Goal: Task Accomplishment & Management: Complete application form

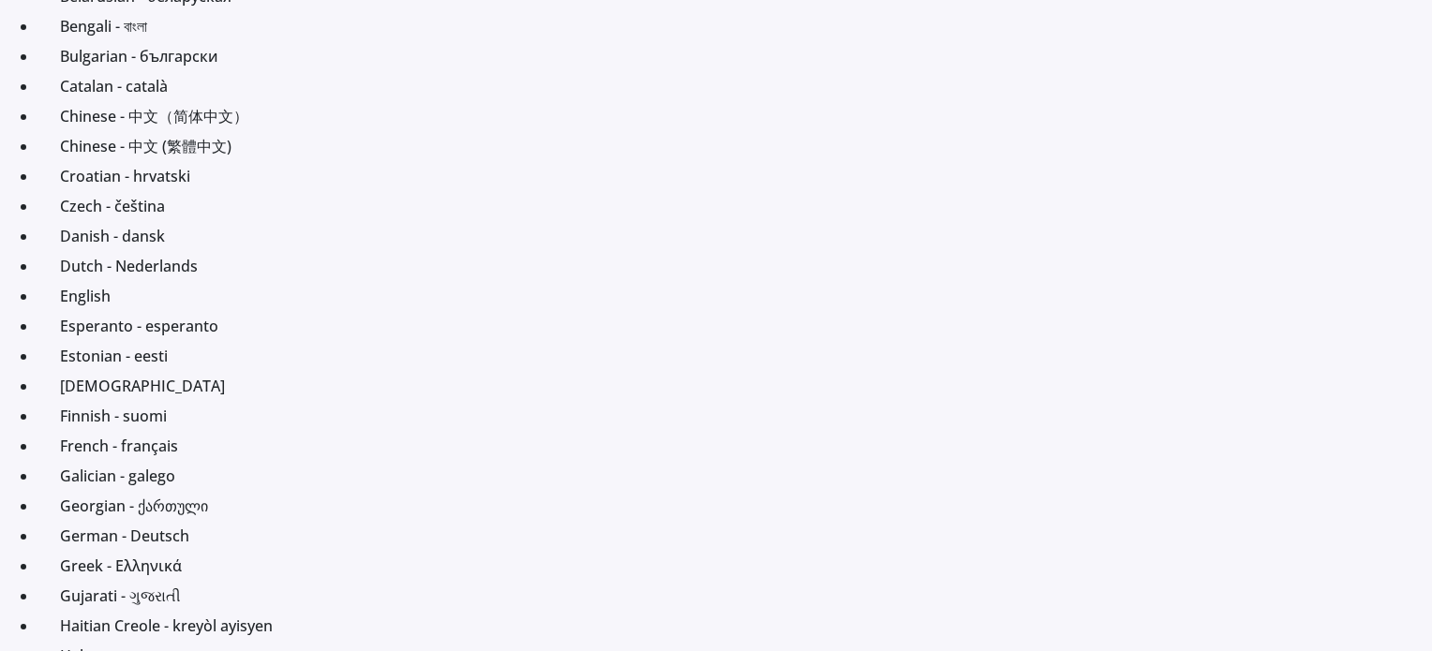
scroll to position [243, 0]
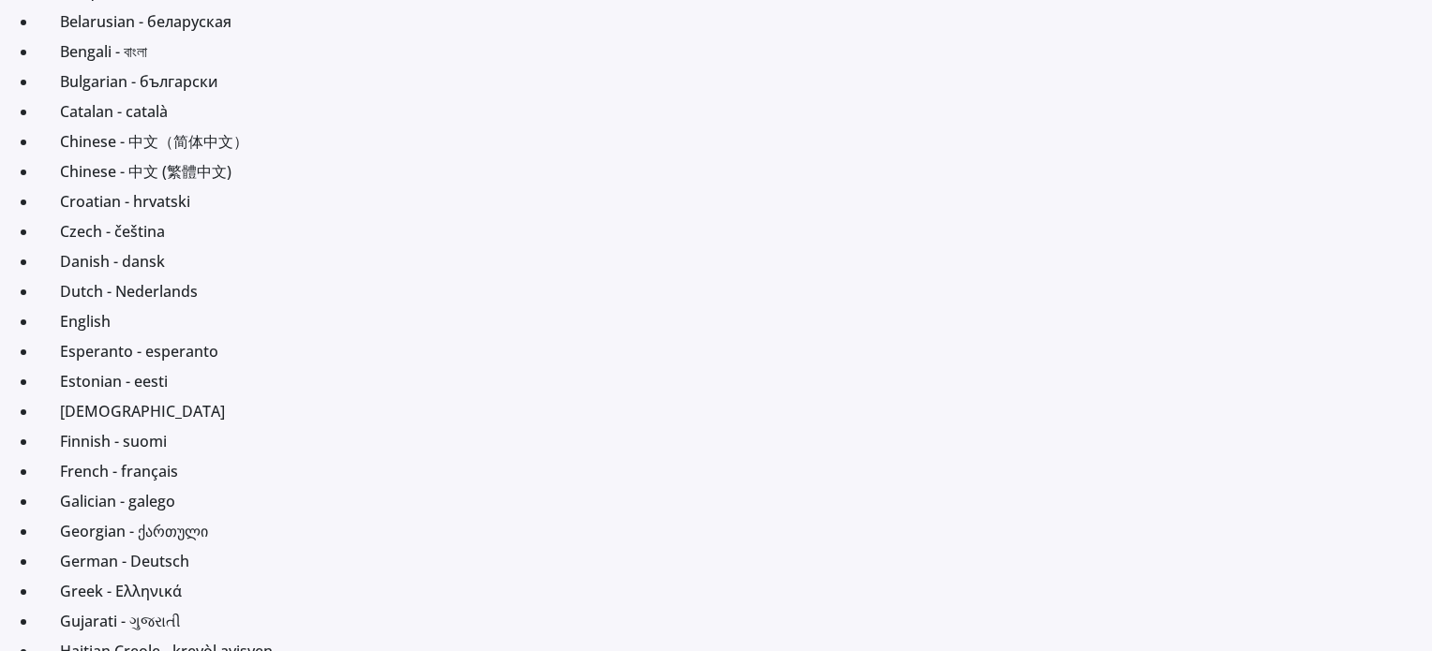
click at [1431, 5] on html "translator Afrikaans Albanian - shqipe Arabic - ‎‫العربية‬‎ Armenian - Հայերէն …" at bounding box center [716, 82] width 1432 height 651
drag, startPoint x: 1430, startPoint y: 37, endPoint x: 1439, endPoint y: -28, distance: 65.2
click at [1431, 0] on html "translator Afrikaans Albanian - shqipe Arabic - ‎‫العربية‬‎ Armenian - Հայերէն …" at bounding box center [716, 82] width 1432 height 651
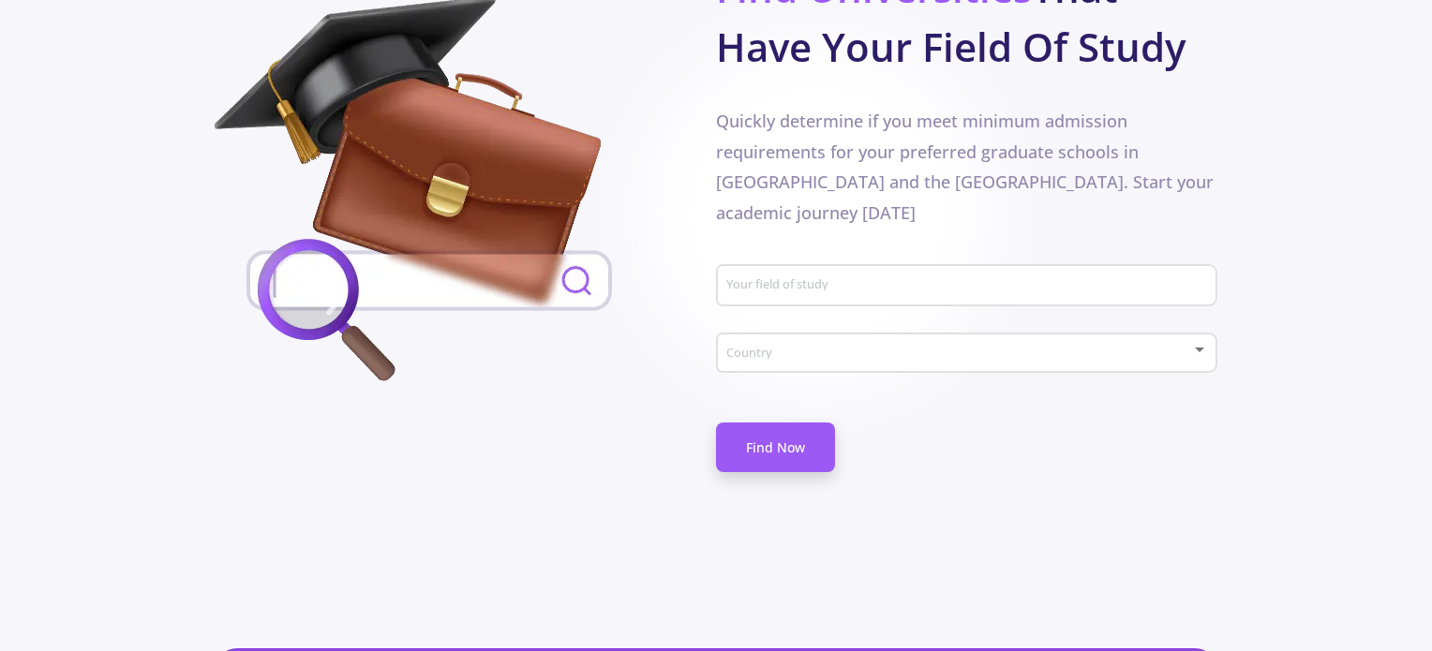
scroll to position [3110, 0]
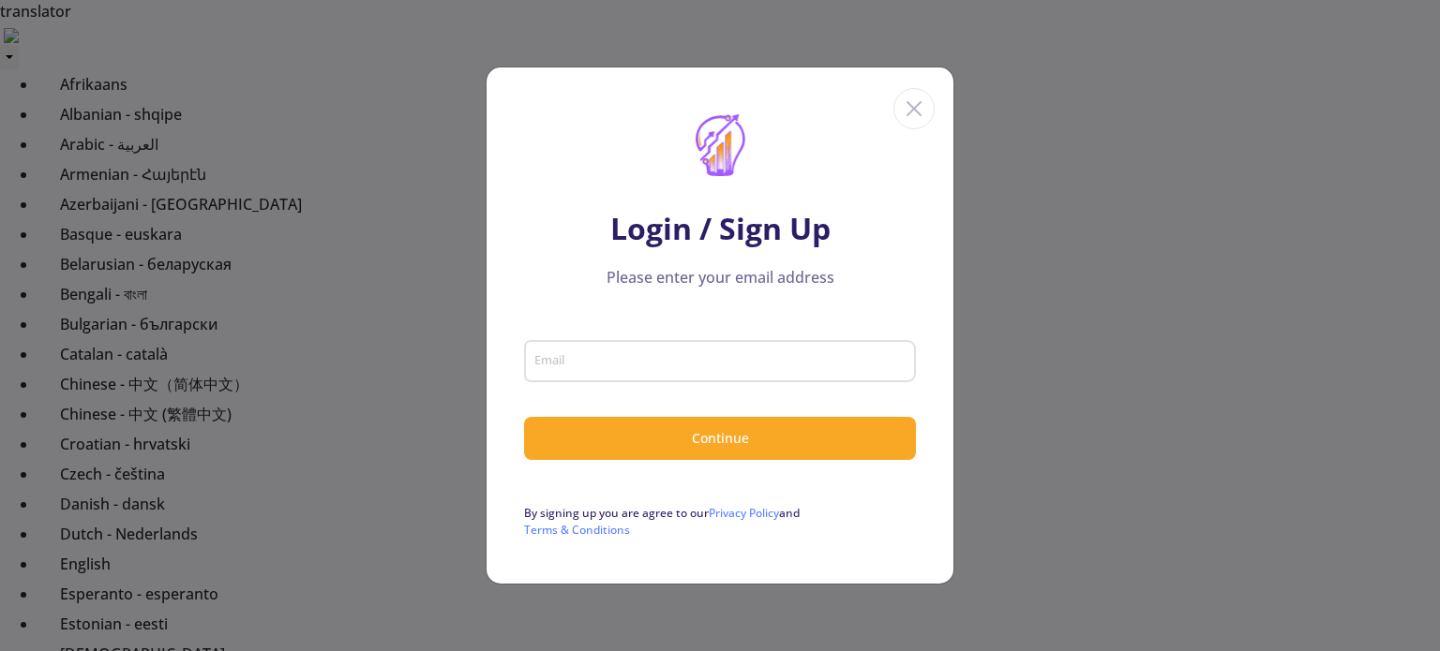
click at [655, 511] on p "By signing up you are agree to our Privacy Policy and Terms & Conditions" at bounding box center [720, 522] width 392 height 34
click at [909, 110] on icon "Close" at bounding box center [914, 109] width 30 height 30
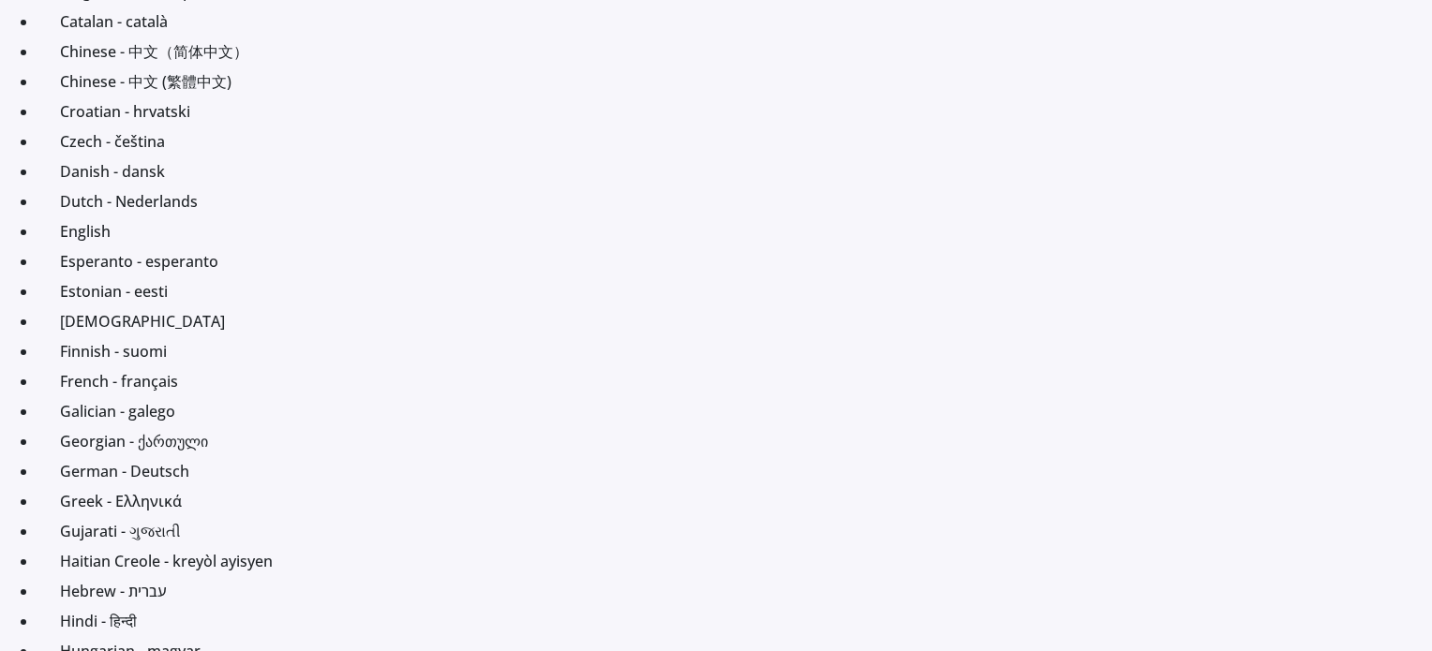
scroll to position [293, 0]
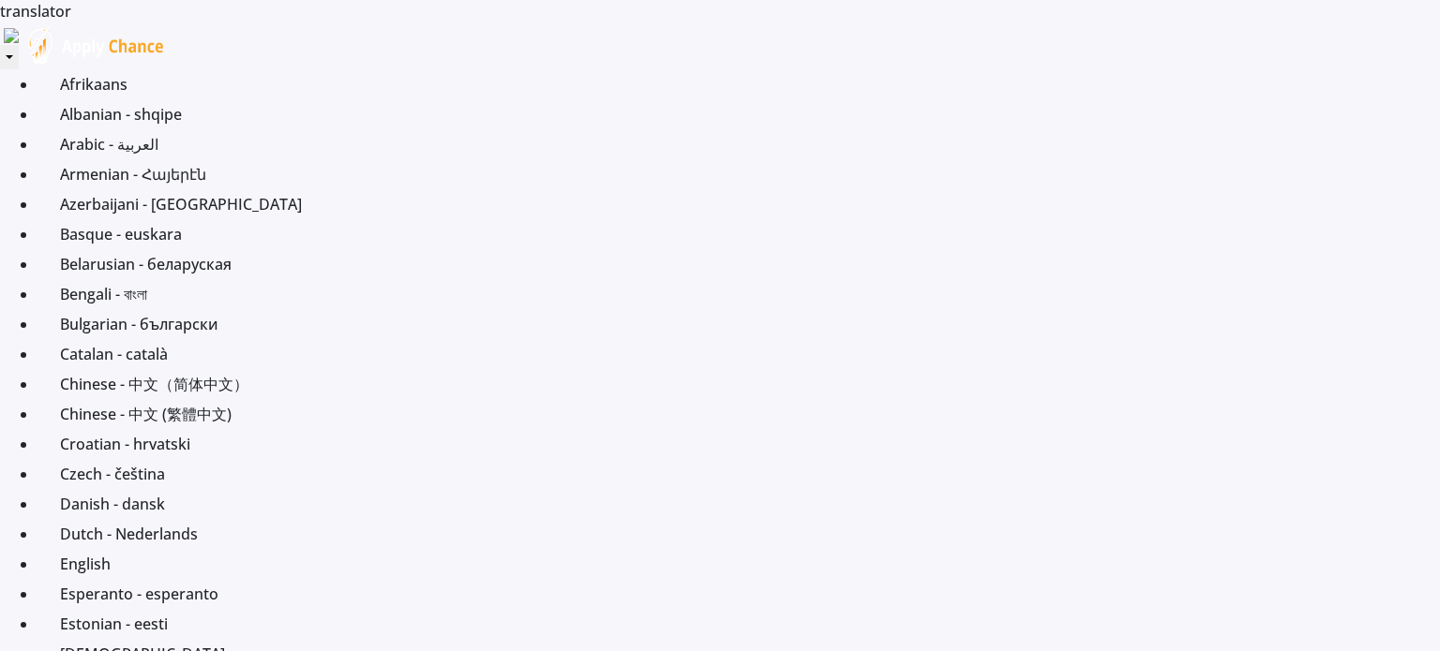
type input "[PERSON_NAME]"
type input "mehr"
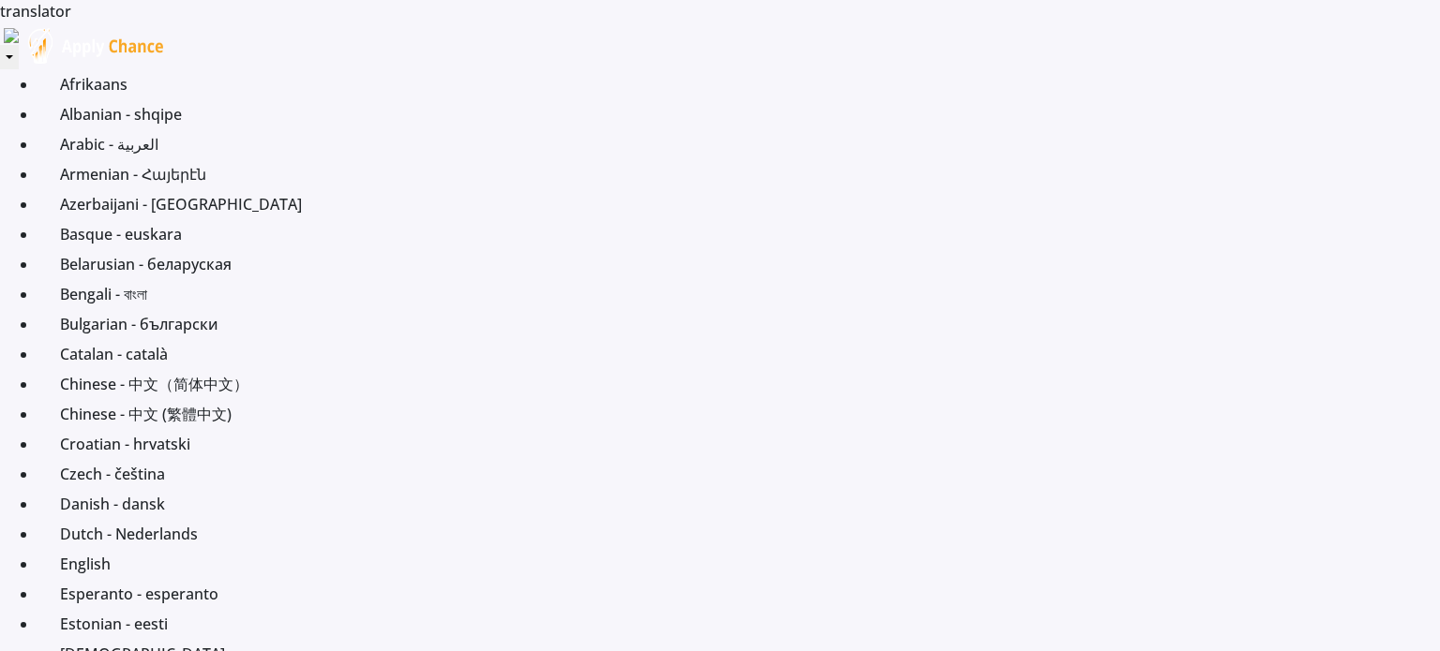
type input "[EMAIL_ADDRESS][DOMAIN_NAME]"
drag, startPoint x: 1439, startPoint y: 399, endPoint x: 1439, endPoint y: 430, distance: 30.9
click at [1431, 430] on div at bounding box center [1439, 325] width 1 height 651
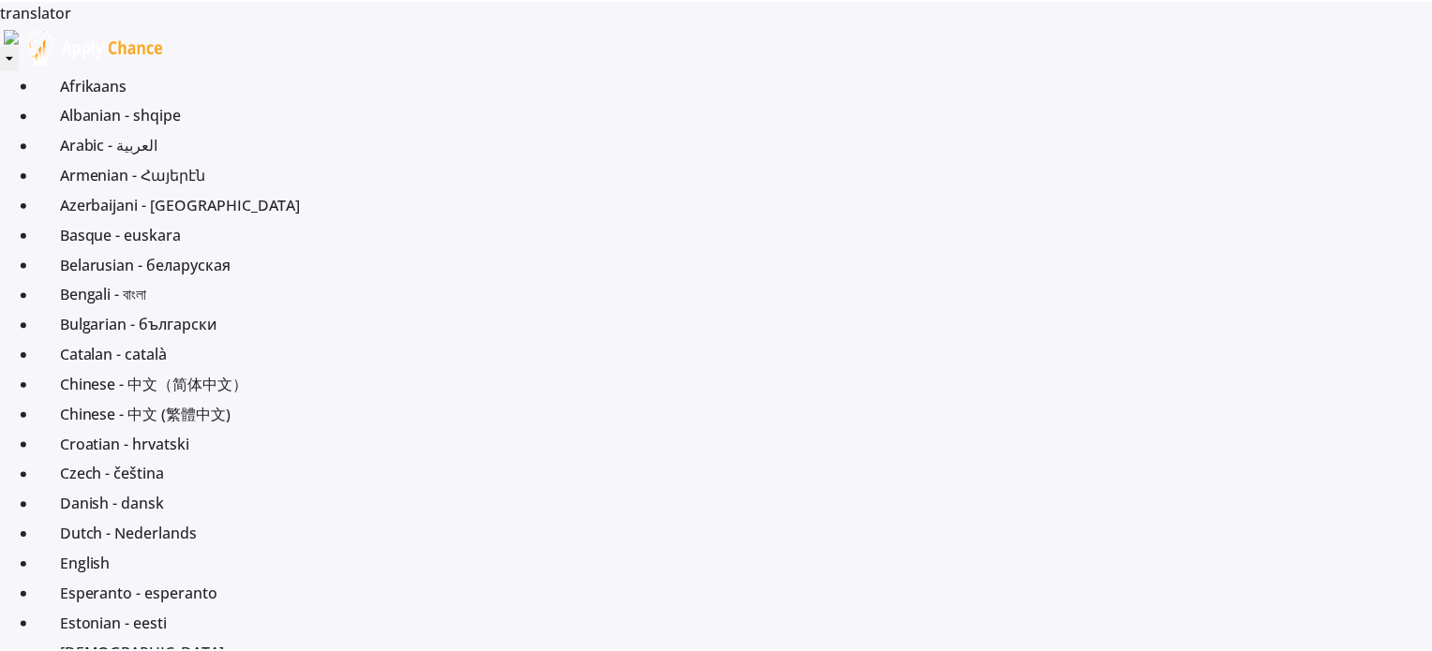
scroll to position [155, 0]
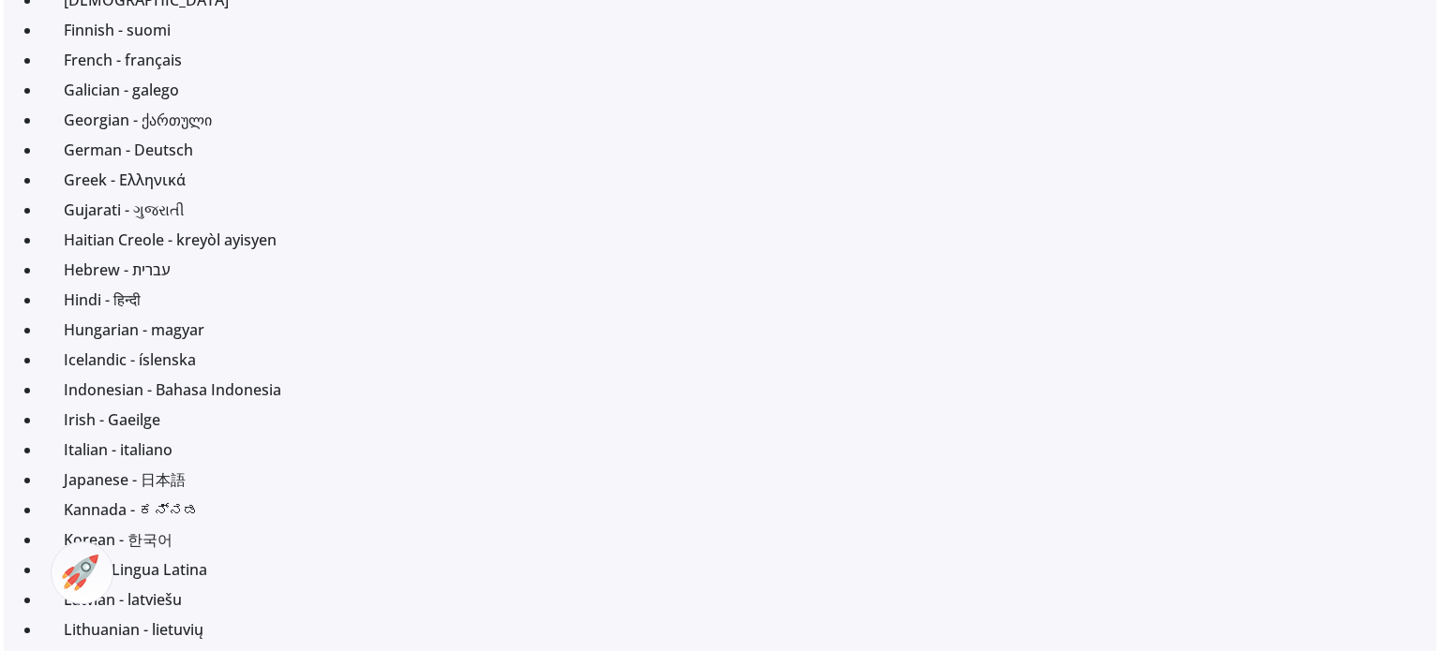
scroll to position [656, 0]
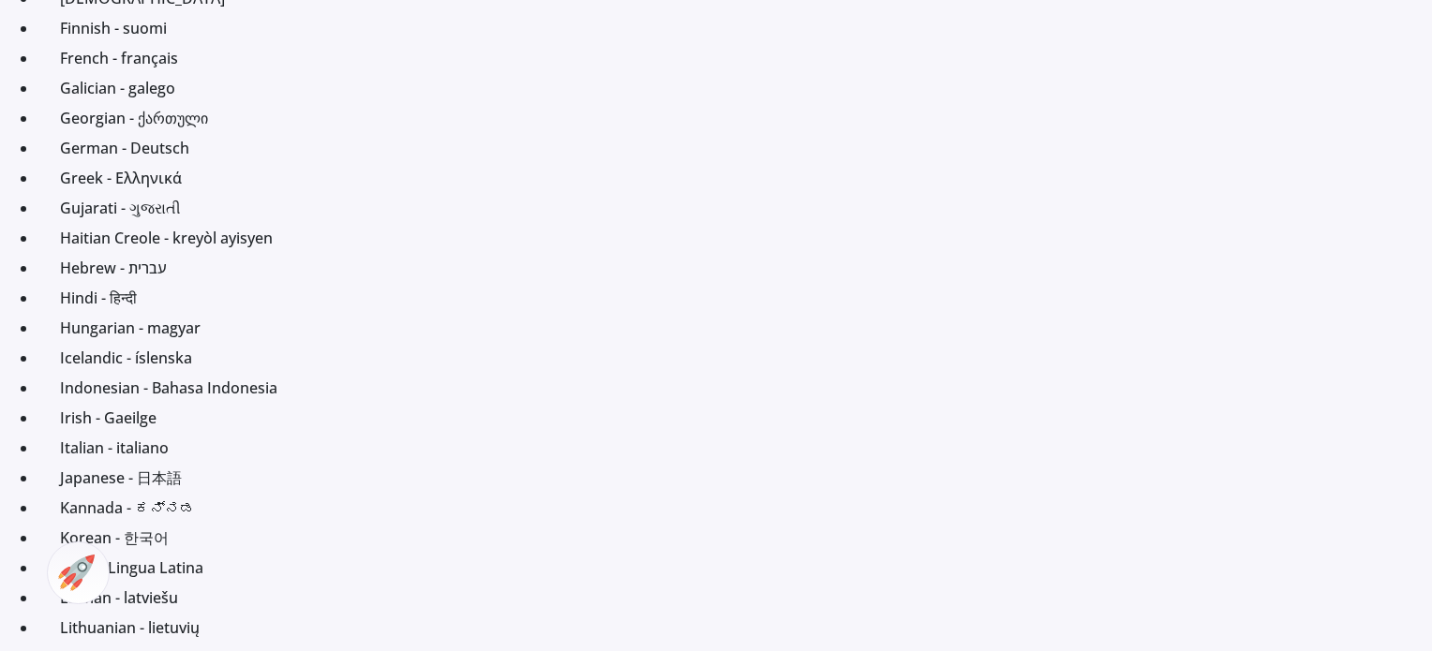
checkbox input "false"
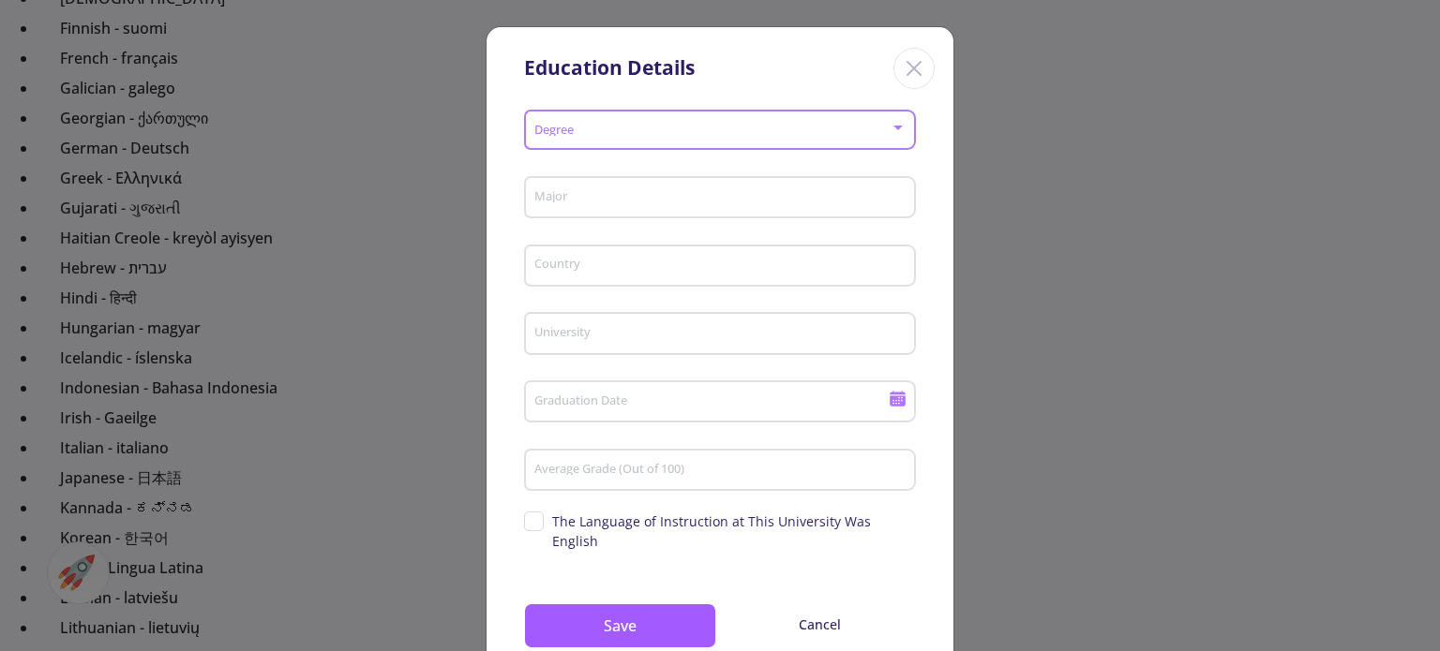
click at [901, 126] on div at bounding box center [897, 127] width 17 height 15
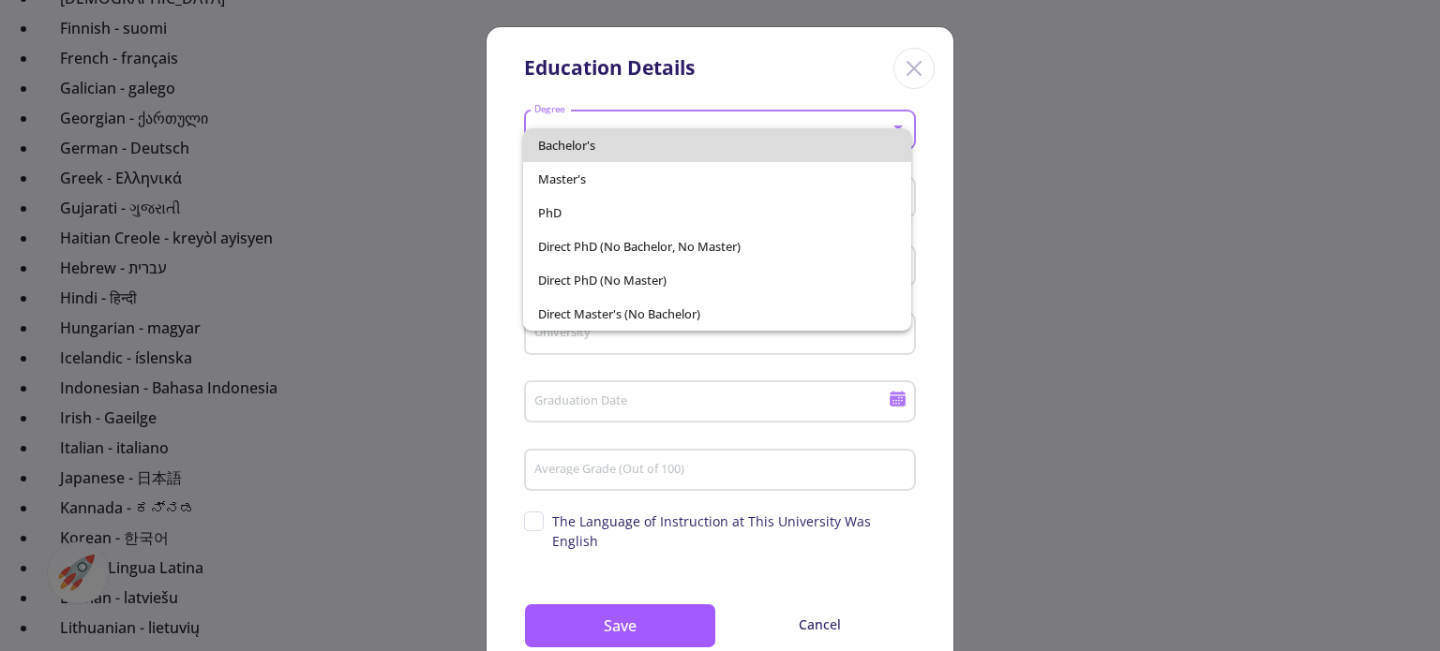
click at [784, 138] on span "Bachelor's" at bounding box center [716, 145] width 357 height 34
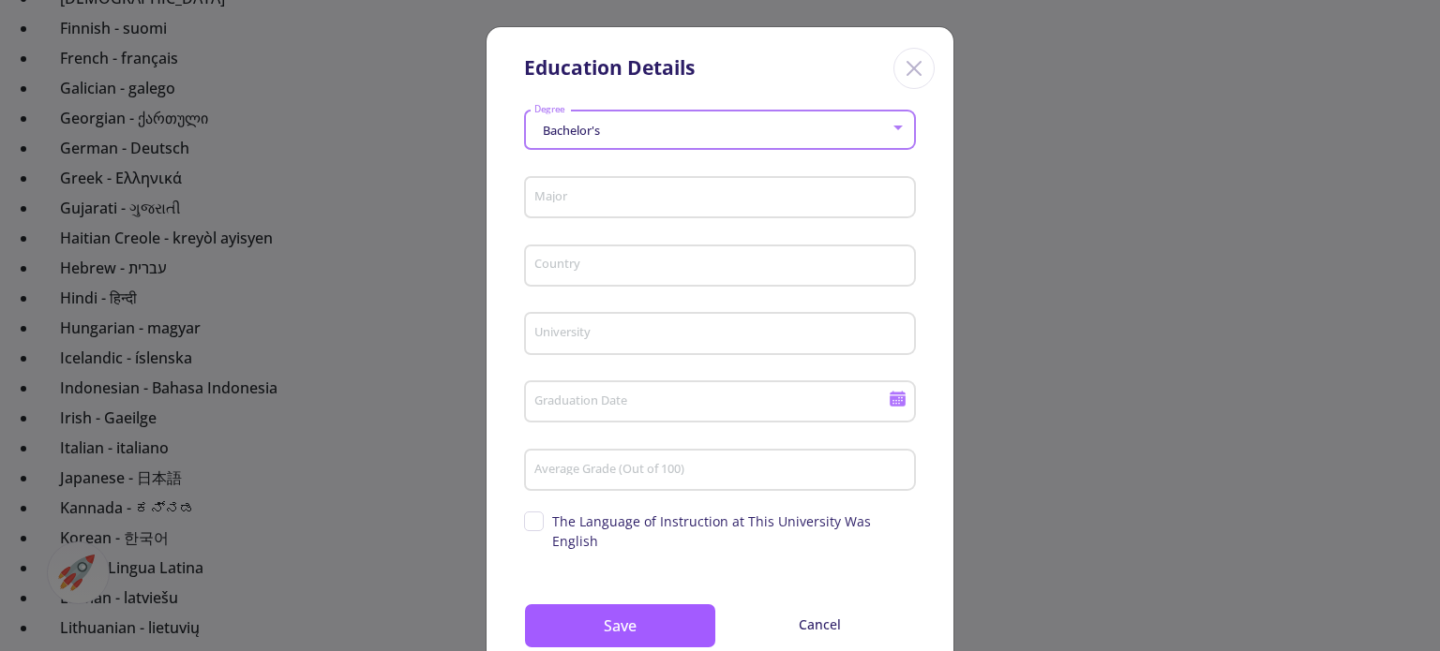
click at [761, 206] on input "Major" at bounding box center [722, 198] width 379 height 17
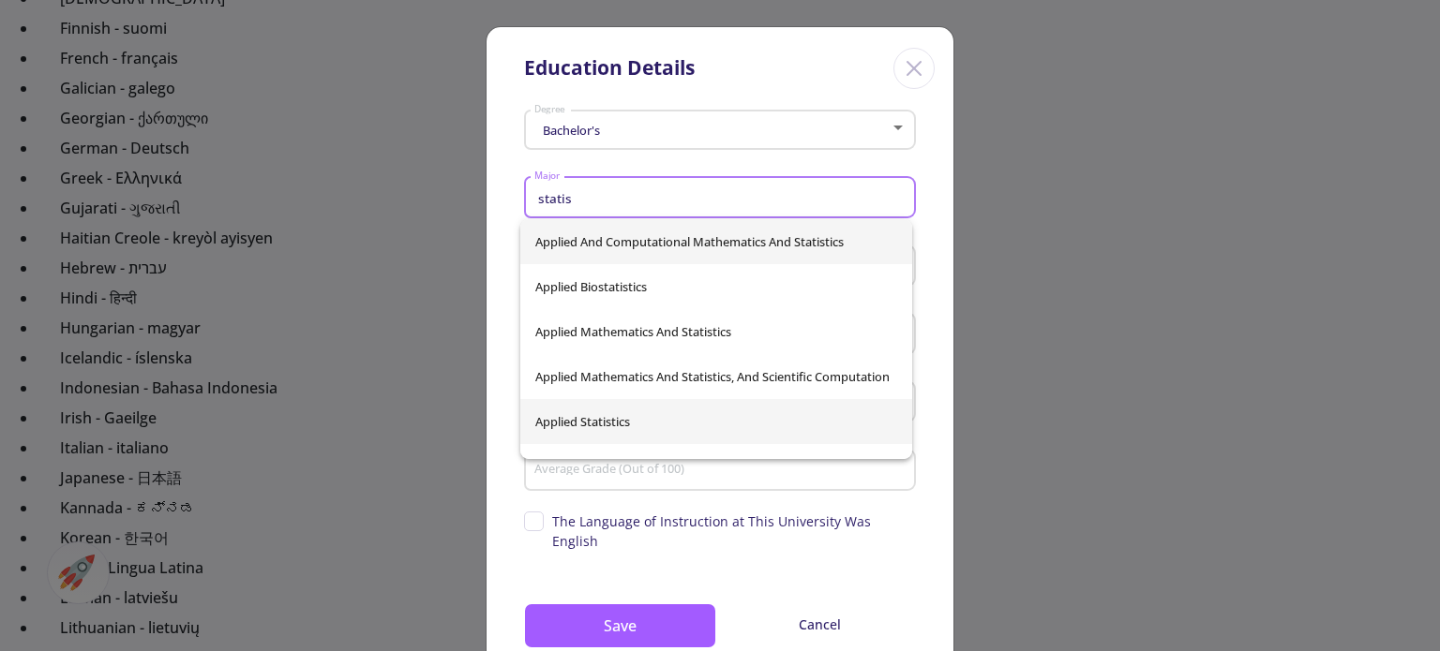
type input "statis"
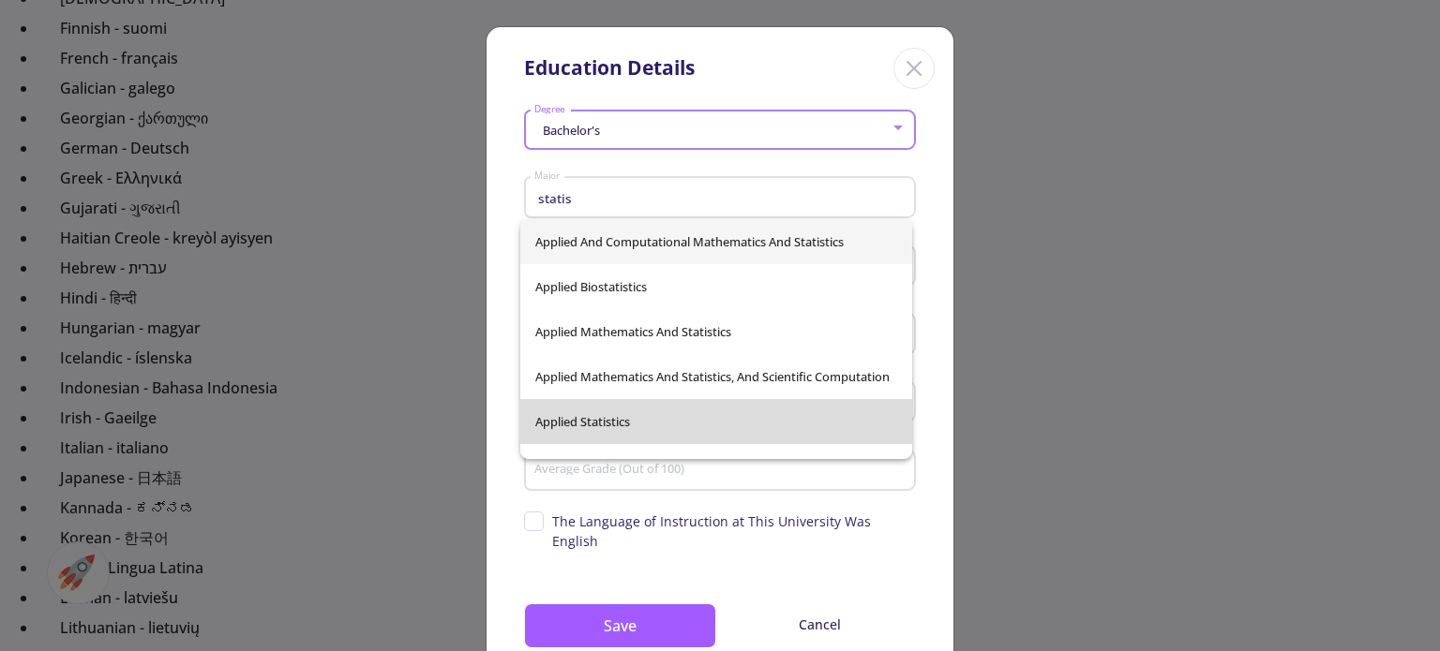
click at [753, 430] on div "Applied And Computational Mathematics And Statistics Applied Biostatistics Appl…" at bounding box center [716, 339] width 392 height 240
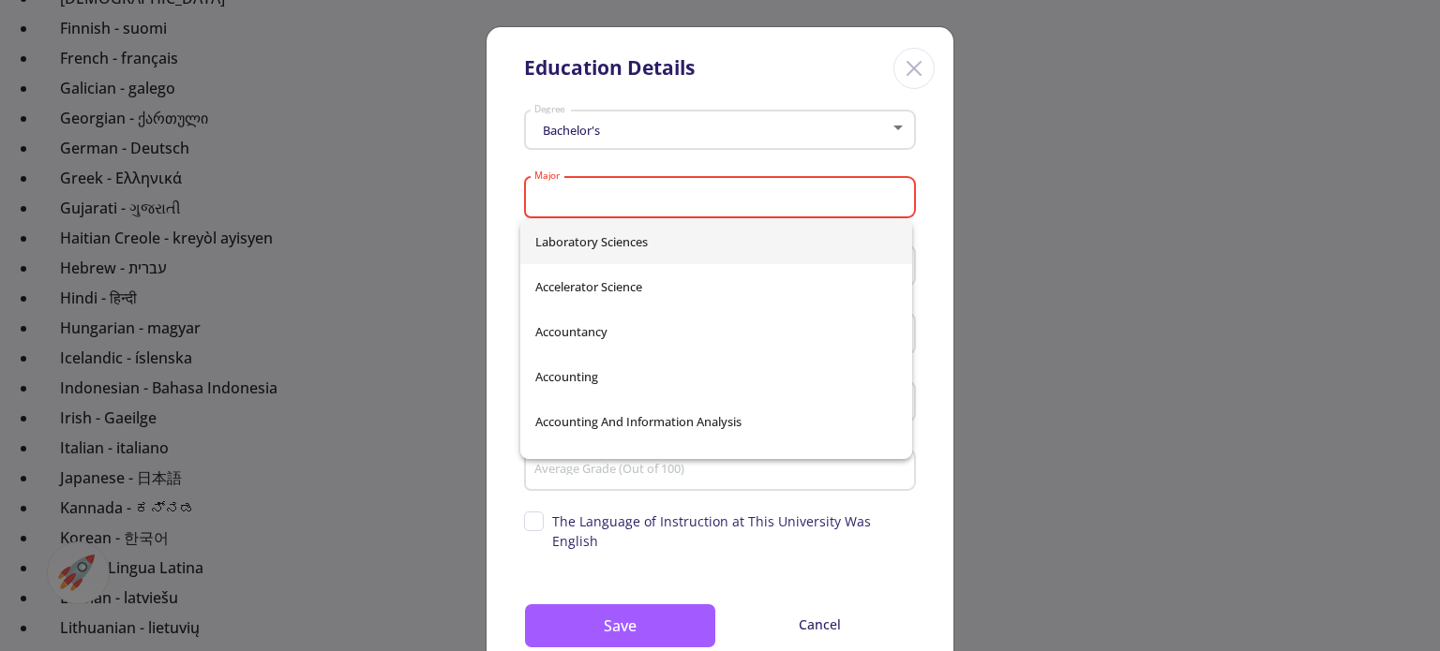
click at [705, 201] on input "Major" at bounding box center [722, 198] width 379 height 17
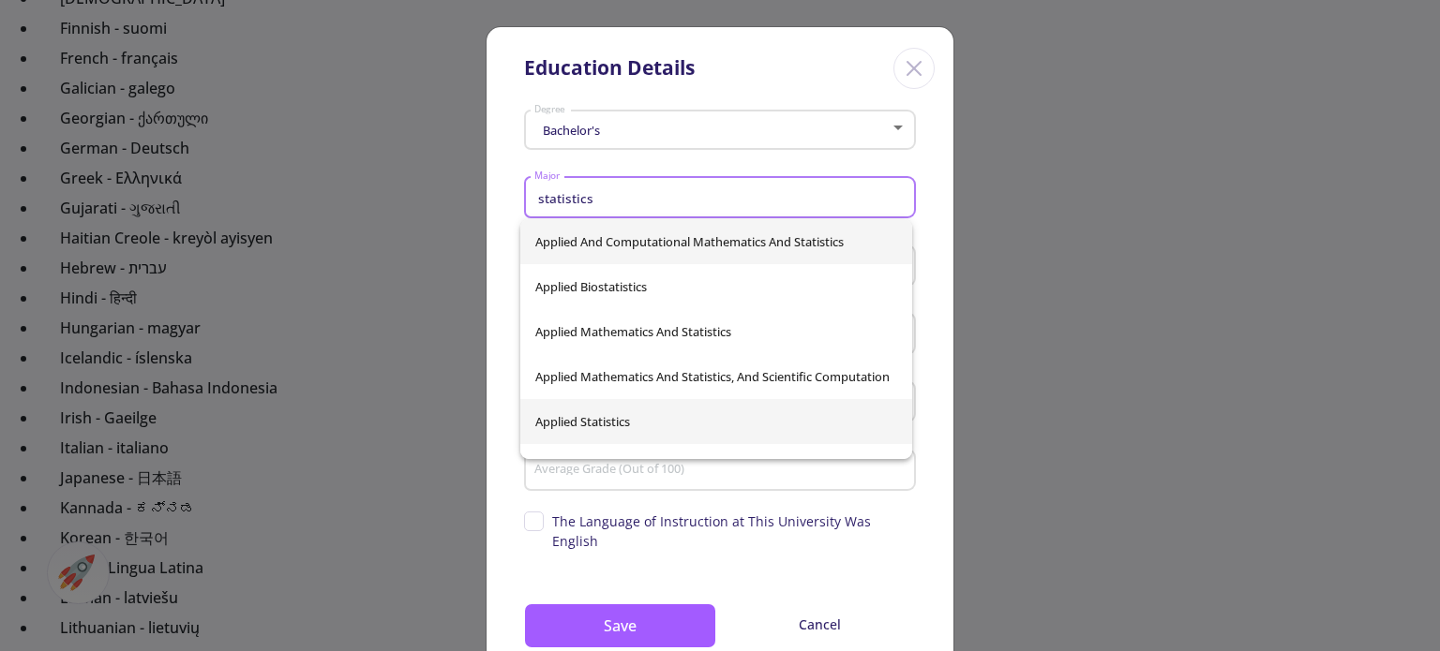
type input "statistics"
click at [656, 419] on div "Applied And Computational Mathematics And Statistics Applied Biostatistics Appl…" at bounding box center [716, 339] width 392 height 240
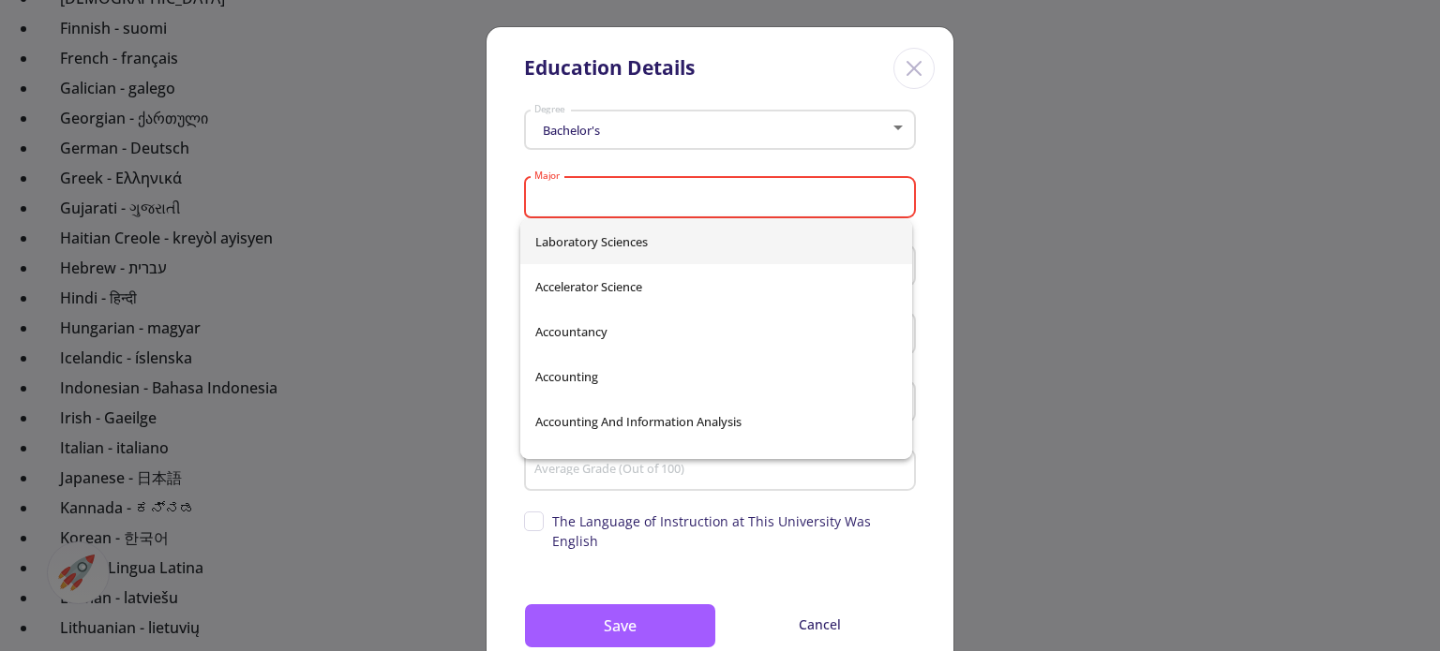
click at [656, 200] on input "Major" at bounding box center [722, 198] width 379 height 17
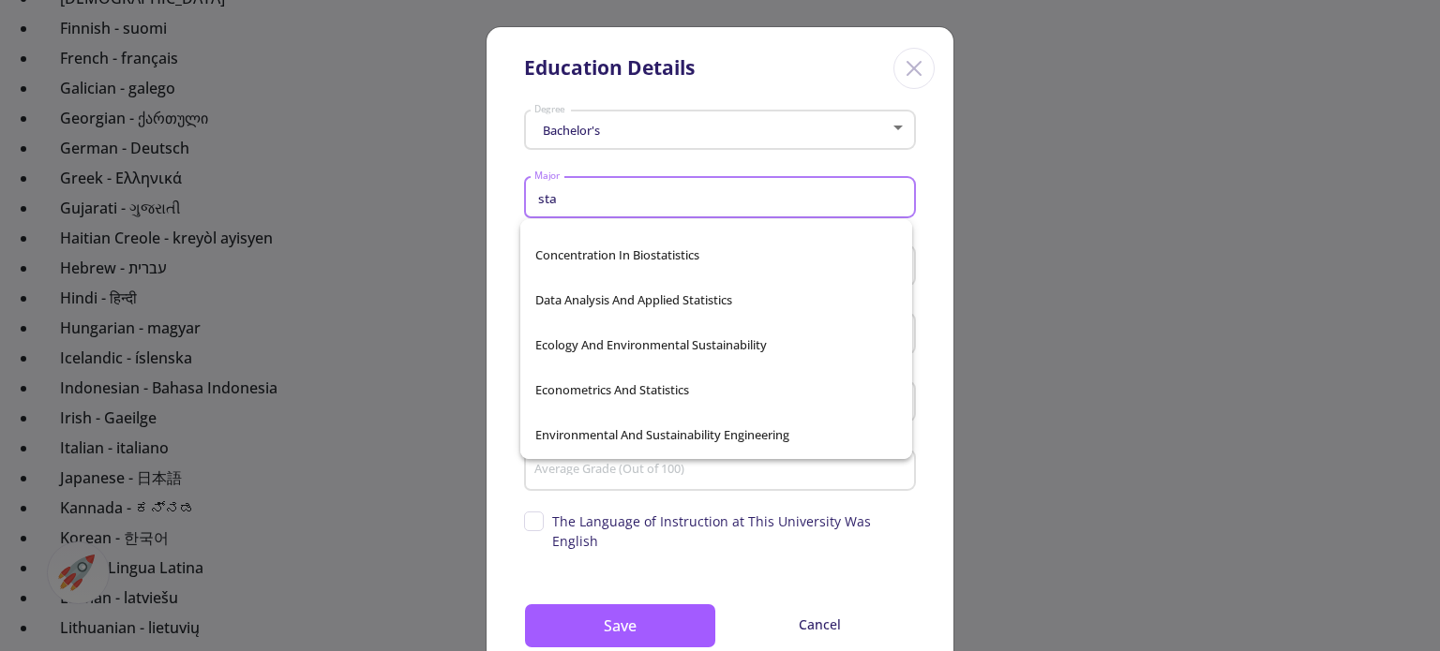
scroll to position [601, 0]
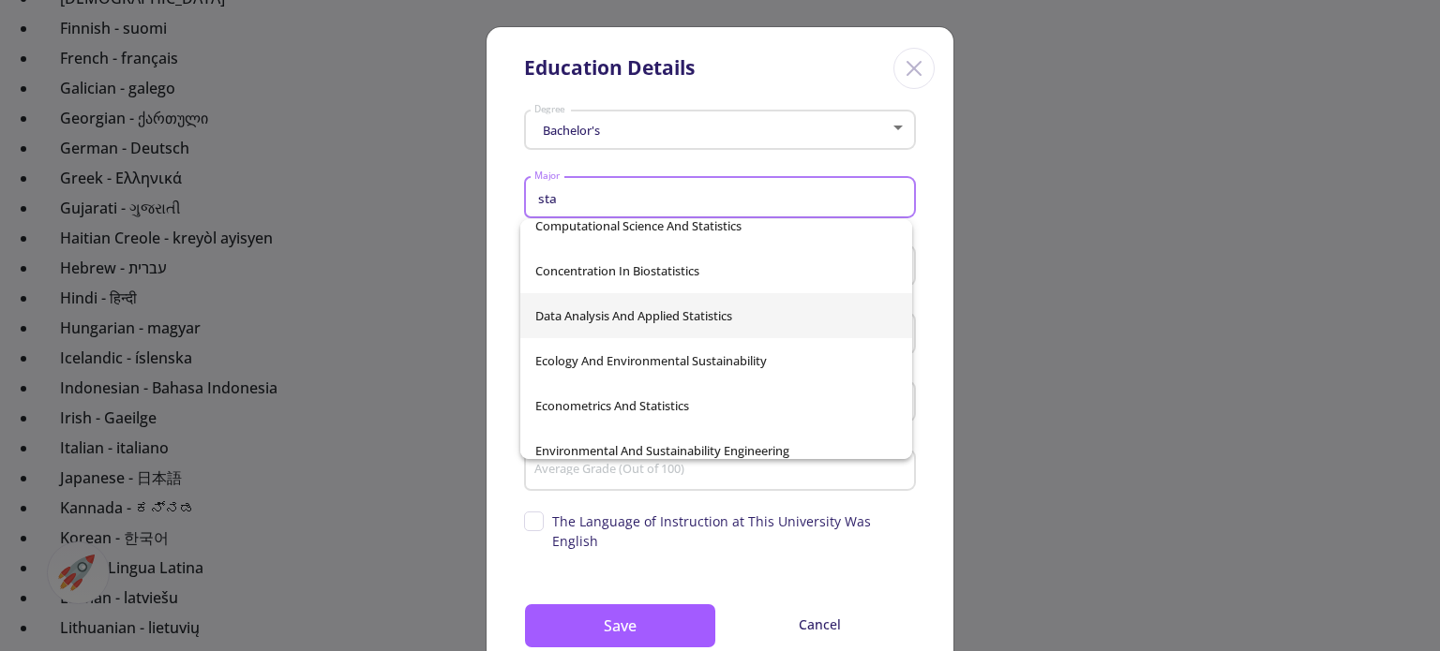
type input "sta"
click at [740, 325] on div "Applied And Computational Mathematics And Statistics Applied Biostatistics Appl…" at bounding box center [716, 339] width 392 height 240
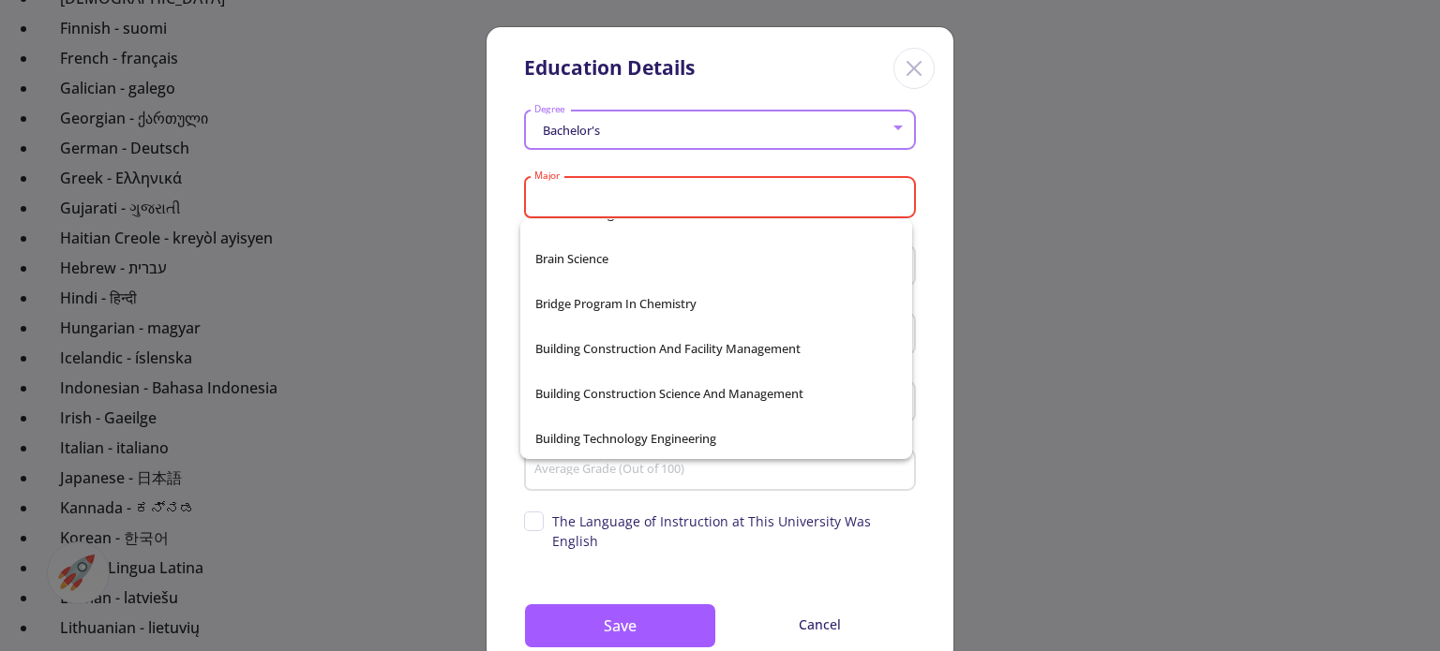
scroll to position [0, 0]
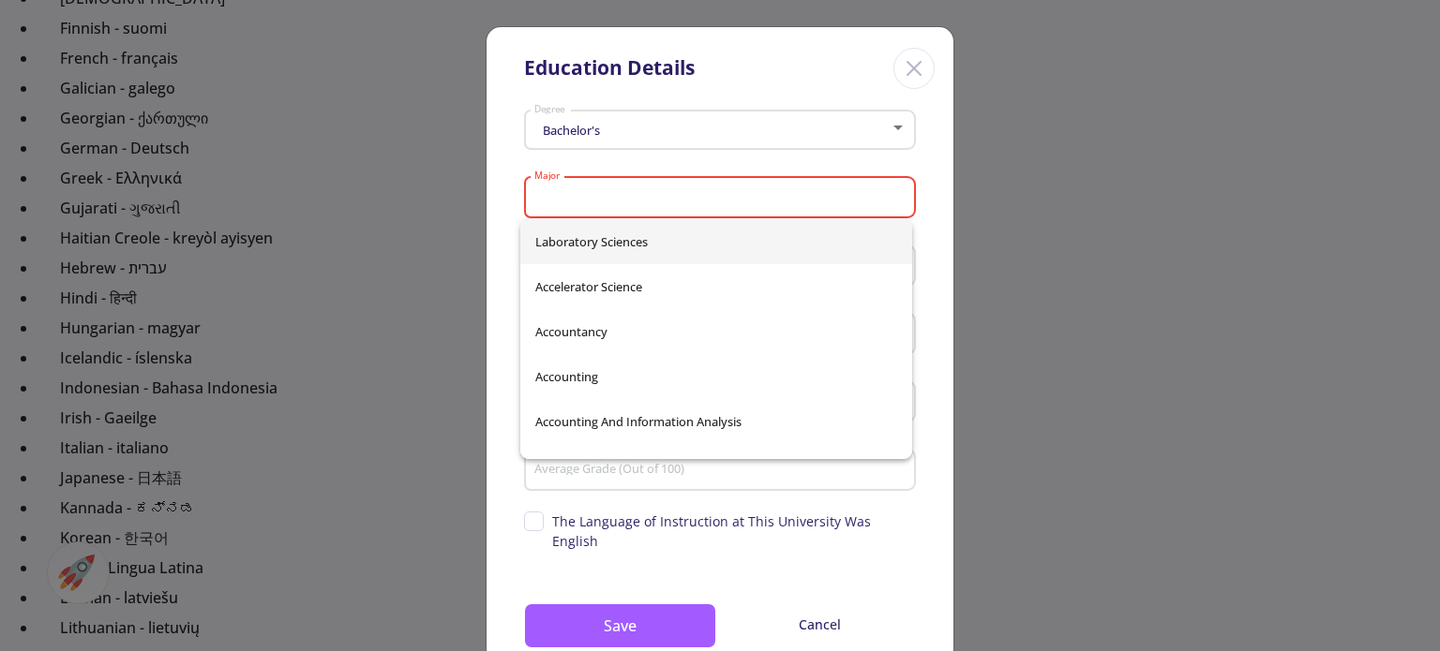
click at [718, 194] on input "Major" at bounding box center [722, 198] width 379 height 17
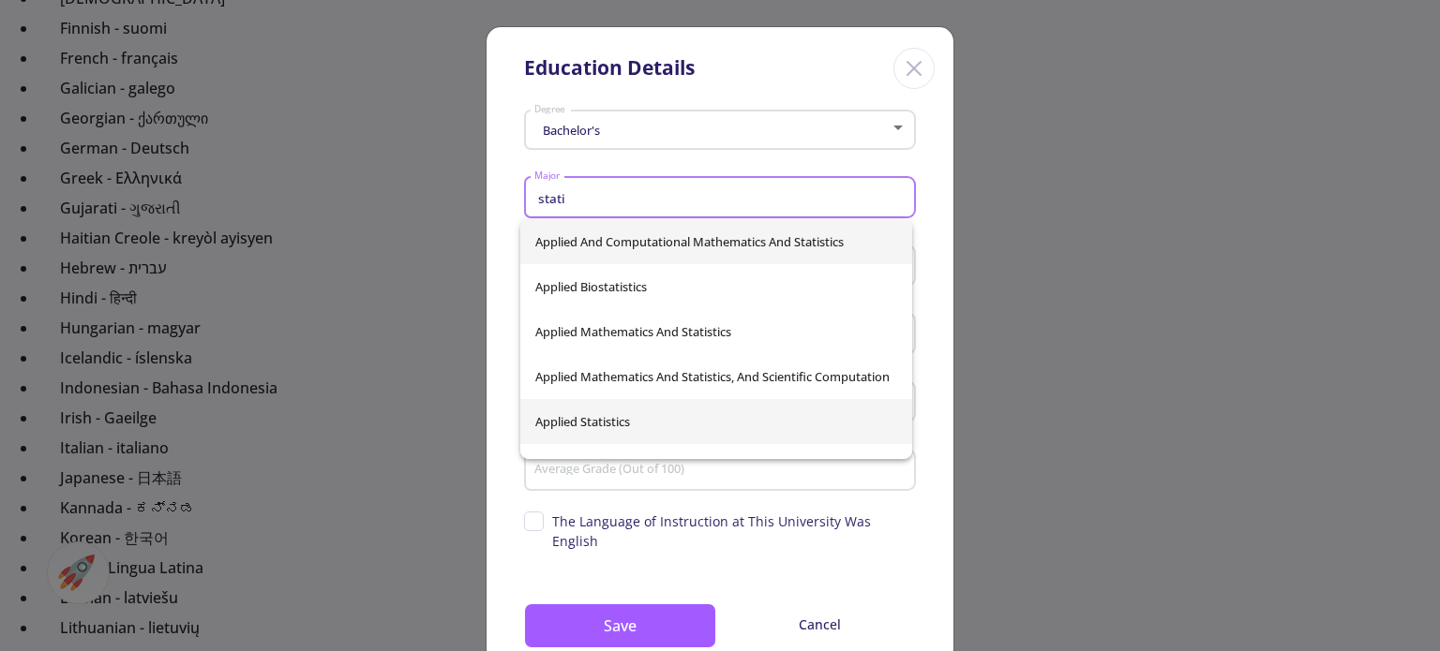
type input "stati"
click at [604, 418] on div "Applied And Computational Mathematics And Statistics Applied Biostatistics Appl…" at bounding box center [716, 339] width 392 height 240
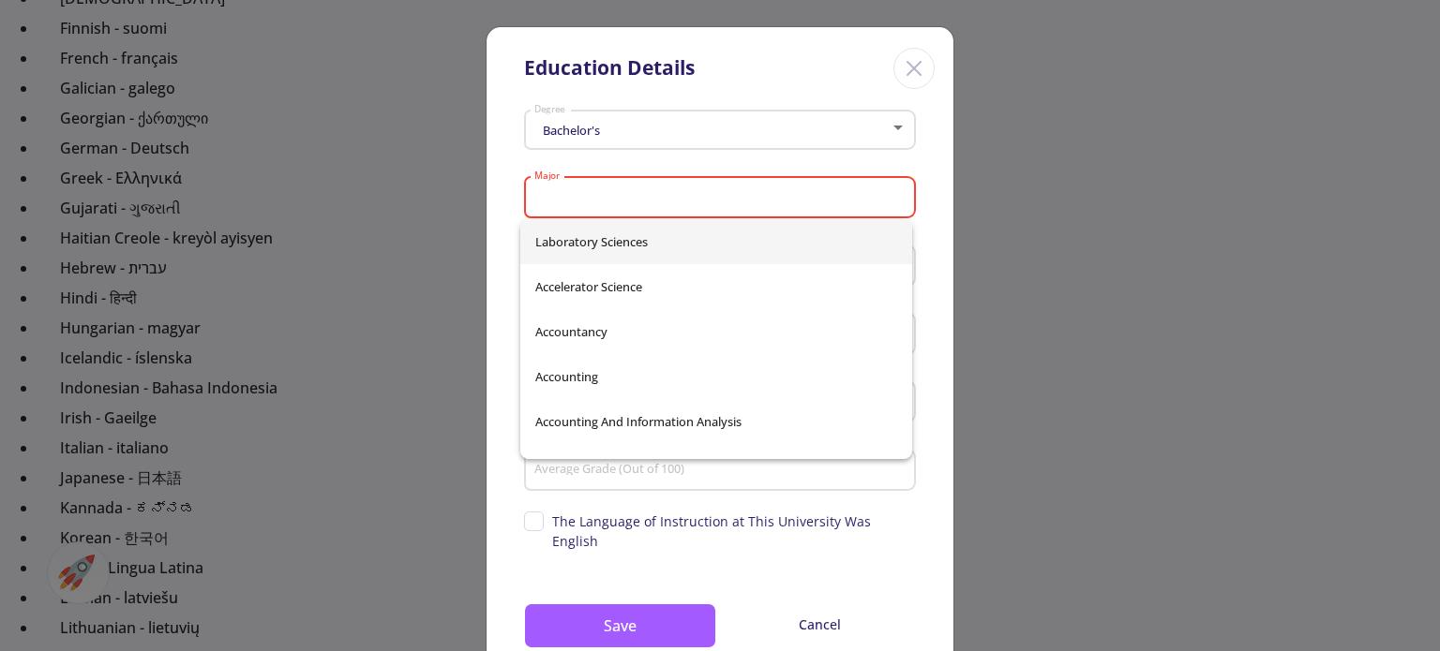
click at [1032, 460] on div "Education Details Bachelor's Degree Major Please select major Country Universit…" at bounding box center [720, 325] width 1440 height 651
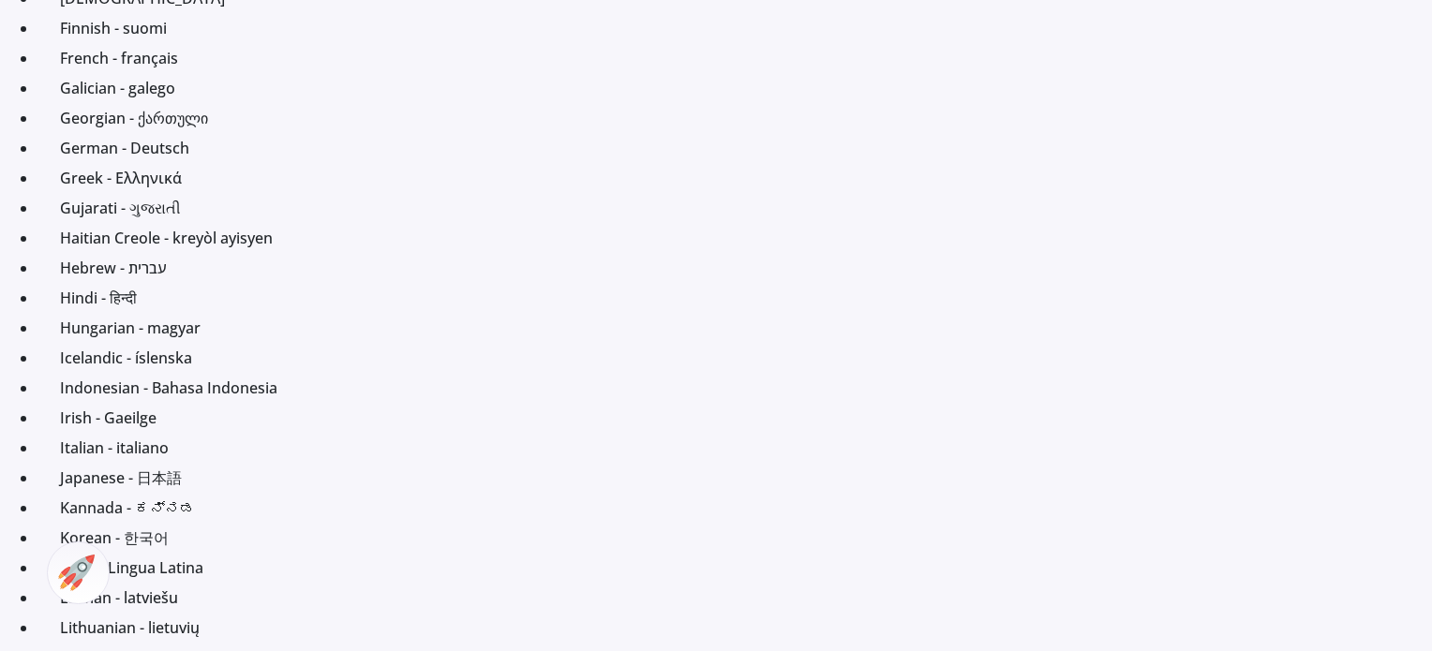
checkbox input "false"
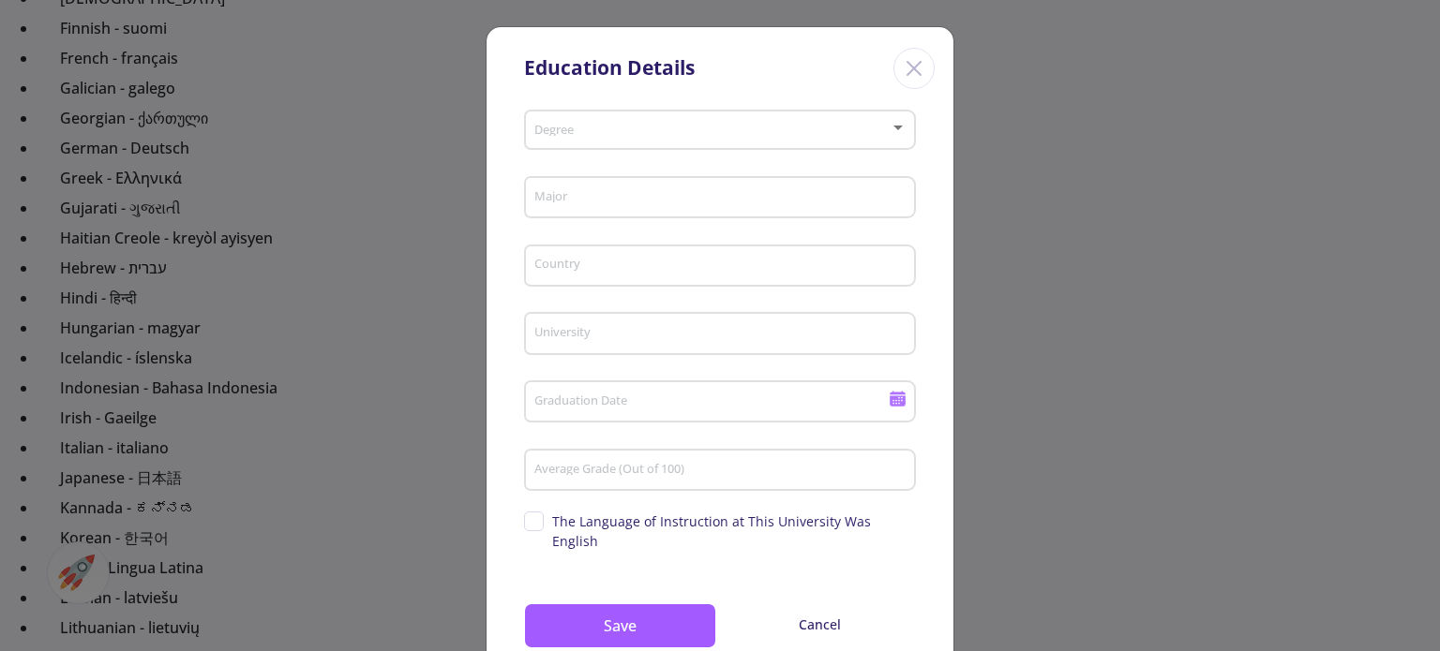
click at [684, 144] on div "Degree" at bounding box center [720, 126] width 374 height 47
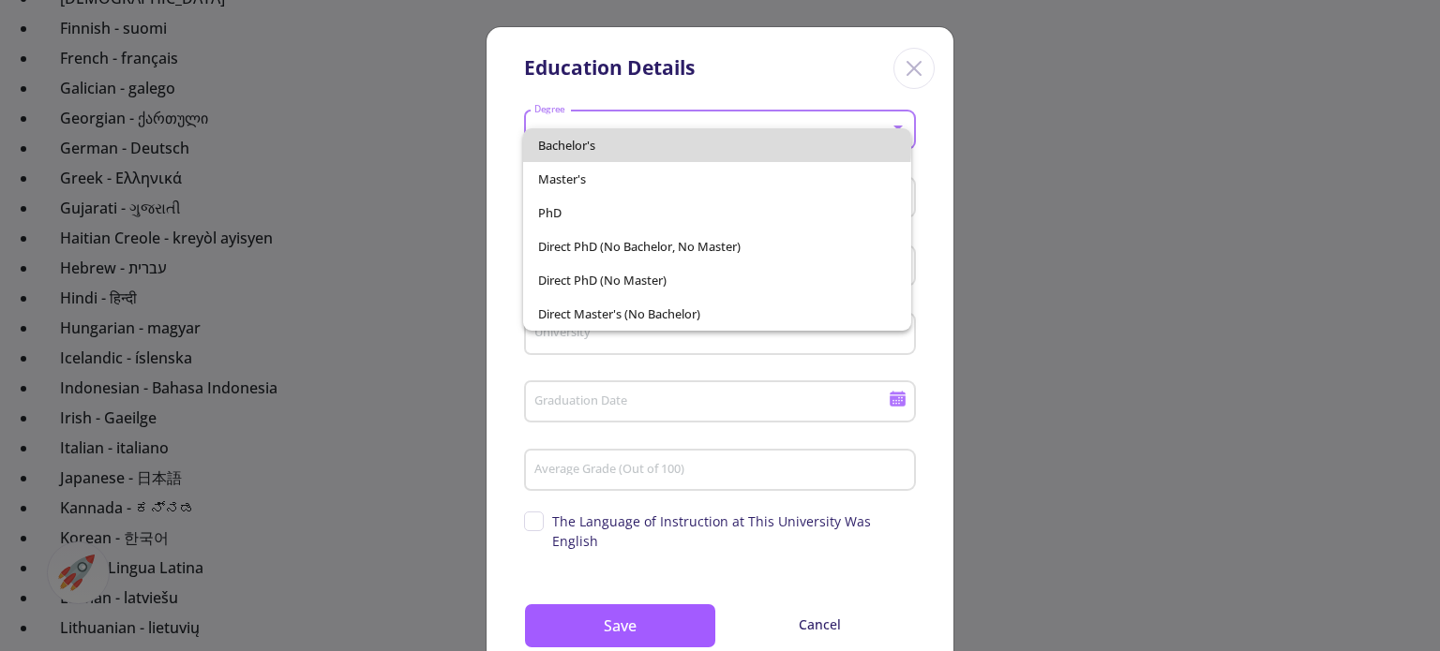
click at [669, 145] on span "Bachelor's" at bounding box center [716, 145] width 357 height 34
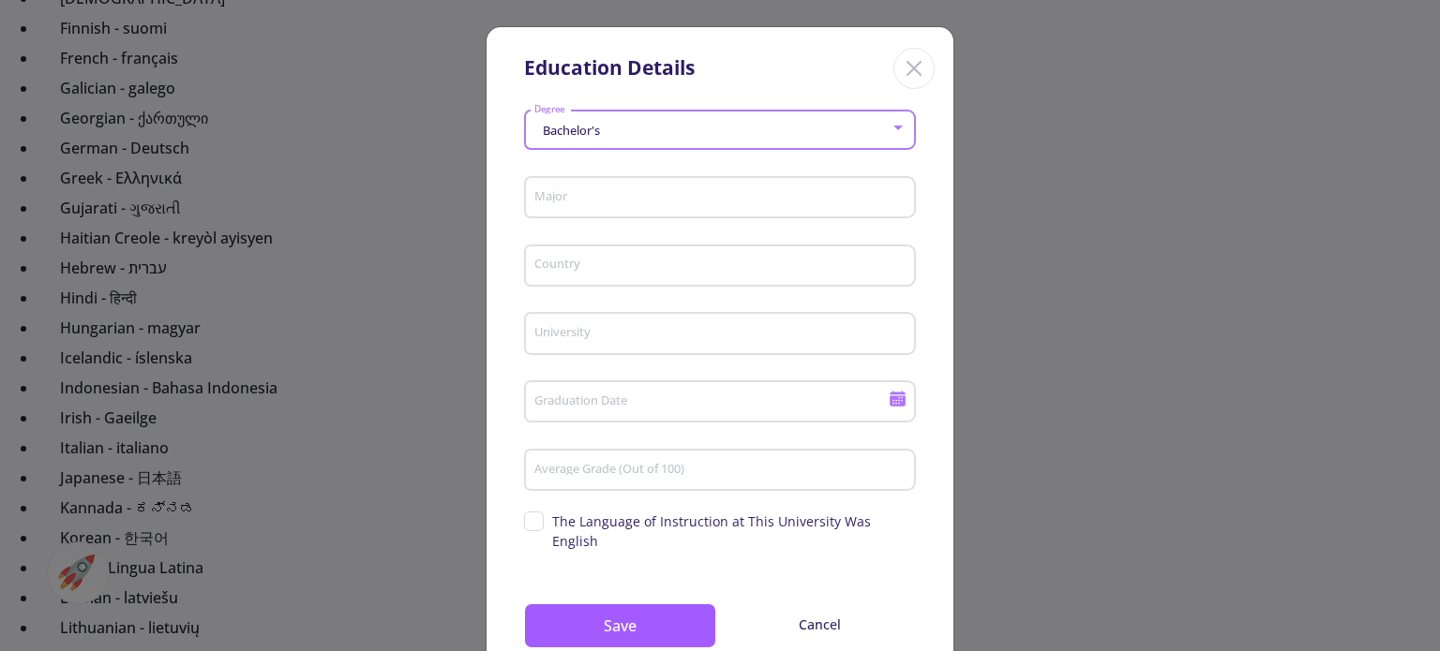
click at [634, 202] on input "Major" at bounding box center [722, 198] width 379 height 17
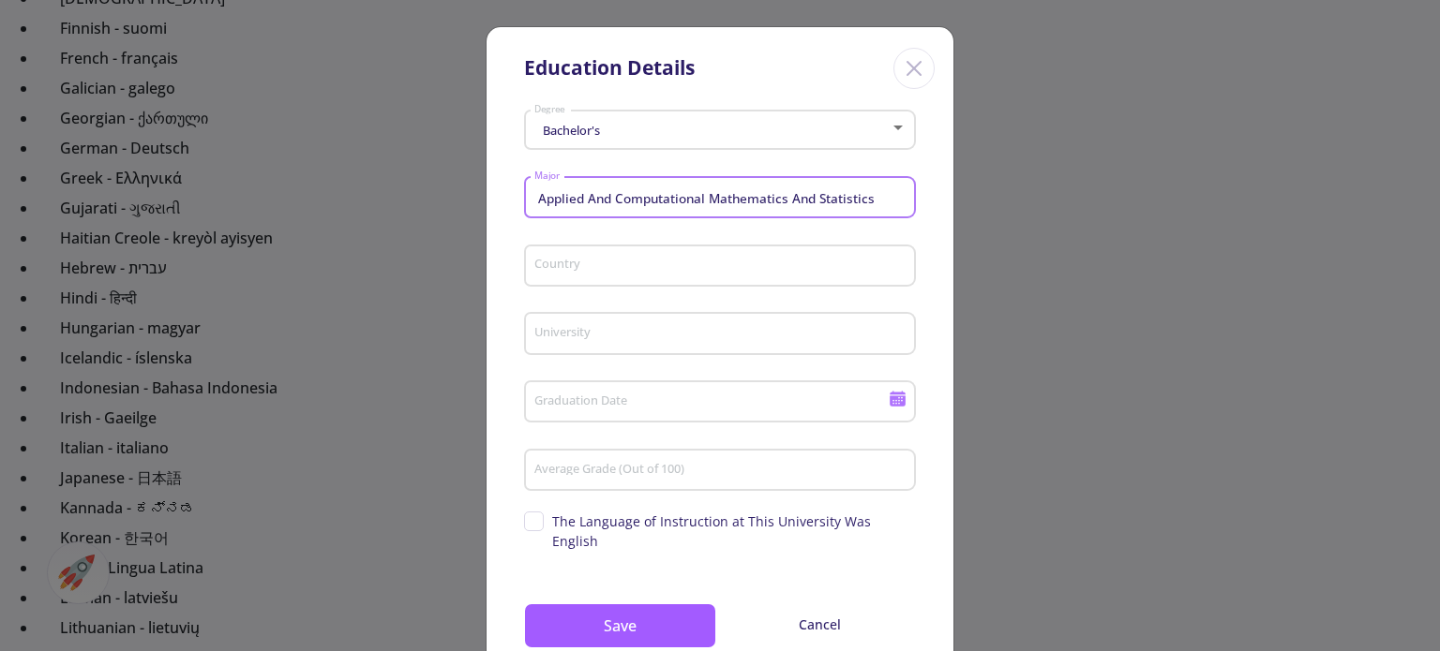
click at [634, 202] on input "Applied And Computational Mathematics And Statistics" at bounding box center [722, 198] width 379 height 17
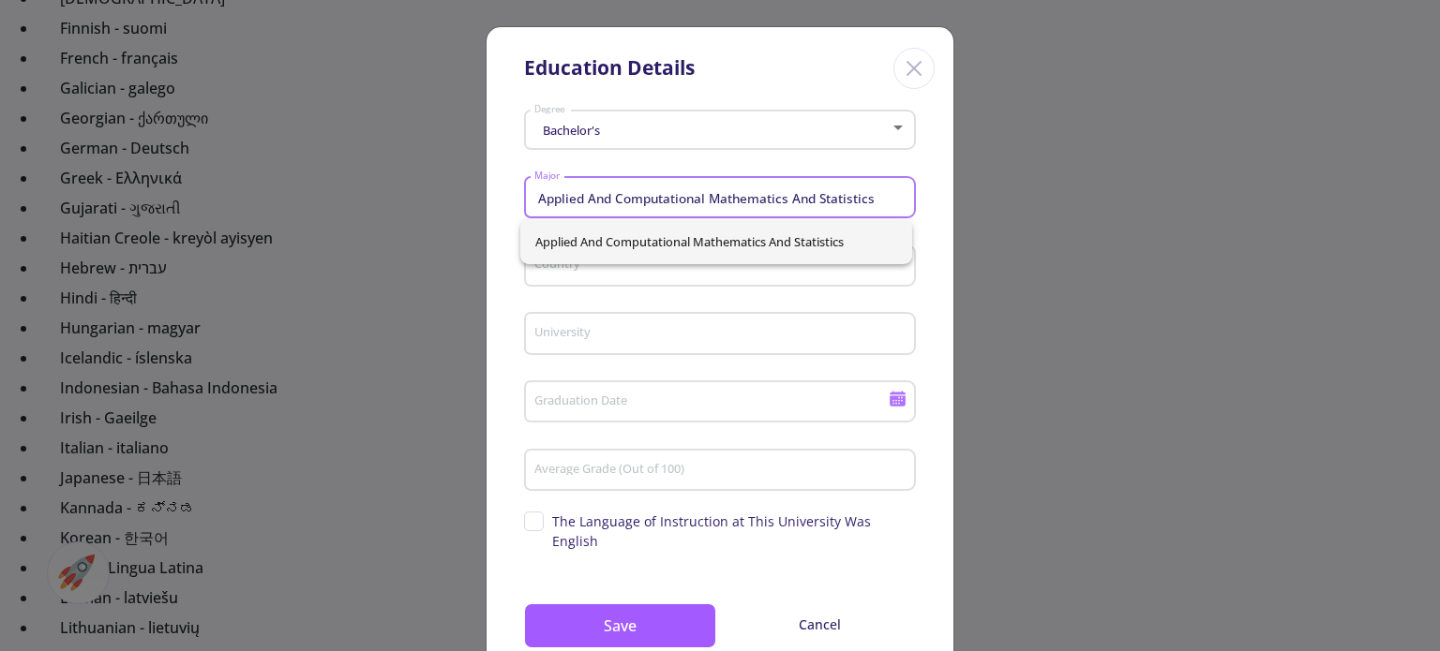
type input "Applied And Computational Mathematics And Statistics"
click at [1095, 275] on div "Education Details Bachelor's Degree Applied And Computational Mathematics And S…" at bounding box center [720, 325] width 1440 height 651
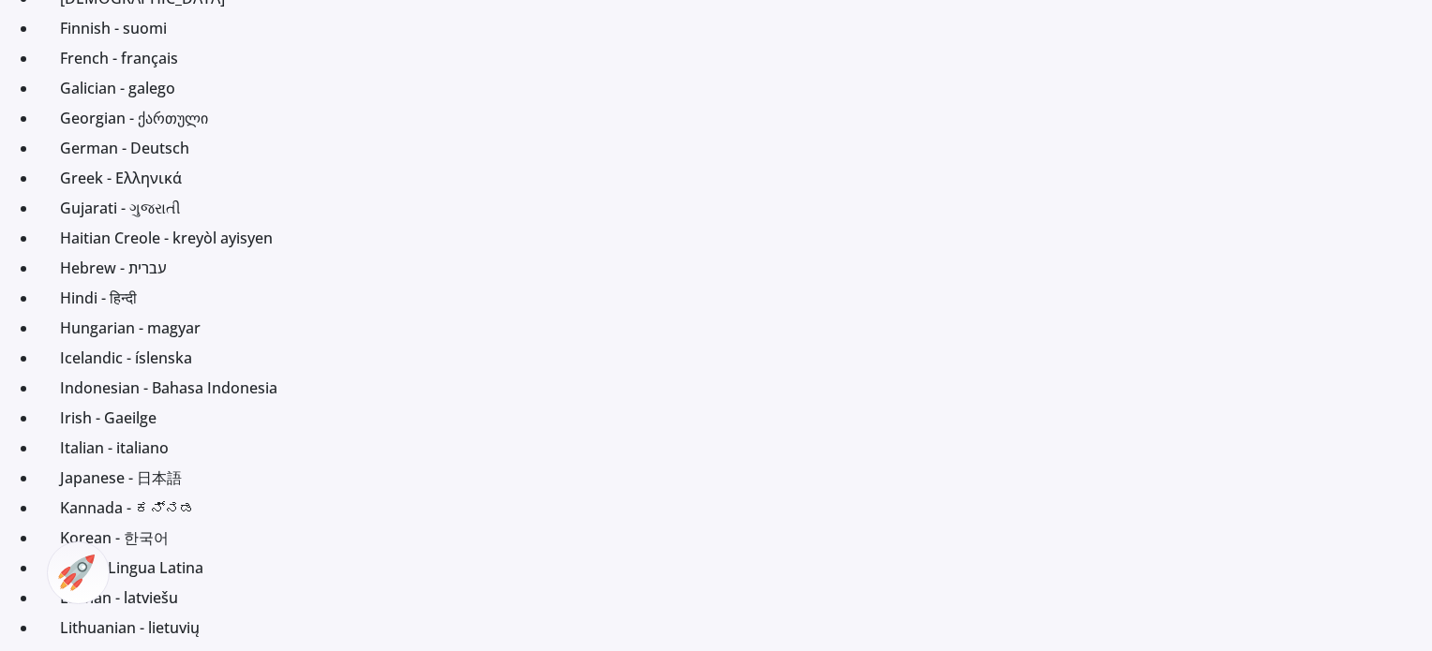
checkbox input "false"
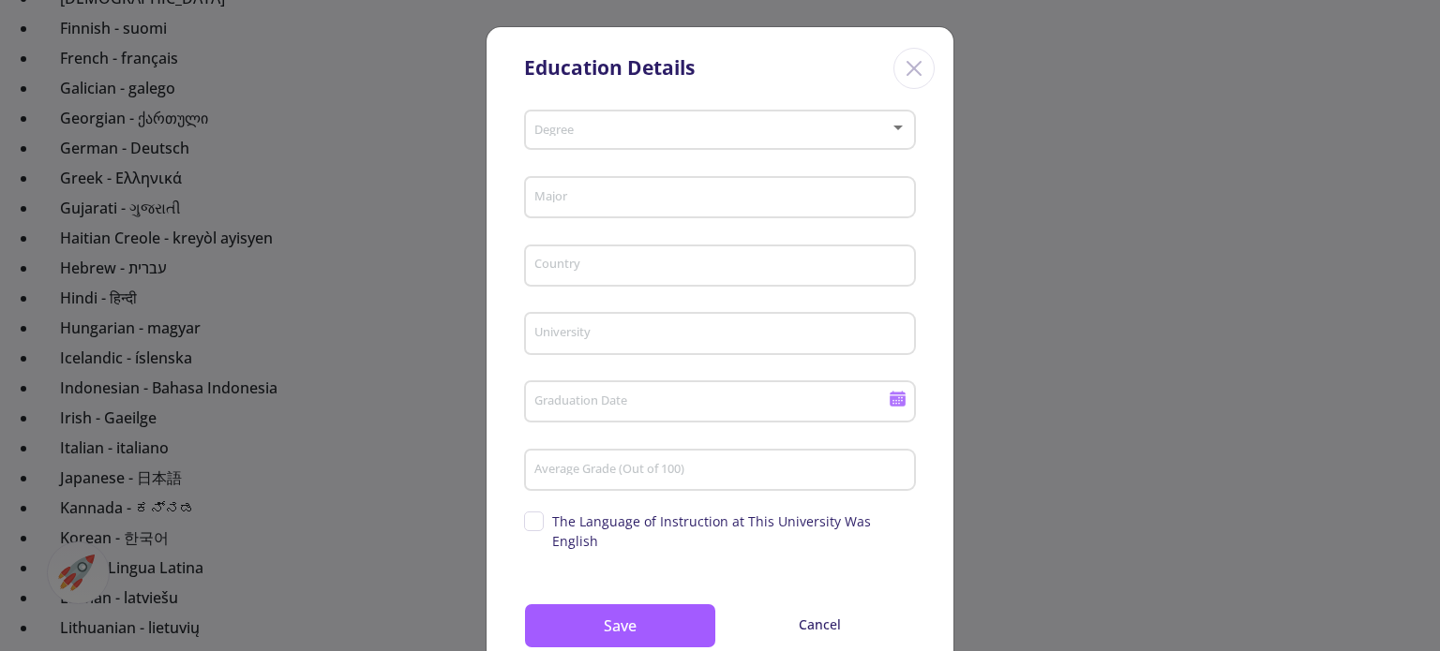
click at [615, 195] on input "Major" at bounding box center [722, 198] width 379 height 17
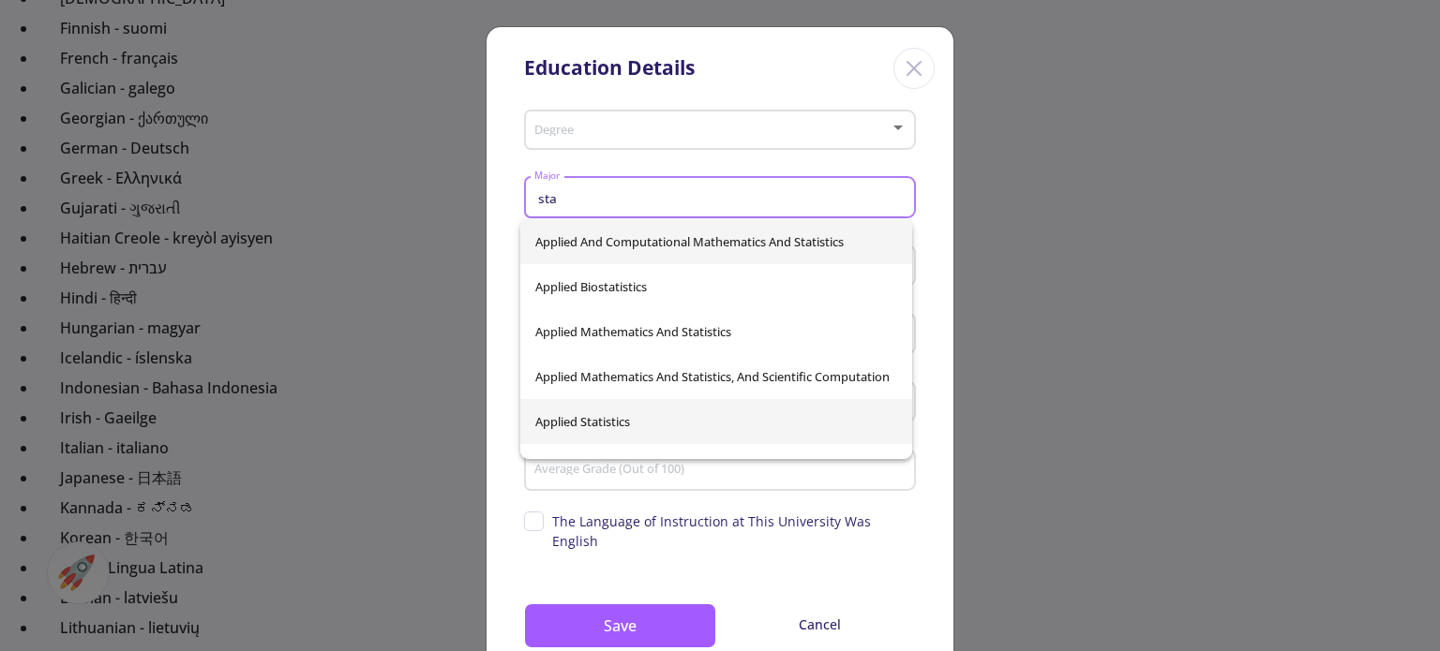
type input "sta"
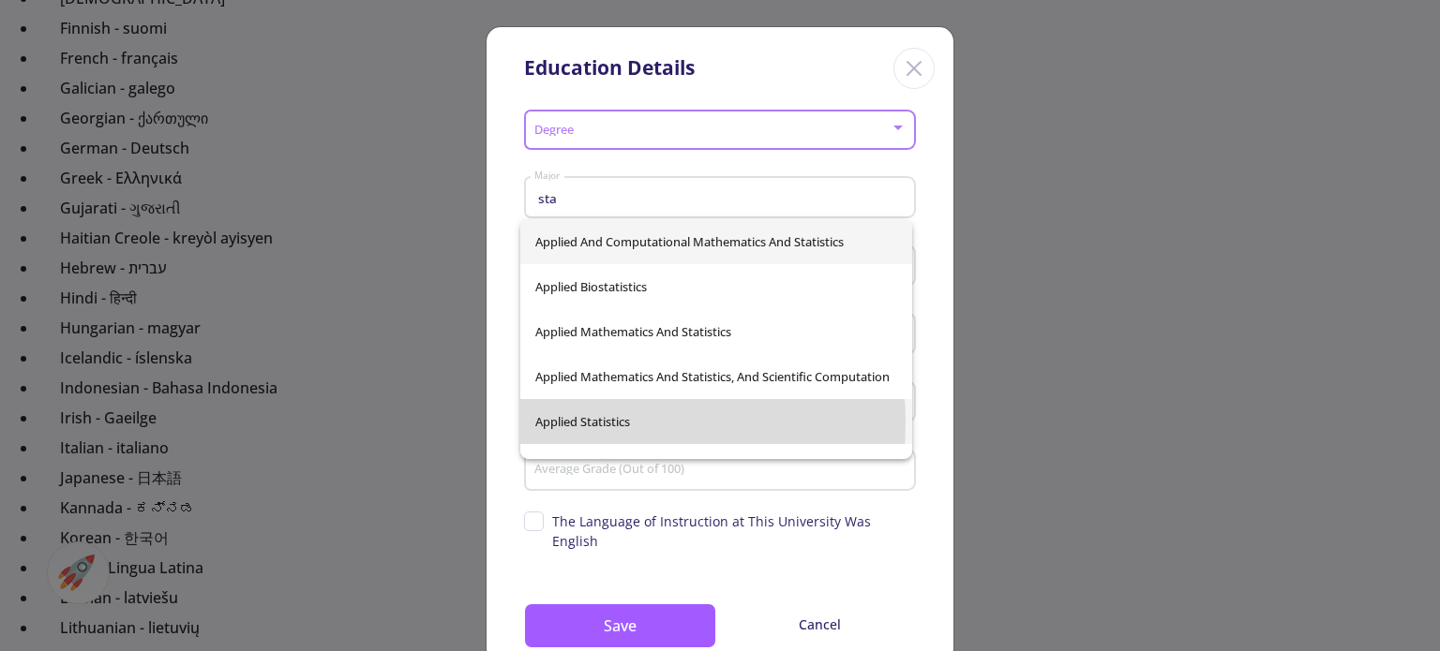
click at [594, 423] on div "Applied And Computational Mathematics And Statistics Applied Biostatistics Appl…" at bounding box center [716, 339] width 392 height 240
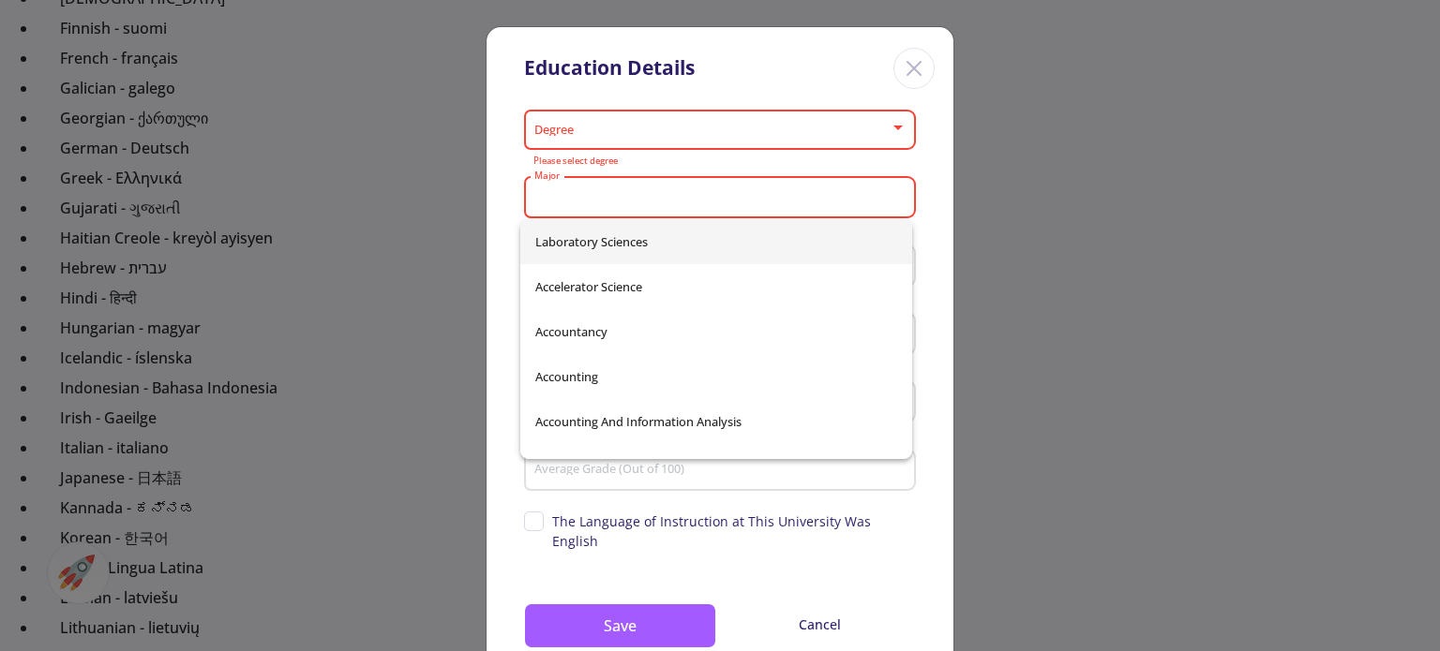
click at [579, 192] on input "Major" at bounding box center [722, 198] width 379 height 17
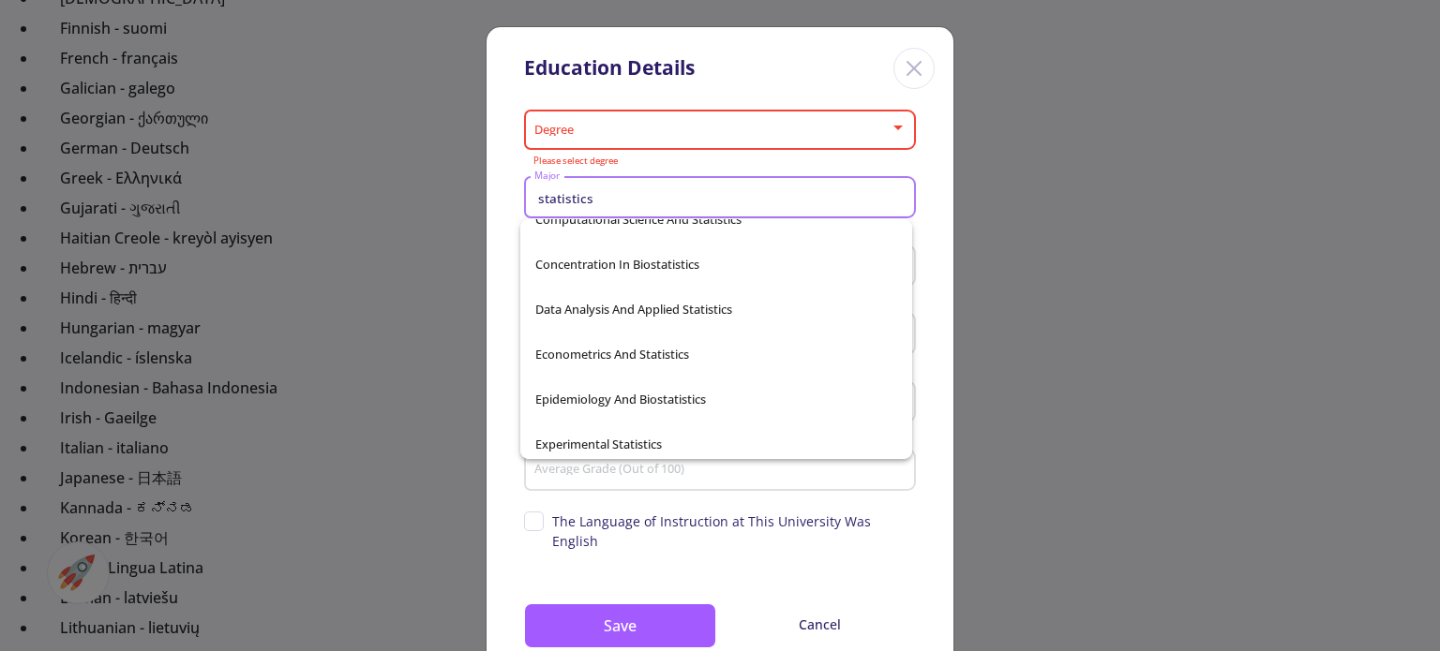
scroll to position [431, 0]
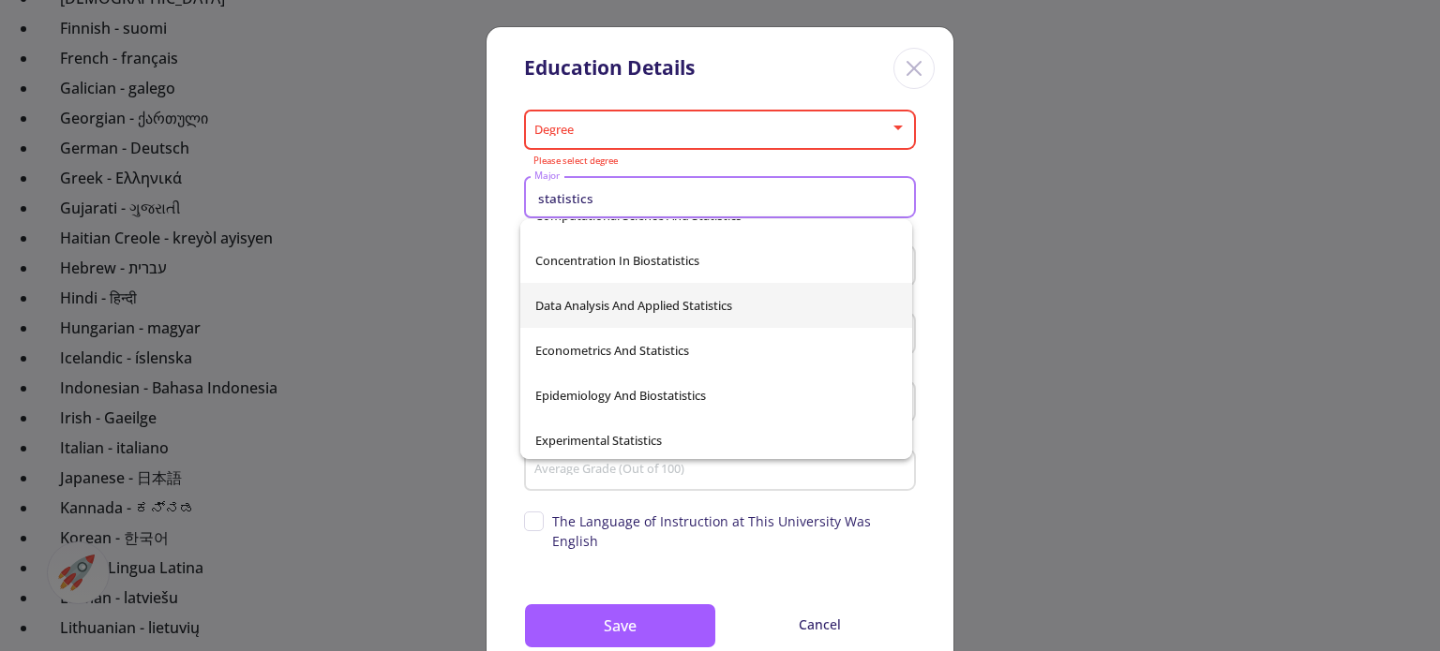
type input "statistics"
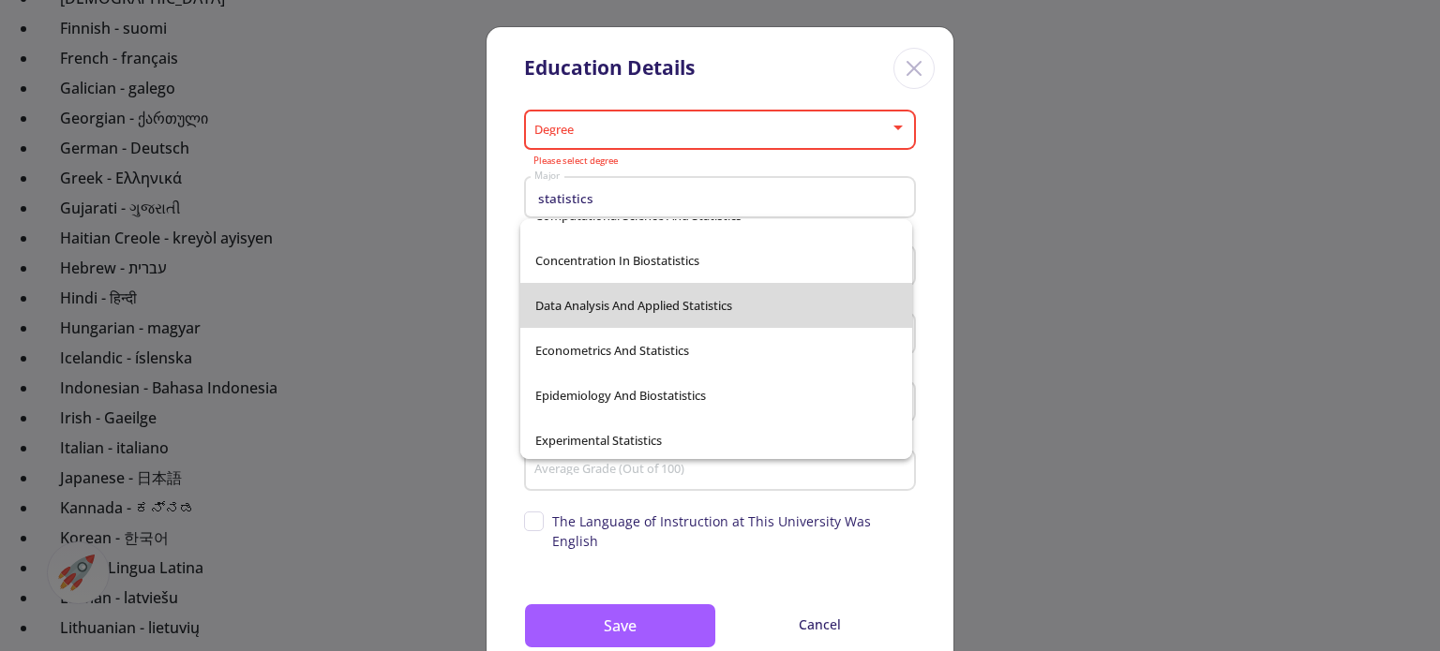
click at [749, 313] on div "Applied And Computational Mathematics And Statistics Applied Biostatistics Appl…" at bounding box center [716, 339] width 392 height 240
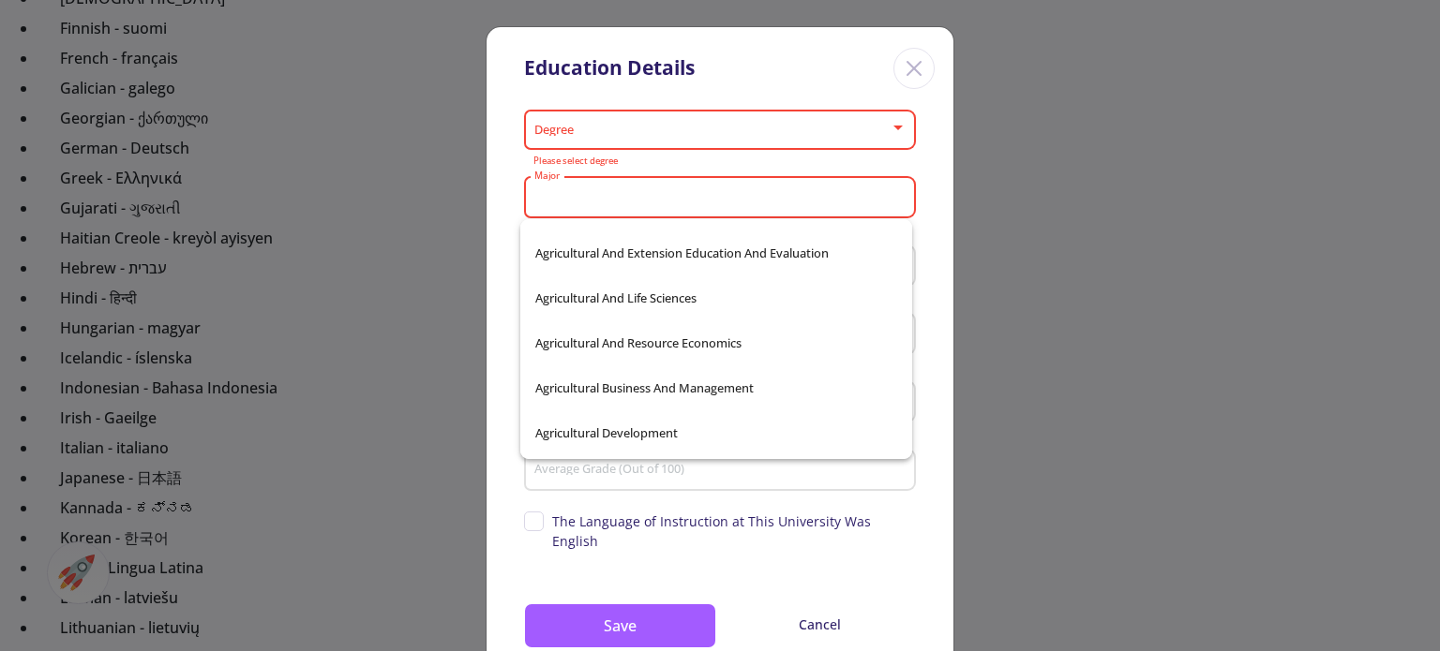
scroll to position [0, 0]
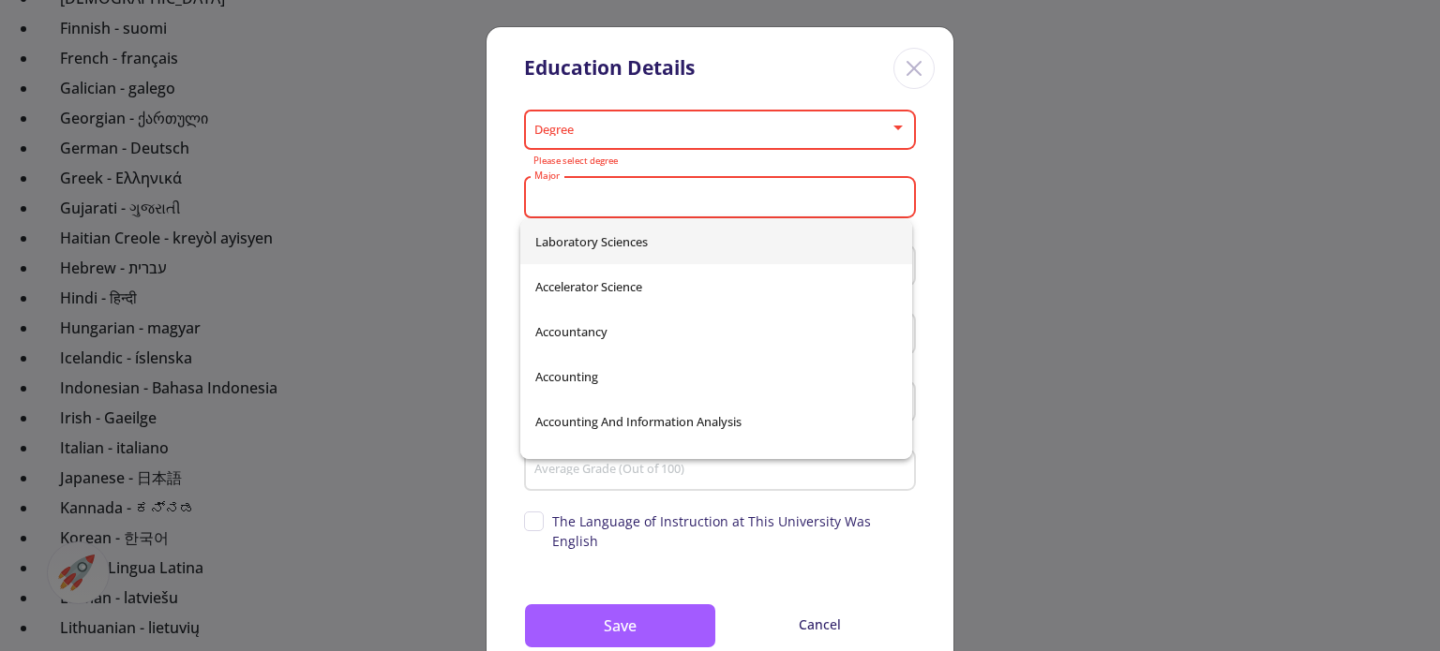
click at [695, 201] on input "Major" at bounding box center [722, 198] width 379 height 17
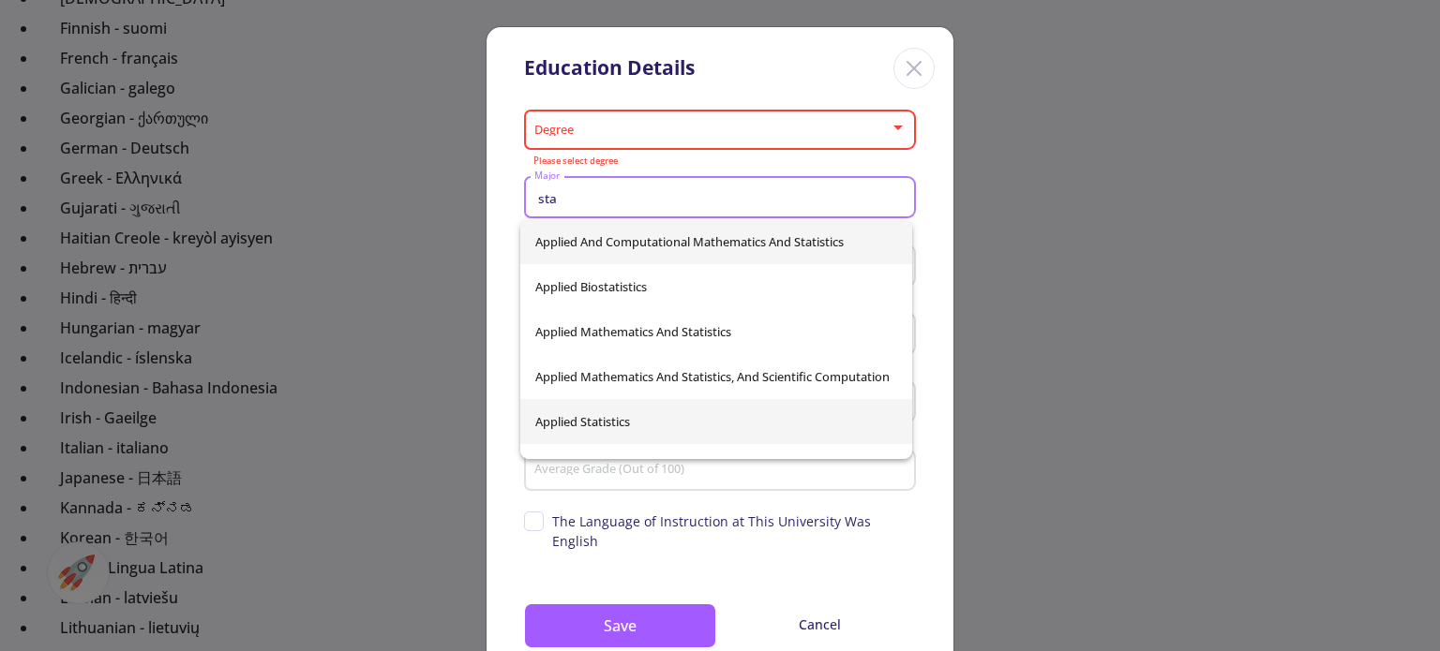
type input "sta"
click at [600, 426] on div "Applied And Computational Mathematics And Statistics Applied Biostatistics Appl…" at bounding box center [716, 339] width 392 height 240
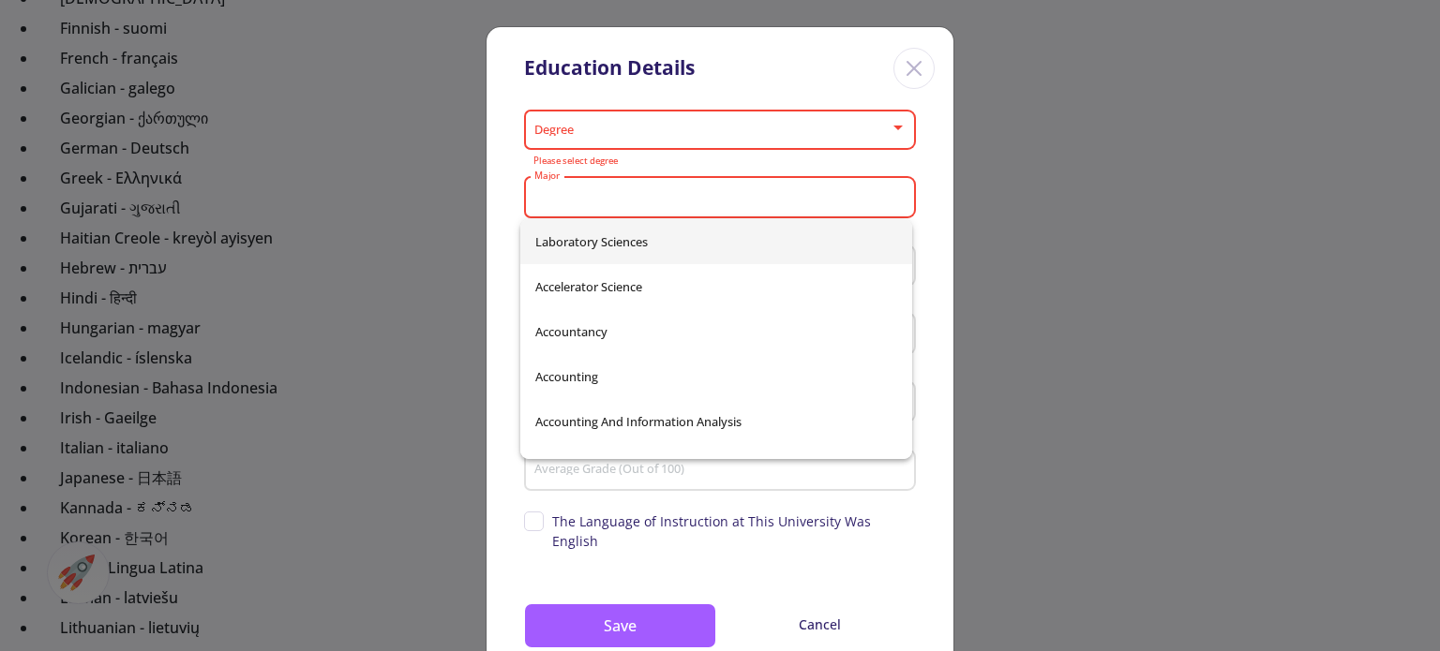
click at [574, 198] on input "Major" at bounding box center [722, 198] width 379 height 17
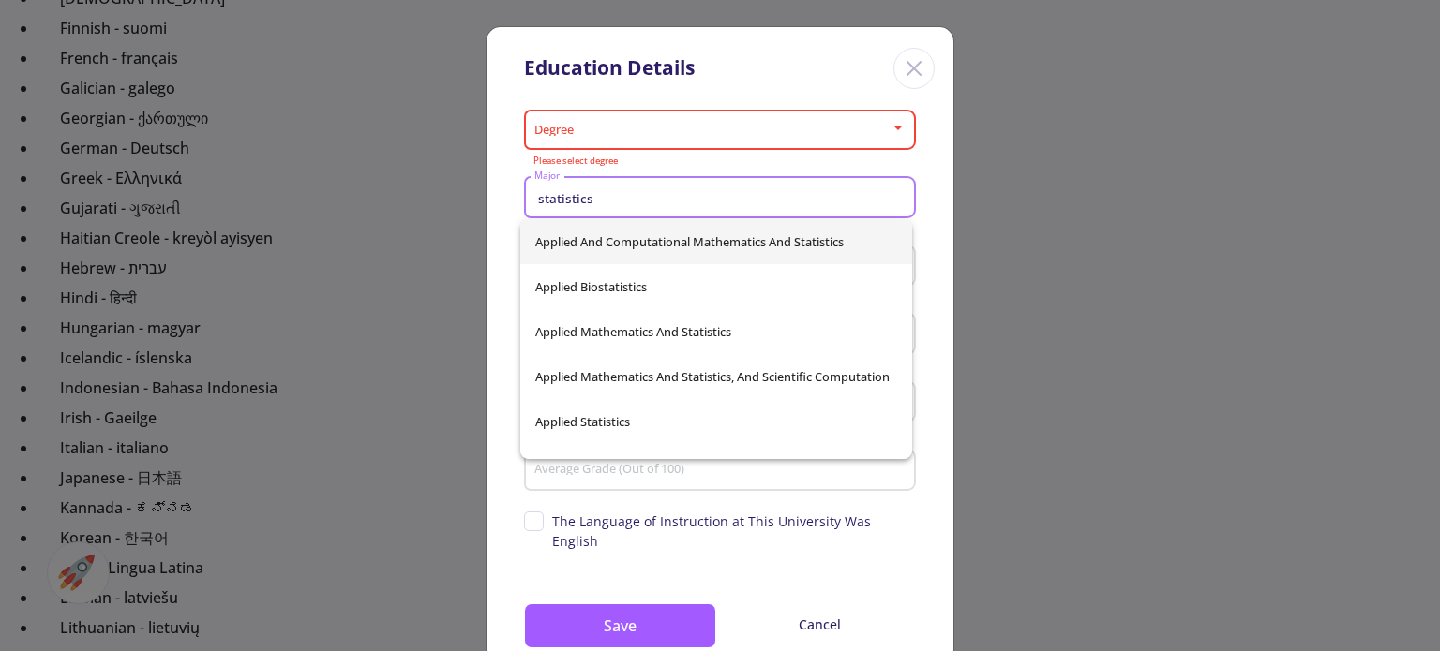
type input "statistics"
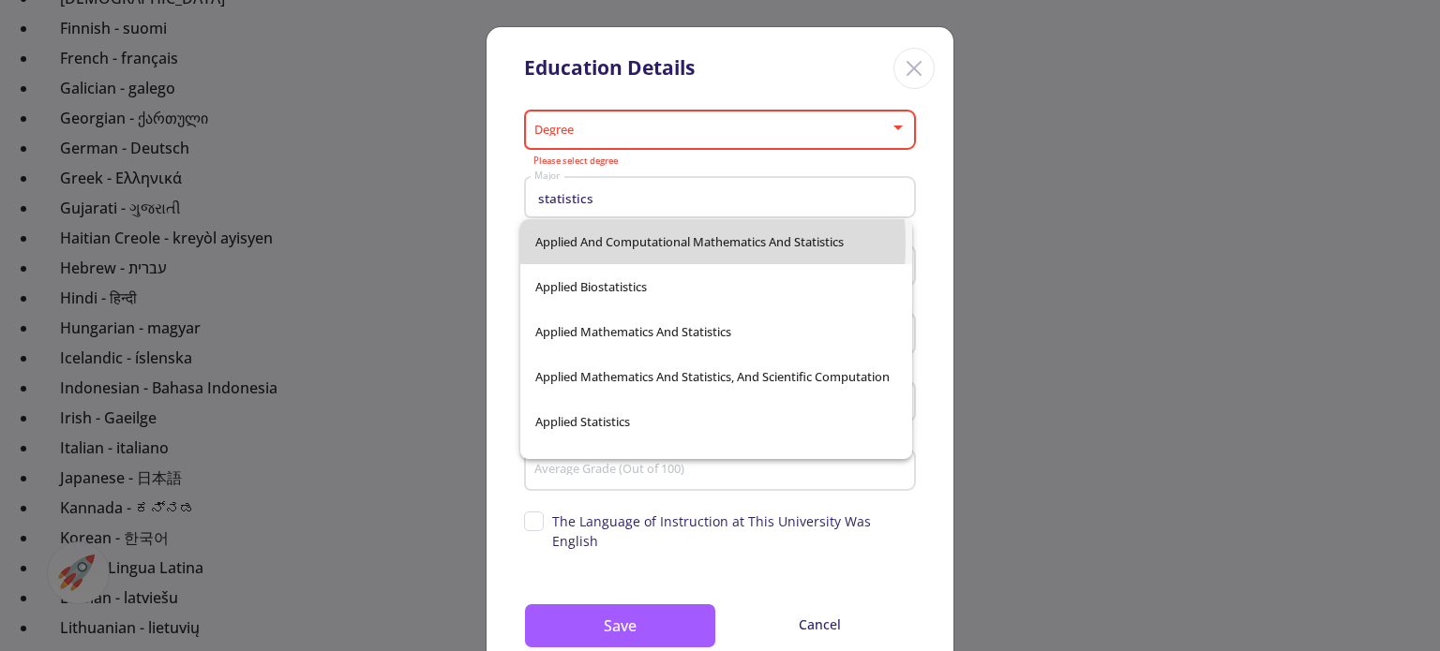
click at [600, 244] on div "Applied And Computational Mathematics And Statistics Applied Biostatistics Appl…" at bounding box center [716, 339] width 392 height 240
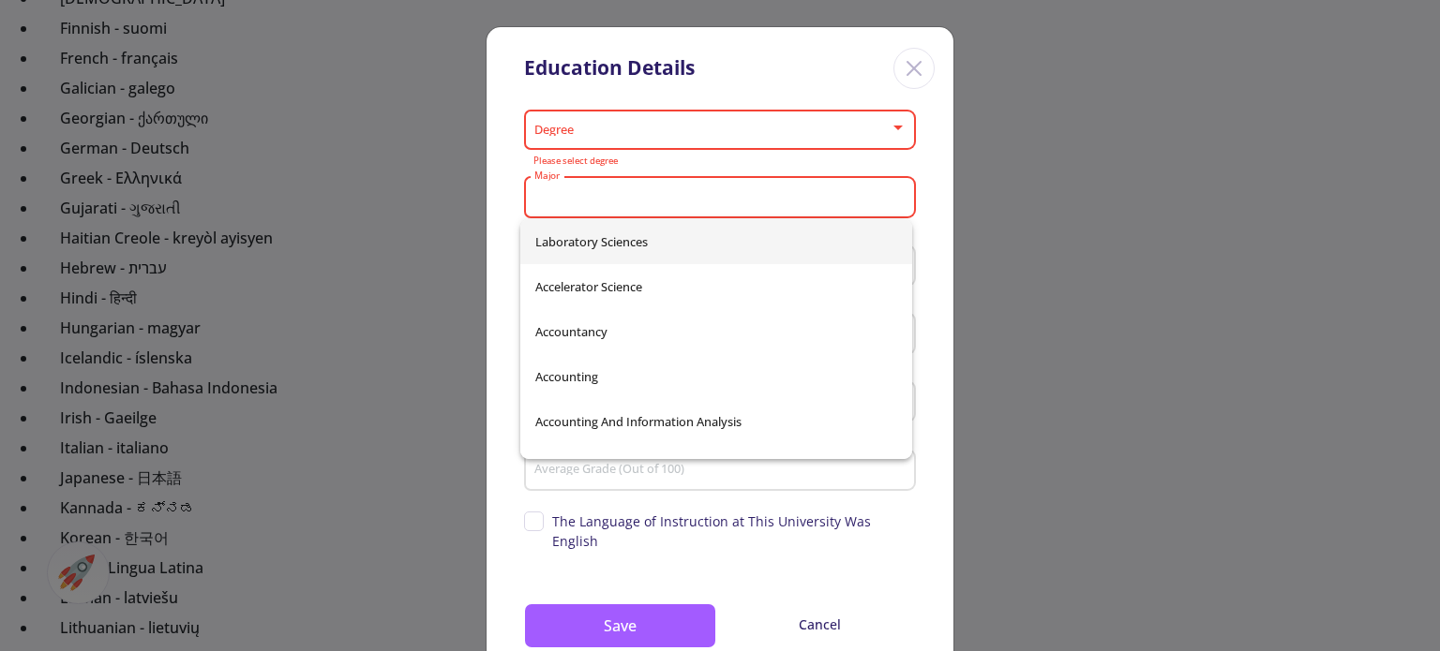
click at [694, 202] on input "Major" at bounding box center [722, 198] width 379 height 17
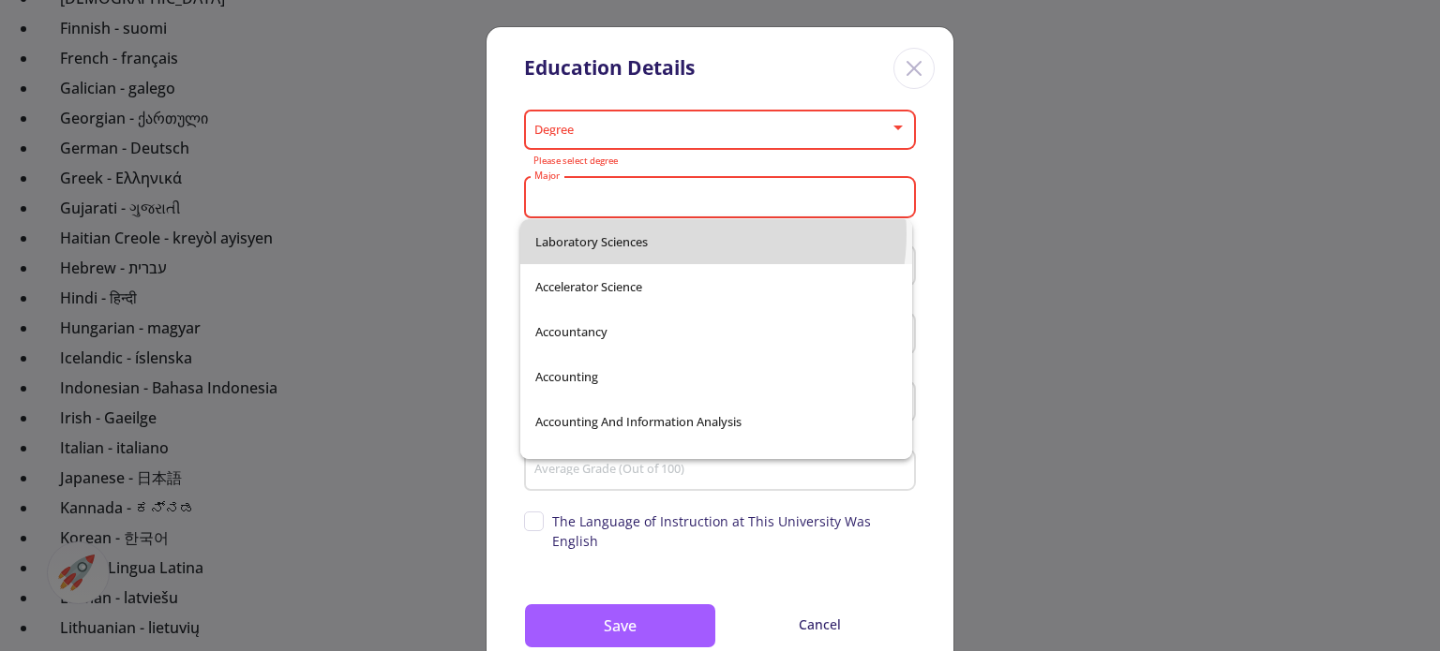
click at [694, 234] on span "Laboratory Sciences" at bounding box center [716, 241] width 362 height 45
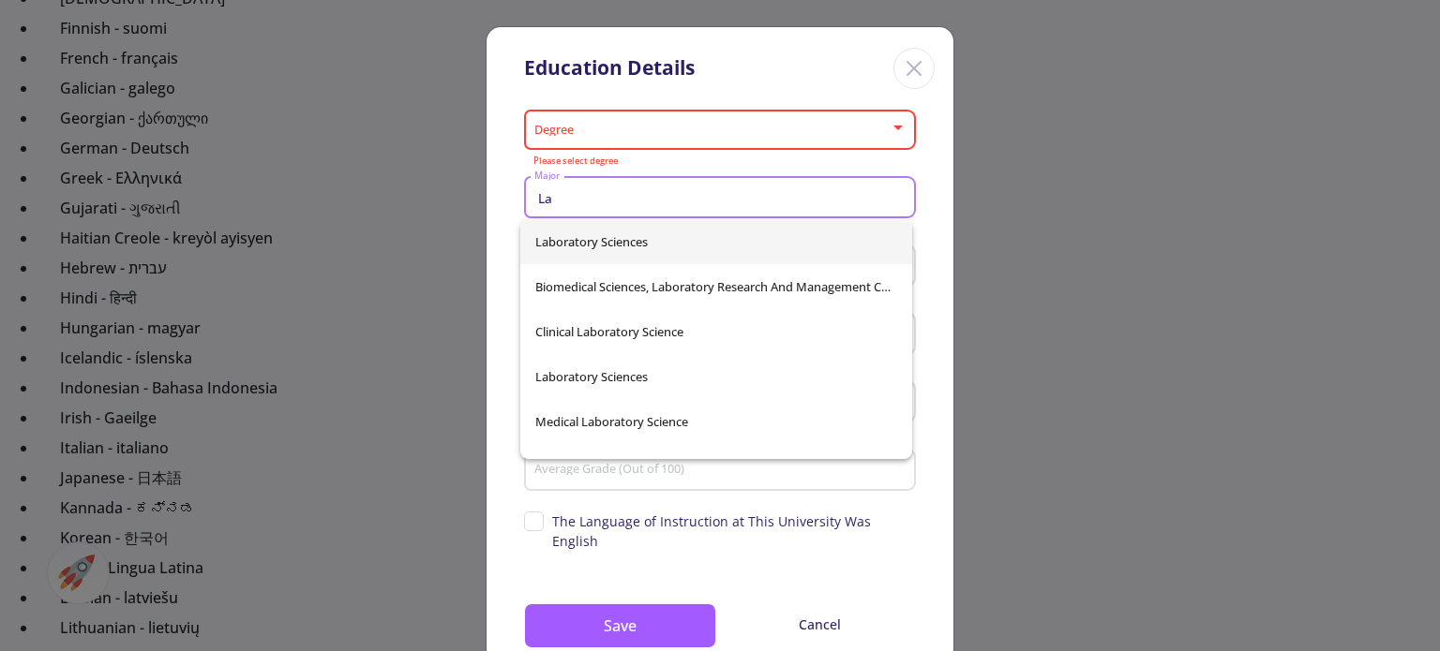
type input "L"
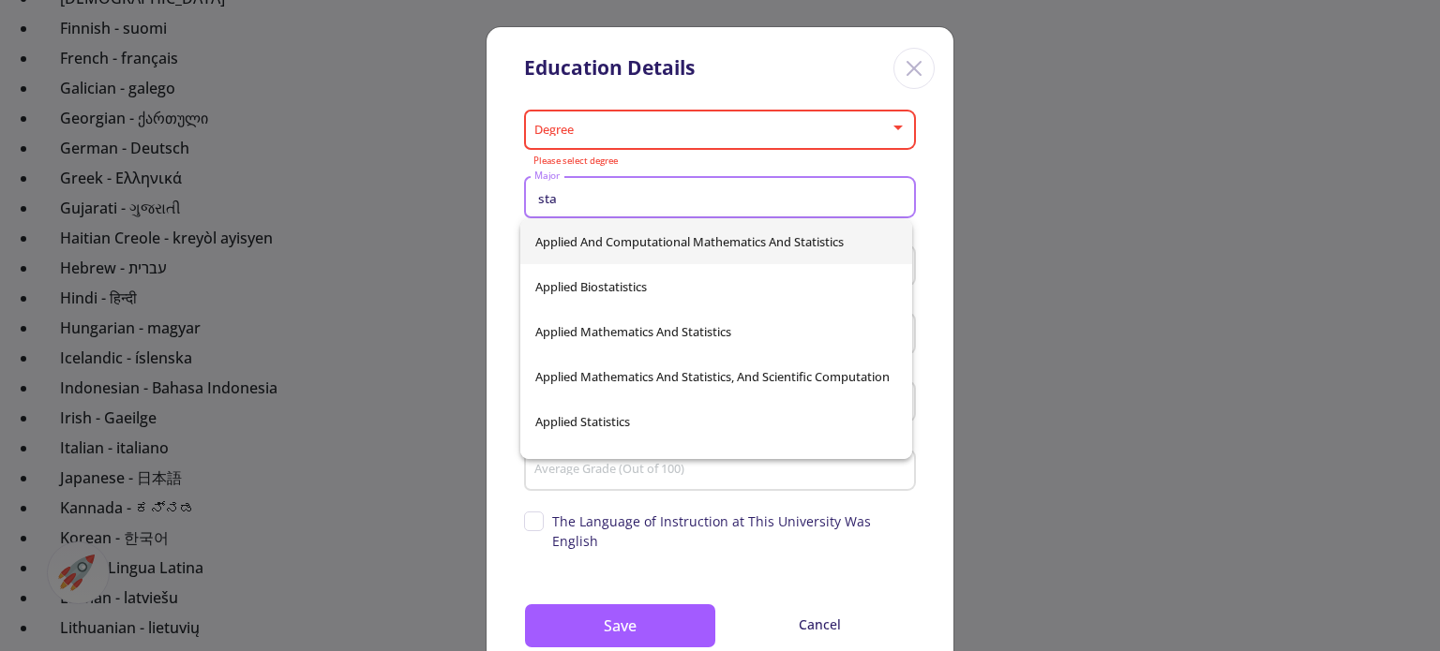
type input "sta"
click at [703, 125] on span at bounding box center [714, 130] width 352 height 13
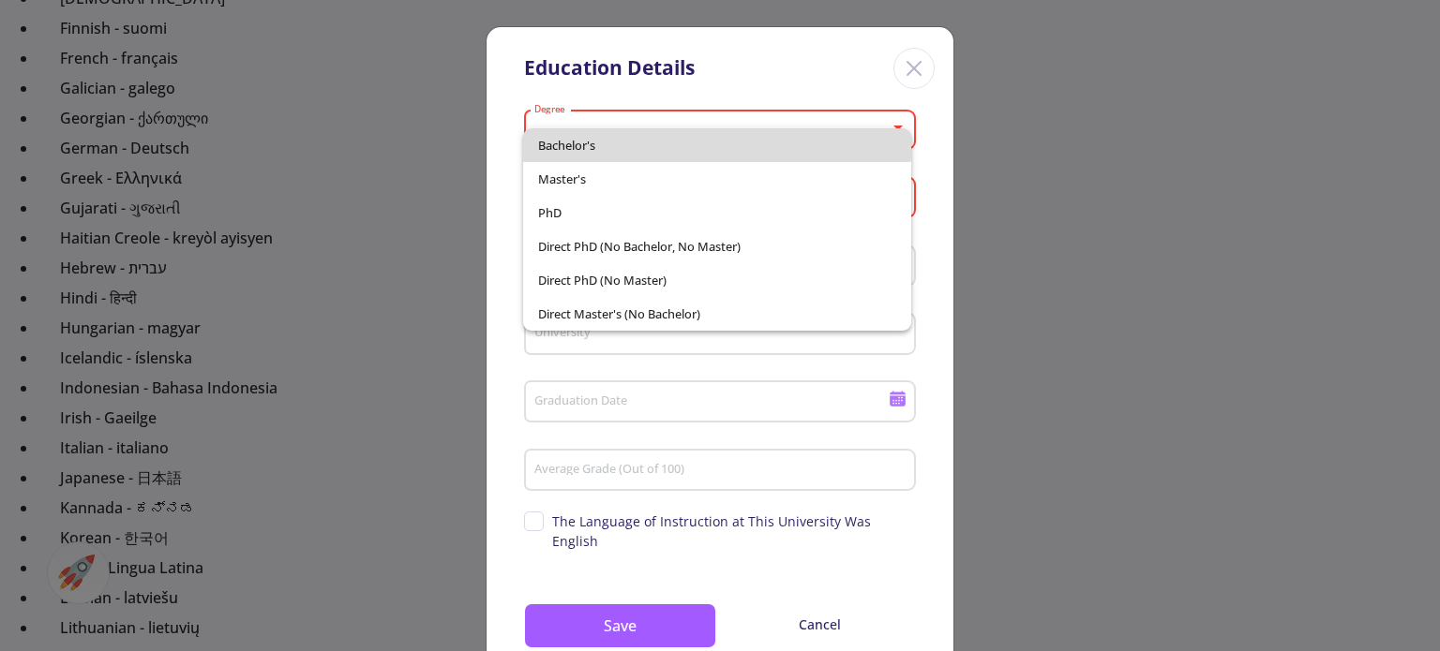
click at [680, 138] on span "Bachelor's" at bounding box center [716, 145] width 357 height 34
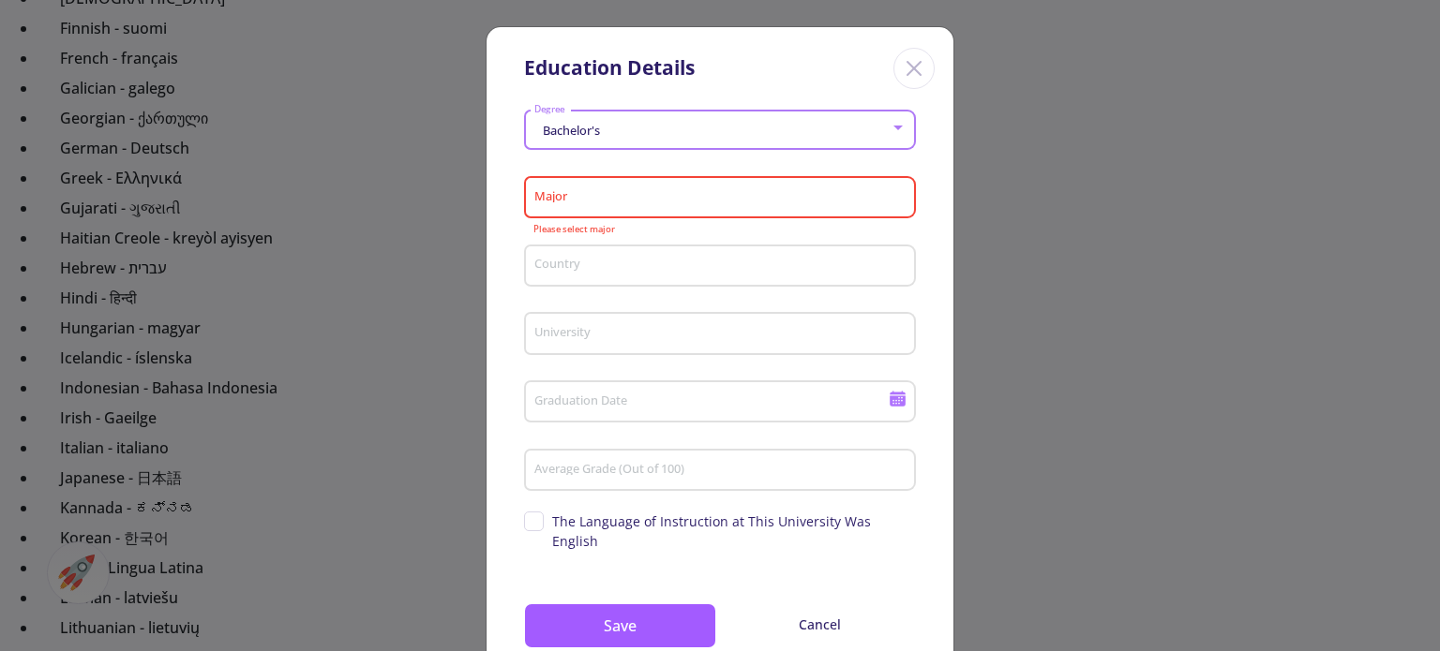
click at [667, 194] on input "Major" at bounding box center [722, 198] width 379 height 17
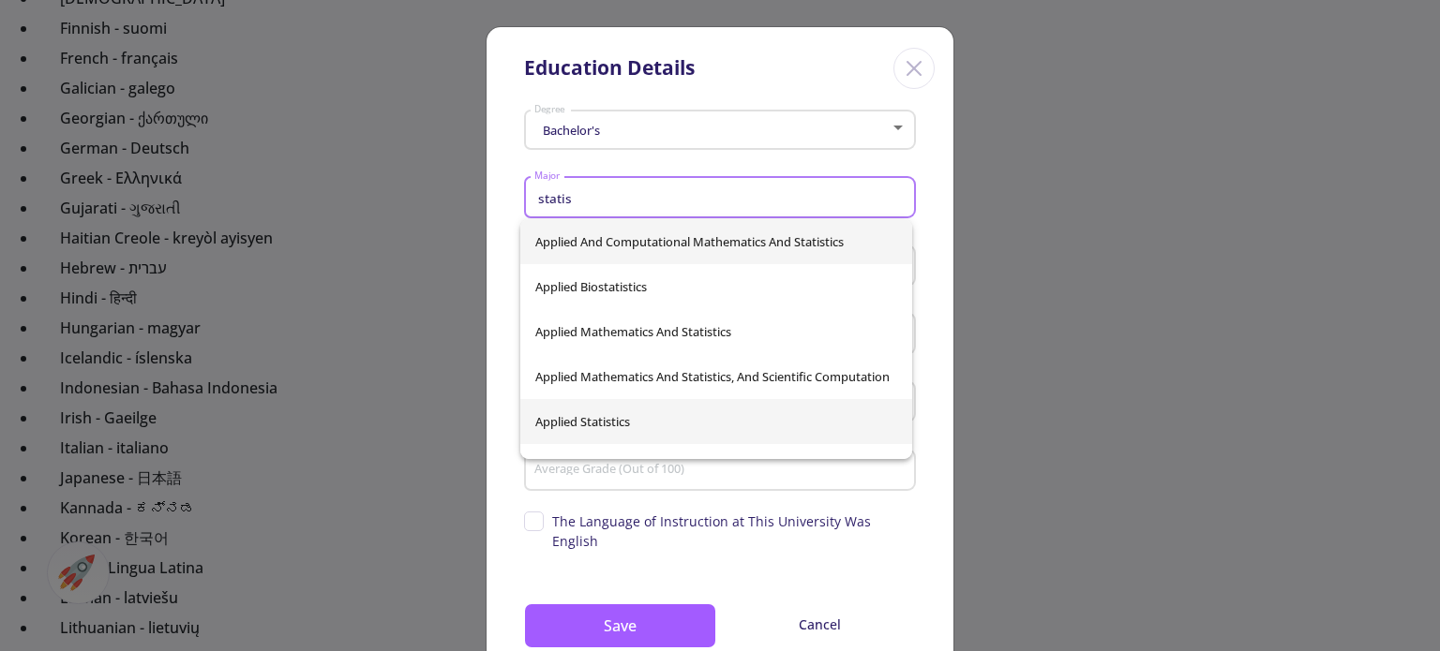
type input "statis"
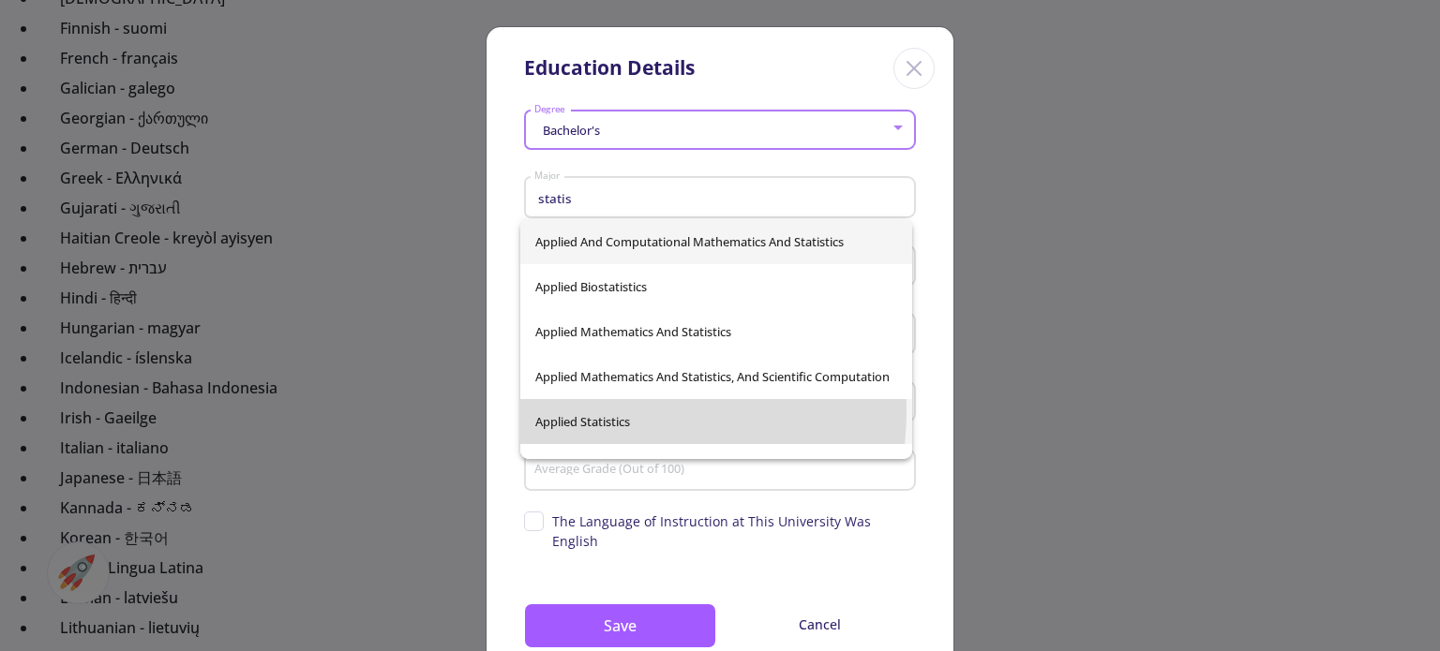
click at [577, 410] on div "Applied And Computational Mathematics And Statistics Applied Biostatistics Appl…" at bounding box center [716, 339] width 392 height 240
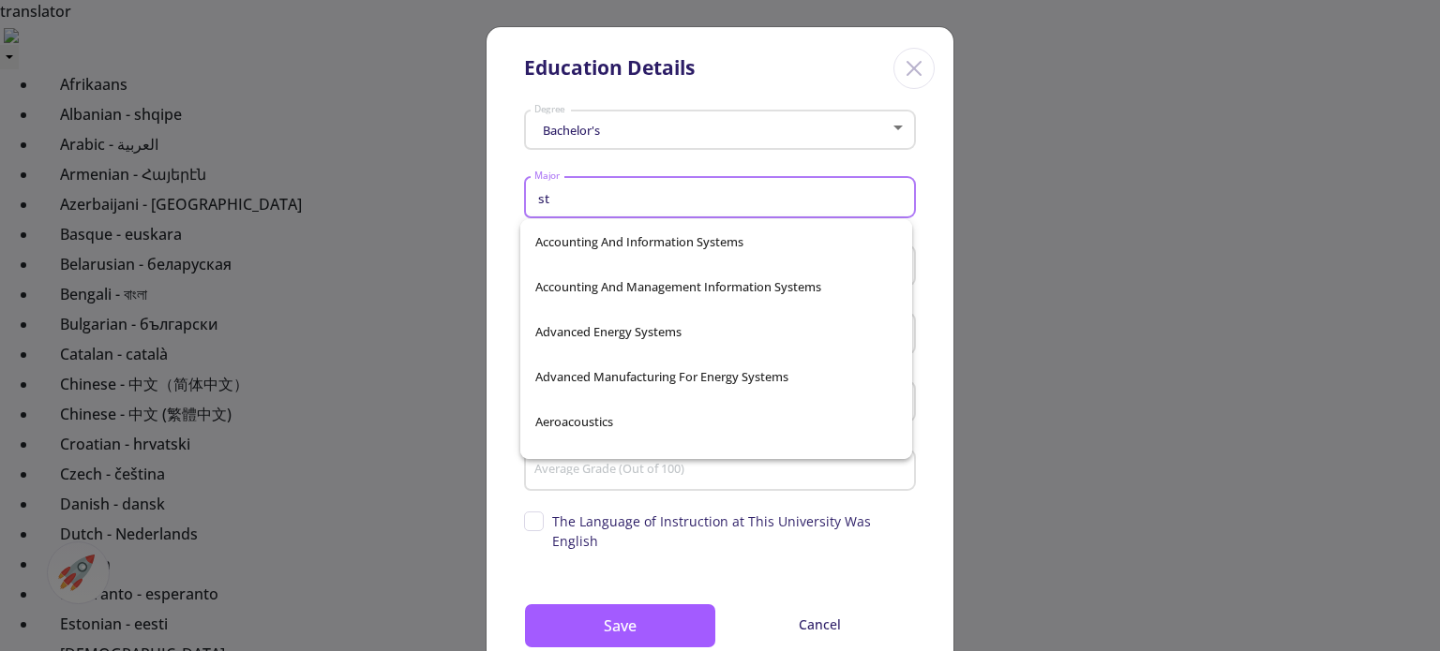
scroll to position [656, 0]
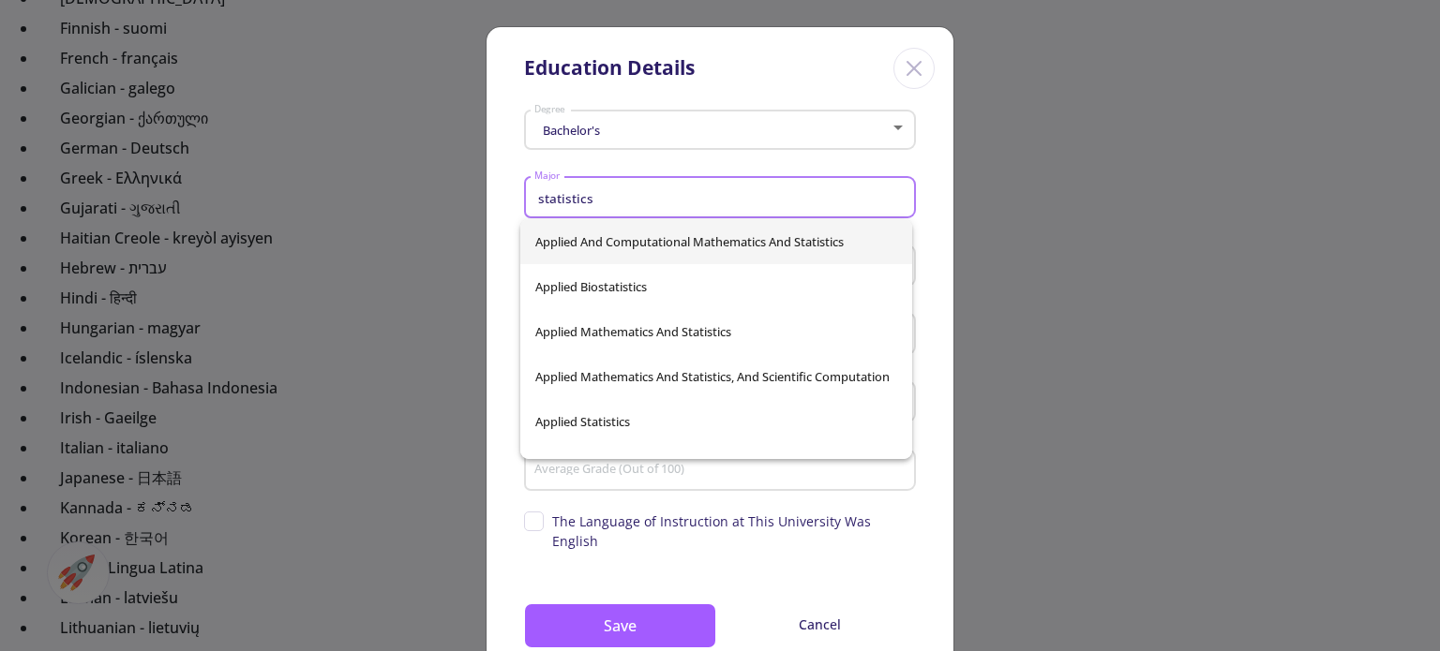
type input "statistics"
click at [786, 250] on div "Applied And Computational Mathematics And Statistics Applied Biostatistics Appl…" at bounding box center [716, 339] width 392 height 240
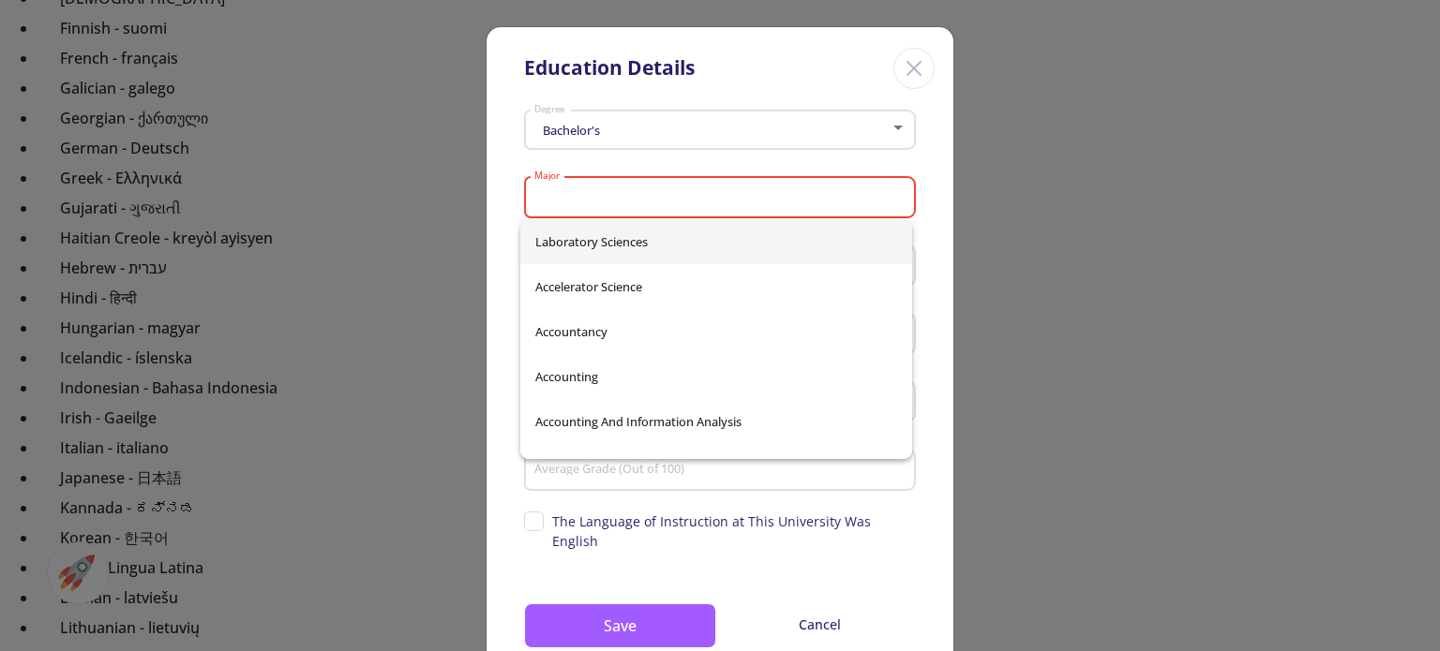
click at [915, 254] on div "Bachelor's Degree Major Please select major Country University Graduation Date …" at bounding box center [719, 398] width 467 height 590
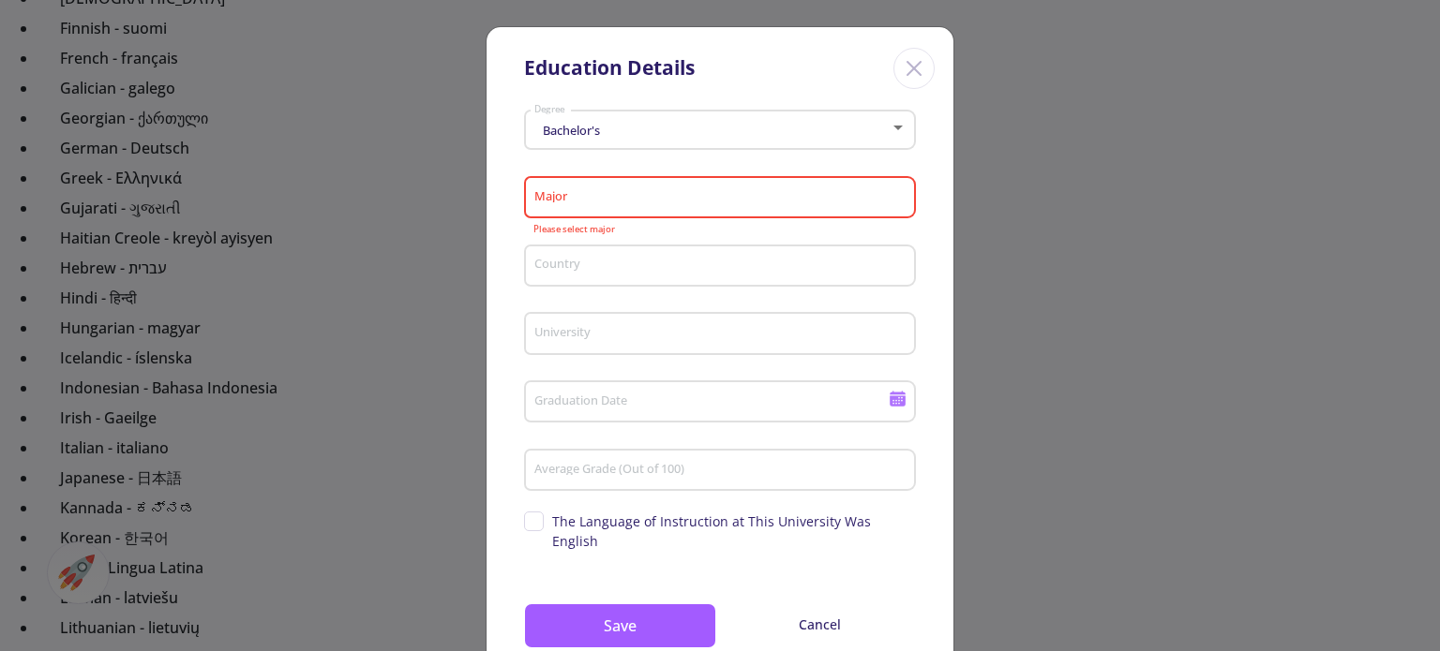
click at [778, 288] on div "Country" at bounding box center [720, 272] width 392 height 62
click at [795, 202] on input "Major" at bounding box center [722, 198] width 379 height 17
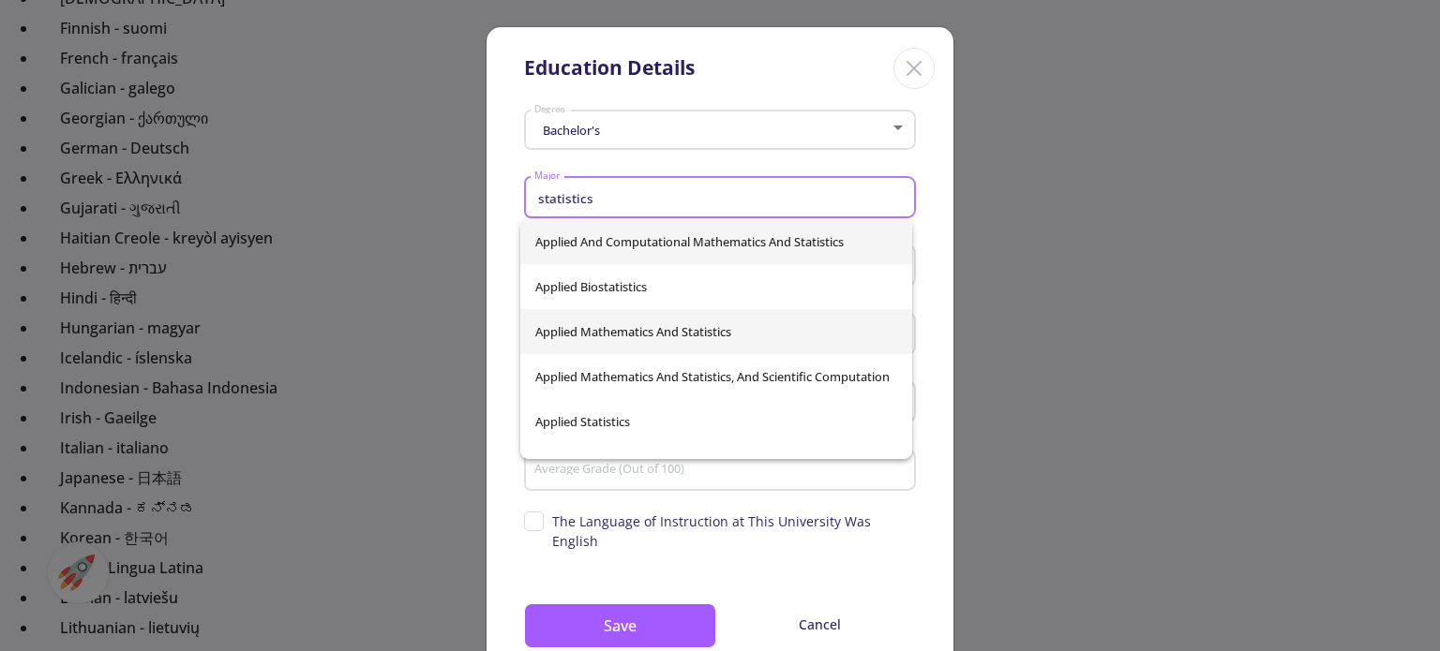
type input "statistics"
click at [654, 332] on div "Applied And Computational Mathematics And Statistics Applied Biostatistics Appl…" at bounding box center [716, 339] width 392 height 240
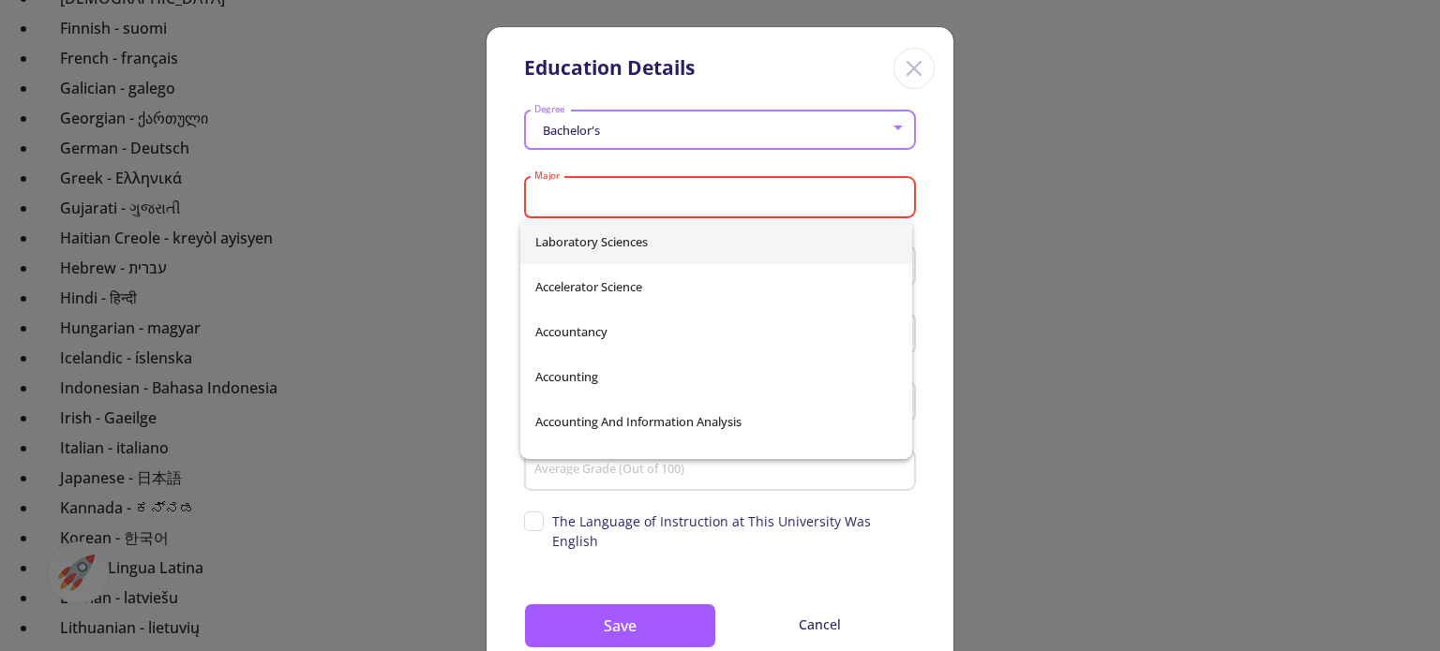
click at [904, 224] on div "Laboratory Sciences Accelerator Science Accountancy Accounting Accounting And I…" at bounding box center [716, 339] width 392 height 240
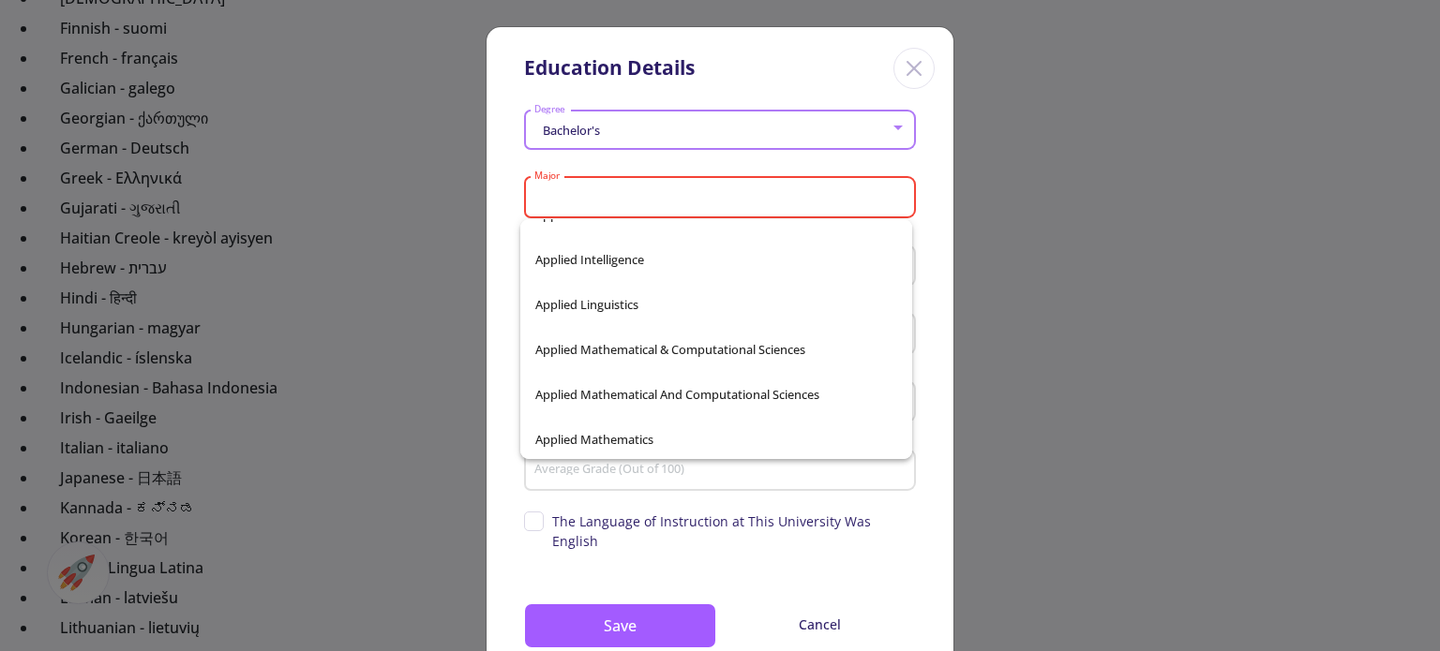
scroll to position [6062, 0]
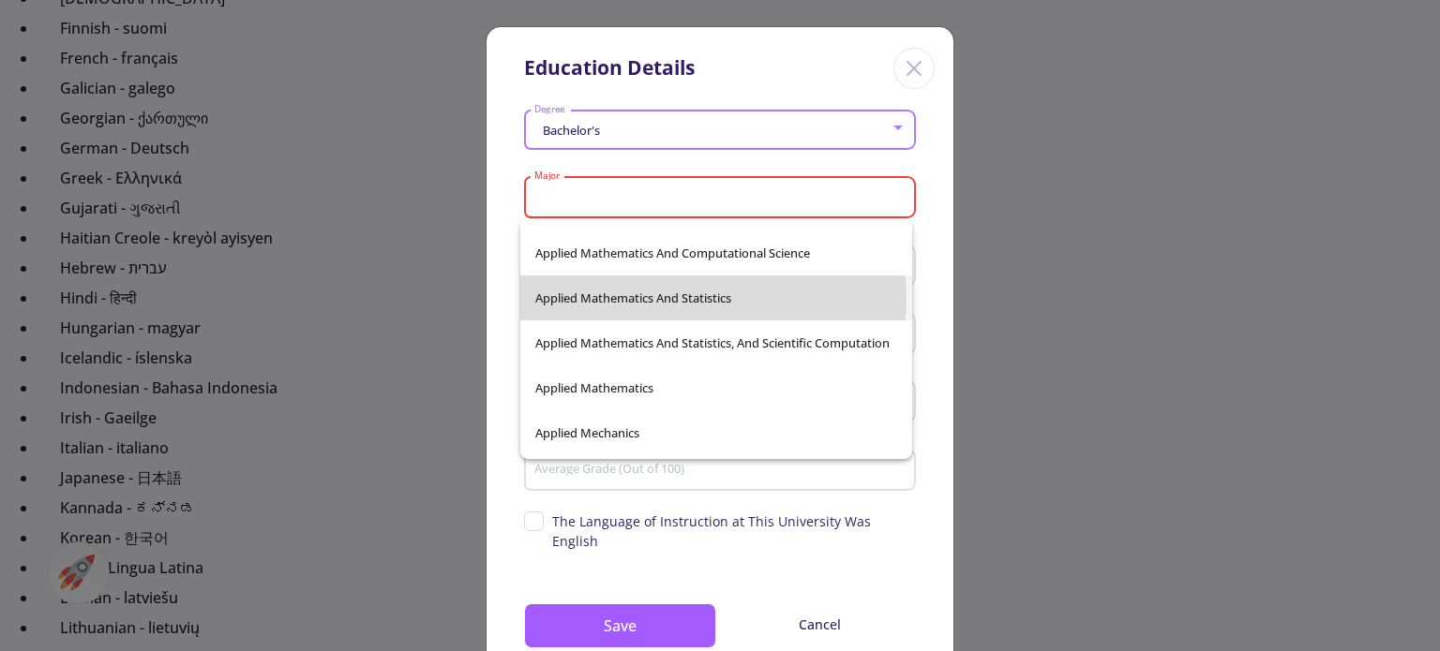
click at [705, 298] on span "Applied Mathematics And Statistics" at bounding box center [716, 298] width 362 height 45
type input "Applied Mathematics And Statistics"
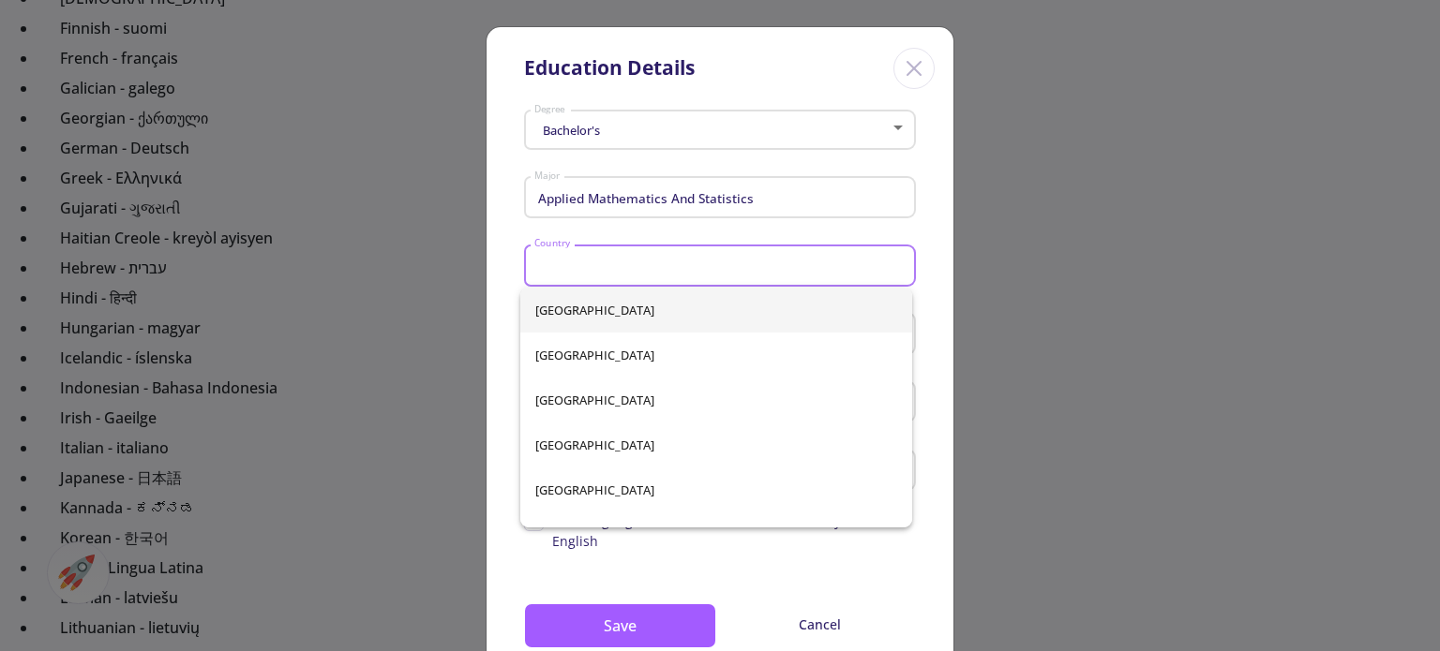
click at [659, 270] on input "Country" at bounding box center [722, 267] width 379 height 17
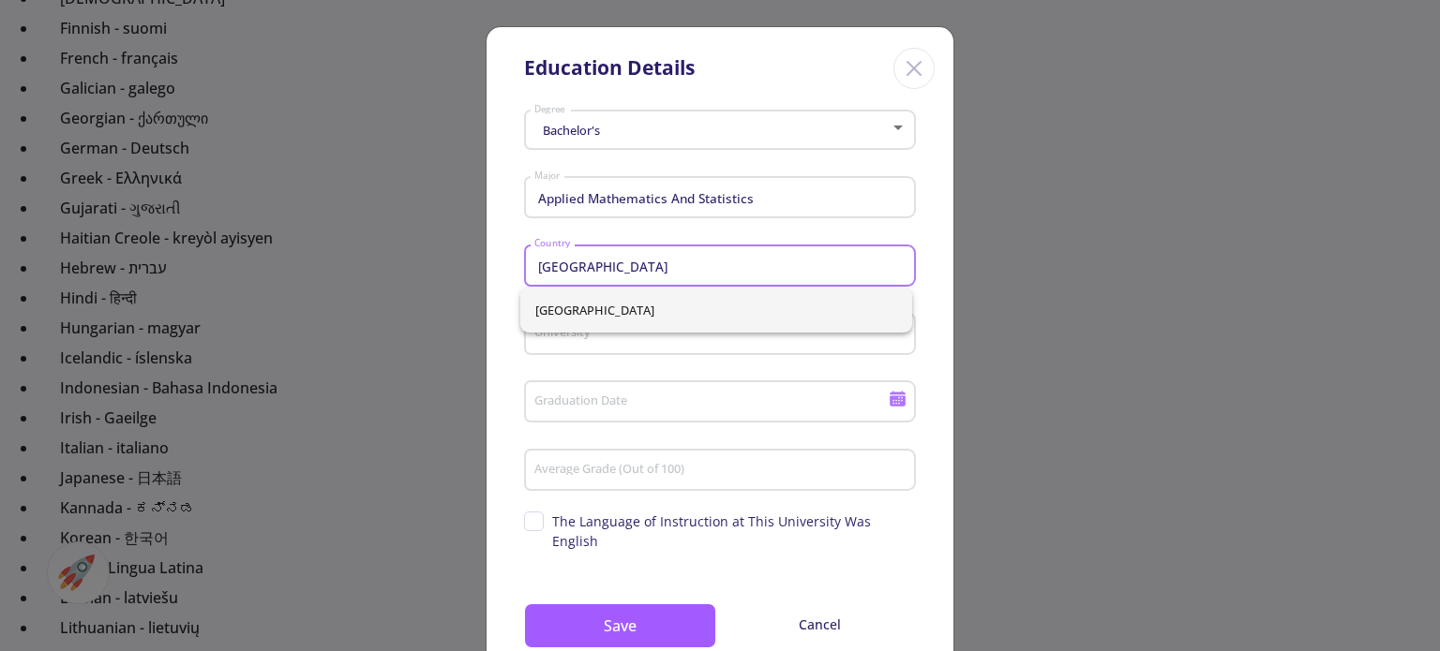
type input "iran"
click at [695, 314] on div "Iran" at bounding box center [716, 310] width 392 height 45
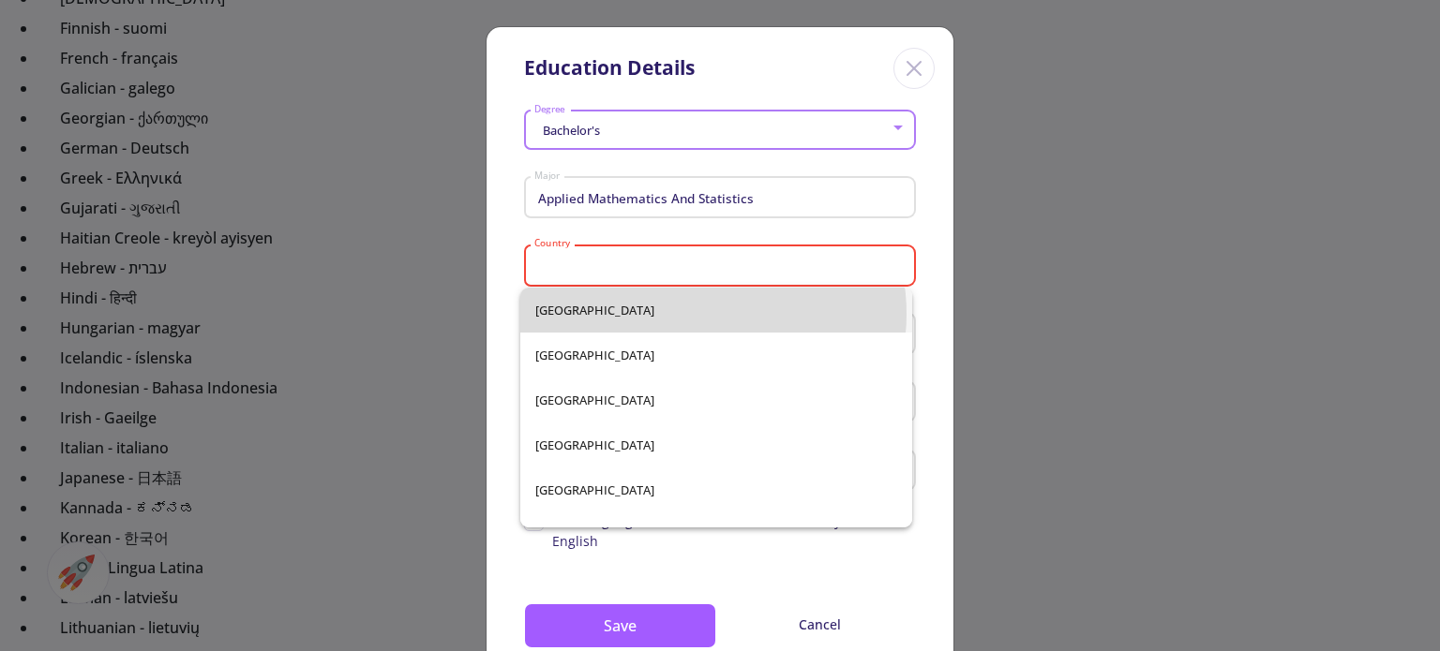
click at [695, 314] on span "Afghanistan" at bounding box center [716, 310] width 362 height 45
type input "Afghanistan"
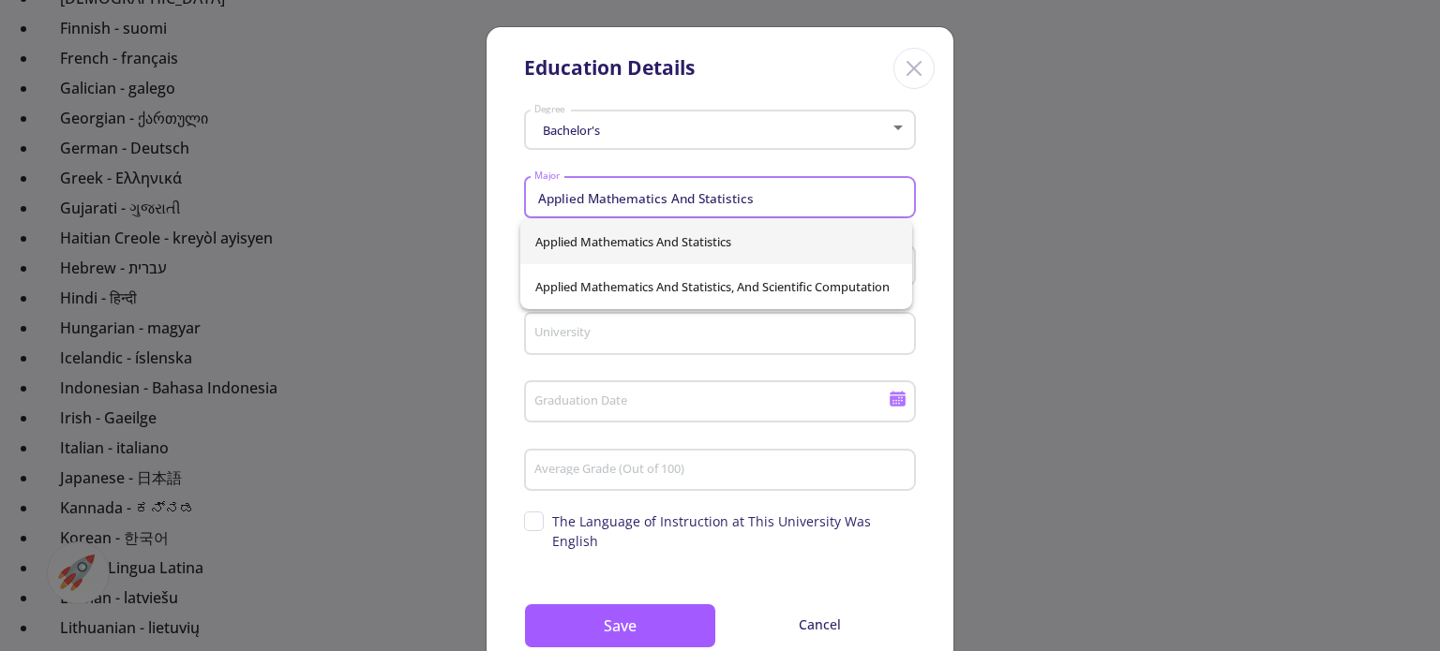
click at [739, 204] on input "Applied Mathematics And Statistics" at bounding box center [722, 198] width 379 height 17
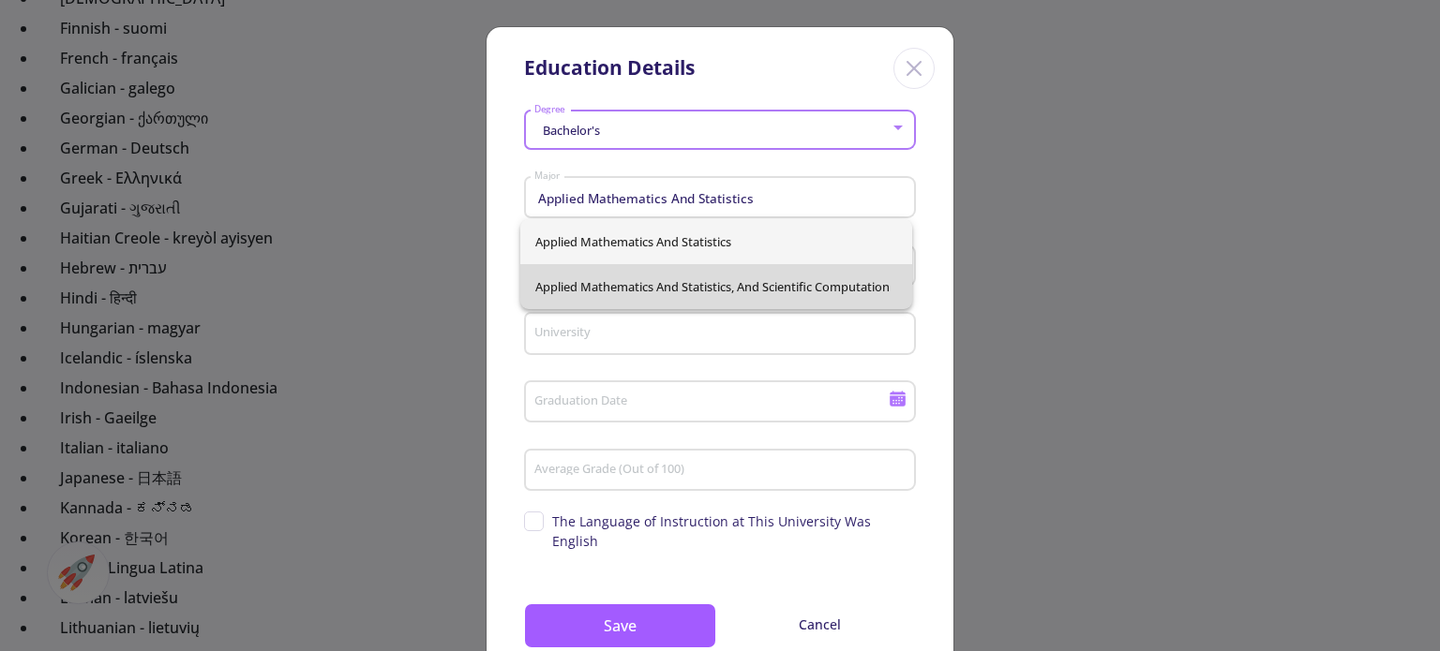
click at [738, 288] on span "Applied Mathematics And Statistics, And Scientific Computation" at bounding box center [716, 286] width 362 height 45
type input "Applied Mathematics And Statistics, And Scientific Computation"
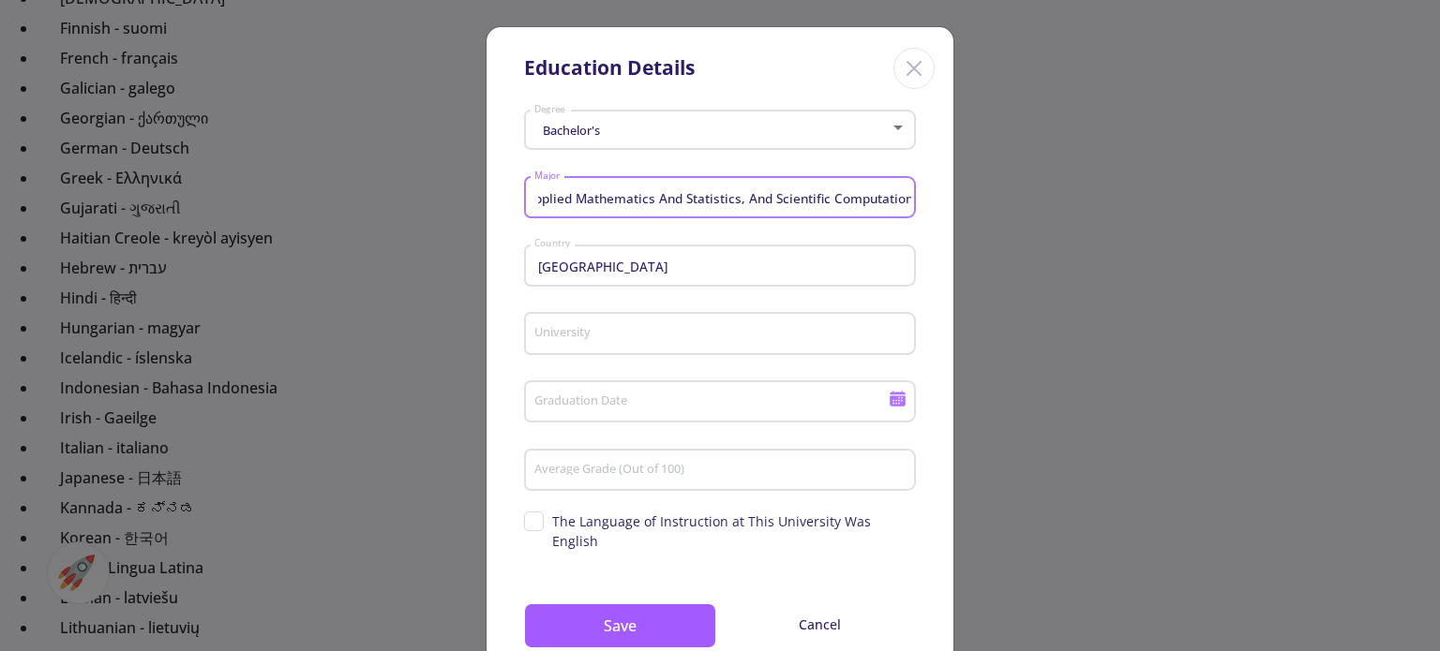
scroll to position [0, 0]
click at [647, 257] on div "Afghanistan Country" at bounding box center [720, 262] width 374 height 49
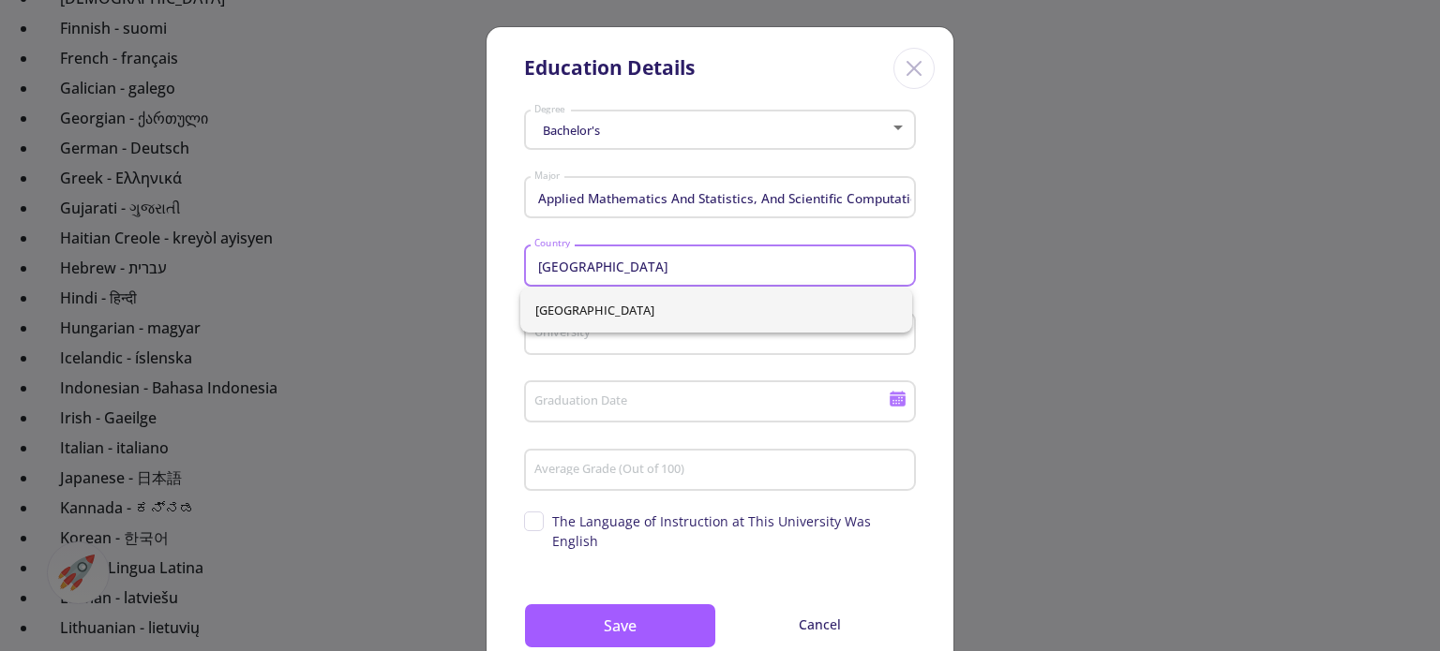
drag, startPoint x: 628, startPoint y: 262, endPoint x: 512, endPoint y: 263, distance: 116.2
click at [512, 263] on div "Bachelor's Degree Applied Mathematics And Statistics, And Scientific Computatio…" at bounding box center [719, 398] width 467 height 590
type input "o"
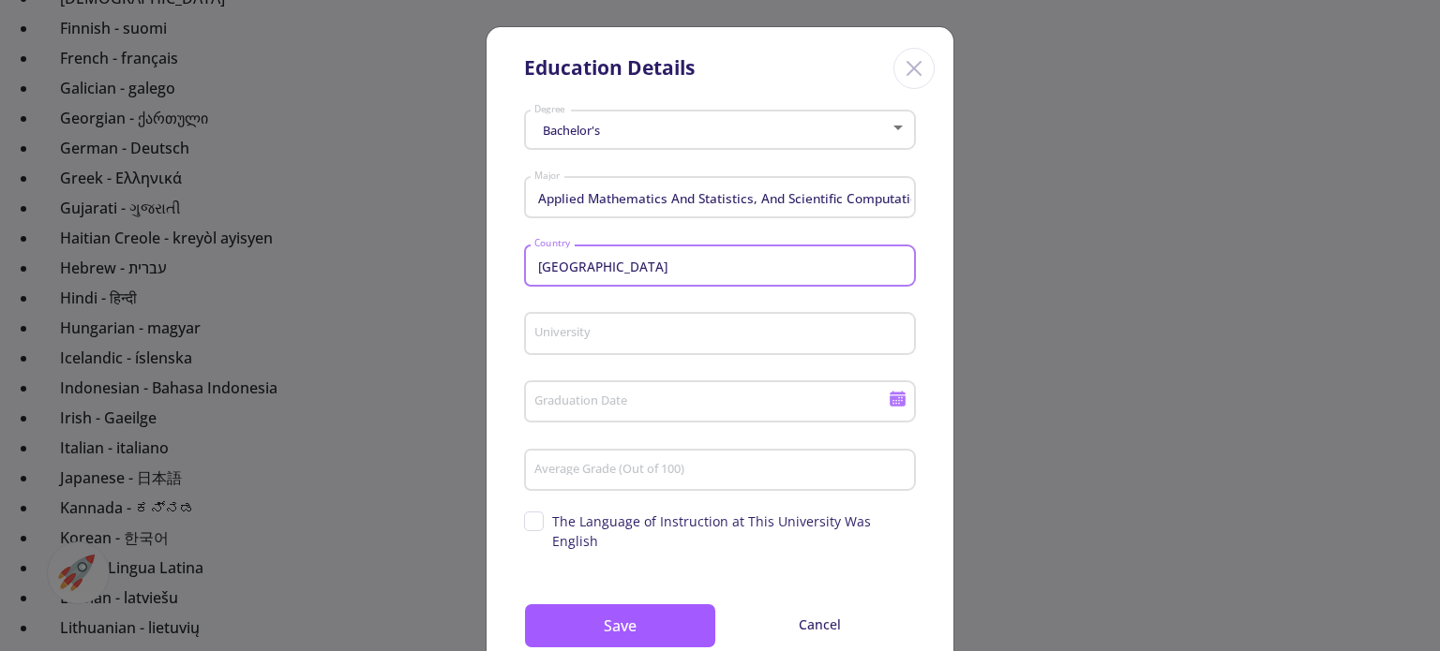
type input "Iran"
click at [746, 127] on div "Bachelor's" at bounding box center [711, 131] width 357 height 14
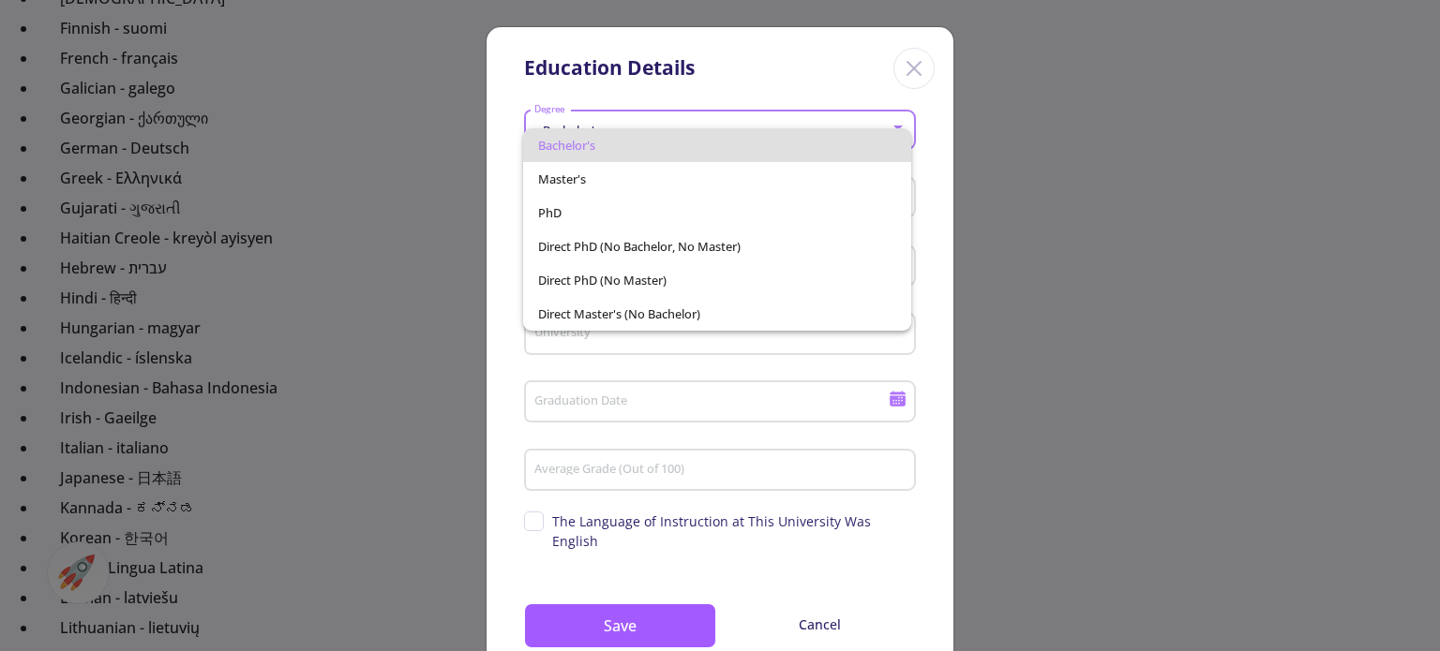
click at [746, 128] on span "Bachelor's" at bounding box center [716, 145] width 357 height 34
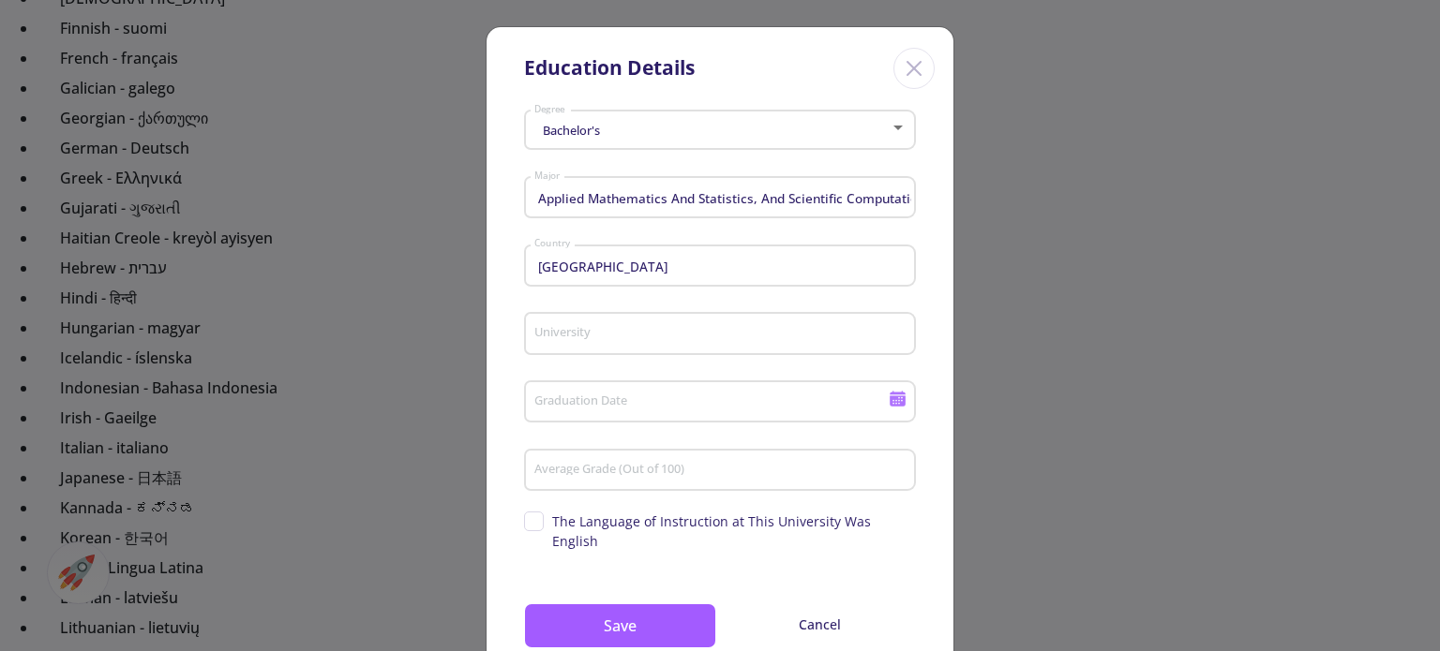
click at [757, 325] on div "University" at bounding box center [720, 330] width 374 height 49
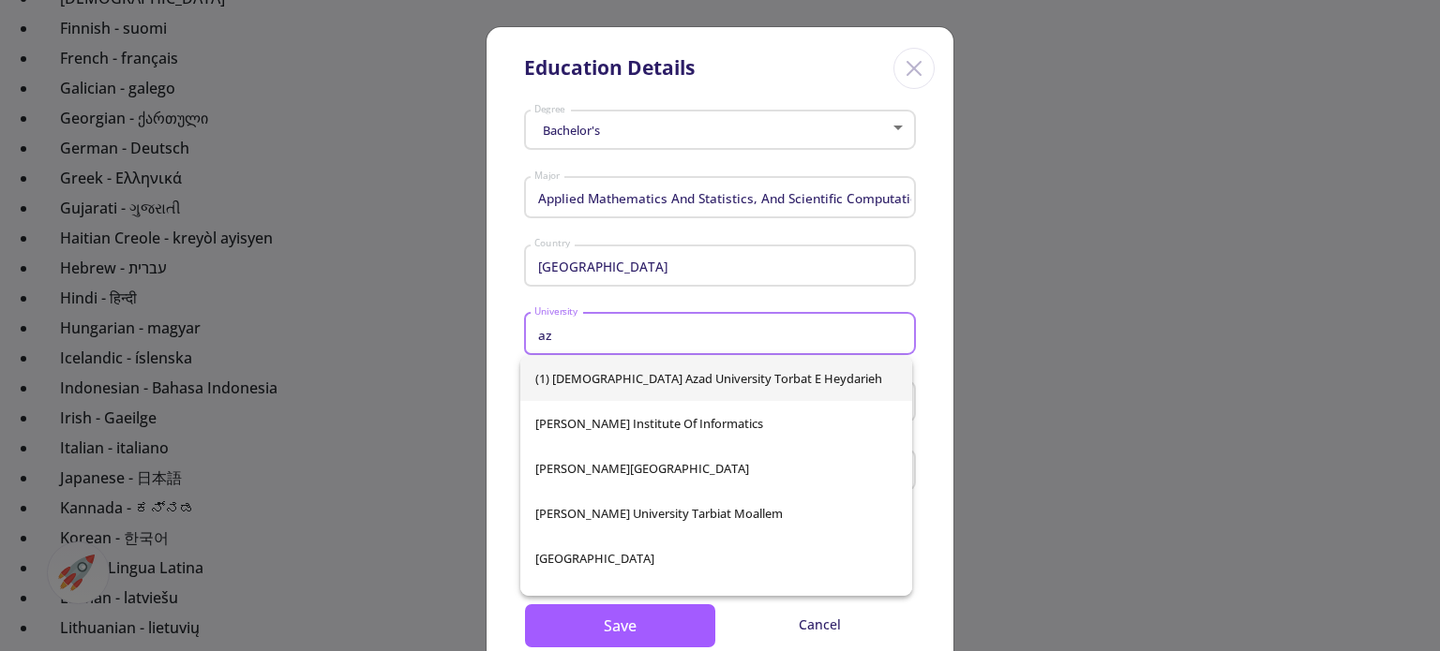
type input "a"
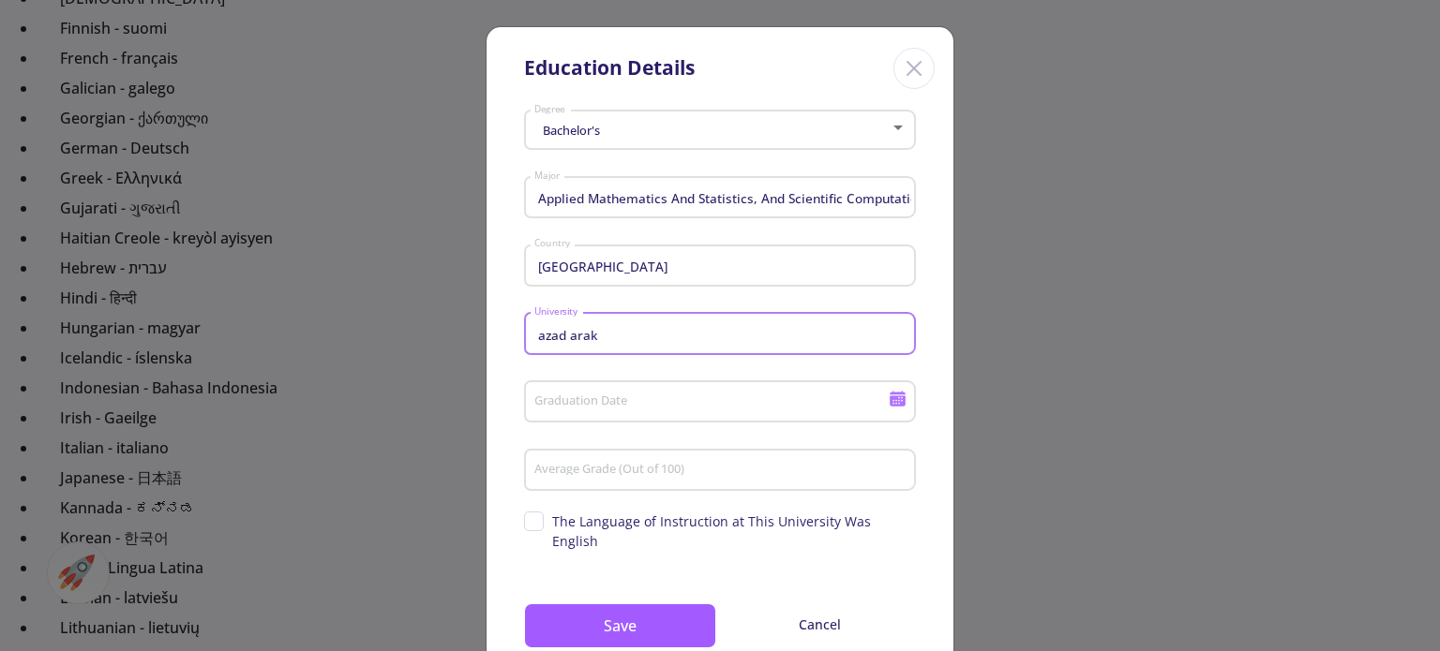
type input "azad arak"
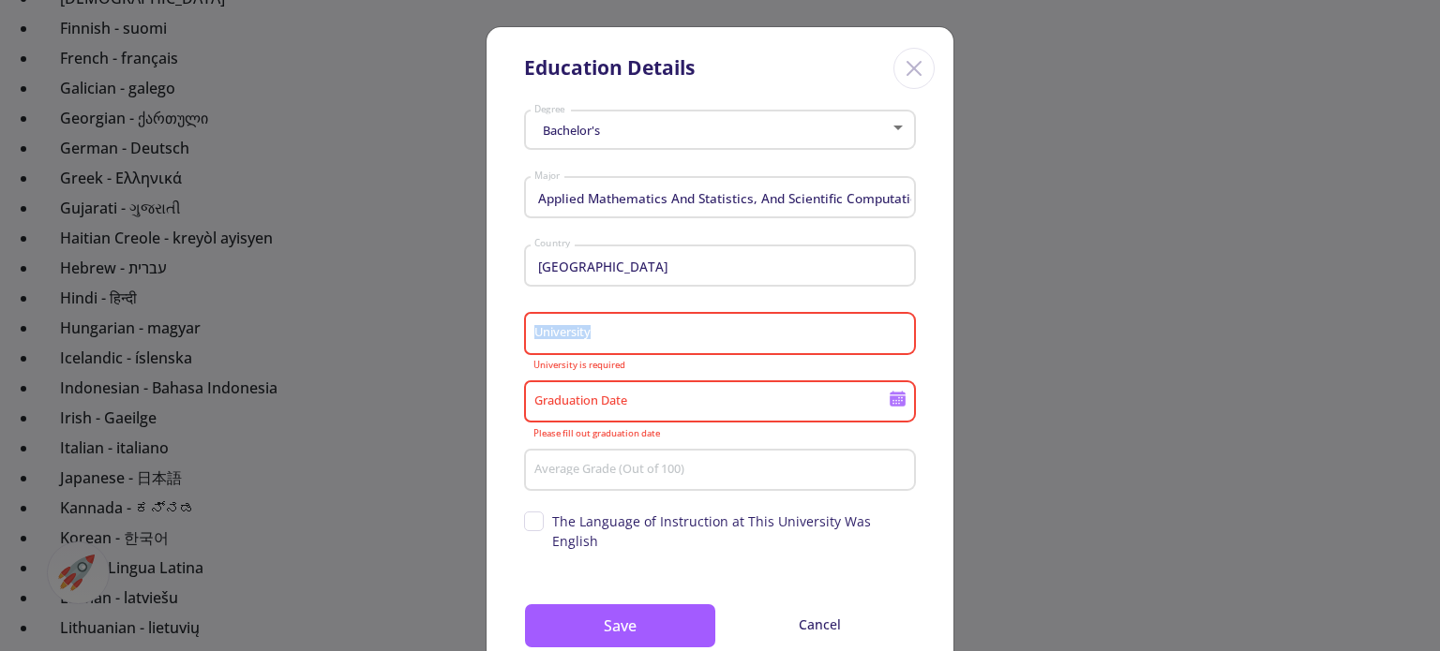
drag, startPoint x: 757, startPoint y: 356, endPoint x: 757, endPoint y: 321, distance: 34.7
click at [757, 321] on div "University University is required" at bounding box center [720, 339] width 392 height 62
click at [757, 321] on div "University" at bounding box center [720, 330] width 374 height 49
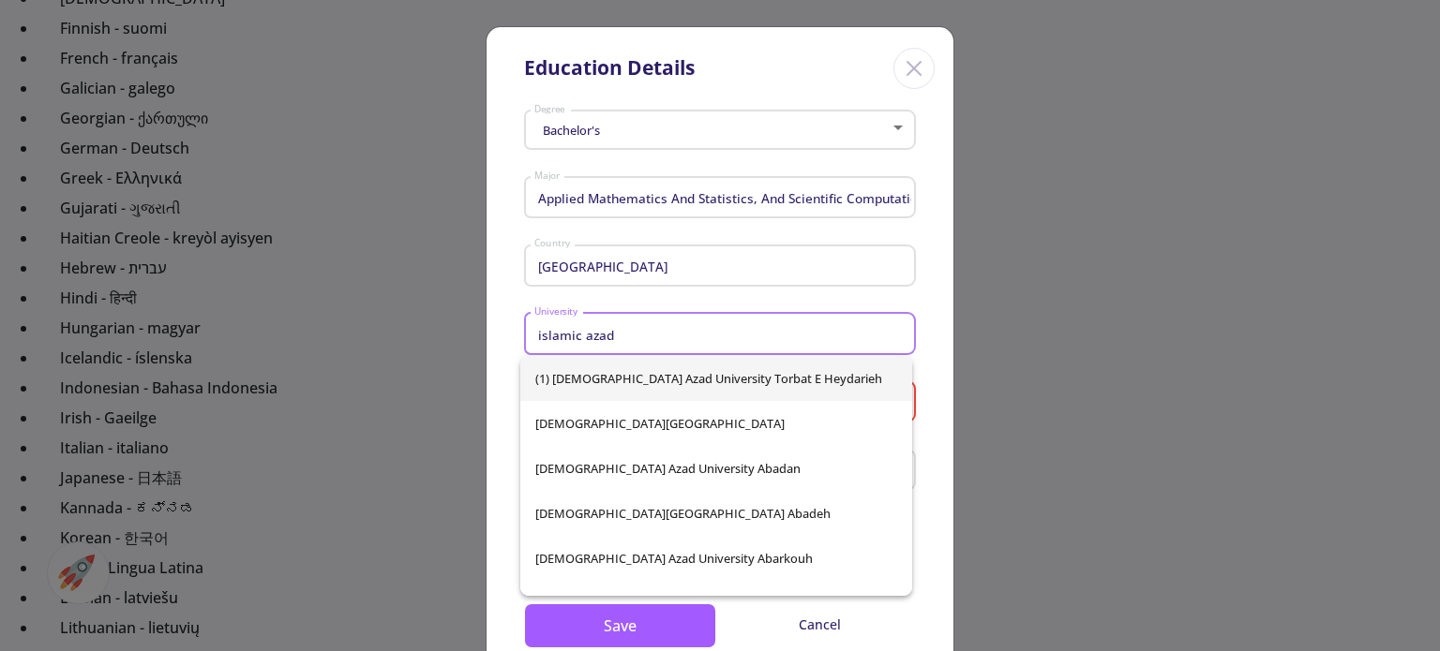
type input "islamic azad"
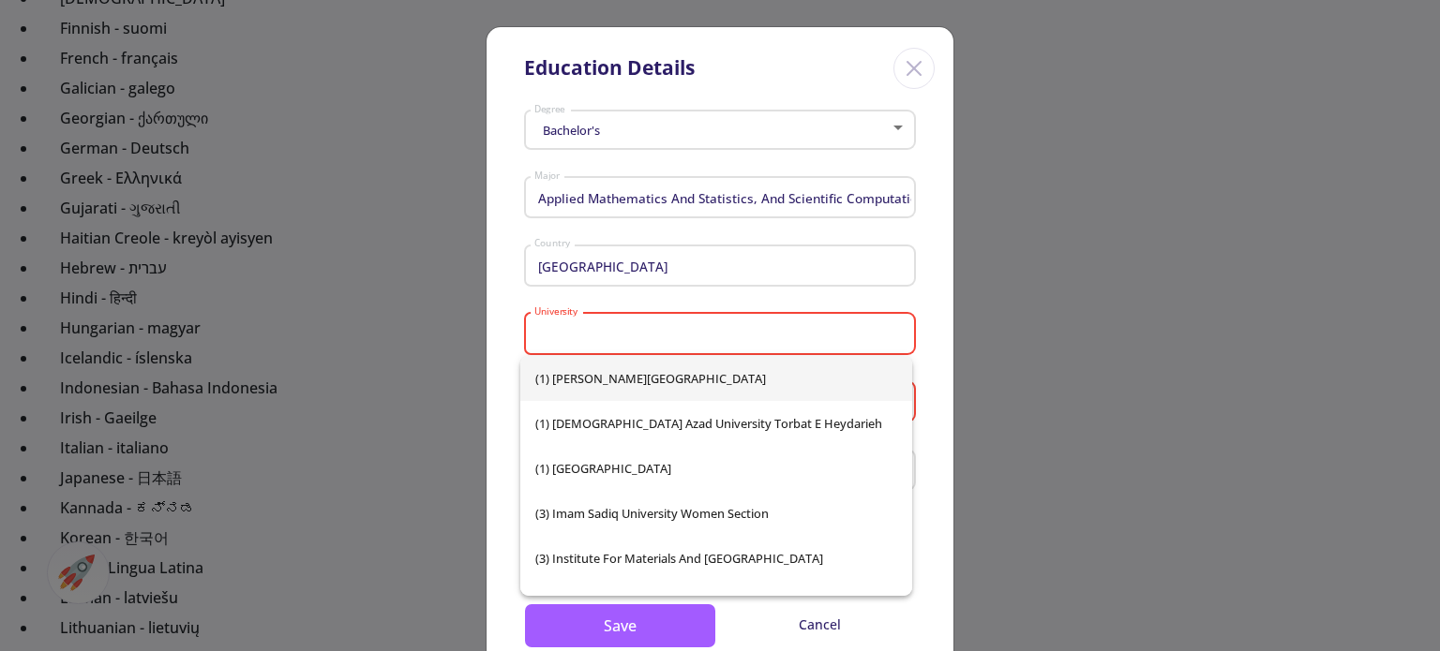
drag, startPoint x: 913, startPoint y: 361, endPoint x: 915, endPoint y: 410, distance: 48.8
click at [915, 410] on div "Bachelor's Degree Applied Mathematics And Statistics, And Scientific Computatio…" at bounding box center [719, 398] width 467 height 590
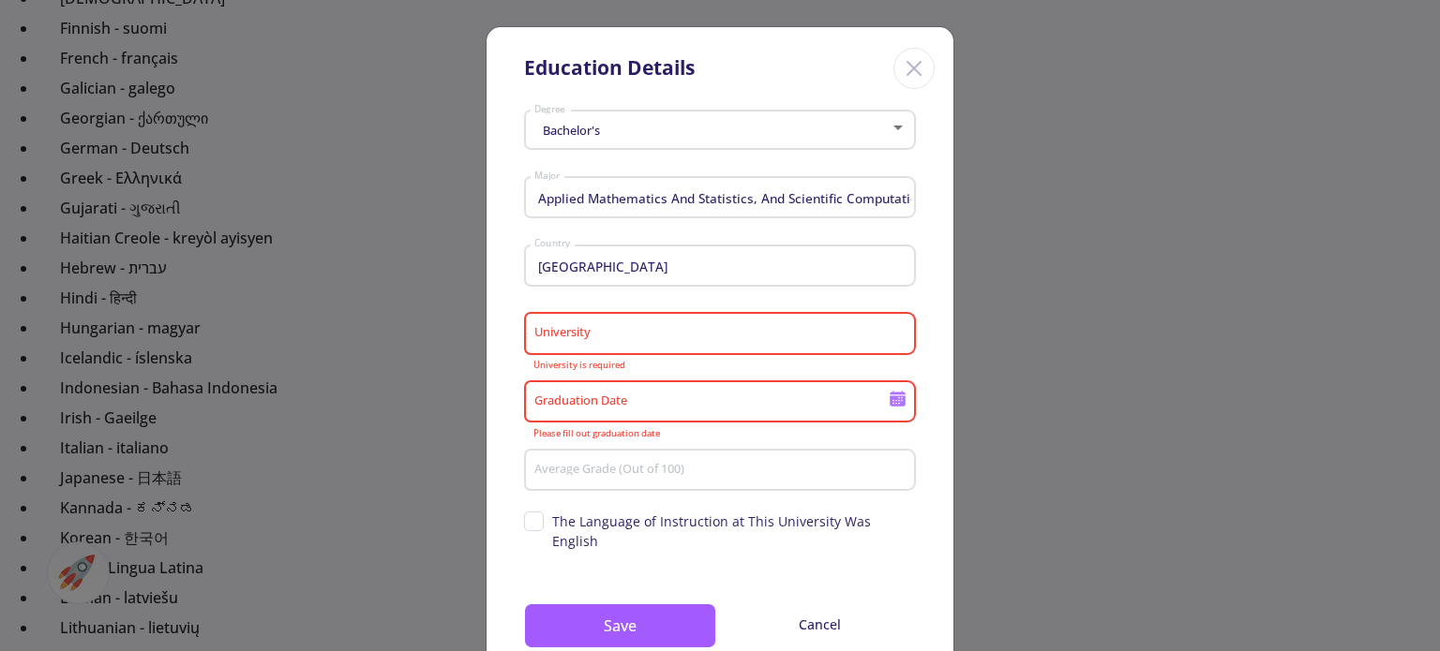
click at [698, 411] on input "Graduation Date" at bounding box center [713, 403] width 361 height 17
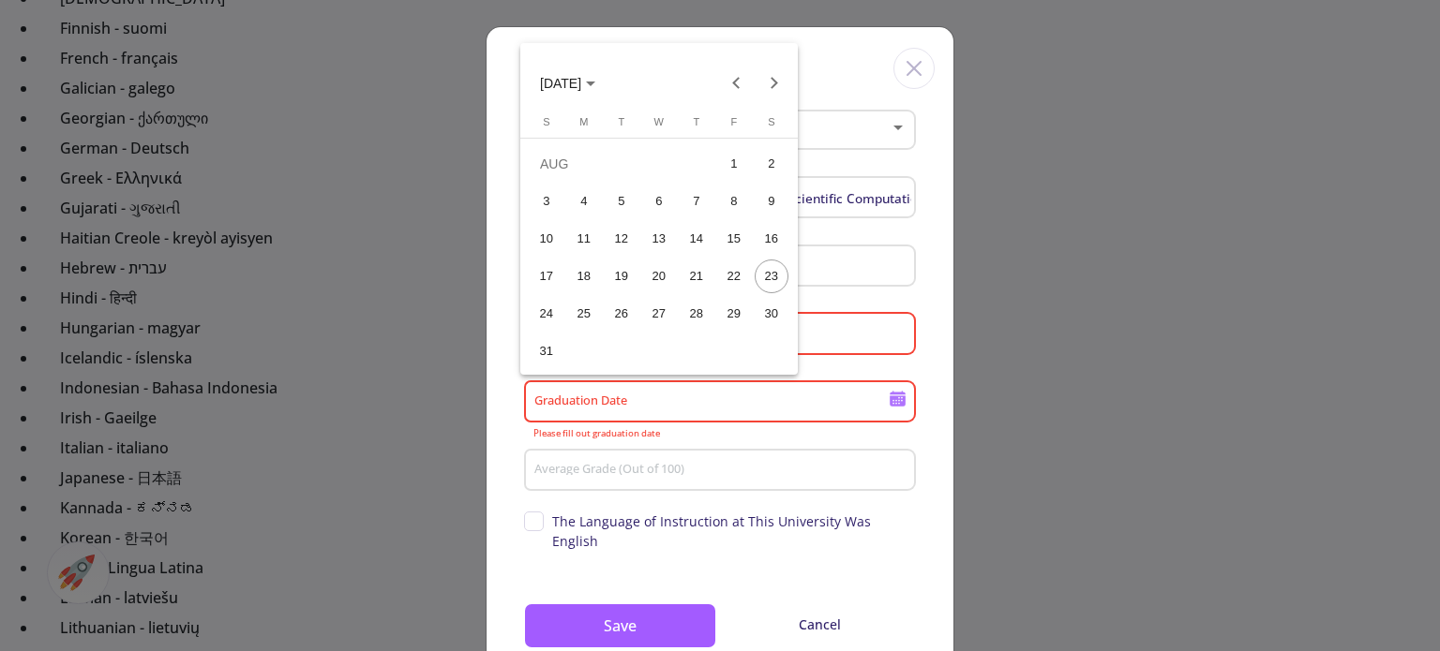
click at [813, 544] on div at bounding box center [720, 325] width 1440 height 651
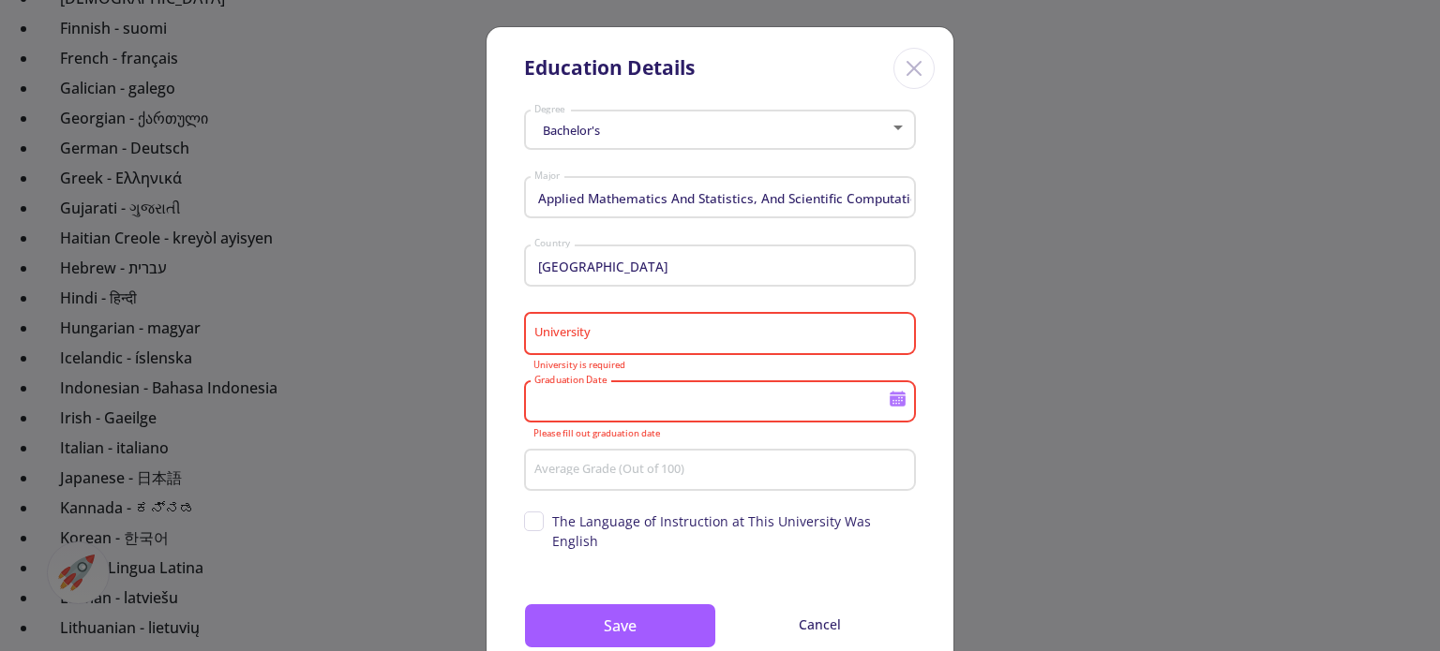
click at [688, 333] on input "University" at bounding box center [722, 334] width 379 height 17
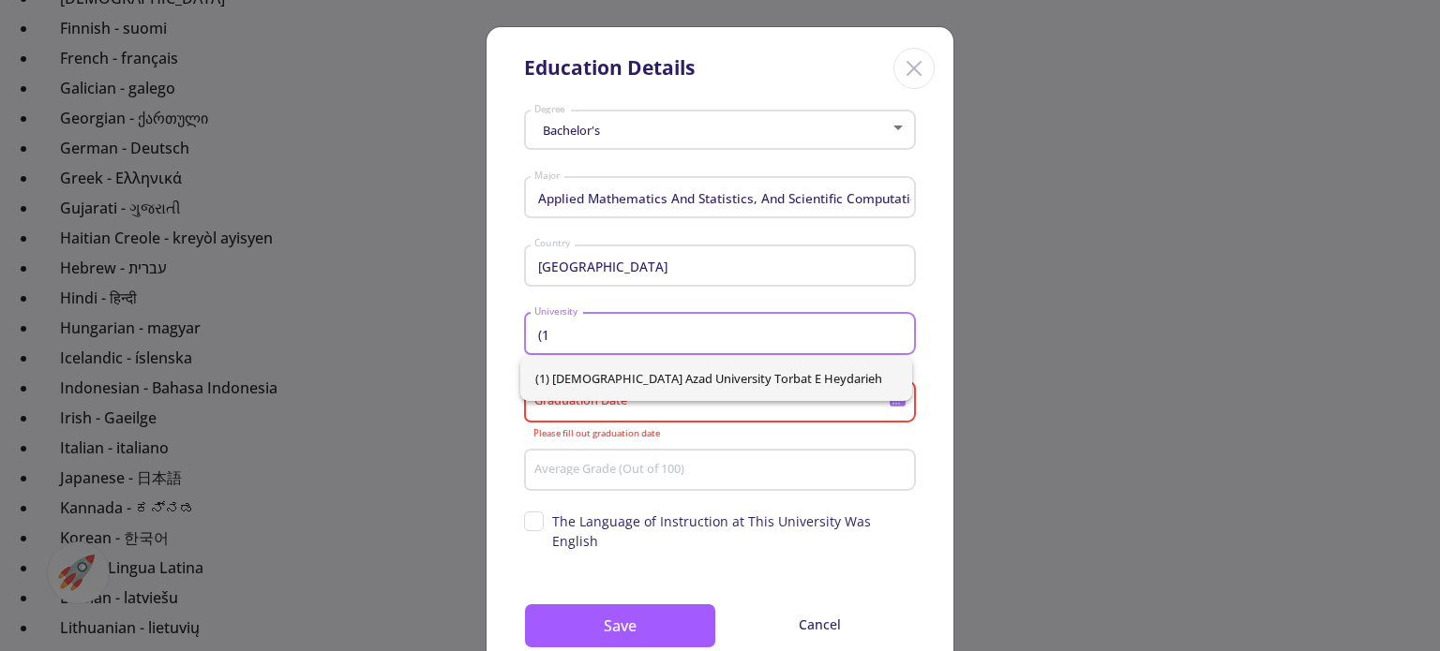
type input "("
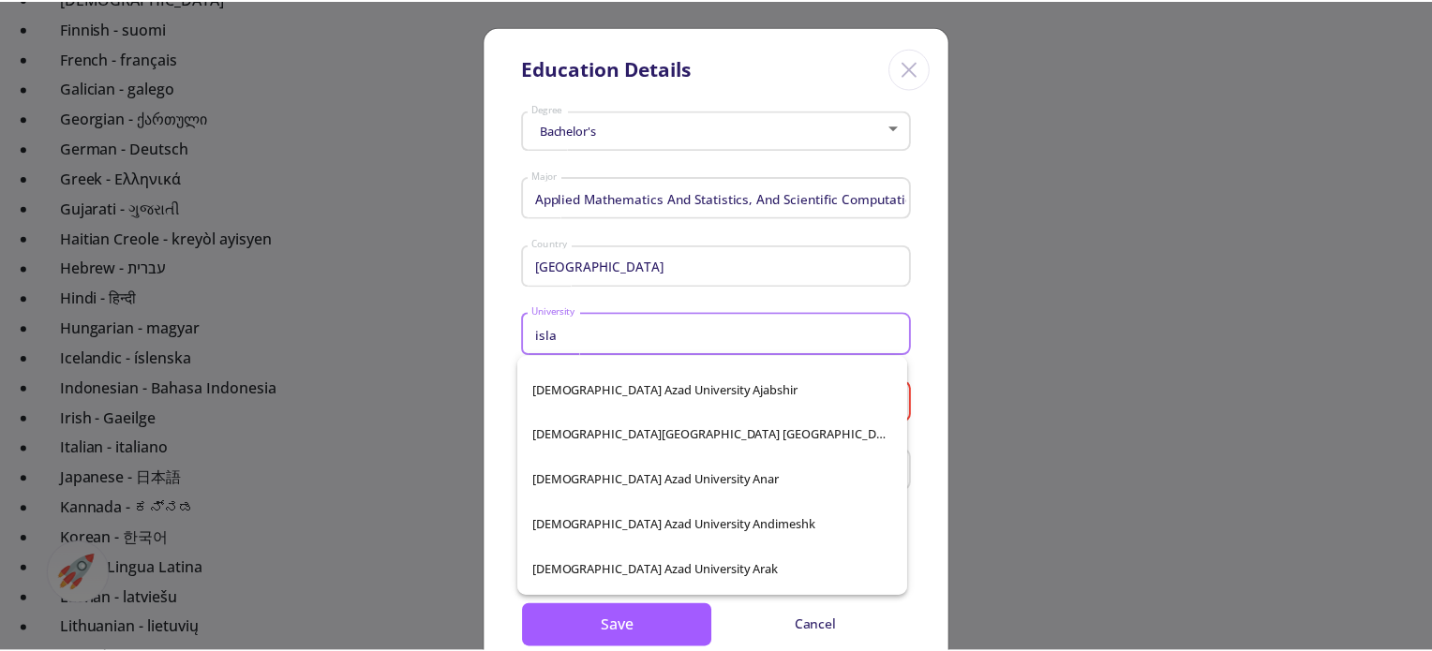
scroll to position [437, 0]
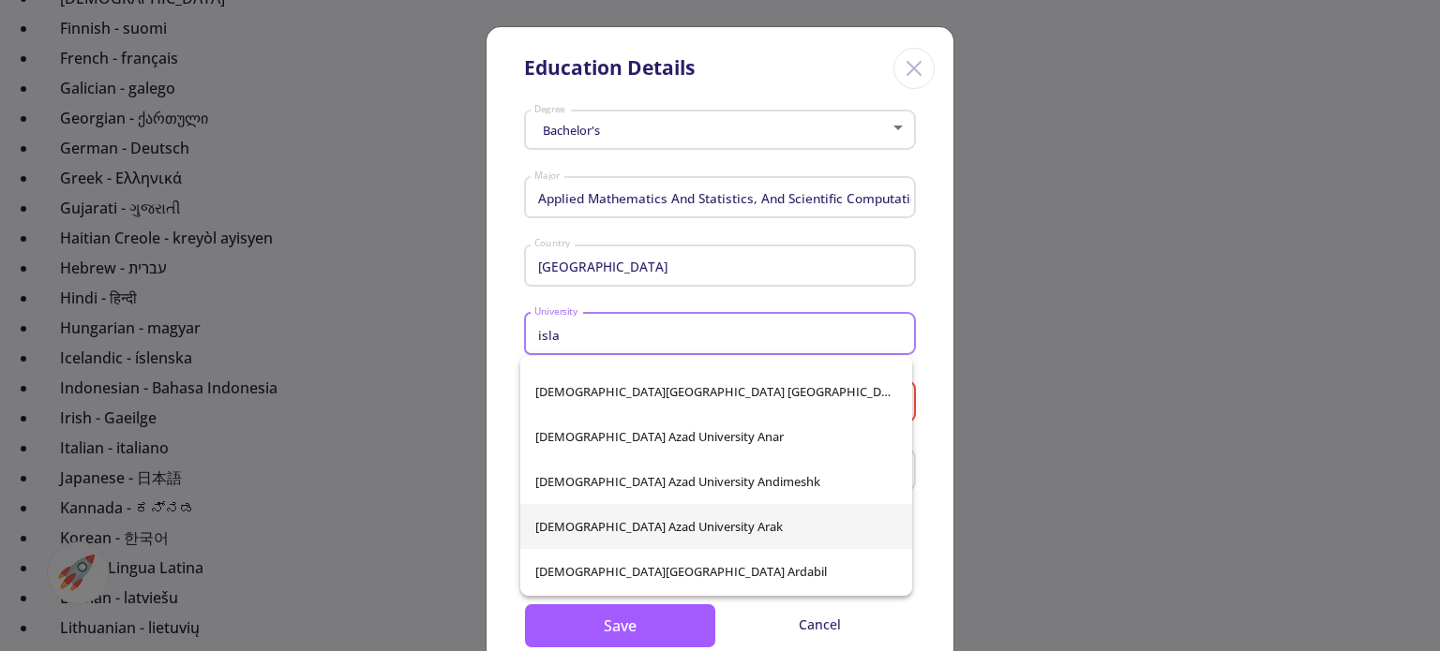
type input "isla"
click at [735, 526] on span "Islamic Azad University Arak" at bounding box center [716, 526] width 362 height 45
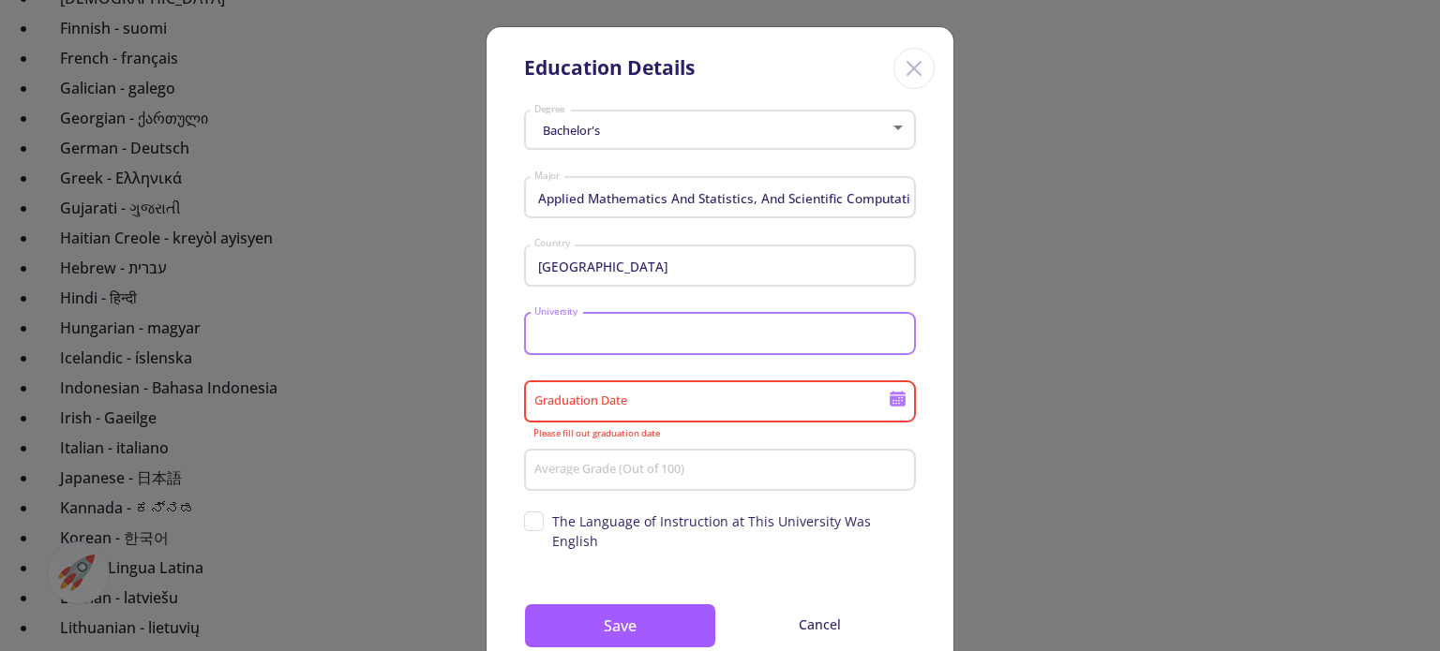
type input "Islamic Azad University Arak"
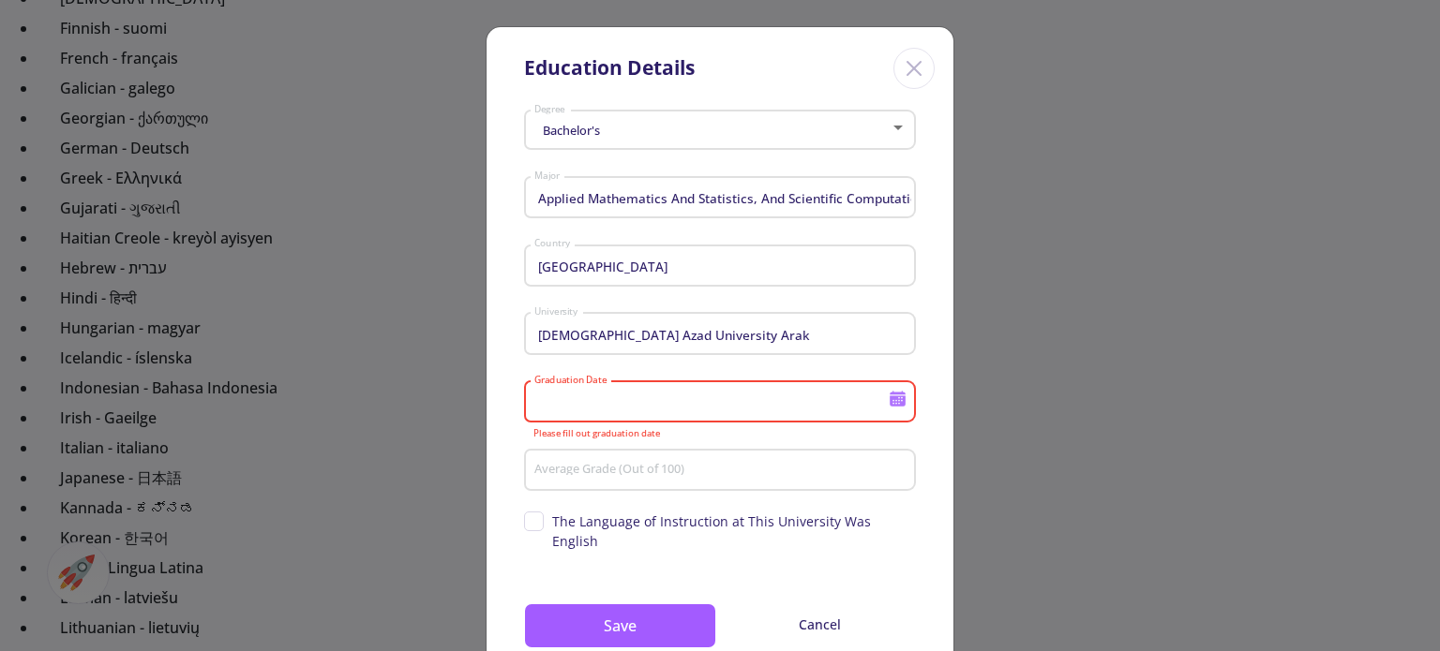
click at [690, 397] on input "Graduation Date" at bounding box center [713, 403] width 361 height 17
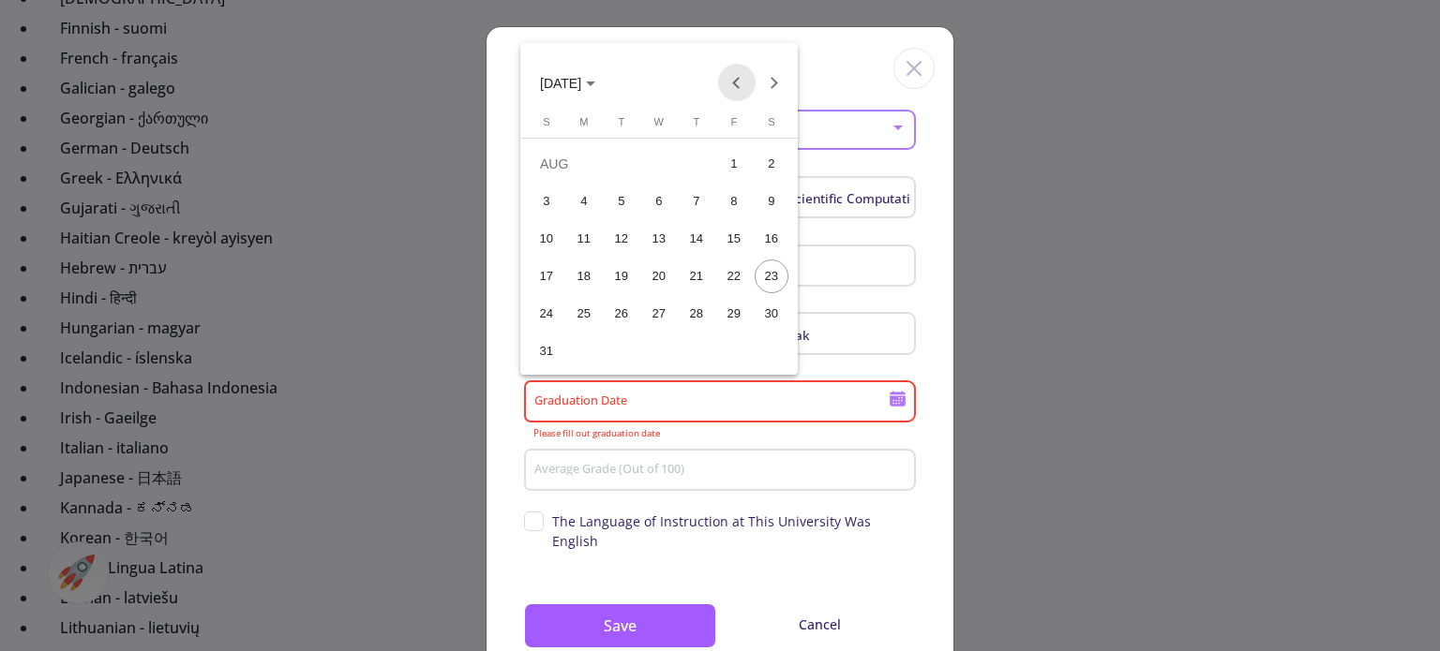
click at [739, 89] on button "Previous month" at bounding box center [736, 82] width 37 height 37
click at [600, 73] on button "JUL 2025" at bounding box center [567, 82] width 85 height 37
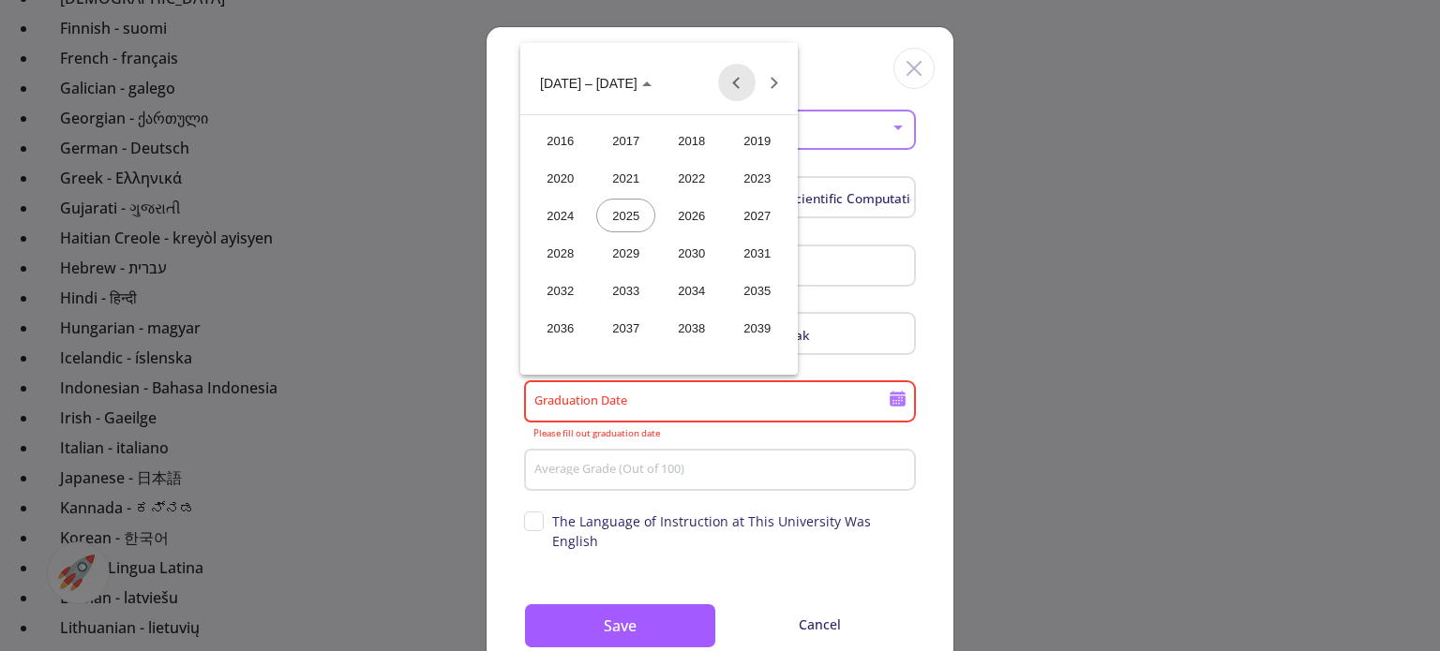
click at [737, 81] on button "Previous 24 years" at bounding box center [736, 82] width 37 height 37
click at [780, 82] on button "Next 24 years" at bounding box center [773, 82] width 37 height 37
click at [630, 254] on div "2005" at bounding box center [625, 253] width 59 height 34
drag, startPoint x: 846, startPoint y: 66, endPoint x: 802, endPoint y: 259, distance: 198.0
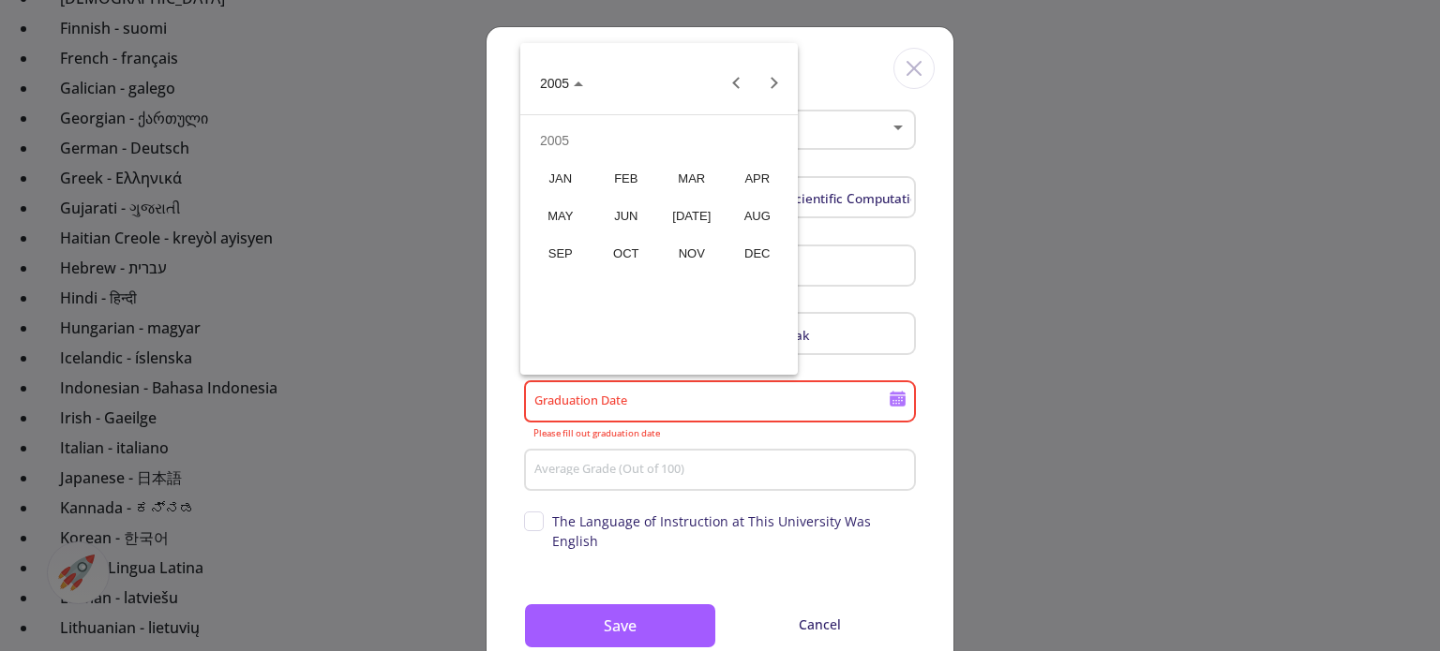
click at [802, 259] on div at bounding box center [720, 325] width 1440 height 651
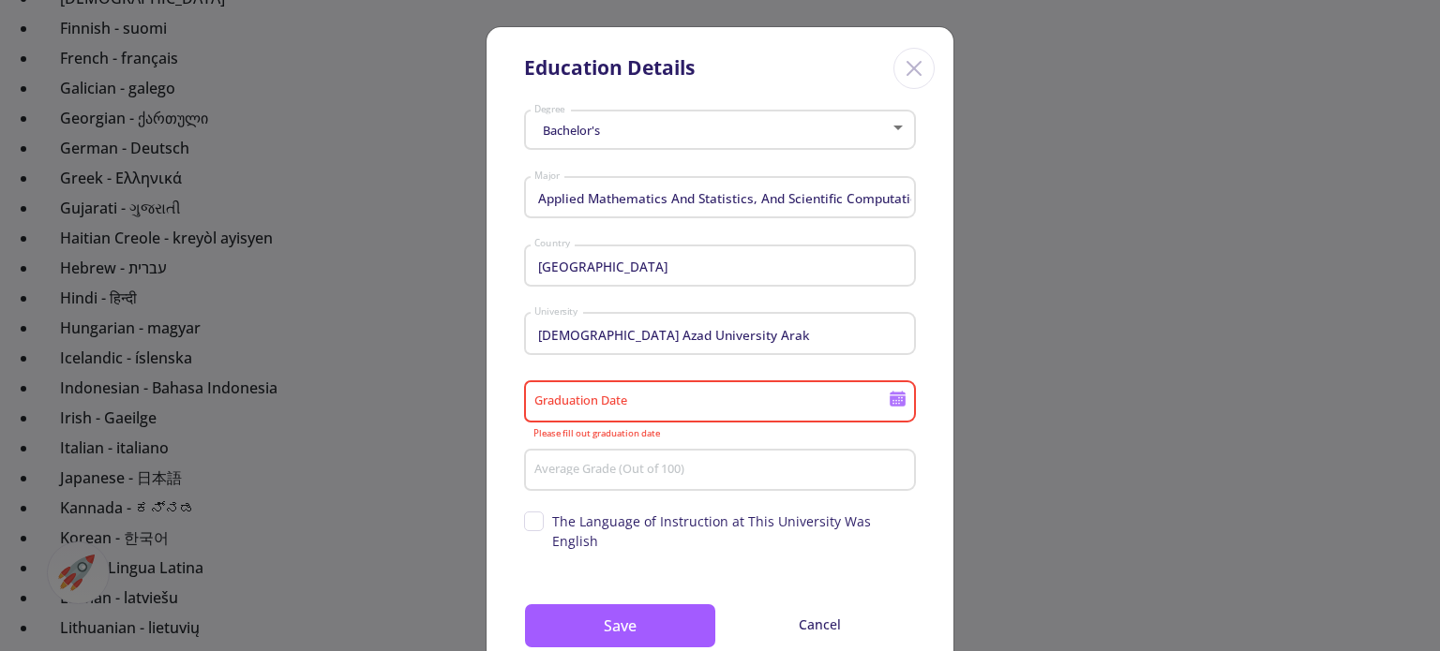
click at [850, 70] on div "Education Details" at bounding box center [719, 65] width 467 height 76
click at [596, 410] on input "Graduation Date" at bounding box center [713, 403] width 361 height 17
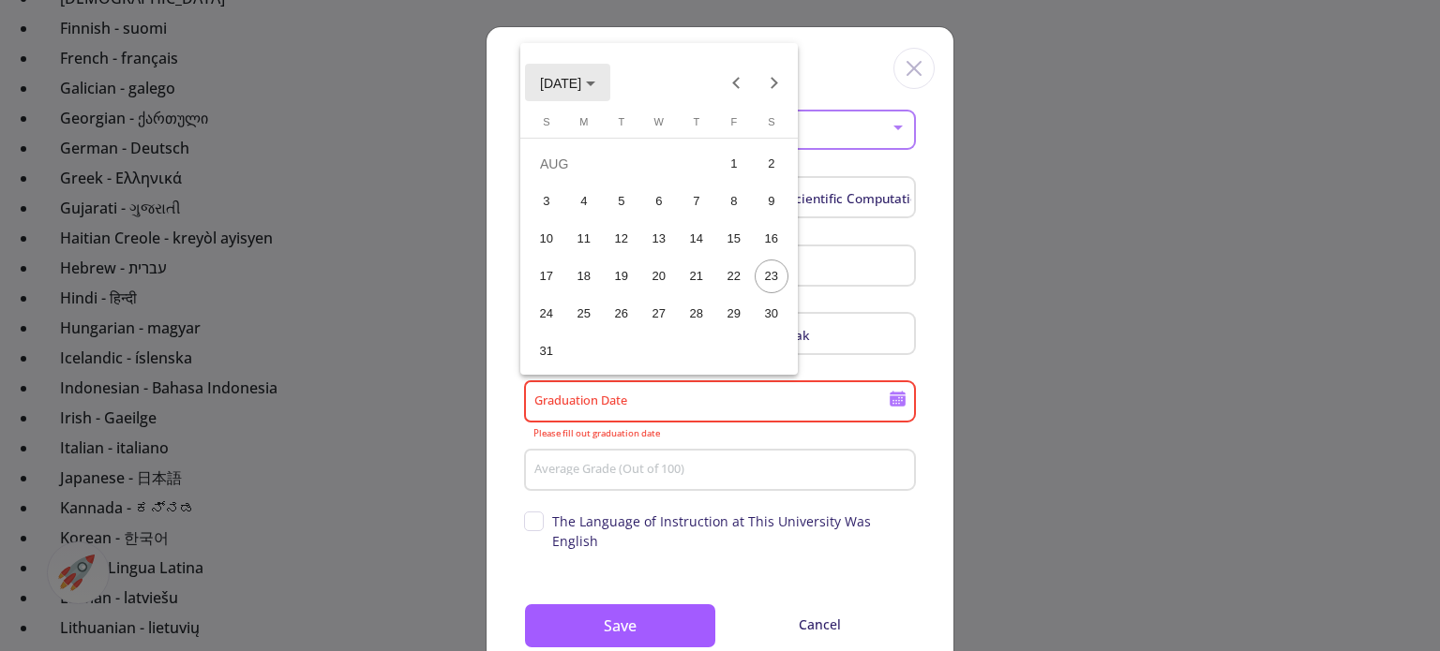
click at [581, 82] on span "AUG 2025" at bounding box center [560, 83] width 41 height 15
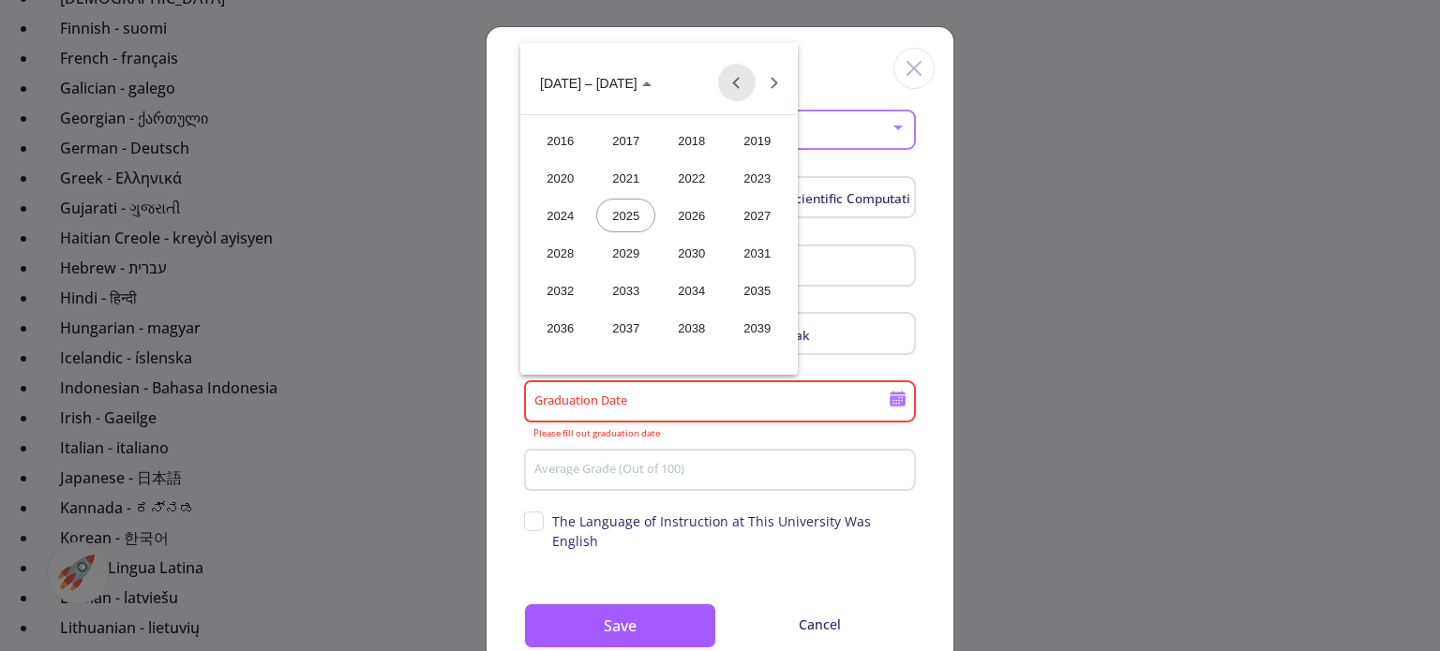
click at [740, 82] on button "Previous 24 years" at bounding box center [736, 82] width 37 height 37
click at [621, 246] on div "2005" at bounding box center [625, 253] width 59 height 34
click at [627, 224] on div "JUN" at bounding box center [625, 216] width 59 height 34
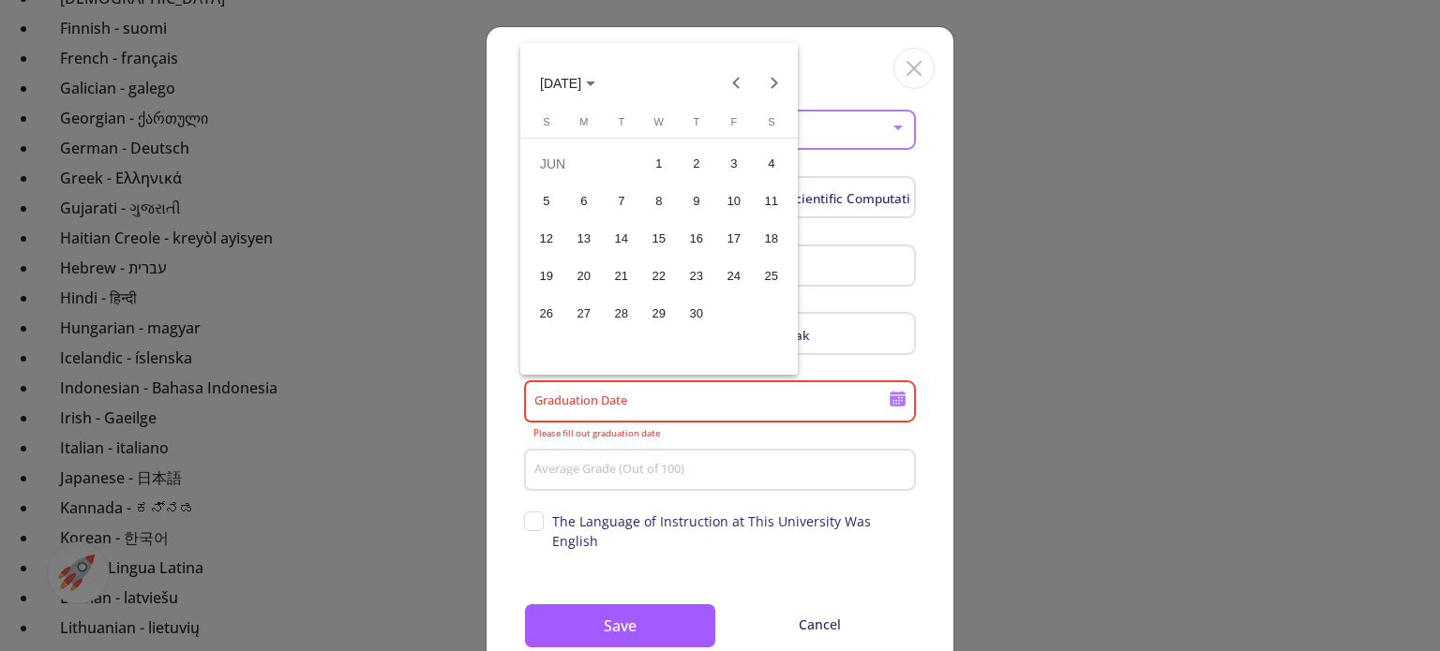
click at [658, 270] on div "22" at bounding box center [659, 277] width 34 height 34
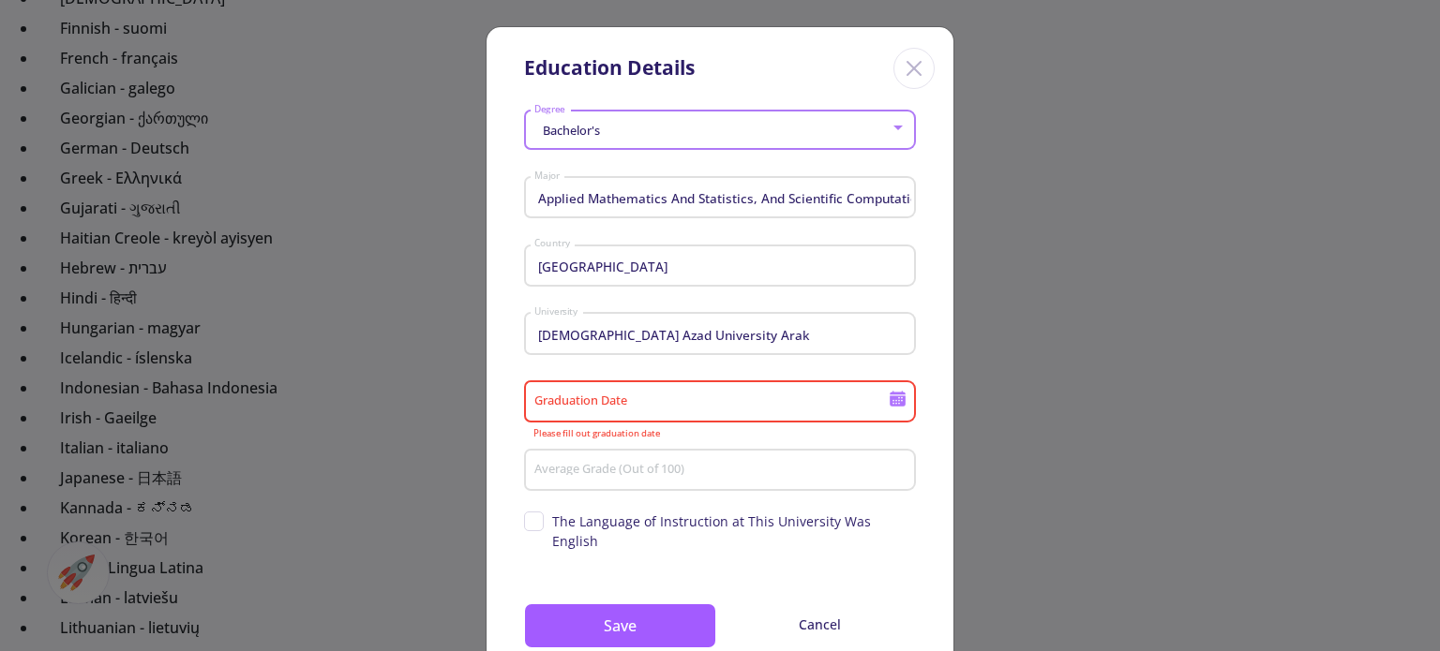
type input "6/22/2005"
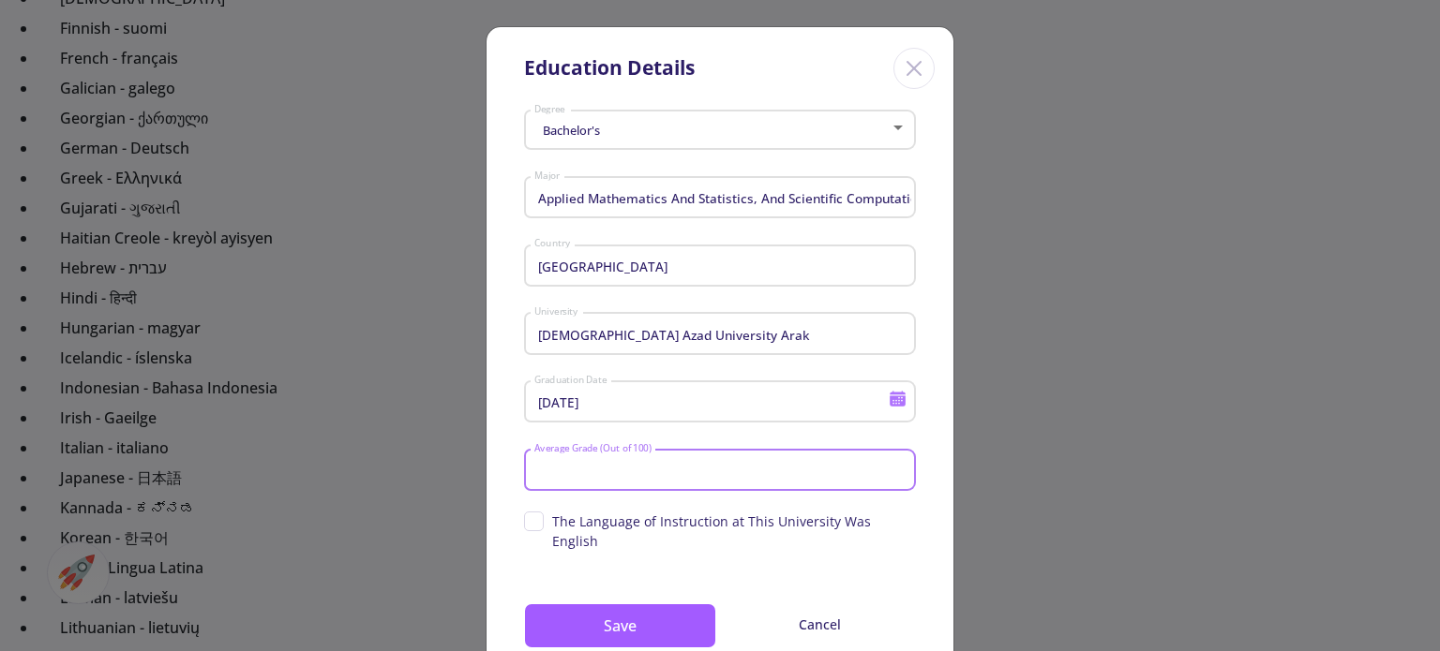
click at [666, 471] on input "Average Grade (Out of 100)" at bounding box center [722, 471] width 379 height 17
type input "1"
type input "14.6"
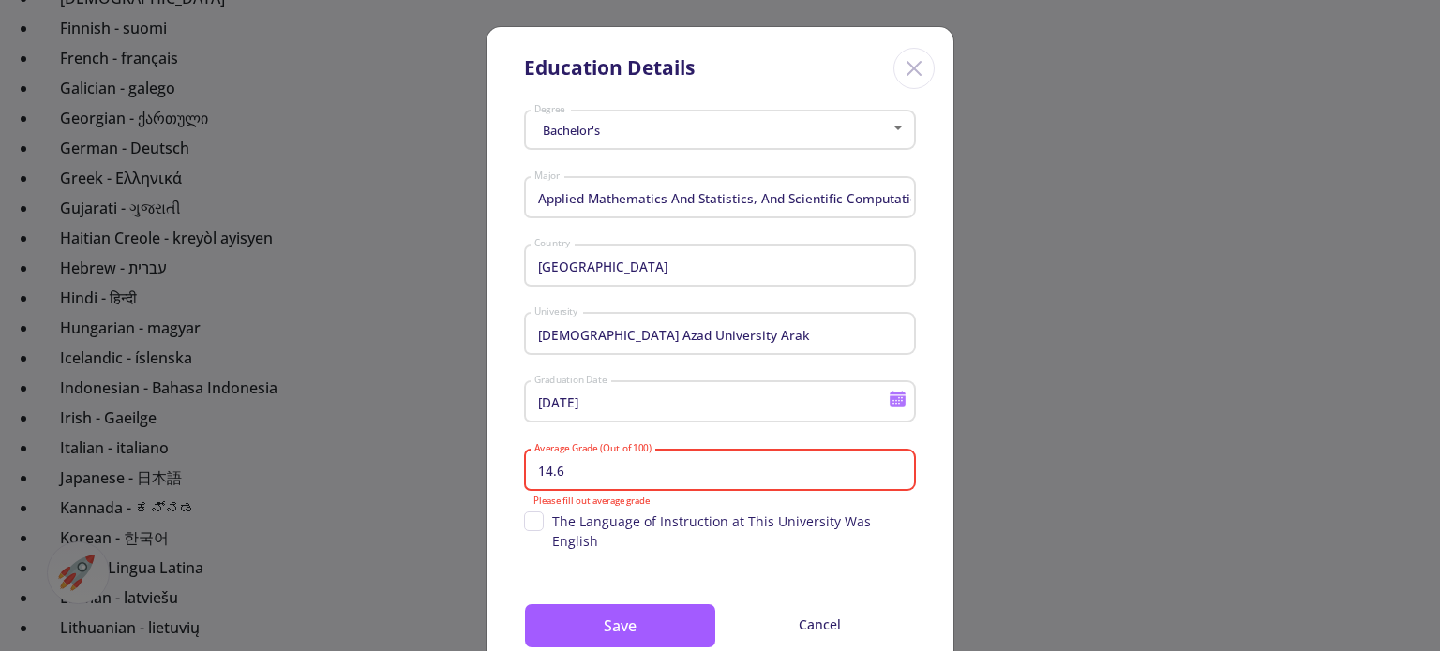
click at [576, 527] on span "The Language of Instruction at This University Was English" at bounding box center [734, 531] width 364 height 39
click at [536, 524] on input "The Language of Instruction at This University Was English" at bounding box center [530, 518] width 12 height 12
checkbox input "true"
click at [702, 206] on input "Applied Mathematics And Statistics, And Scientific Computation" at bounding box center [722, 198] width 379 height 17
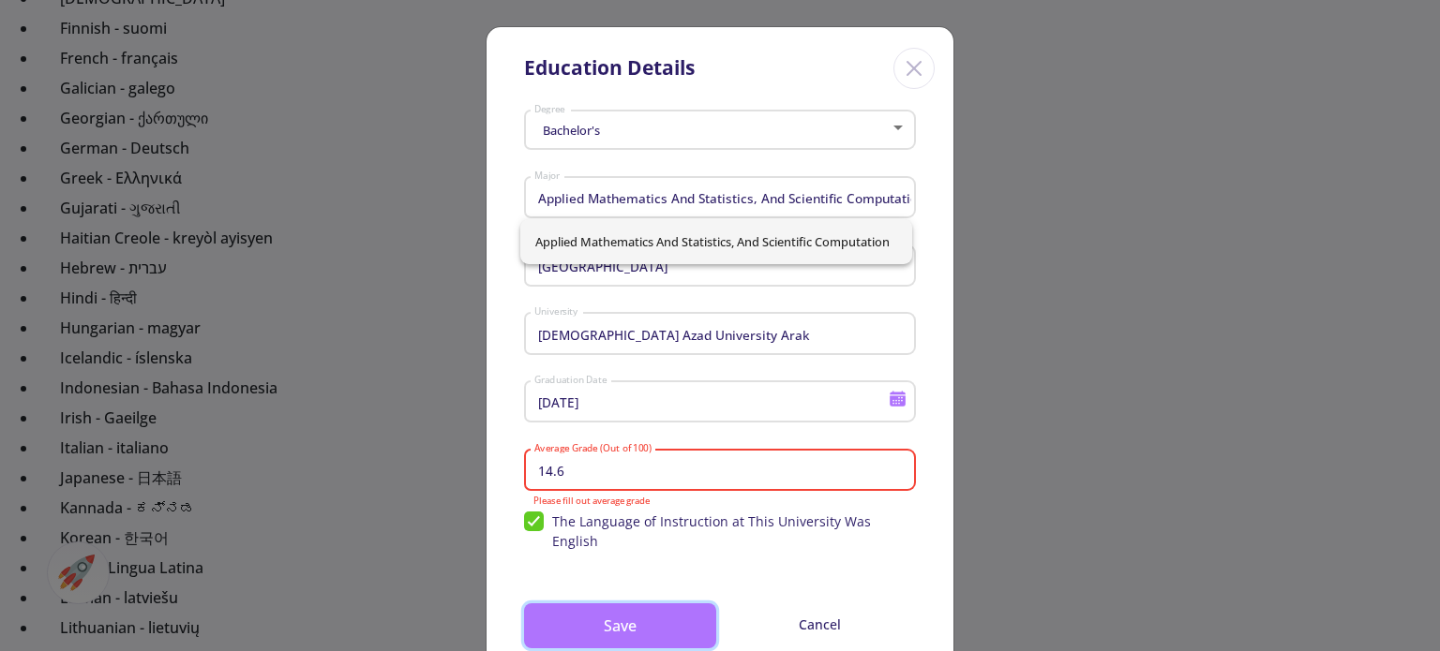
click at [615, 604] on button "Save" at bounding box center [620, 626] width 192 height 45
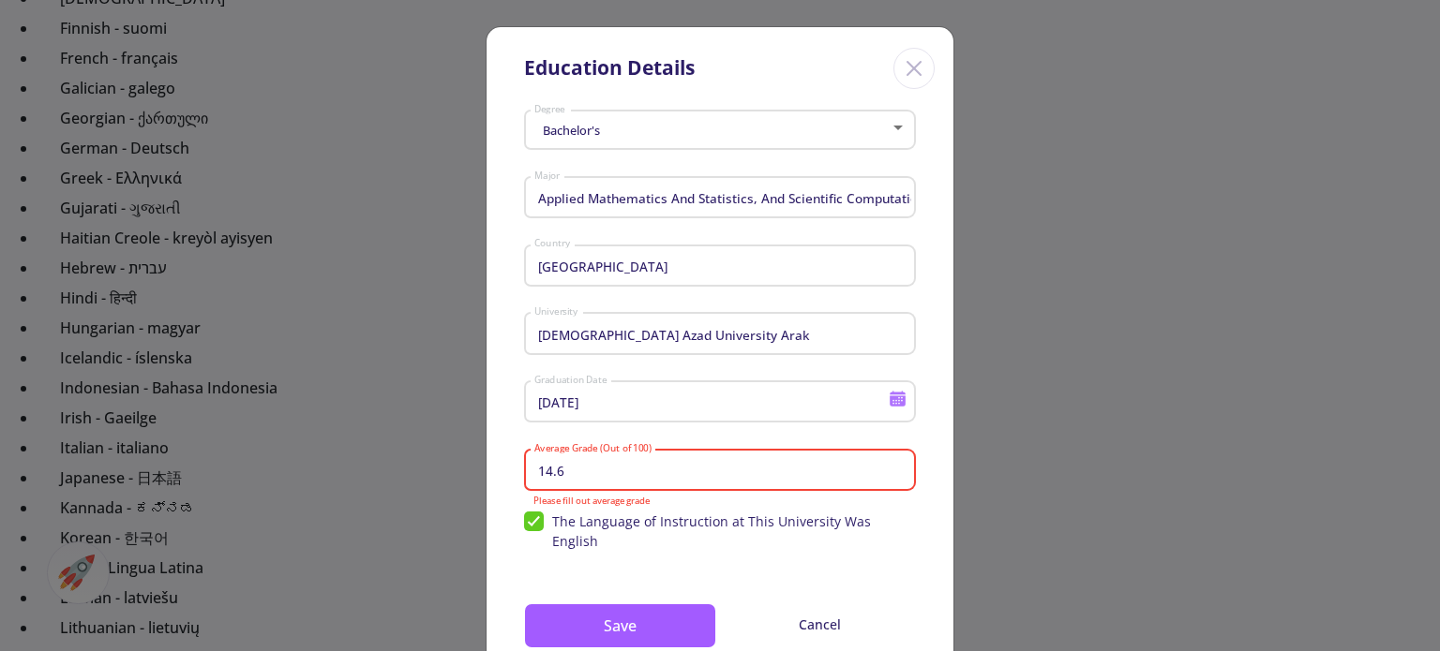
click at [625, 471] on input "14.6" at bounding box center [722, 471] width 379 height 17
type input "1"
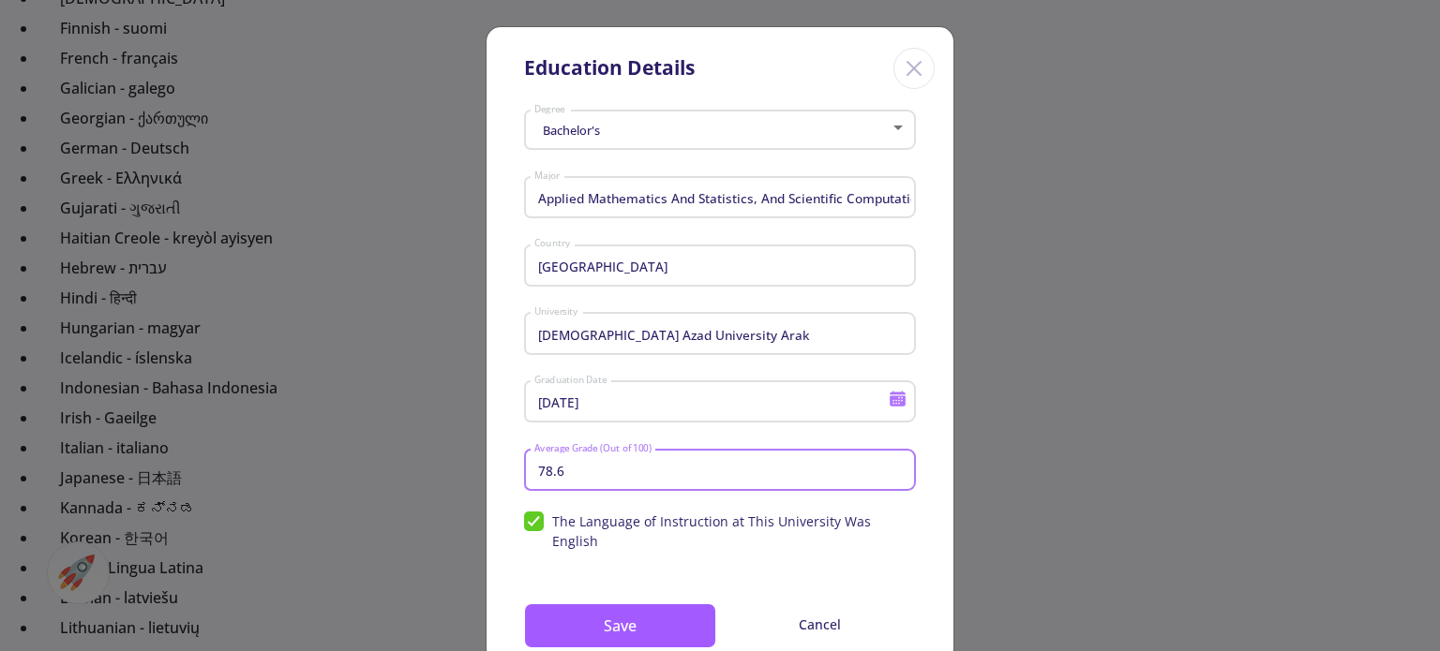
type input "78.6"
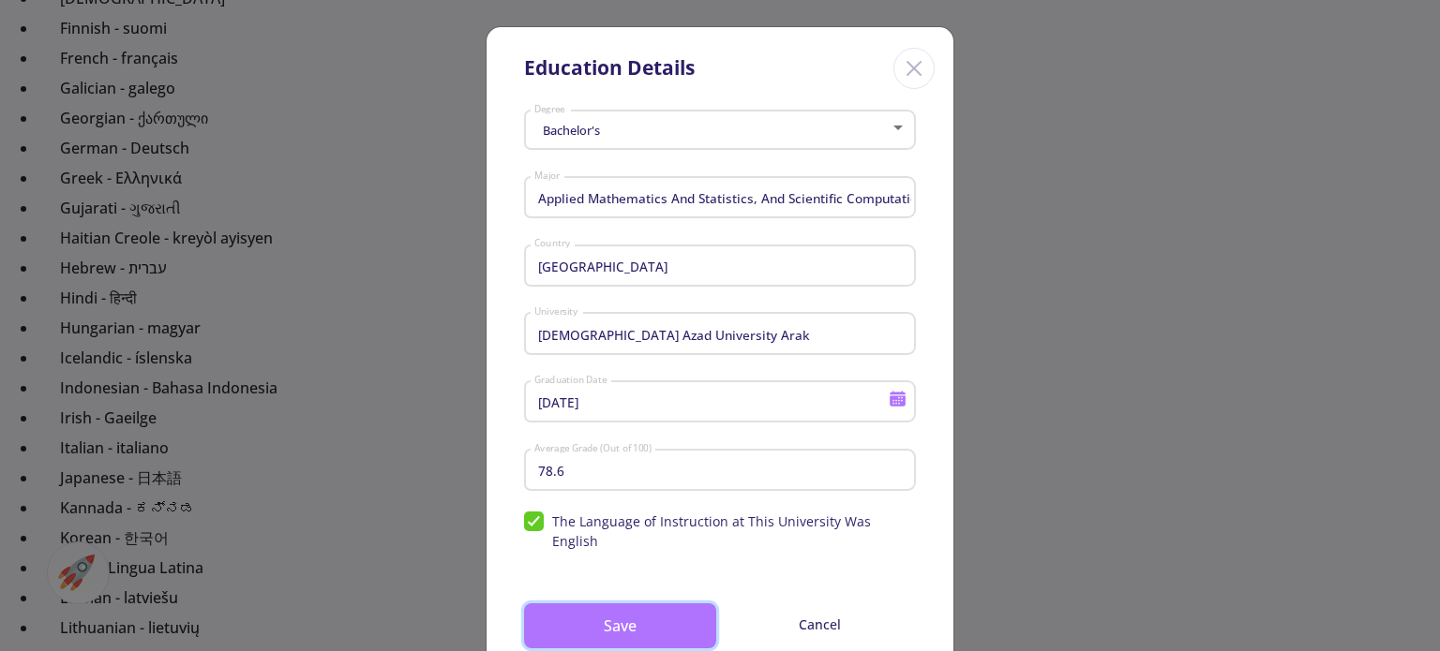
click at [608, 604] on button "Save" at bounding box center [620, 626] width 192 height 45
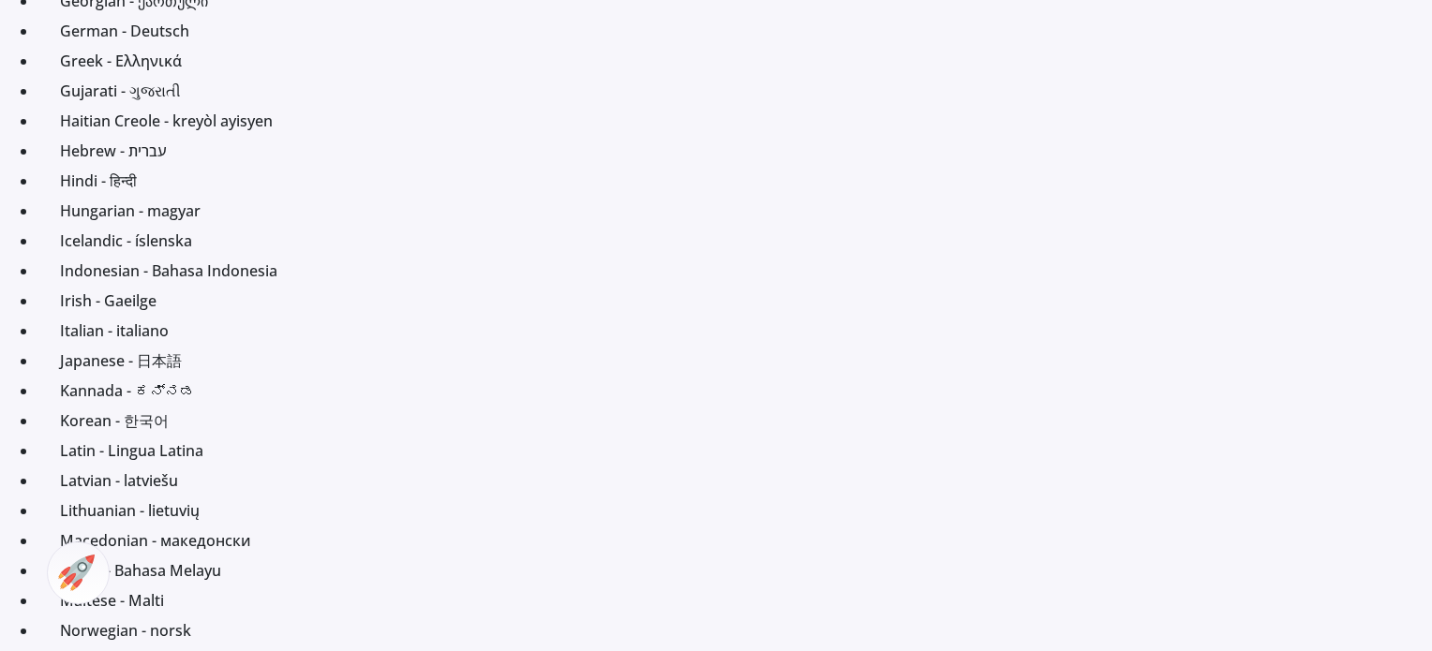
scroll to position [784, 0]
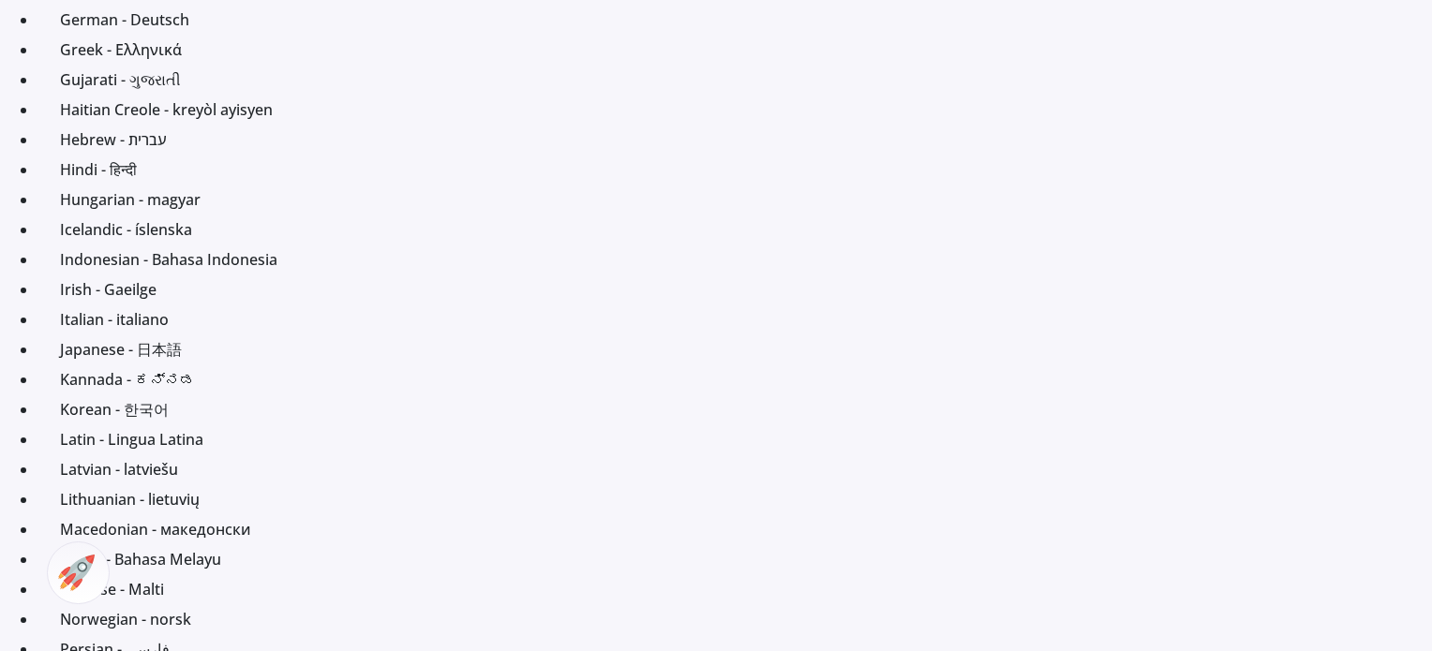
checkbox input "false"
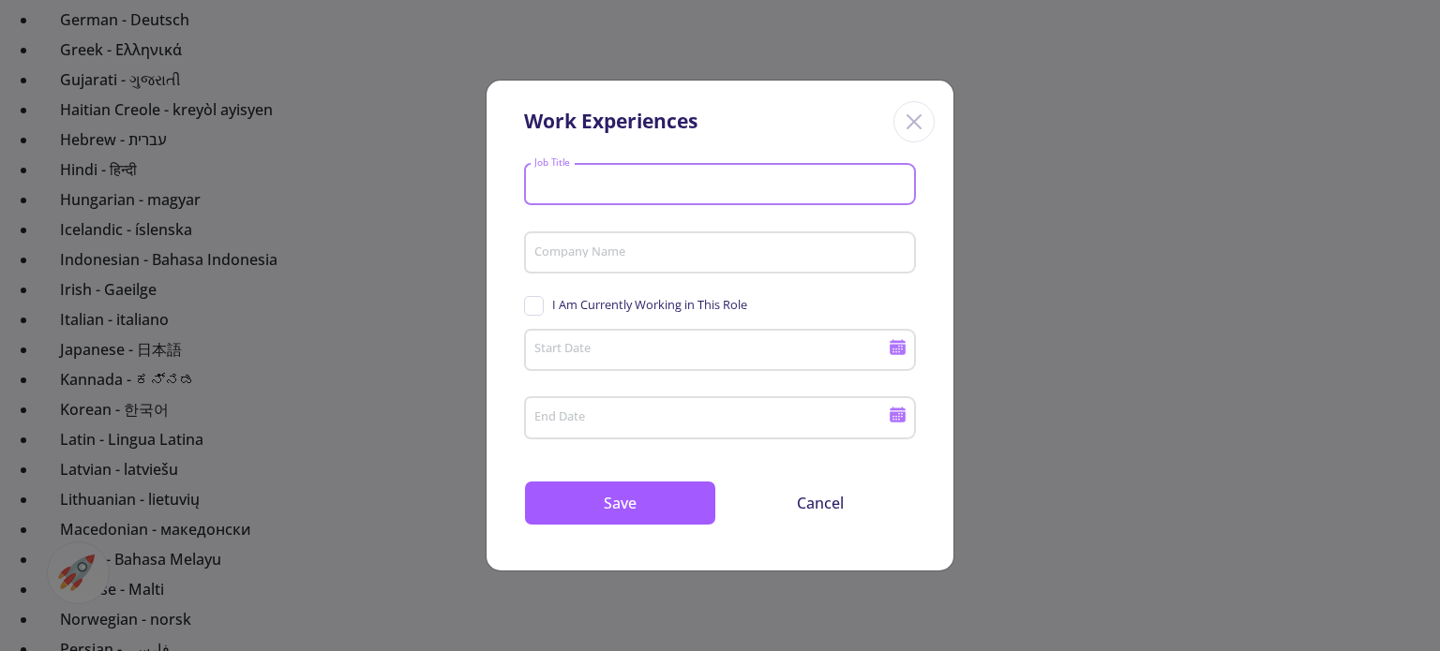
click at [791, 182] on input "Job Title" at bounding box center [722, 185] width 379 height 17
type input "س"
type input "statistician"
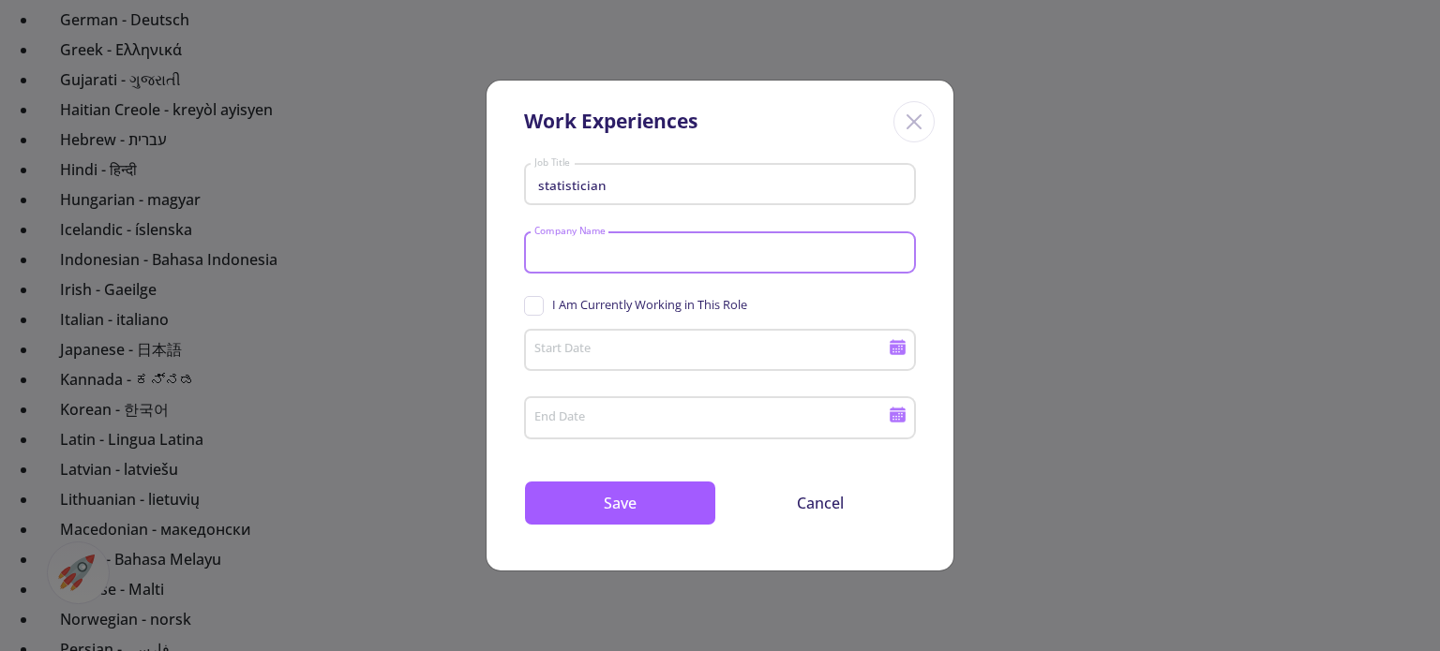
click at [607, 255] on input "Company Name" at bounding box center [722, 254] width 379 height 17
type input "tosee"
click at [630, 350] on input "Start Date" at bounding box center [713, 351] width 361 height 17
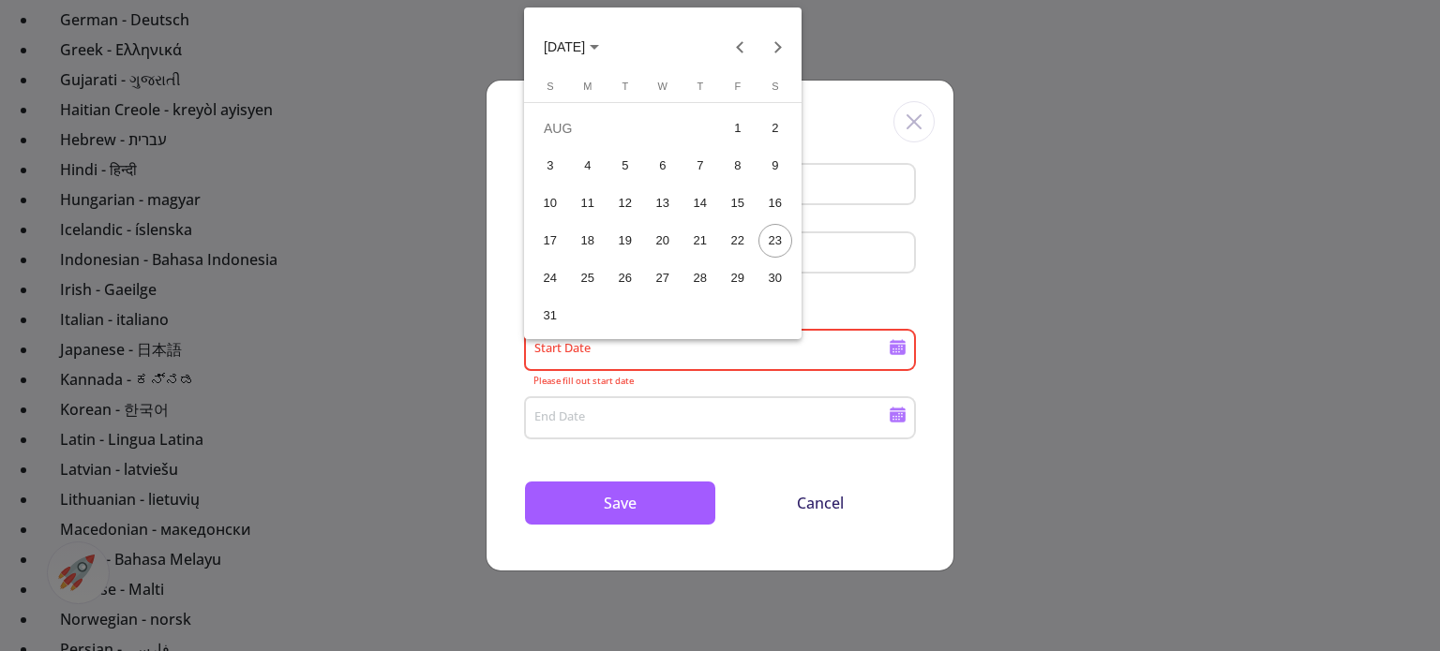
click at [630, 350] on div at bounding box center [720, 325] width 1440 height 651
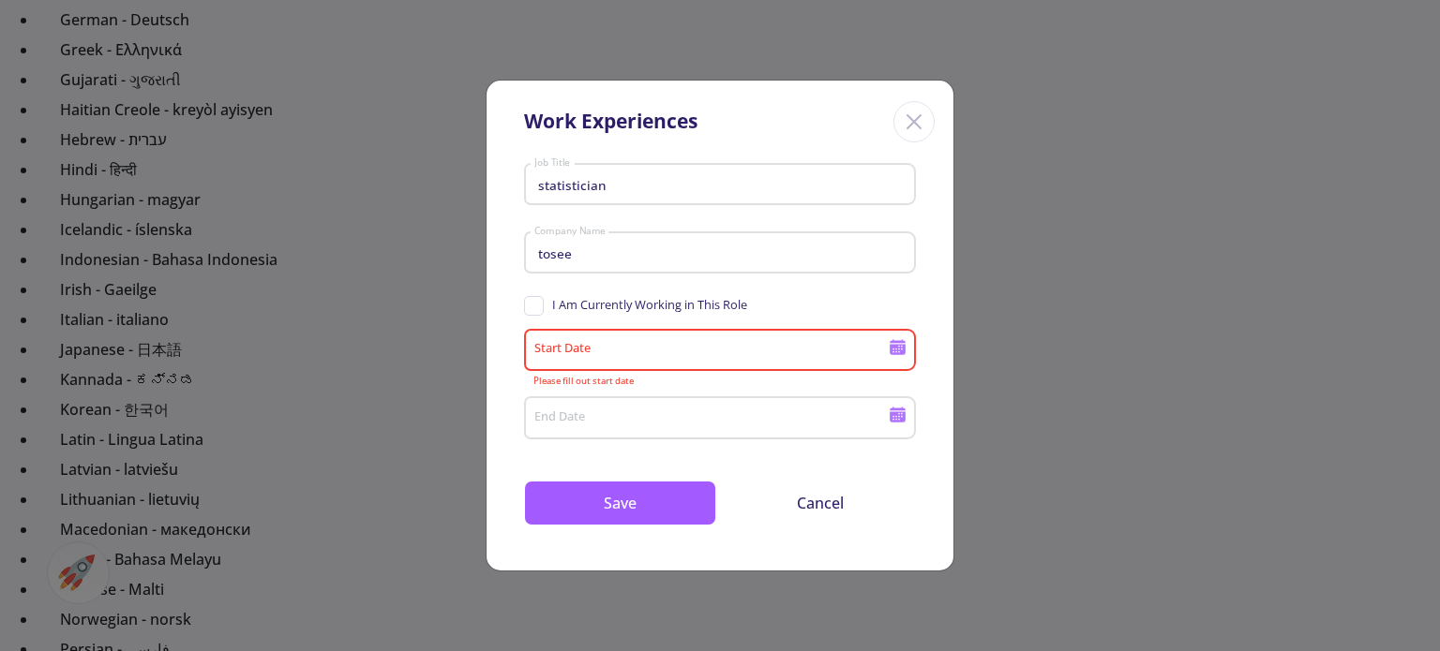
click at [903, 348] on icon at bounding box center [897, 349] width 16 height 10
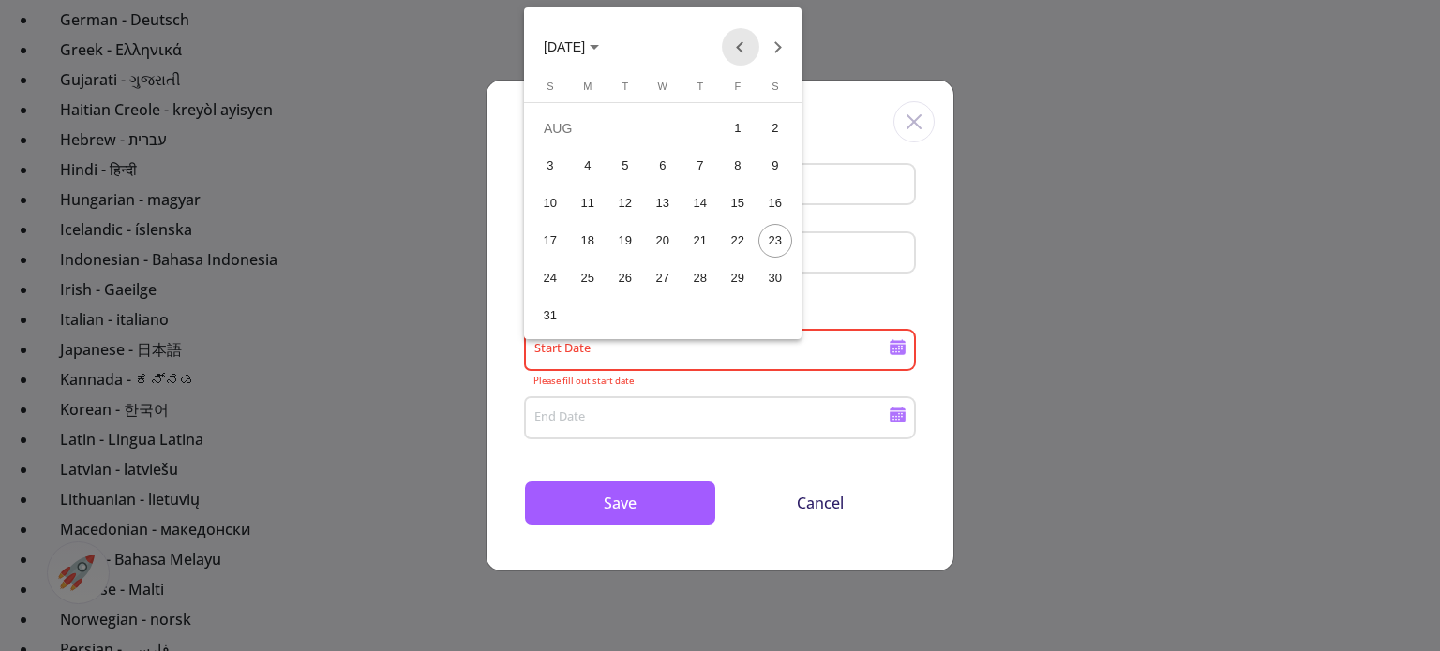
click at [734, 44] on button "Previous month" at bounding box center [740, 46] width 37 height 37
click at [599, 43] on span "JUL 2025" at bounding box center [571, 45] width 55 height 15
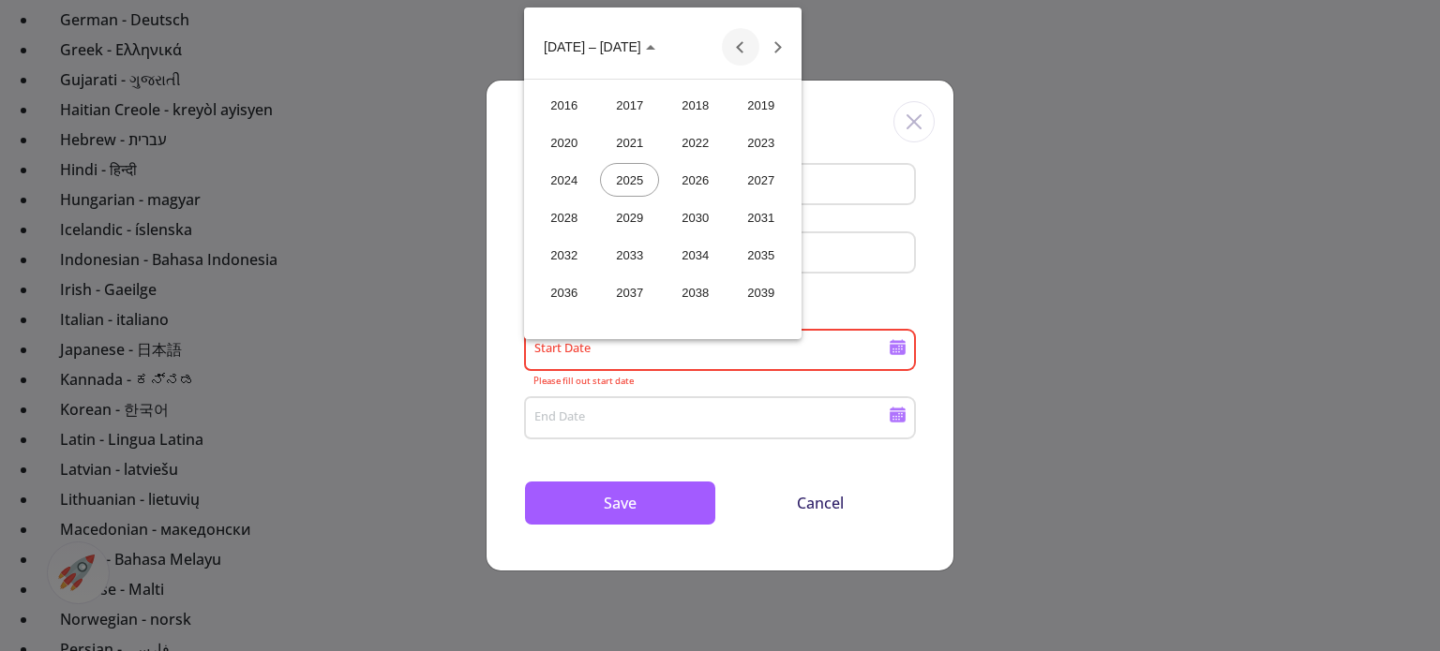
click at [744, 37] on button "Previous 24 years" at bounding box center [740, 46] width 37 height 37
click at [756, 204] on div "2007" at bounding box center [760, 218] width 59 height 34
click at [634, 182] on div "JUN" at bounding box center [629, 180] width 59 height 34
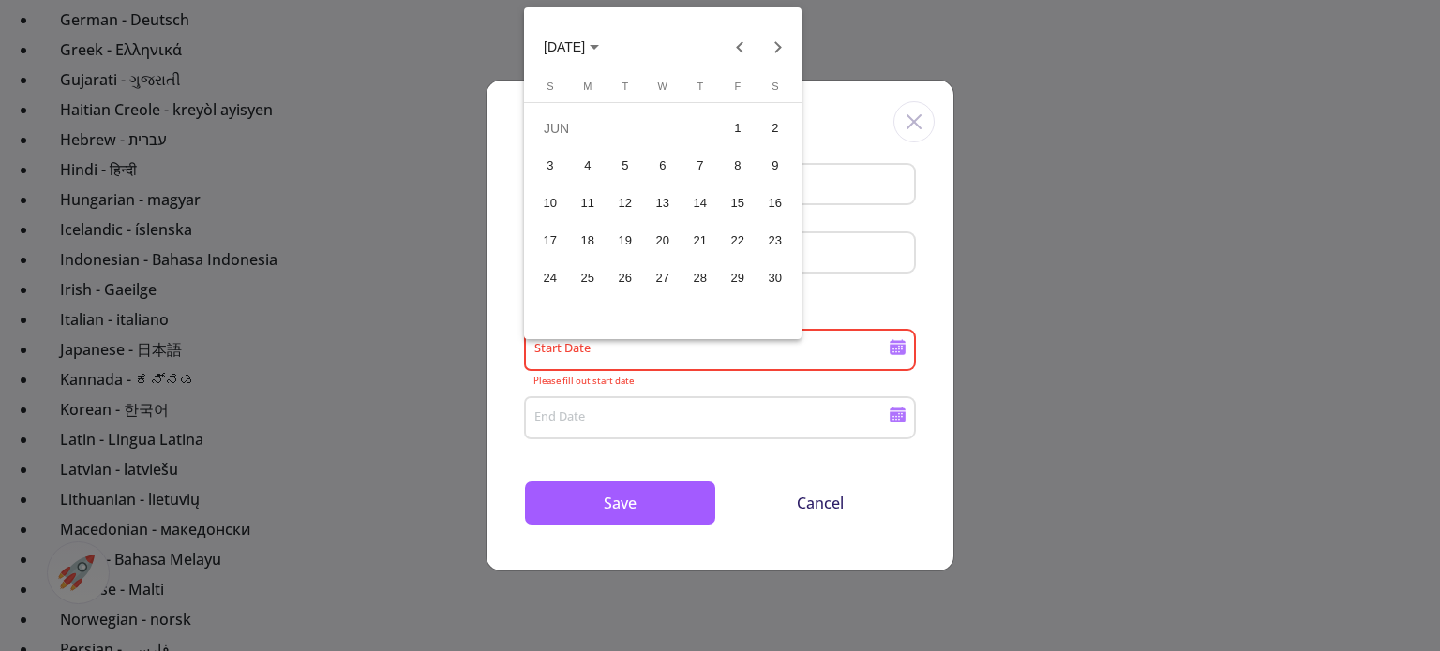
click at [617, 163] on div "5" at bounding box center [625, 166] width 34 height 34
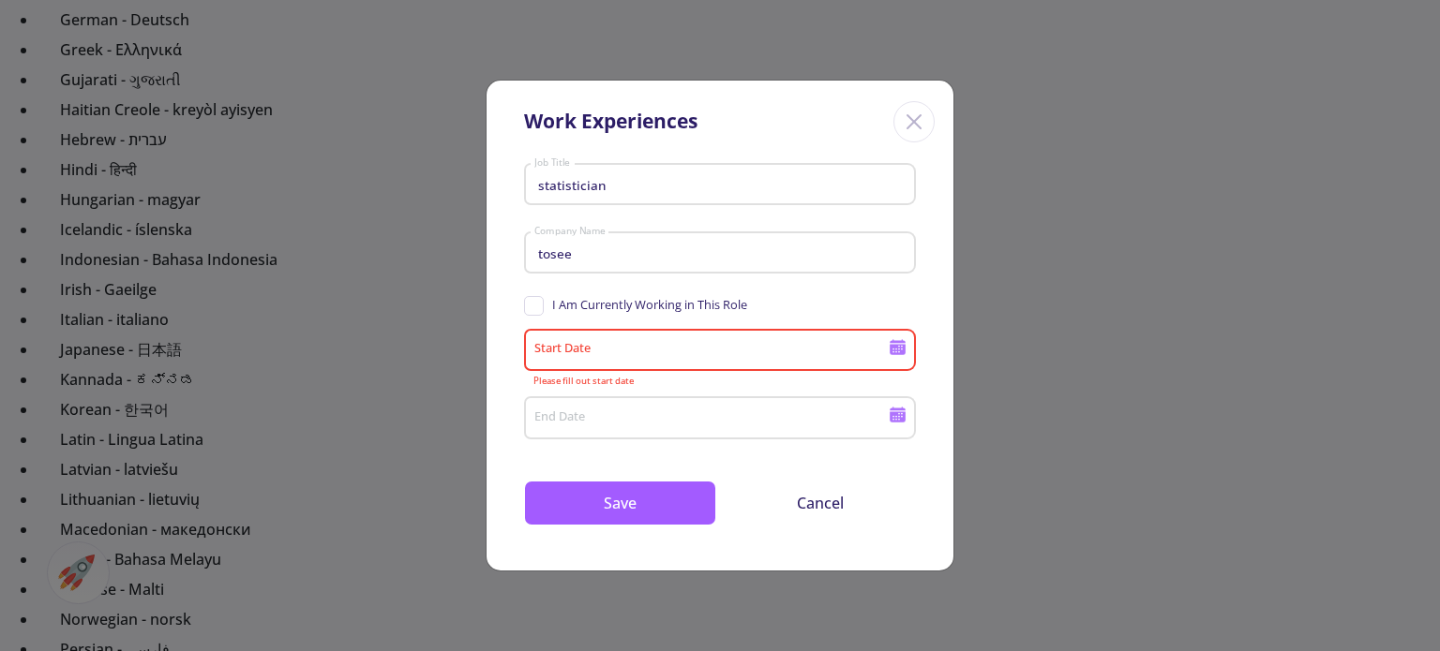
type input "6/5/2007"
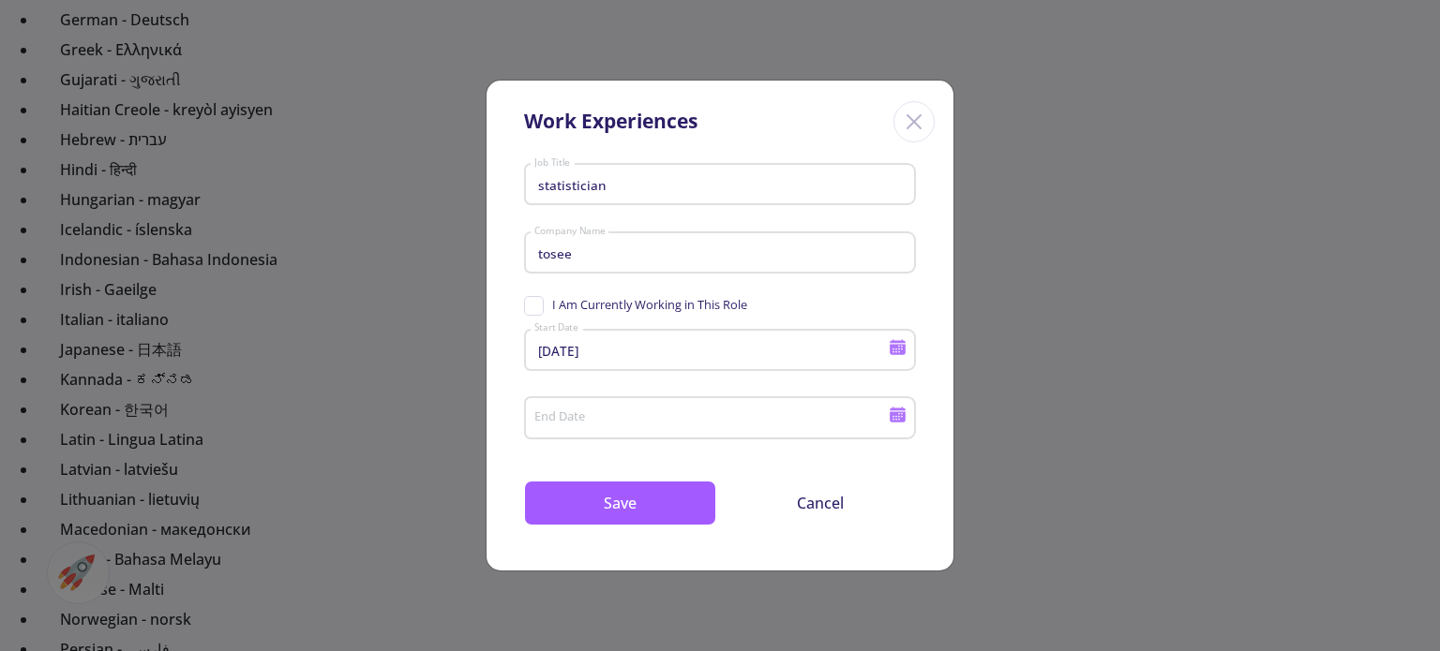
click at [646, 410] on div "End Date" at bounding box center [711, 414] width 356 height 49
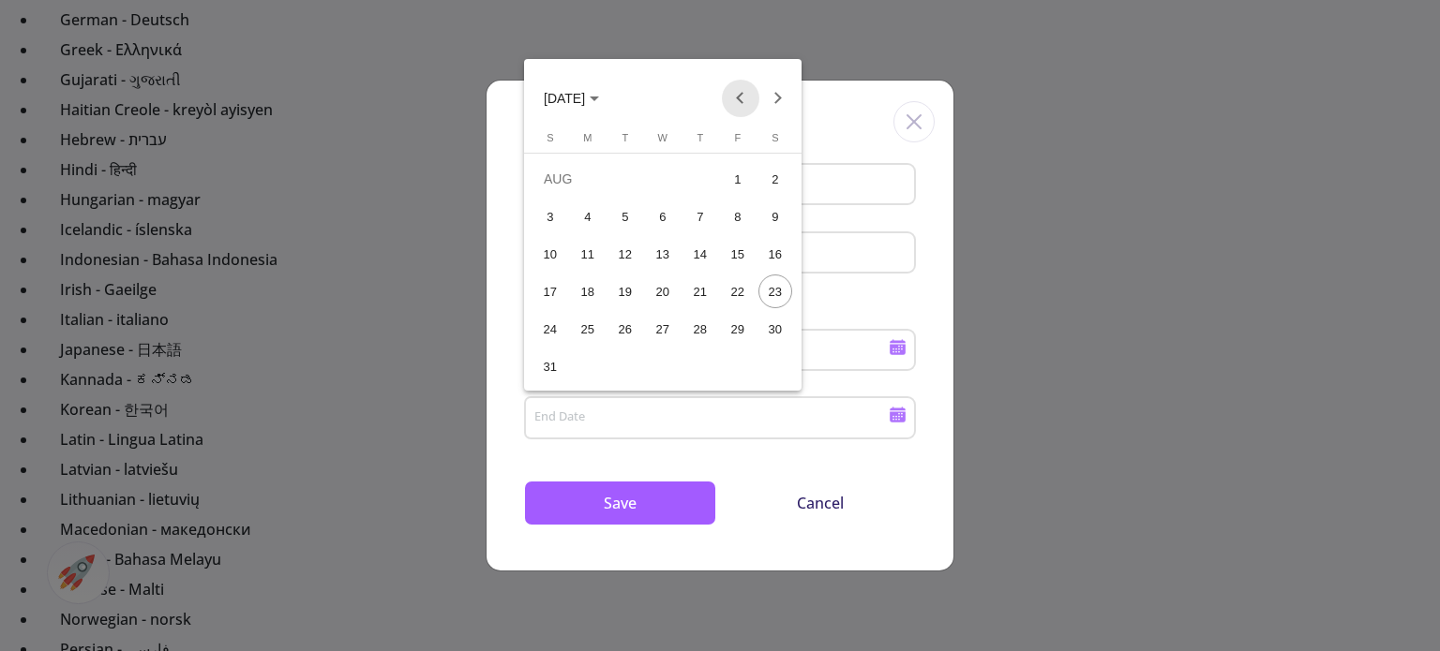
click at [743, 91] on button "Previous month" at bounding box center [740, 98] width 37 height 37
click at [600, 89] on button "JUN 2025" at bounding box center [571, 98] width 85 height 37
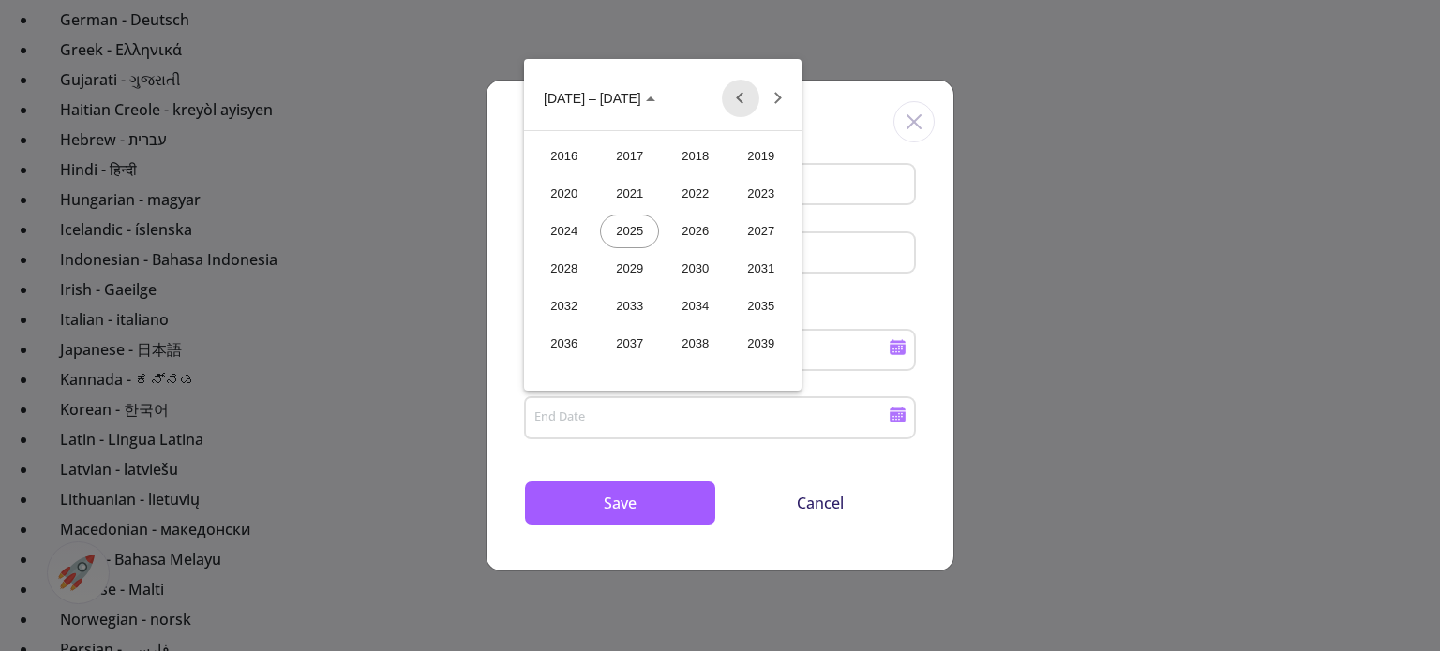
click at [737, 93] on button "Previous 24 years" at bounding box center [740, 98] width 37 height 37
click at [756, 334] on div "2015" at bounding box center [760, 344] width 59 height 34
click at [575, 186] on div "JAN" at bounding box center [563, 194] width 59 height 34
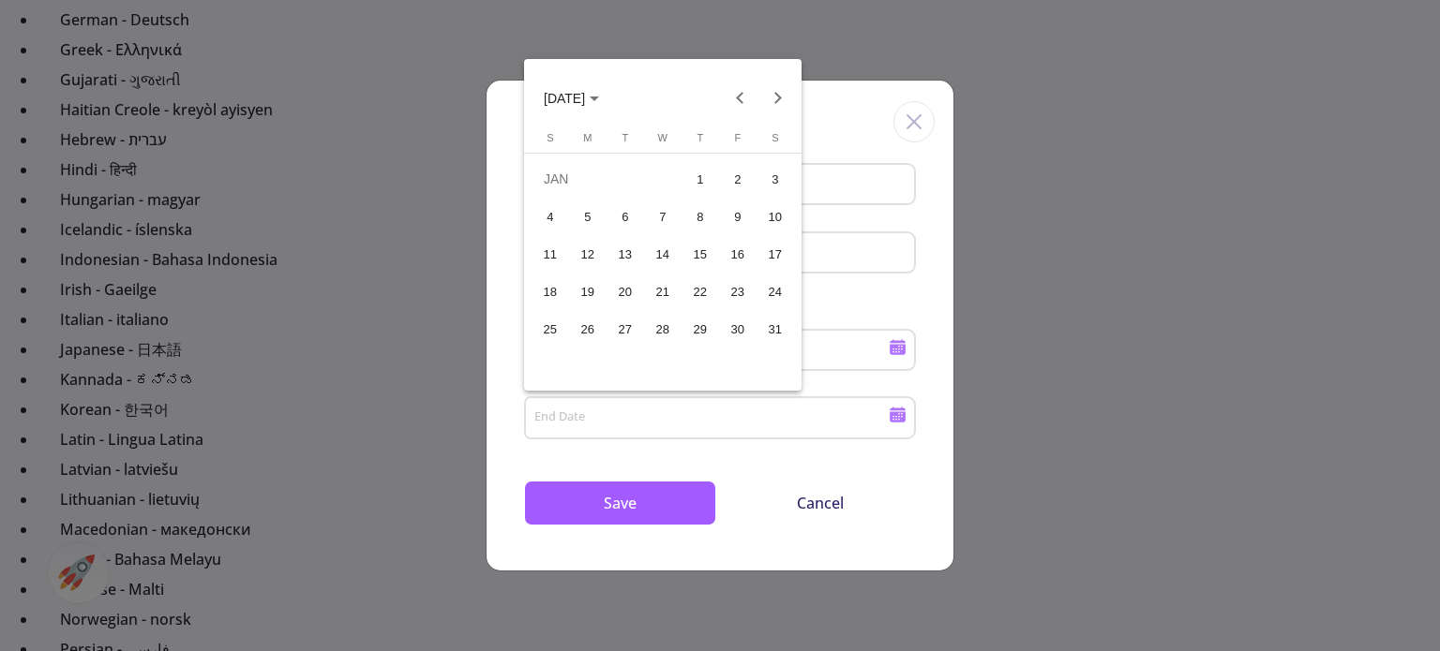
click at [629, 216] on div "6" at bounding box center [625, 217] width 34 height 34
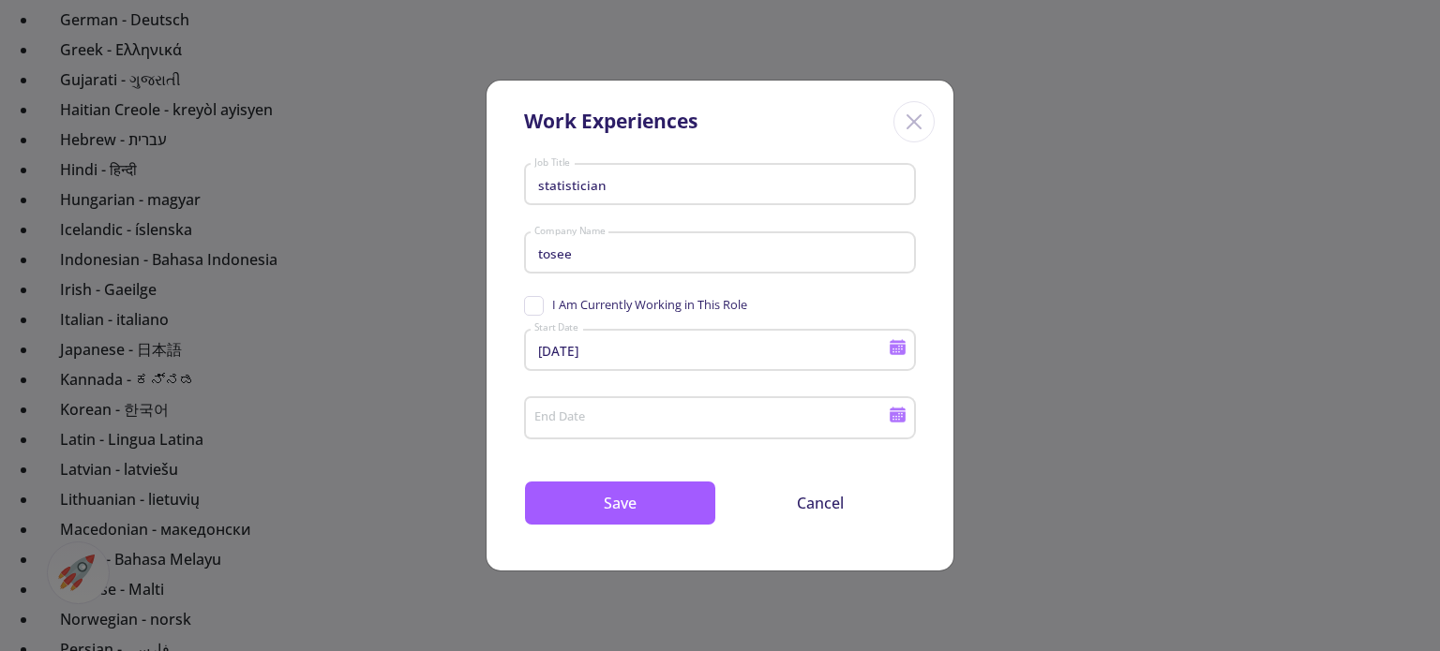
type input "1/6/2015"
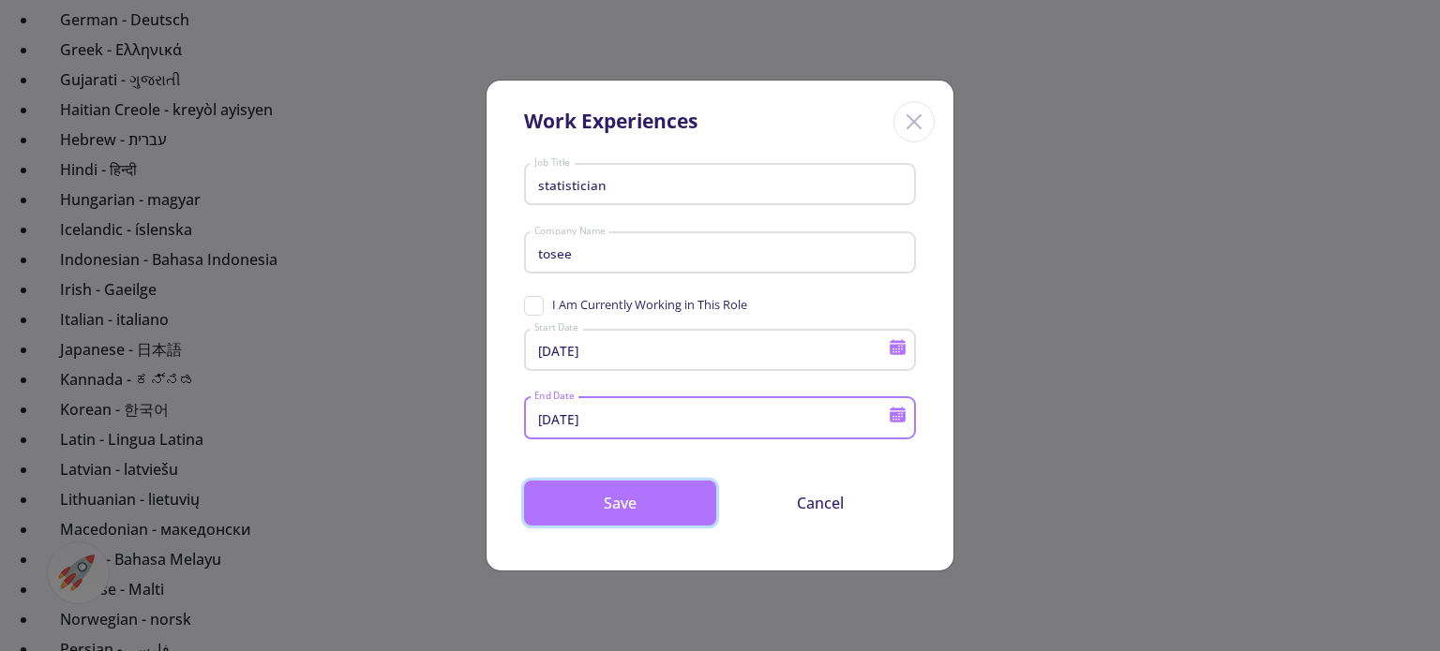
click at [605, 499] on button "Save" at bounding box center [620, 503] width 192 height 45
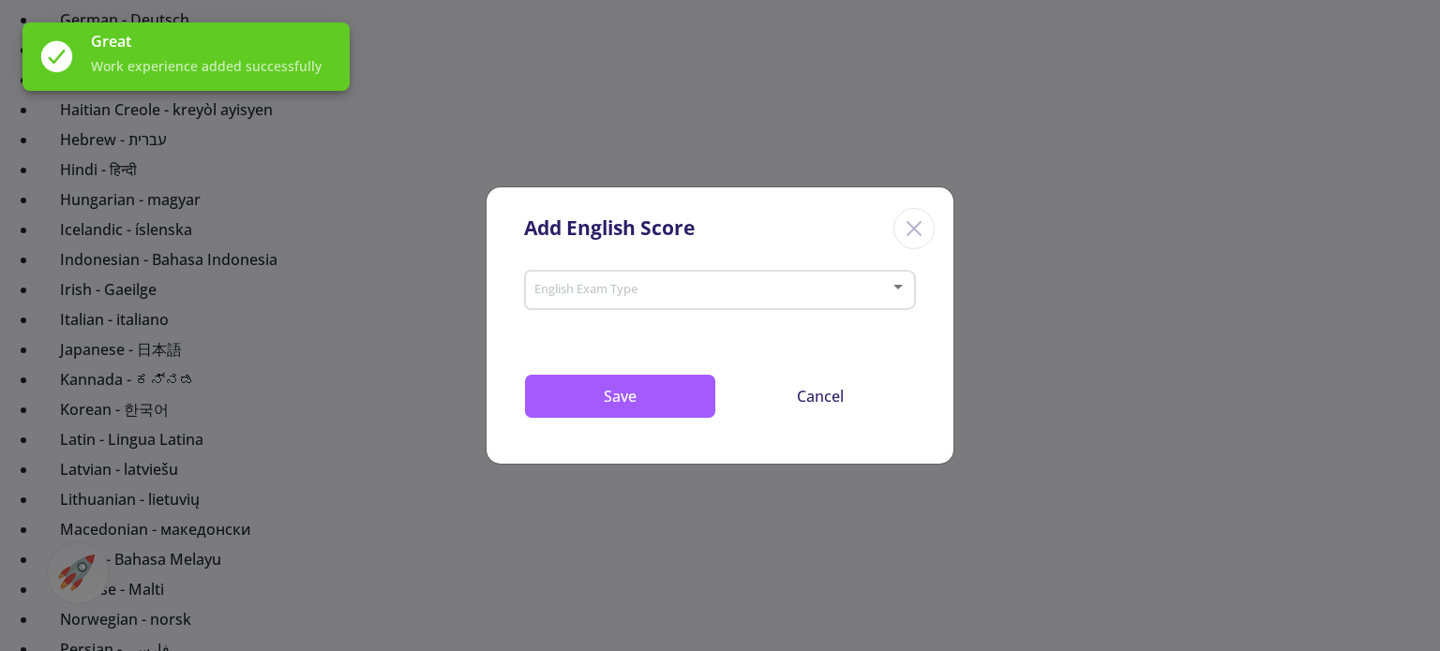
click at [823, 299] on div "English Exam Type" at bounding box center [720, 286] width 374 height 47
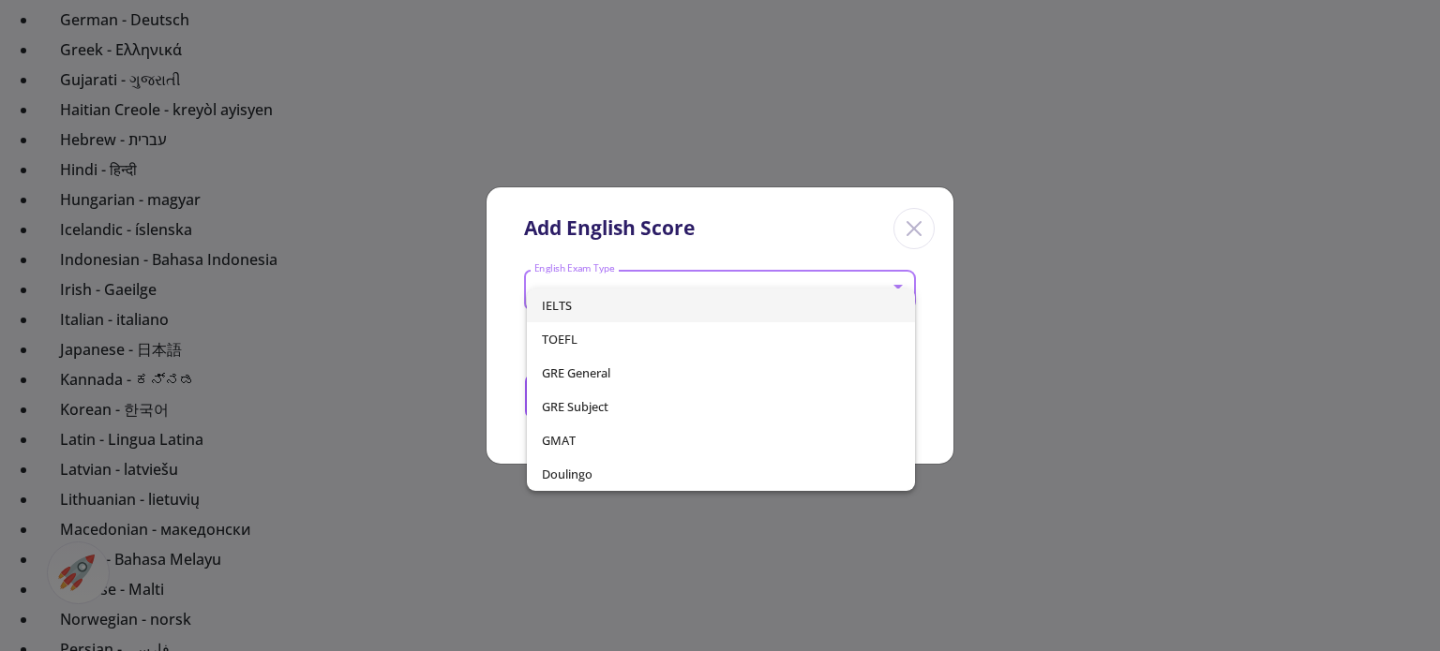
click at [1129, 453] on div at bounding box center [720, 325] width 1440 height 651
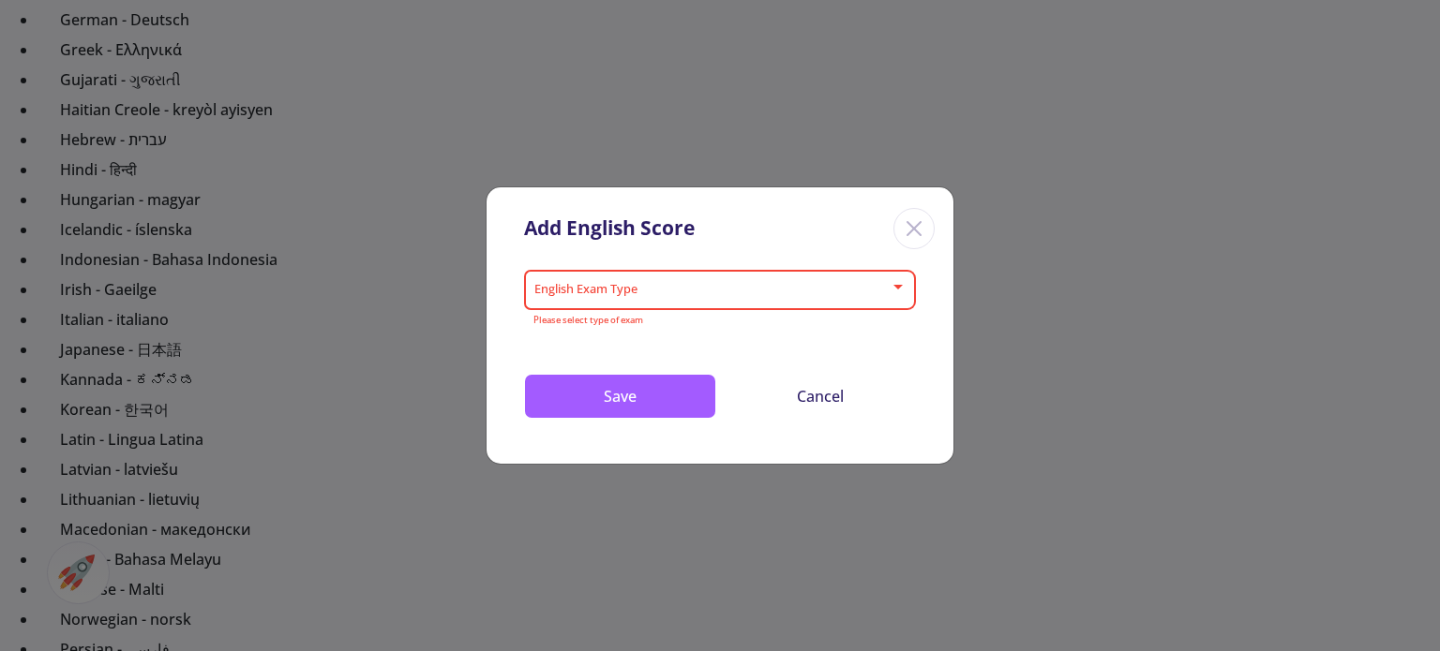
click at [885, 304] on div "English Exam Type" at bounding box center [720, 286] width 374 height 47
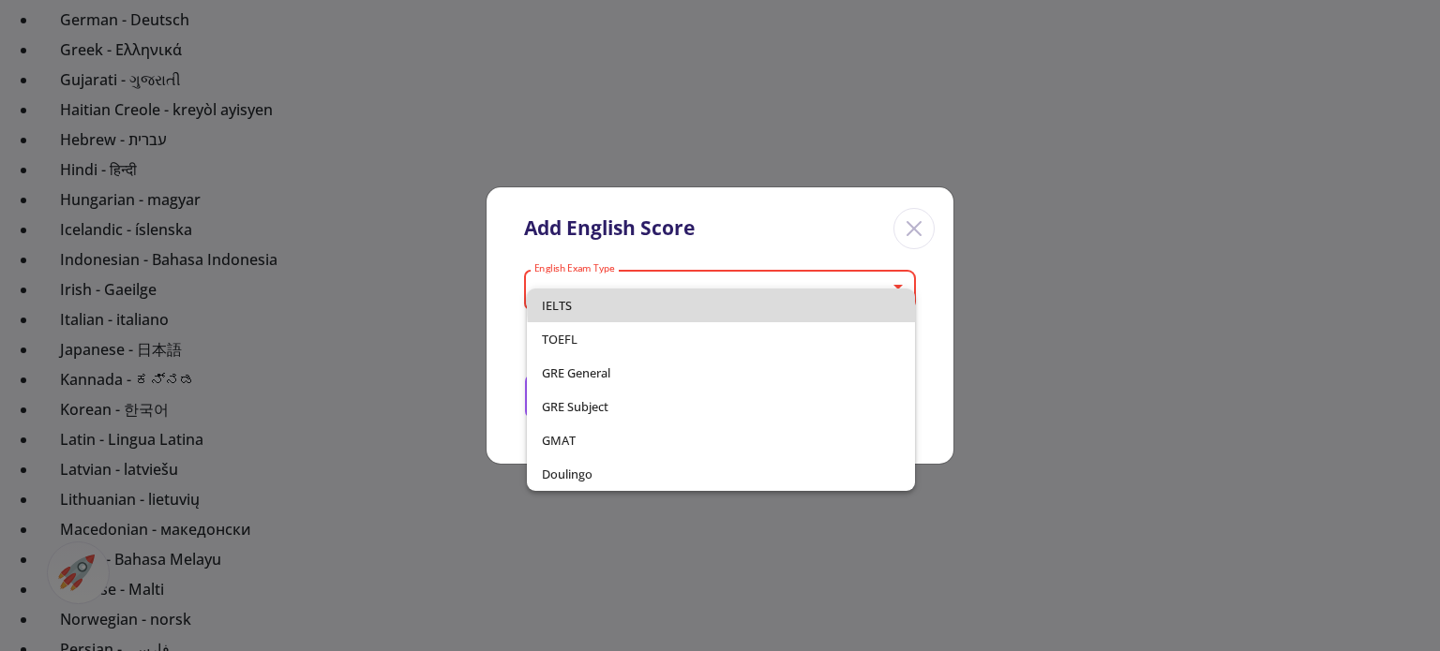
click at [836, 301] on span "IELTS" at bounding box center [720, 306] width 357 height 34
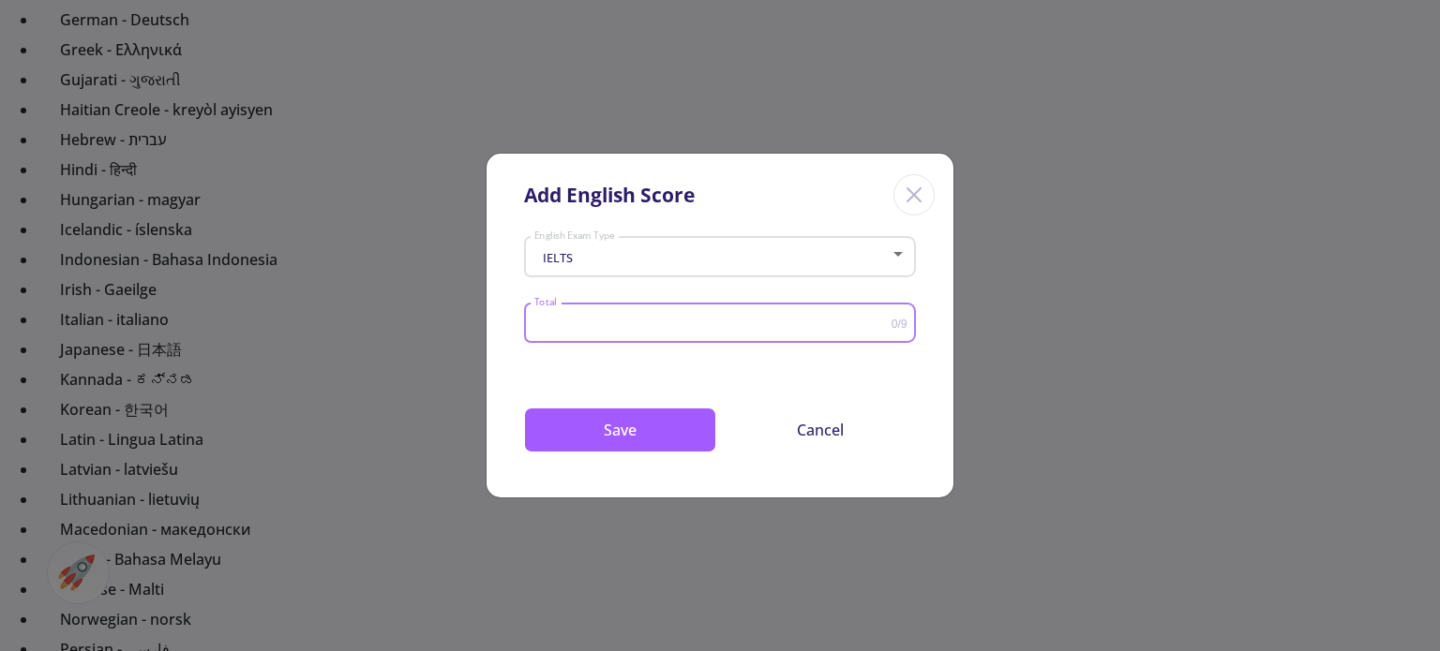
click at [831, 318] on input "Total" at bounding box center [712, 324] width 358 height 14
type input "5"
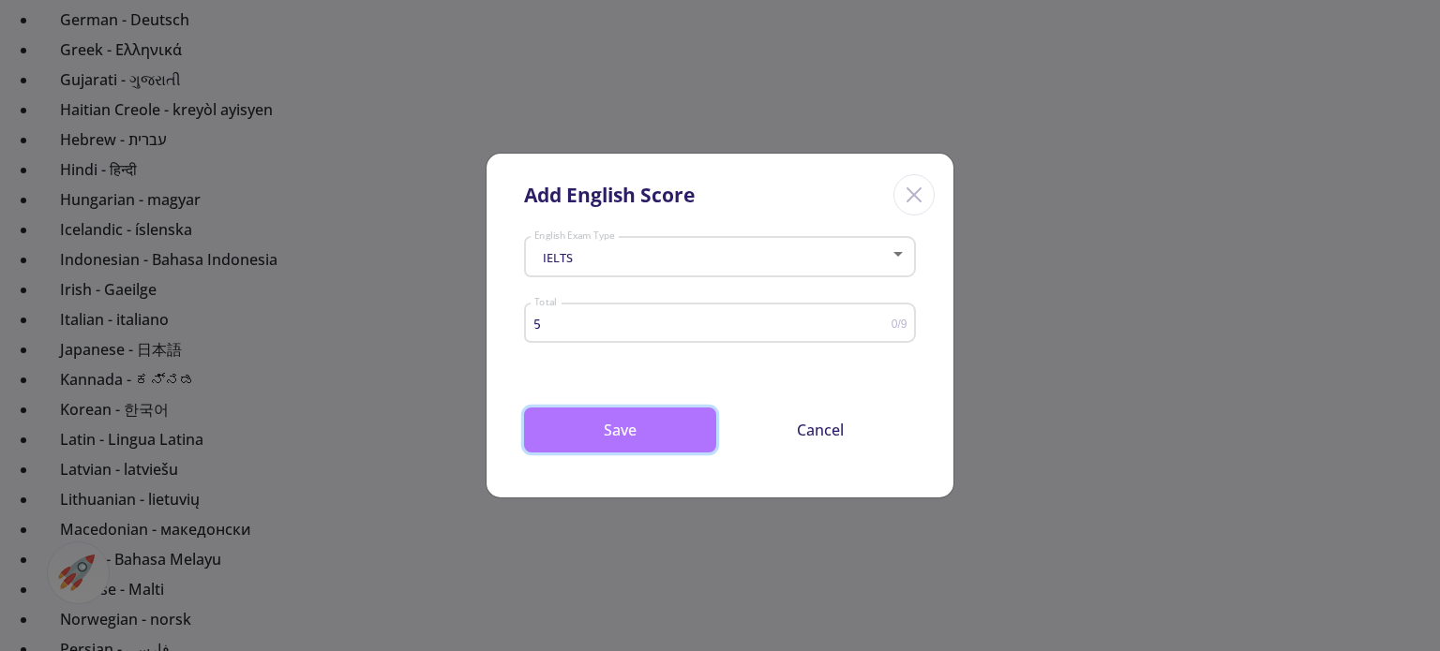
click at [652, 433] on button "Save" at bounding box center [620, 430] width 192 height 45
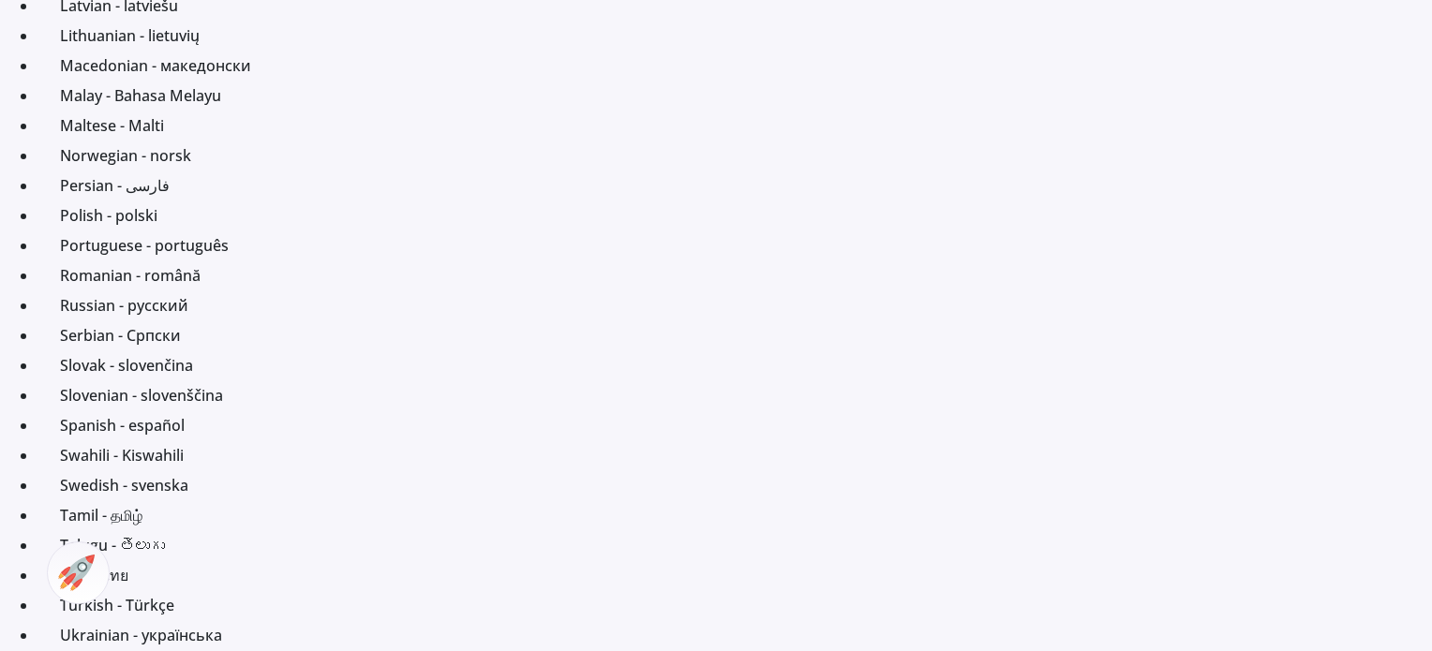
scroll to position [1246, 0]
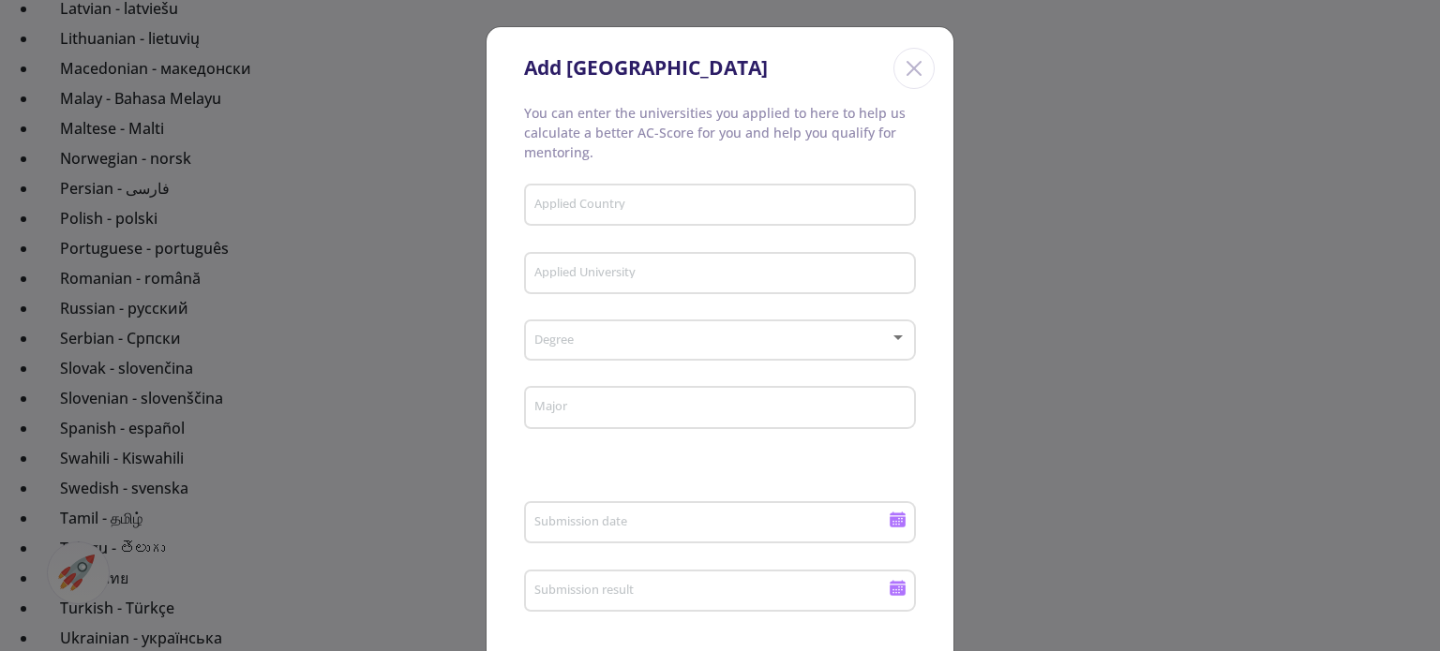
click at [1134, 385] on div "Add New University You can enter the universities you applied to here to help u…" at bounding box center [720, 325] width 1440 height 651
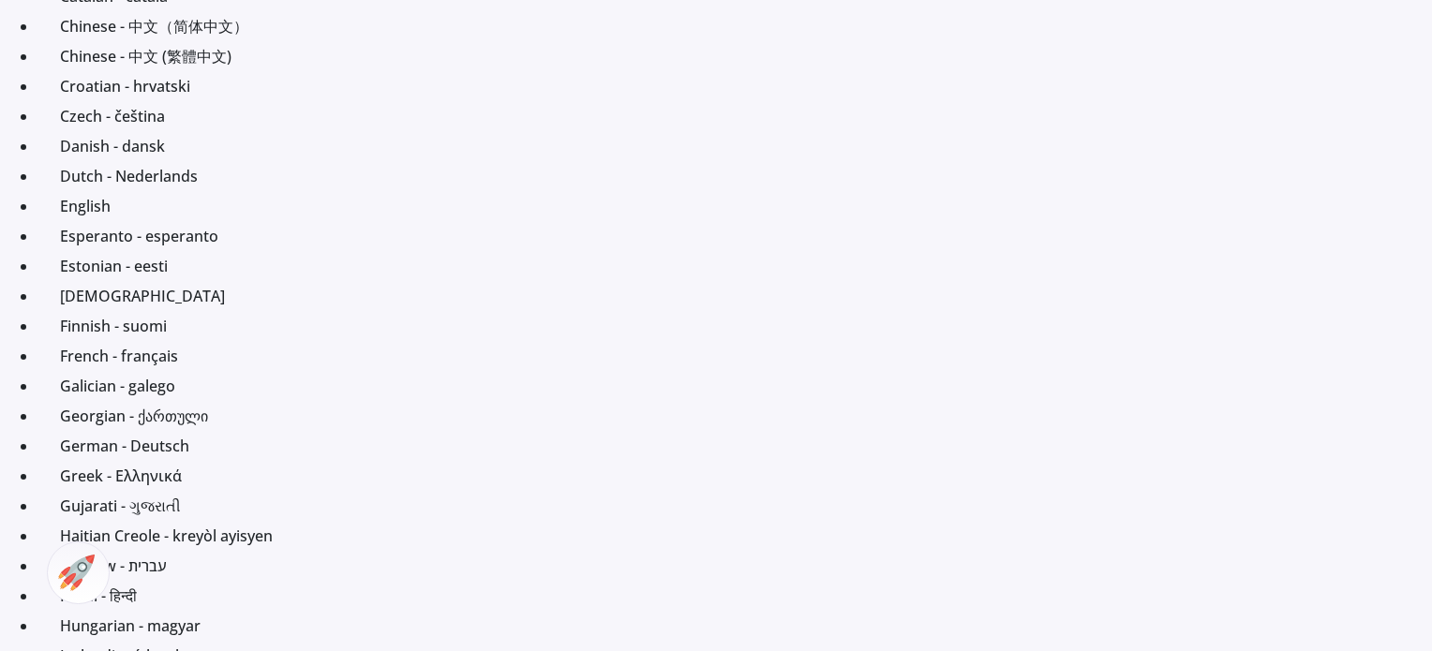
scroll to position [352, 0]
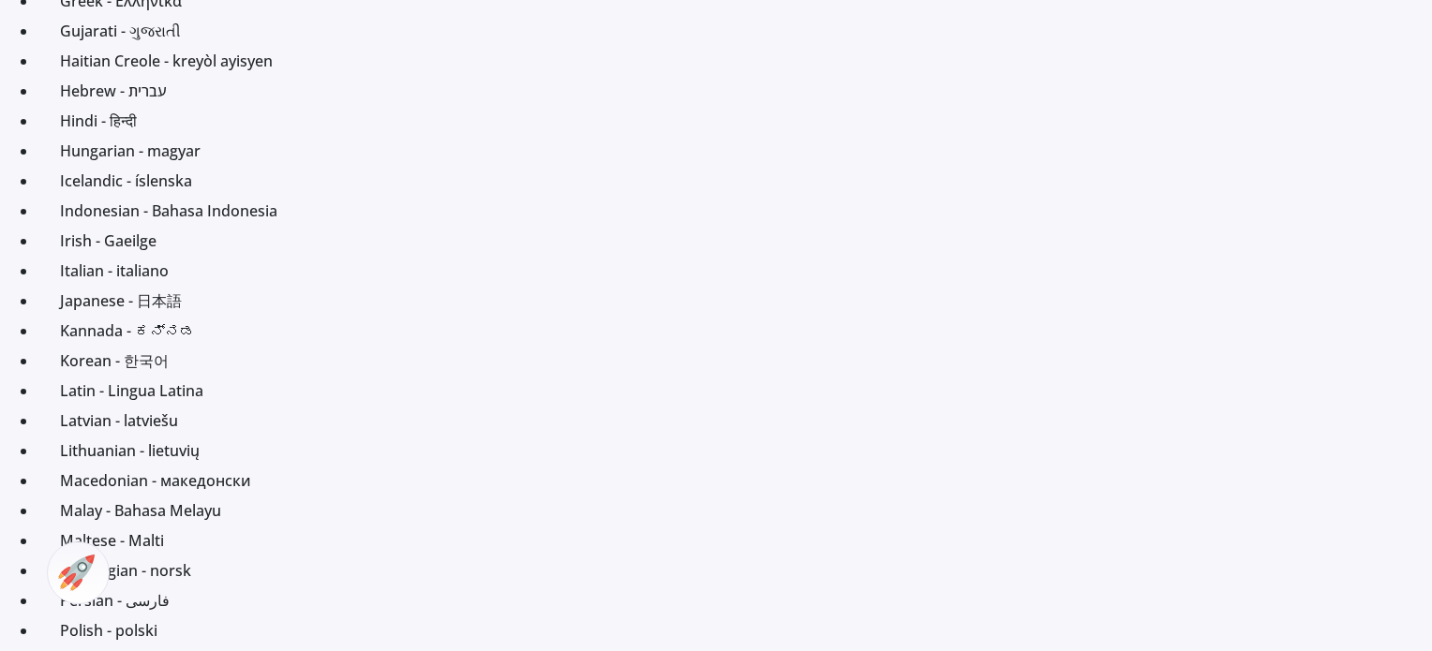
scroll to position [836, 0]
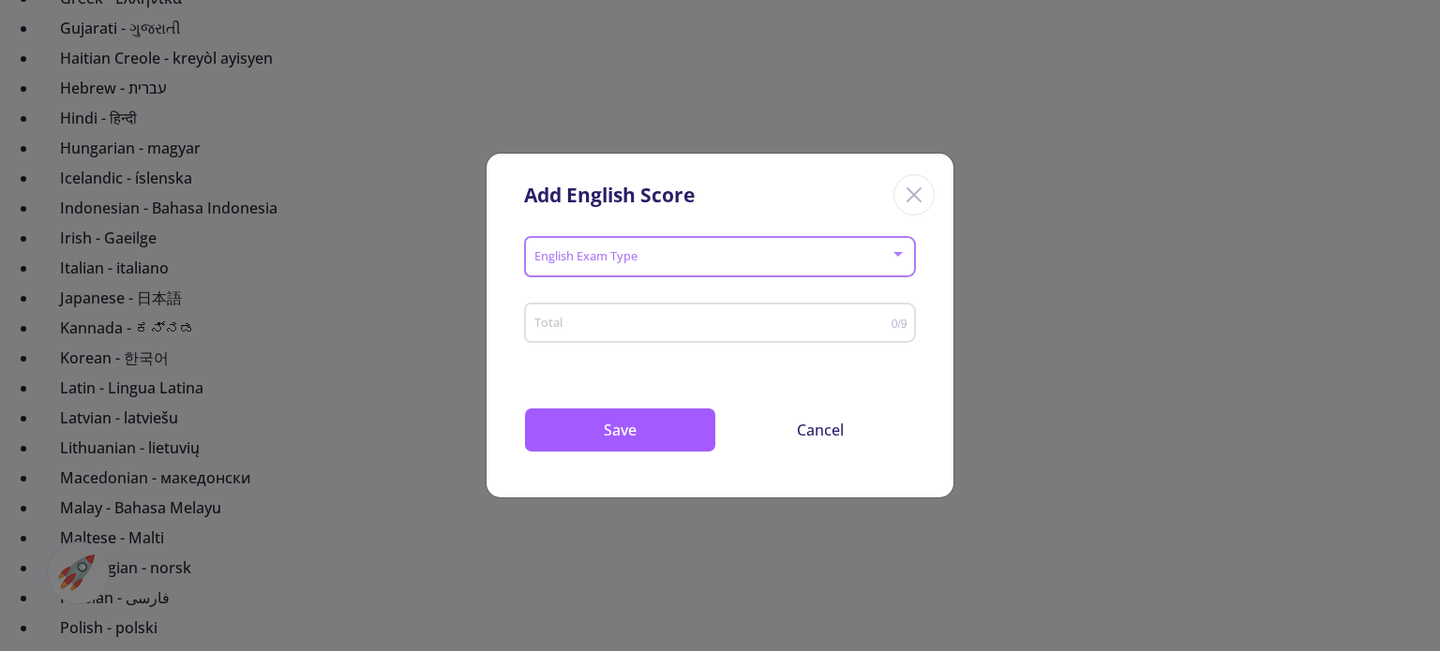
click at [728, 251] on span at bounding box center [714, 257] width 352 height 13
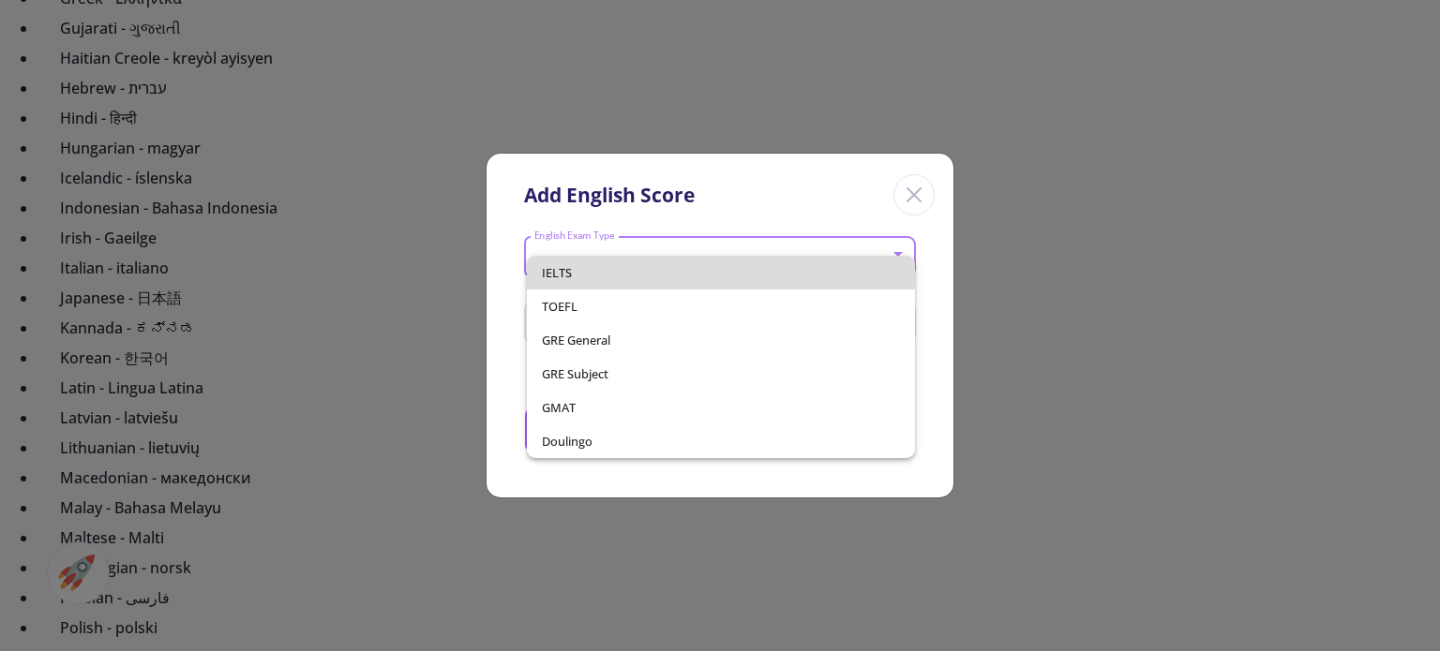
click at [691, 278] on span "IELTS" at bounding box center [720, 273] width 357 height 34
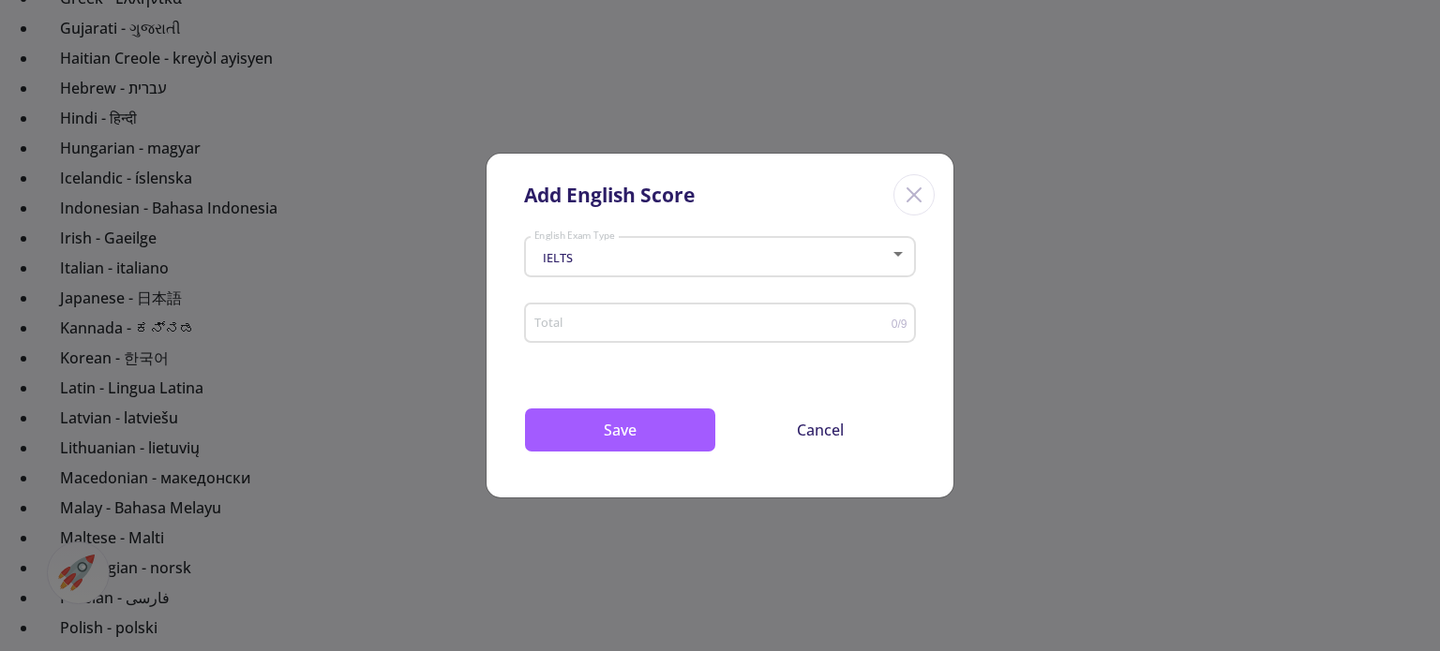
click at [677, 337] on div "Total" at bounding box center [712, 319] width 358 height 47
click at [770, 329] on input "Total" at bounding box center [712, 324] width 358 height 14
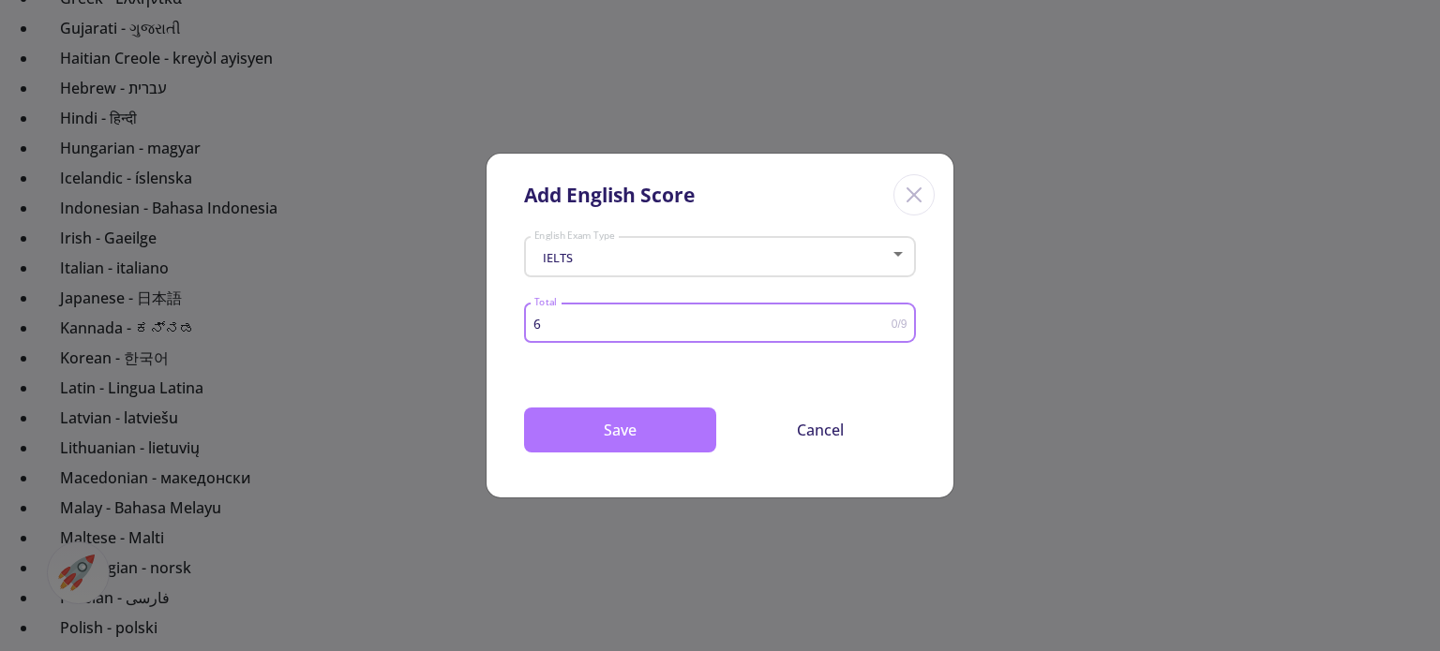
type input "6"
click at [622, 434] on button "Save" at bounding box center [620, 430] width 192 height 45
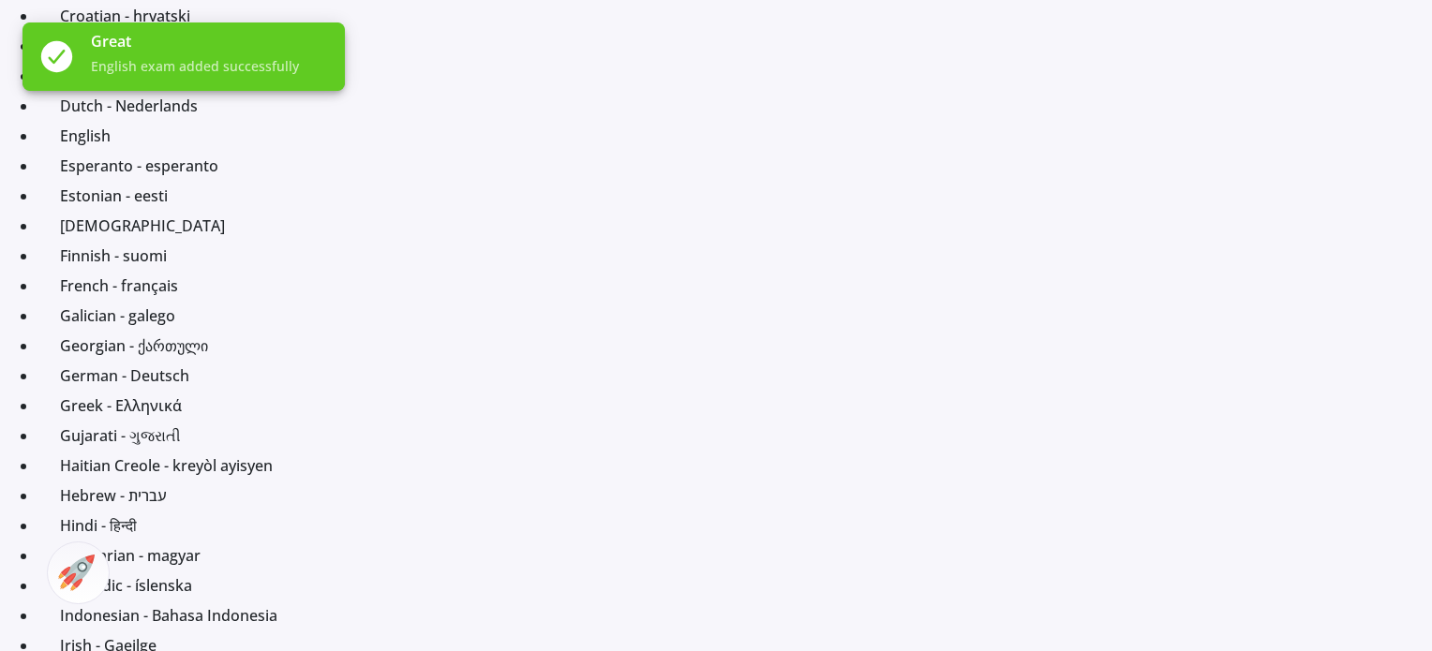
scroll to position [420, 0]
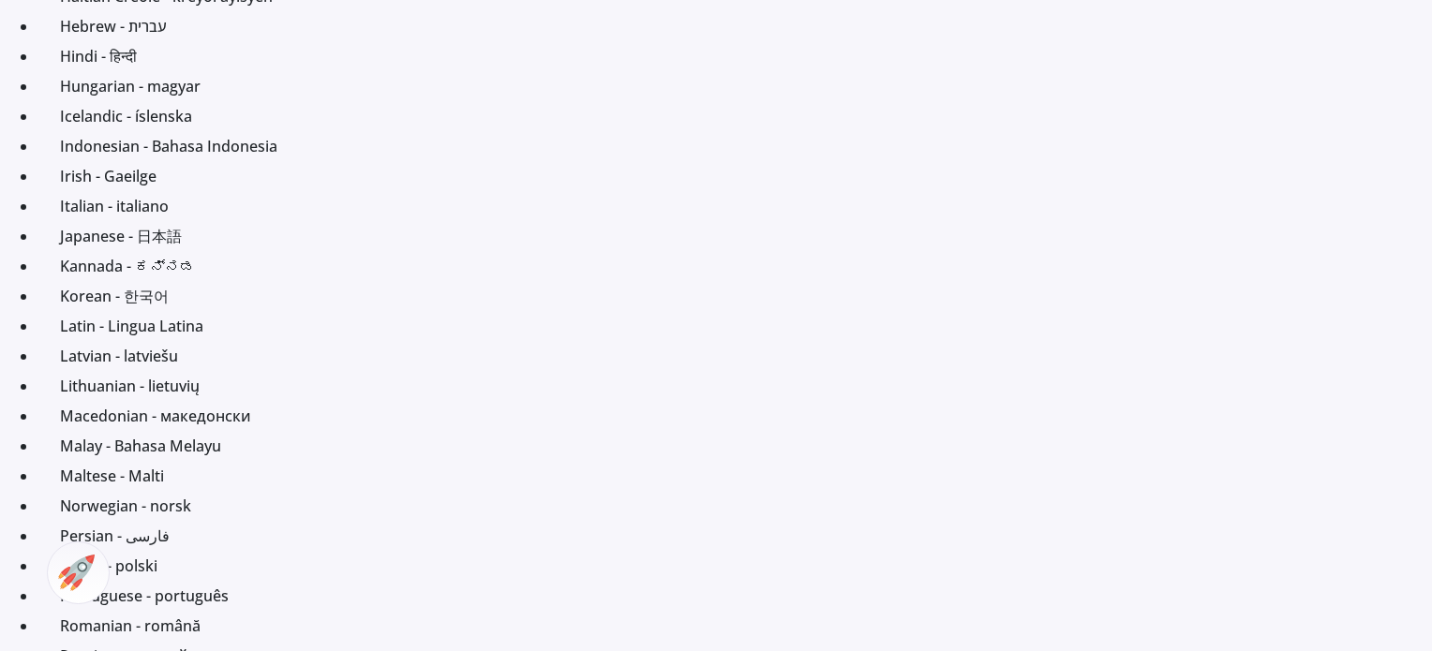
scroll to position [893, 0]
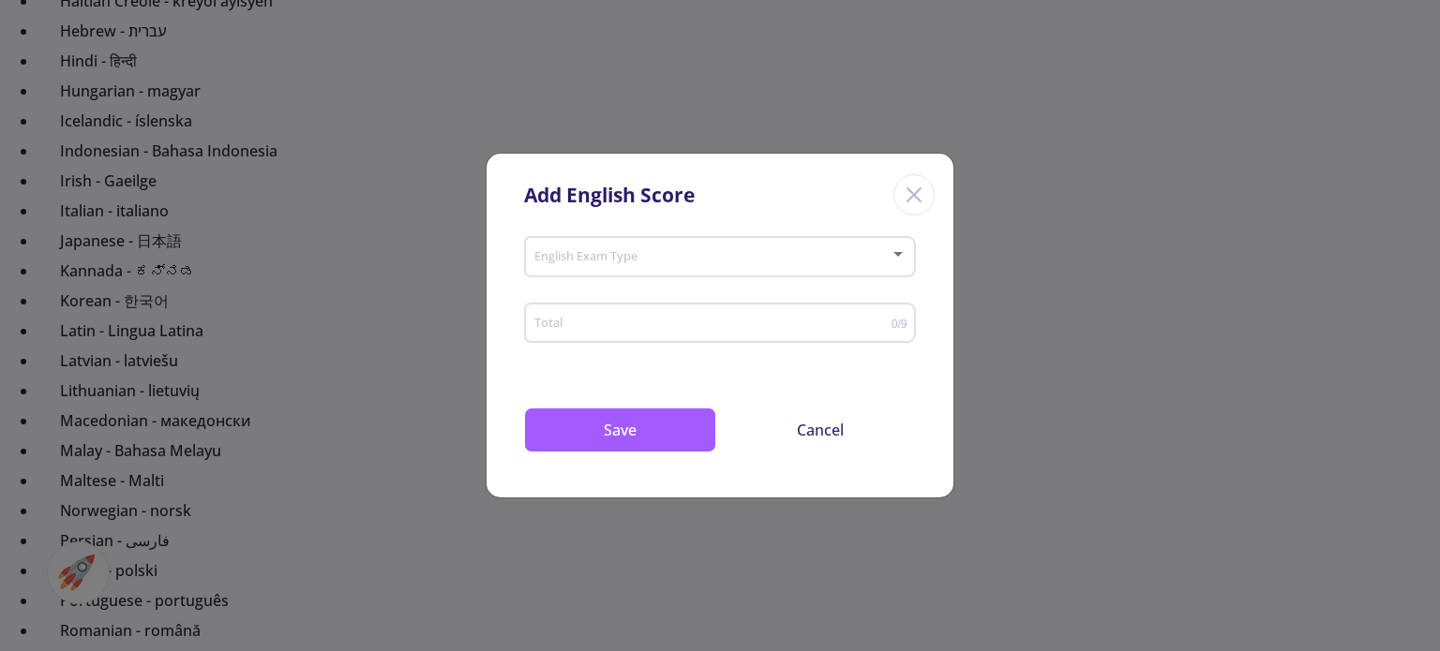
click at [730, 239] on div "English Exam Type" at bounding box center [720, 253] width 374 height 47
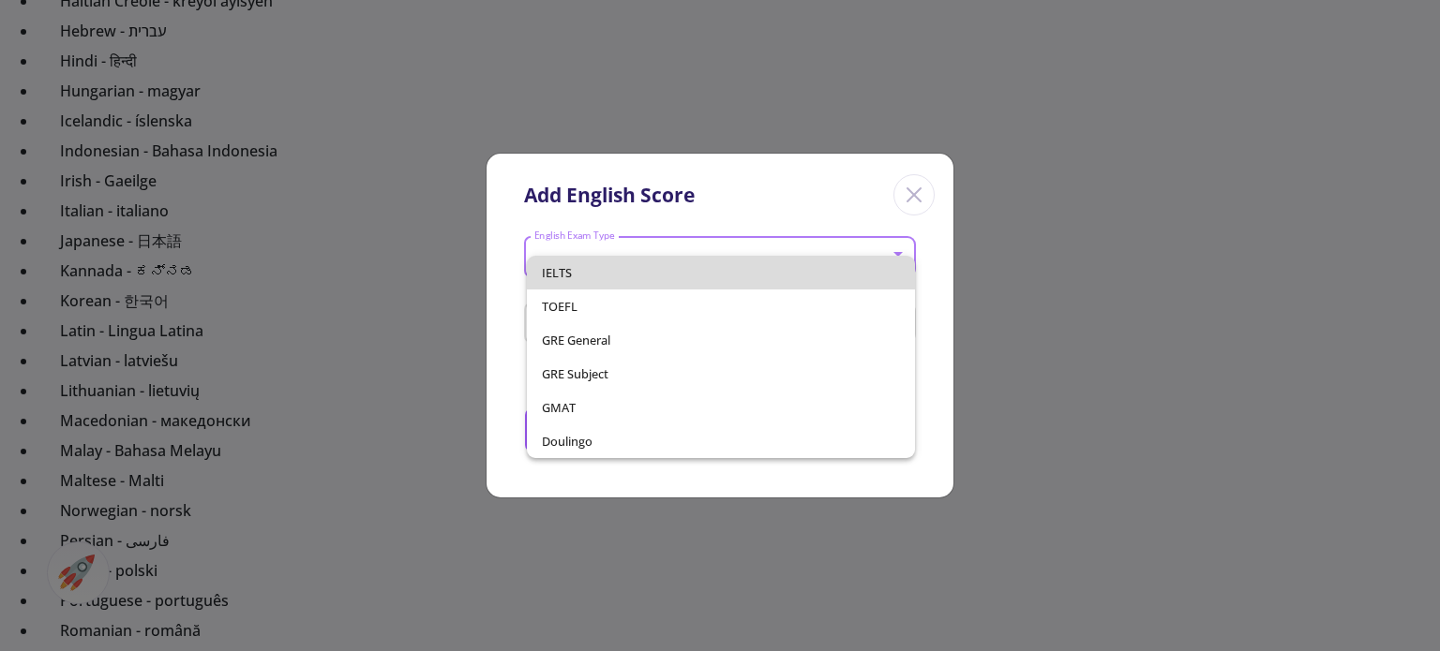
click at [718, 274] on span "IELTS" at bounding box center [720, 273] width 357 height 34
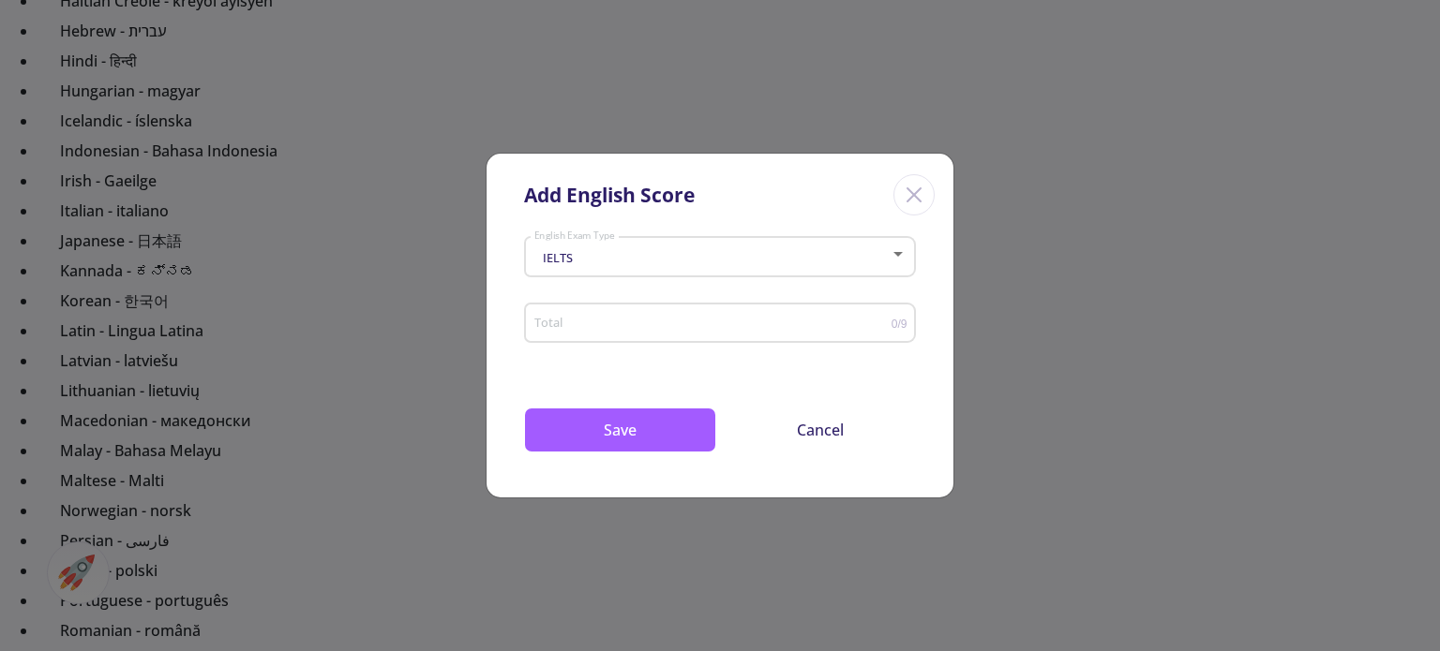
click at [694, 333] on div "Total" at bounding box center [712, 319] width 358 height 47
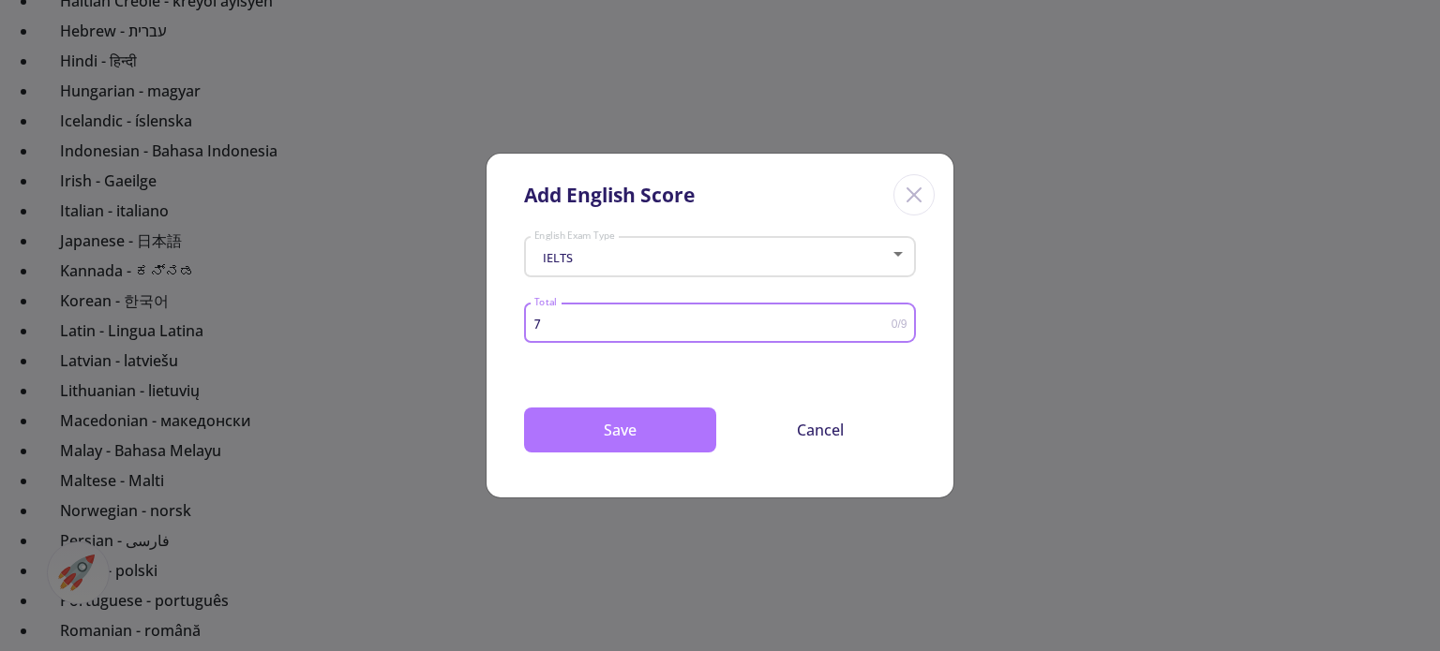
type input "7"
click at [616, 428] on button "Save" at bounding box center [620, 430] width 192 height 45
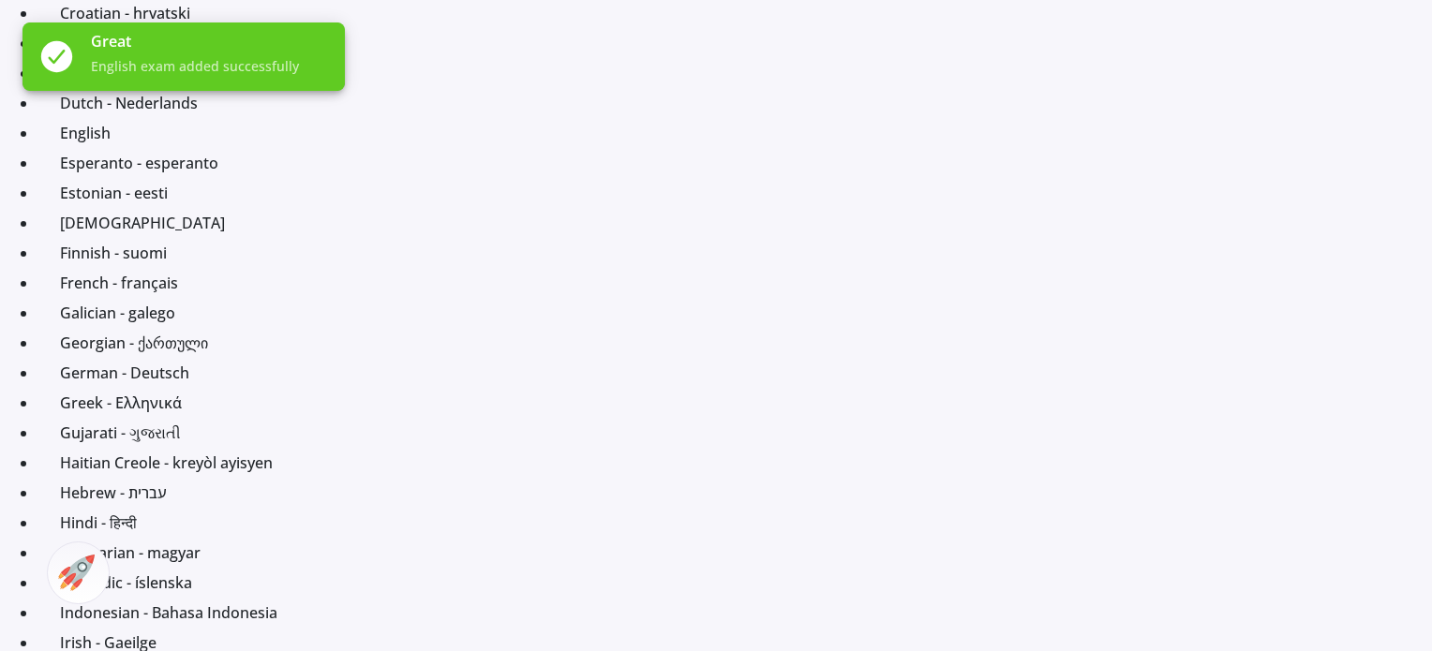
scroll to position [428, 0]
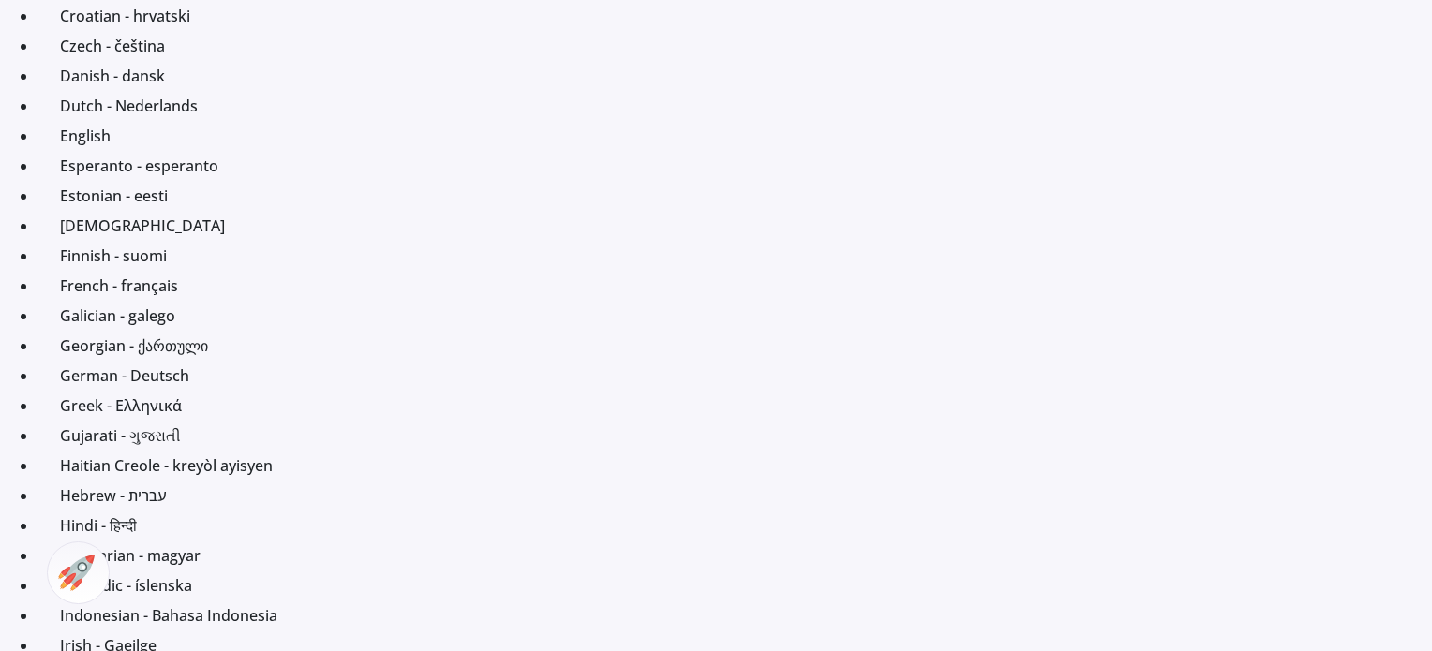
drag, startPoint x: 1422, startPoint y: 142, endPoint x: 1397, endPoint y: 48, distance: 96.8
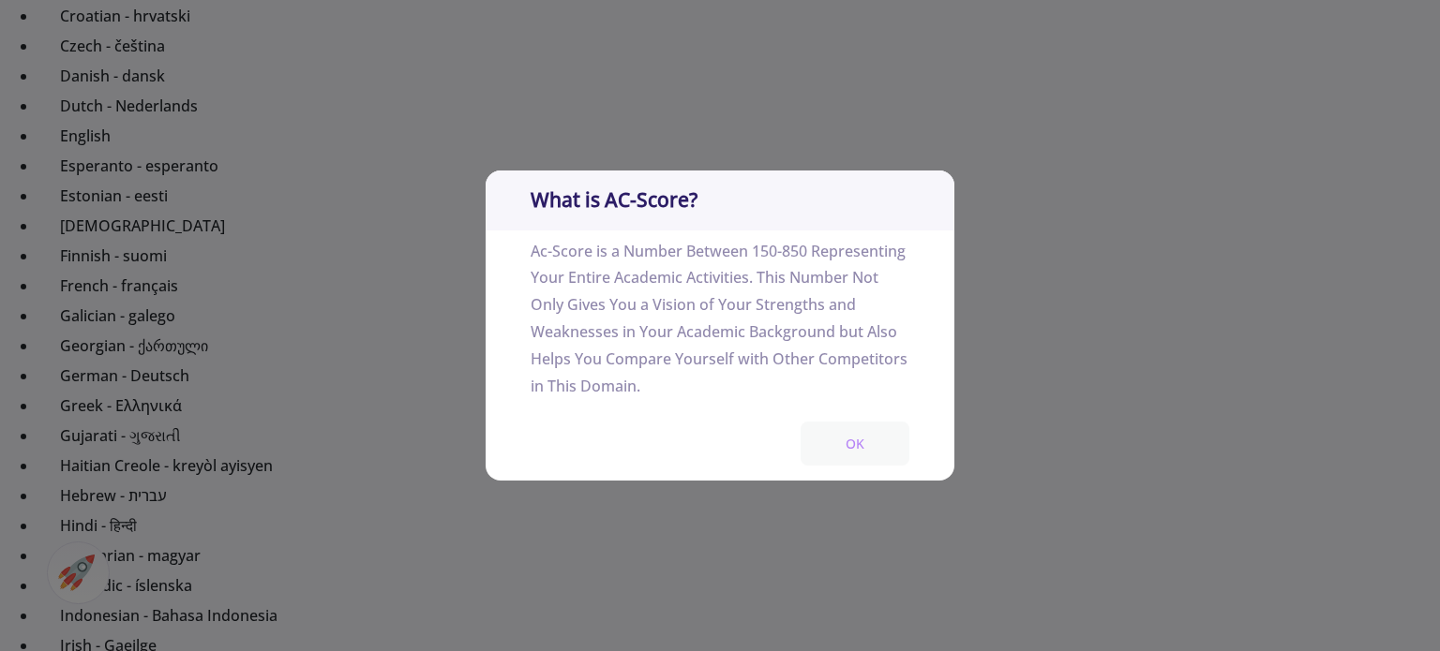
click at [850, 441] on button "OK" at bounding box center [854, 444] width 109 height 44
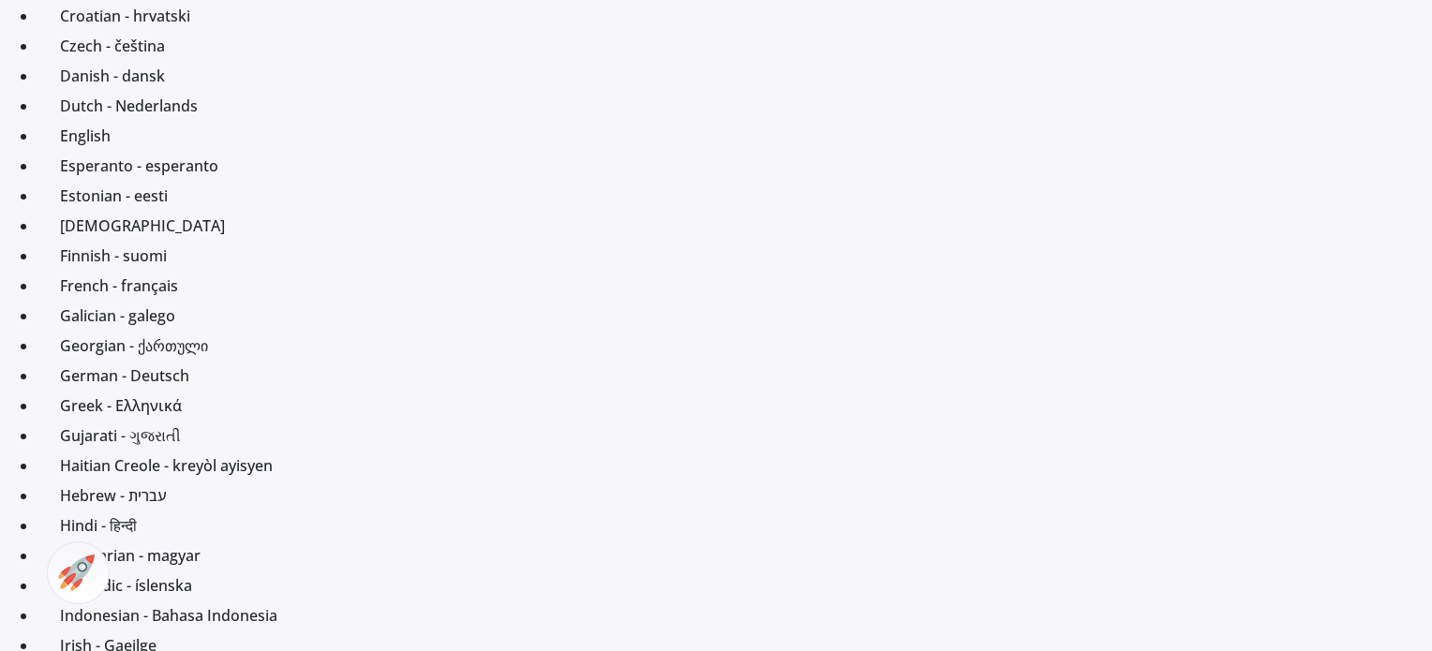
drag, startPoint x: 1327, startPoint y: 223, endPoint x: 1439, endPoint y: 214, distance: 111.9
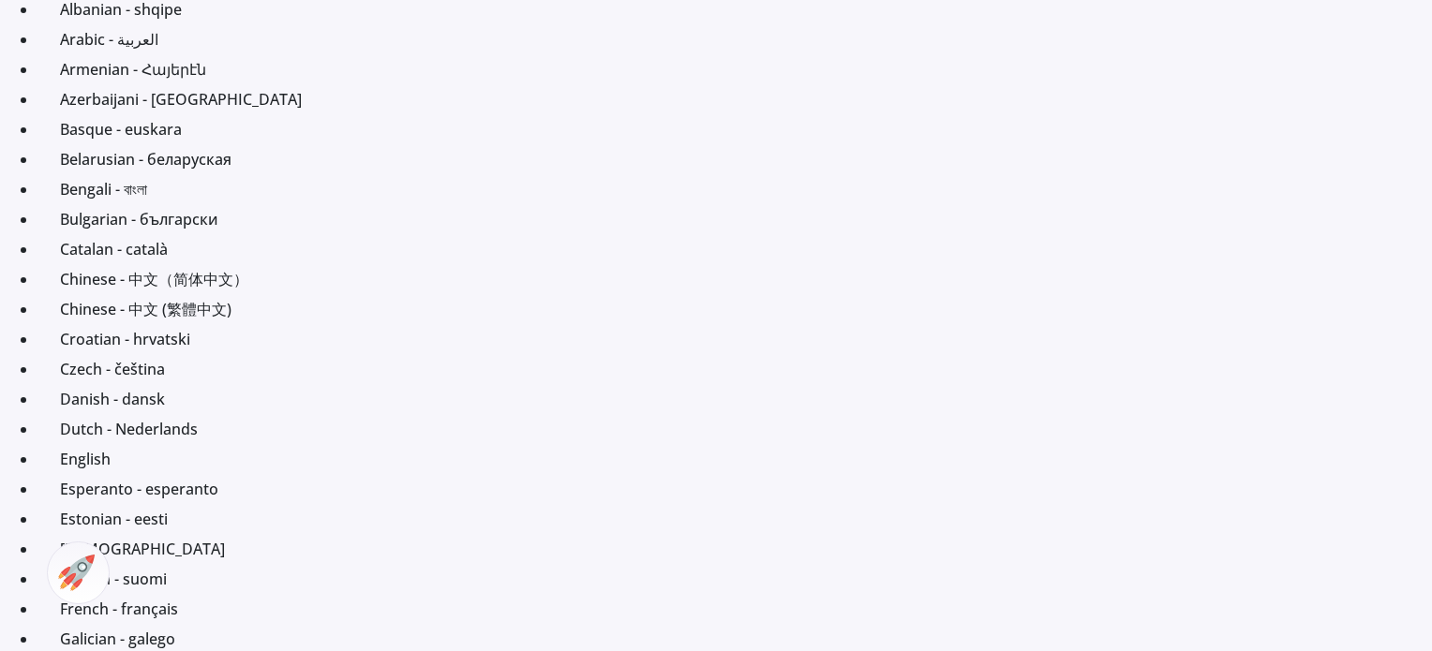
scroll to position [0, 0]
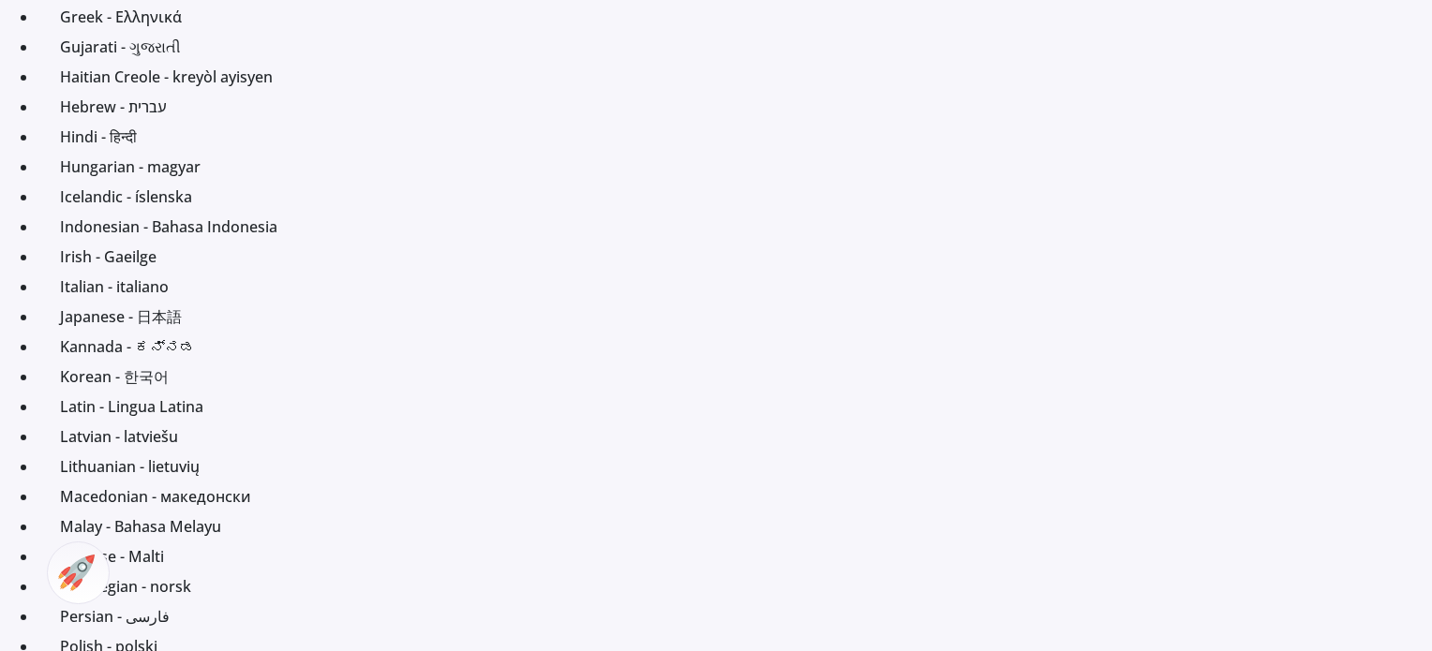
scroll to position [820, 0]
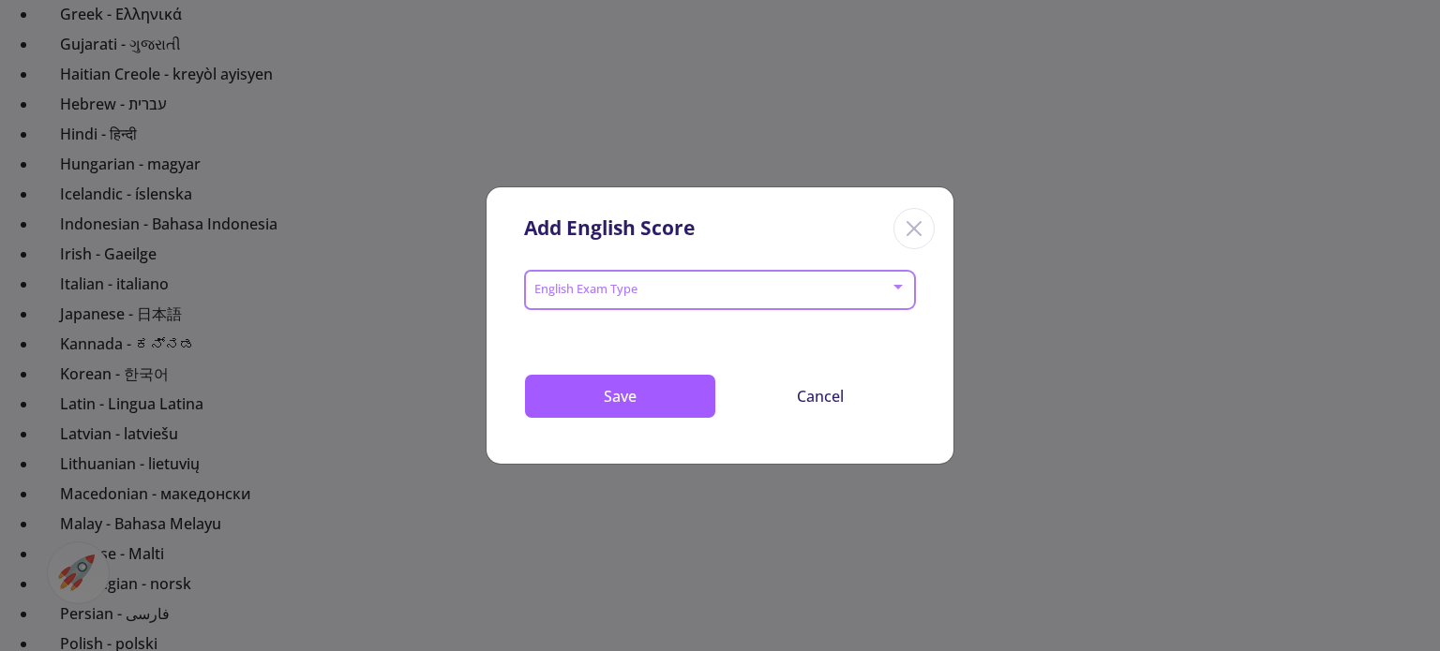
click at [865, 291] on span at bounding box center [714, 290] width 352 height 13
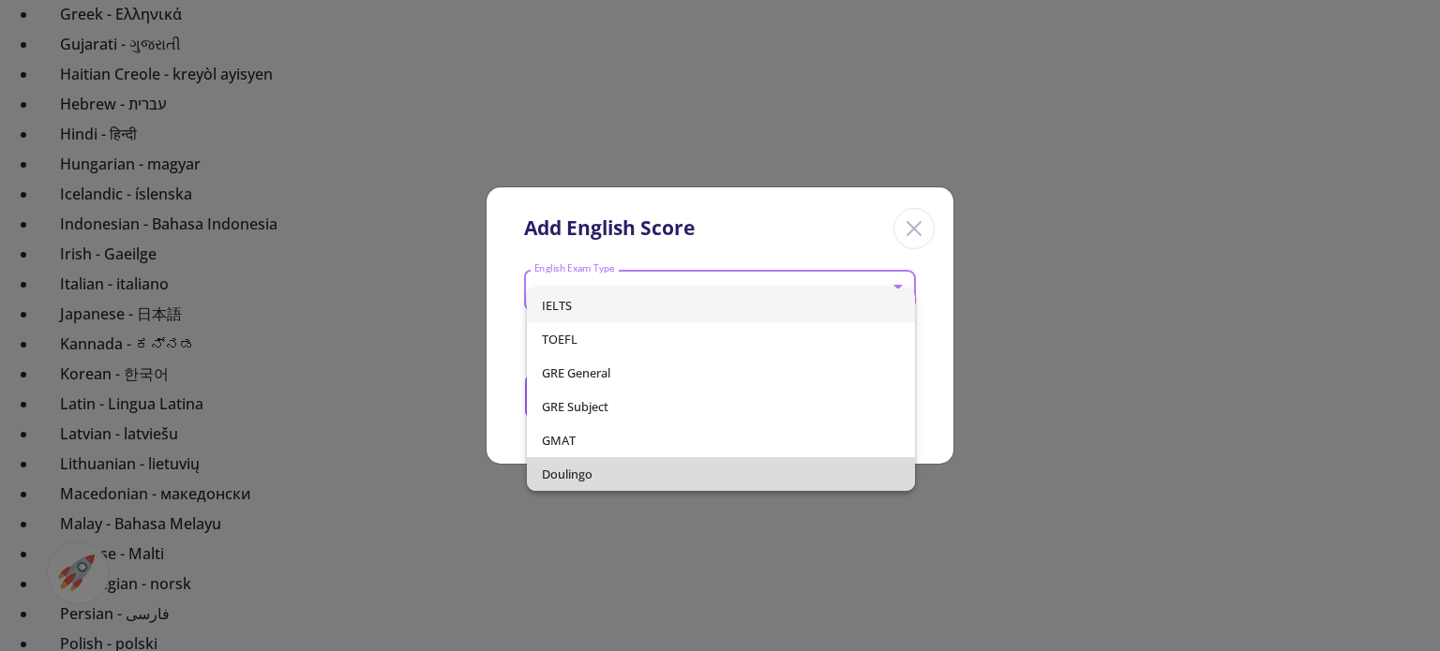
click at [769, 470] on span "Doulingo" at bounding box center [720, 474] width 357 height 34
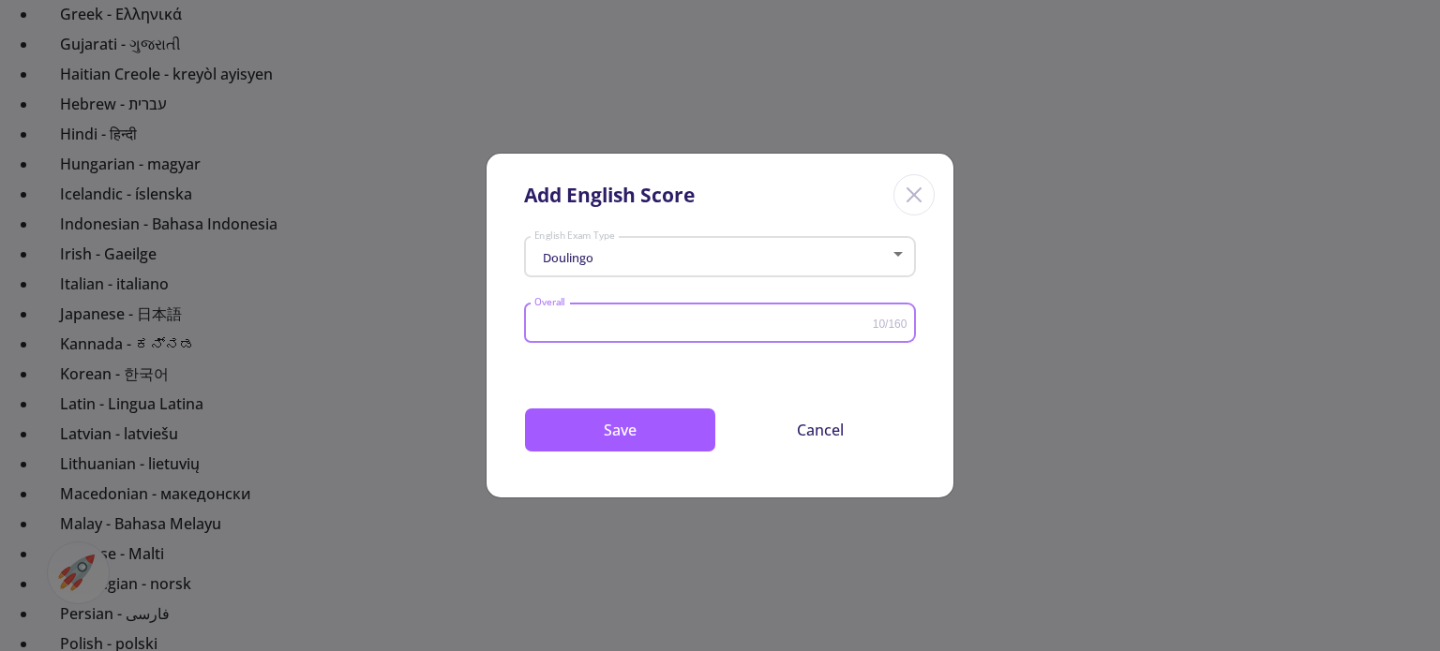
click at [686, 323] on input "Overall" at bounding box center [702, 324] width 339 height 14
type input "125"
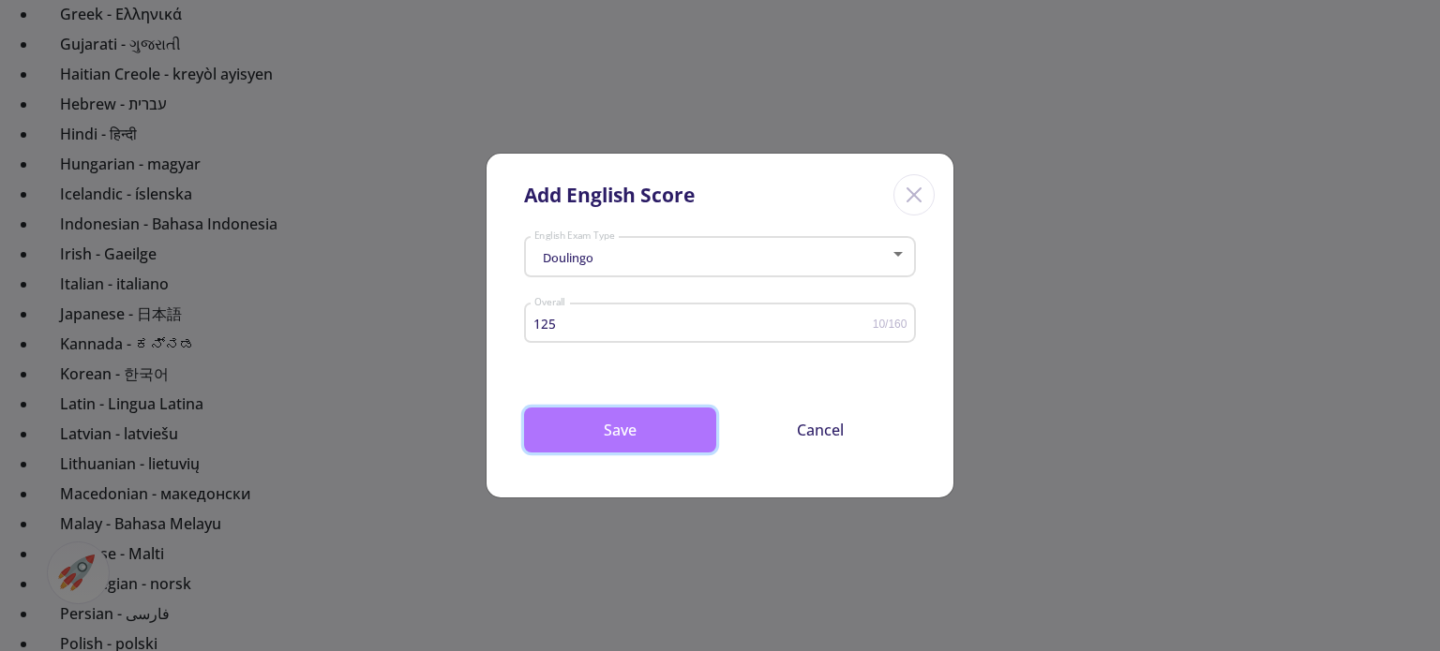
click at [593, 419] on button "Save" at bounding box center [620, 430] width 192 height 45
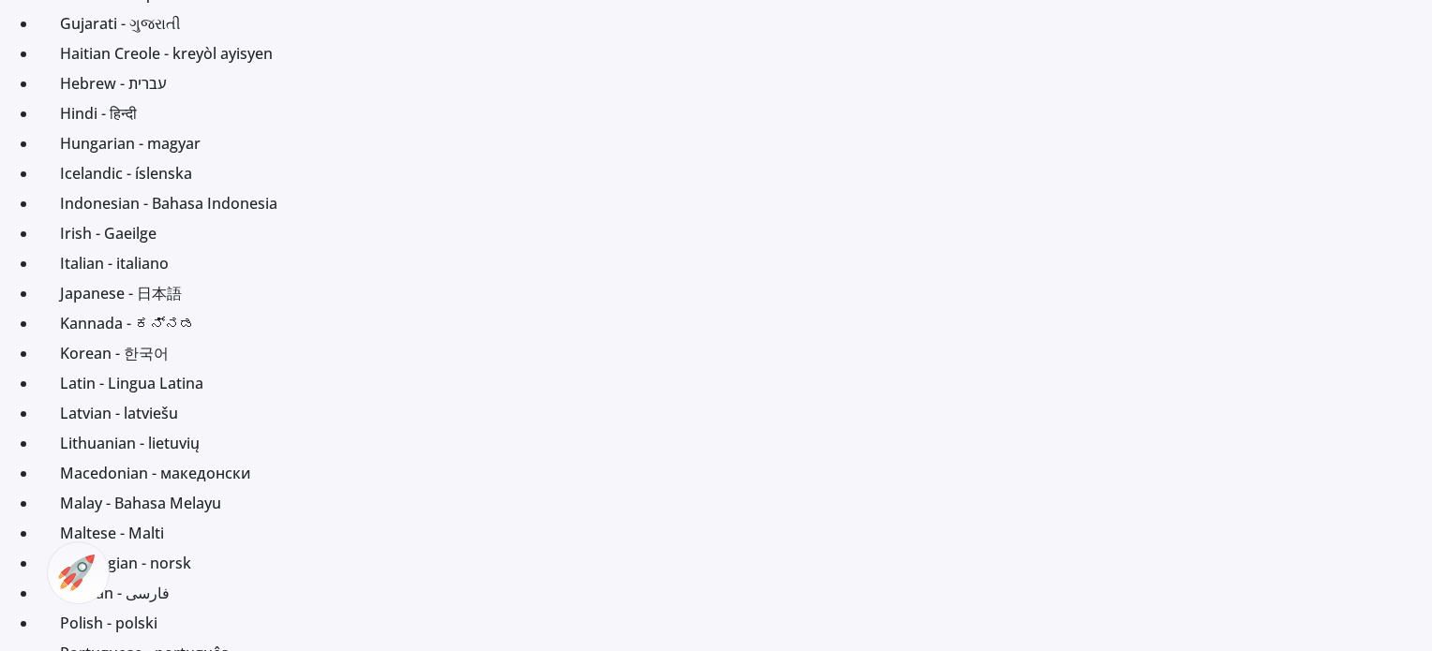
scroll to position [830, 0]
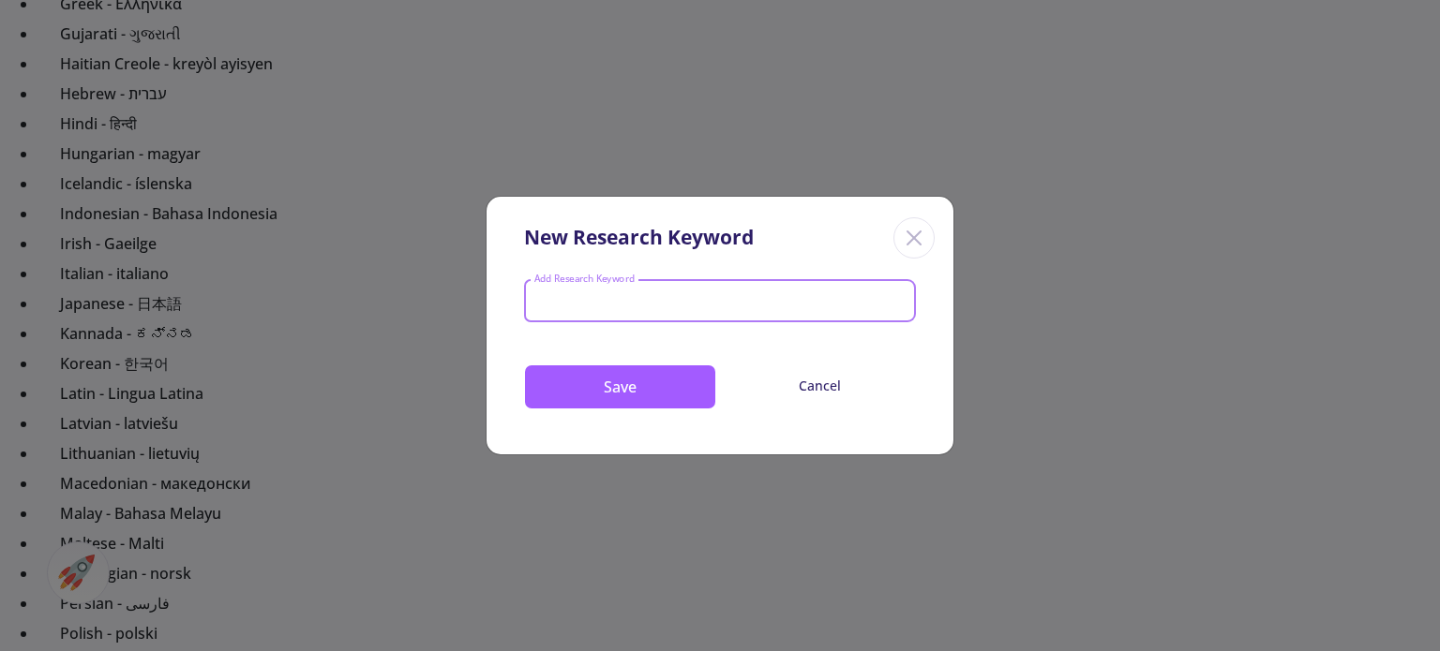
click at [772, 295] on input "Add Research Keyword" at bounding box center [720, 302] width 374 height 17
click at [915, 234] on icon "Close" at bounding box center [914, 238] width 30 height 30
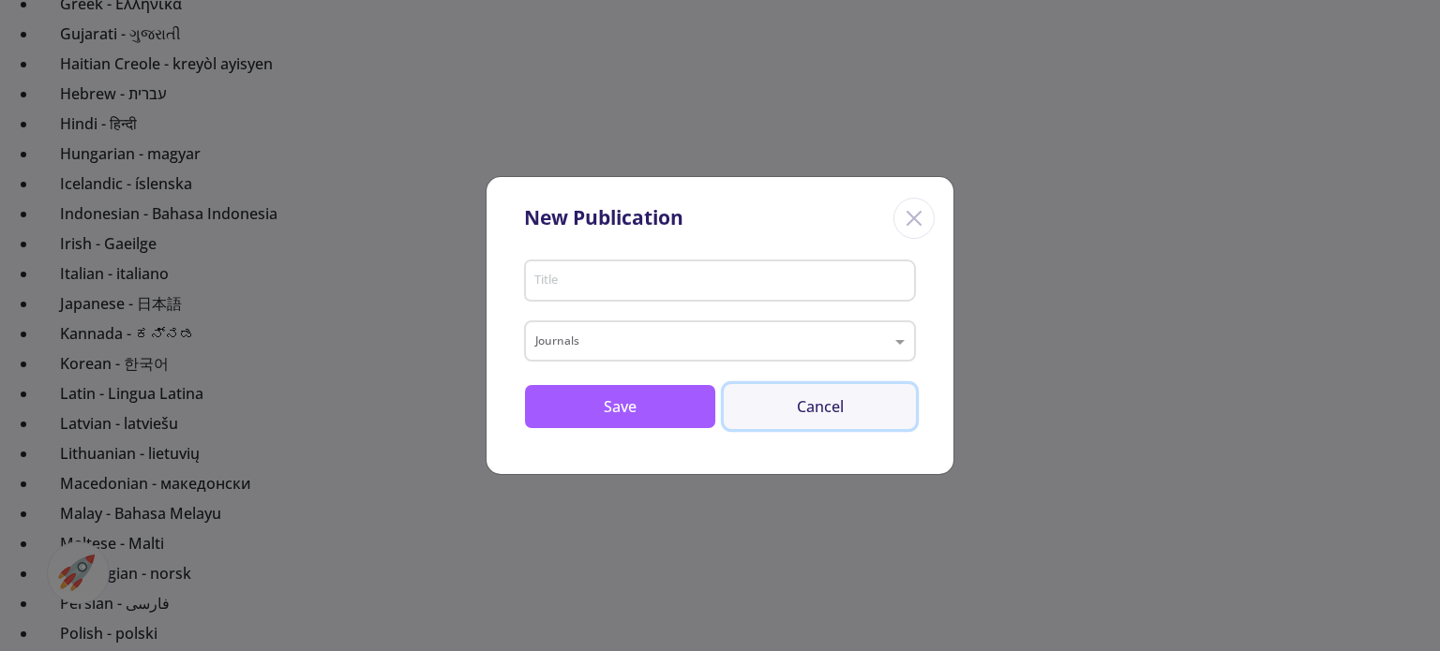
click at [809, 397] on button "Cancel" at bounding box center [820, 406] width 192 height 45
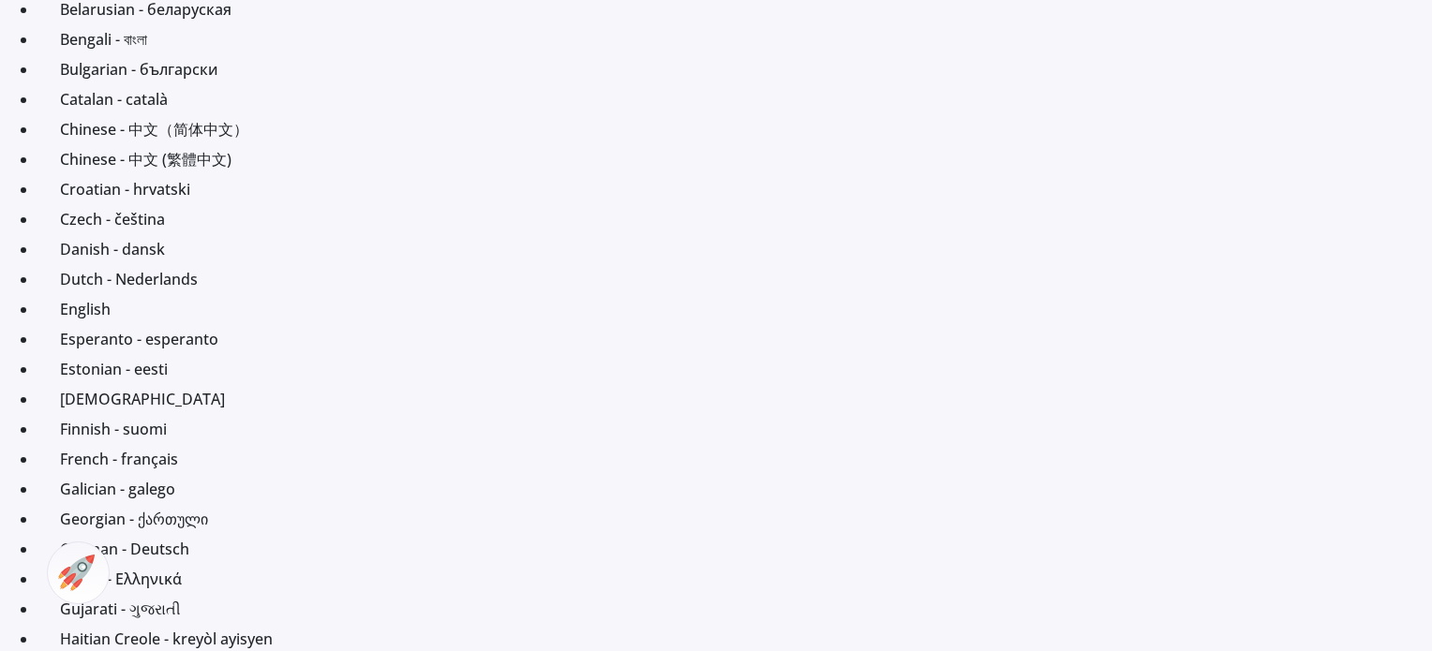
scroll to position [258, 0]
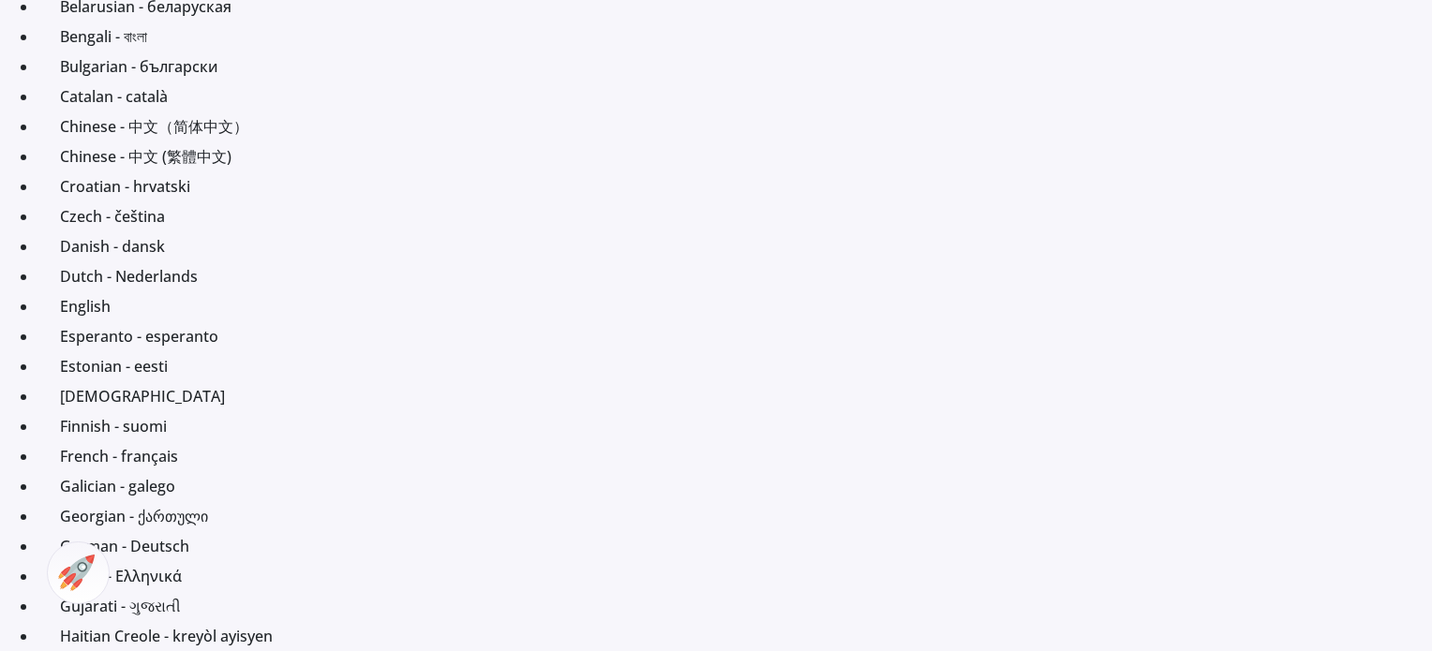
drag, startPoint x: 608, startPoint y: 515, endPoint x: 839, endPoint y: 591, distance: 243.0
drag, startPoint x: 1428, startPoint y: 139, endPoint x: 1436, endPoint y: 365, distance: 226.0
click at [1432, 365] on html "translator Afrikaans Albanian - shqipe Arabic - ‎‫العربية‬‎ Armenian - Հայերէն …" at bounding box center [716, 67] width 1432 height 651
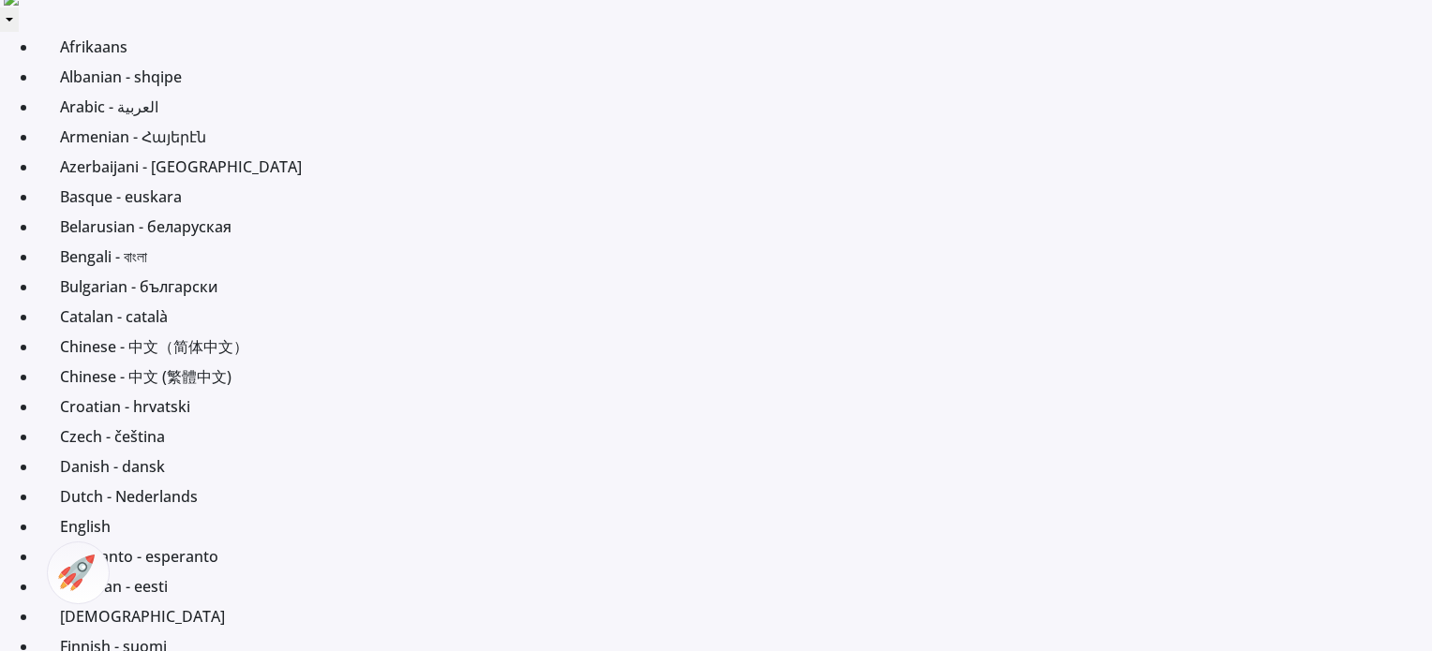
scroll to position [0, 0]
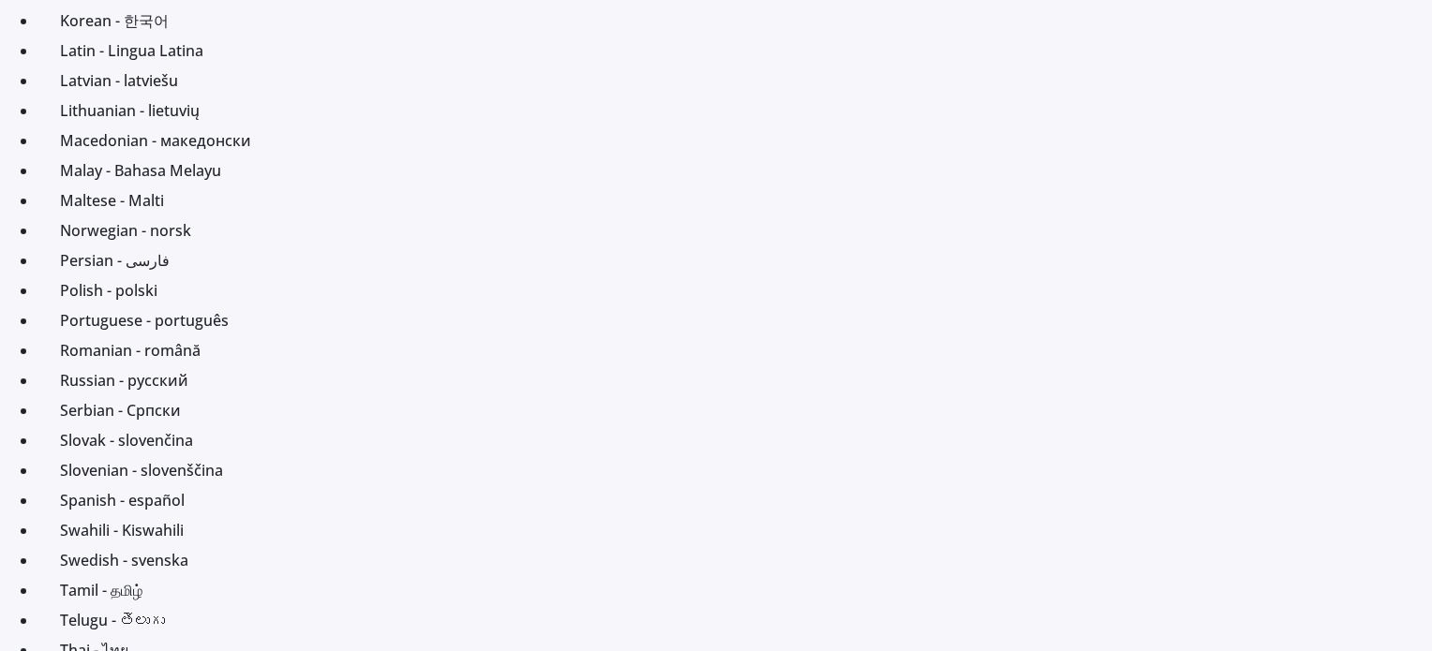
scroll to position [1177, 0]
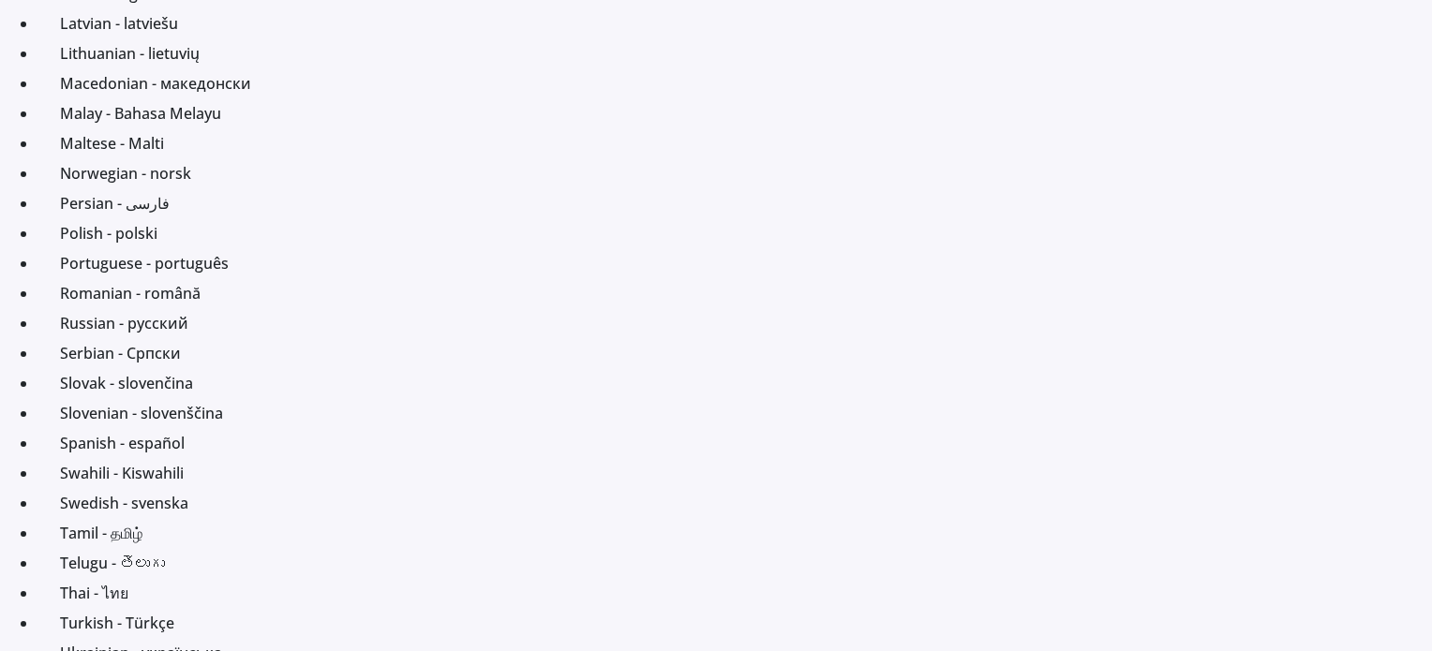
scroll to position [1235, 0]
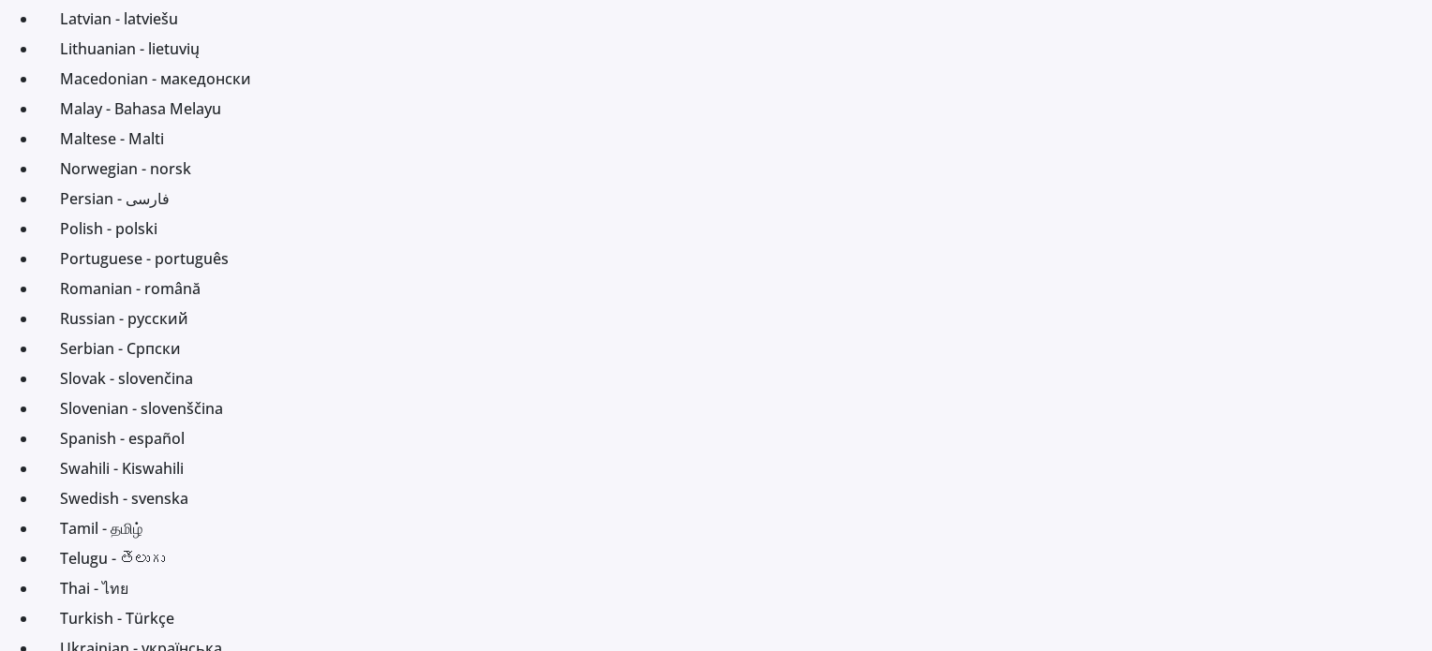
type input "3"
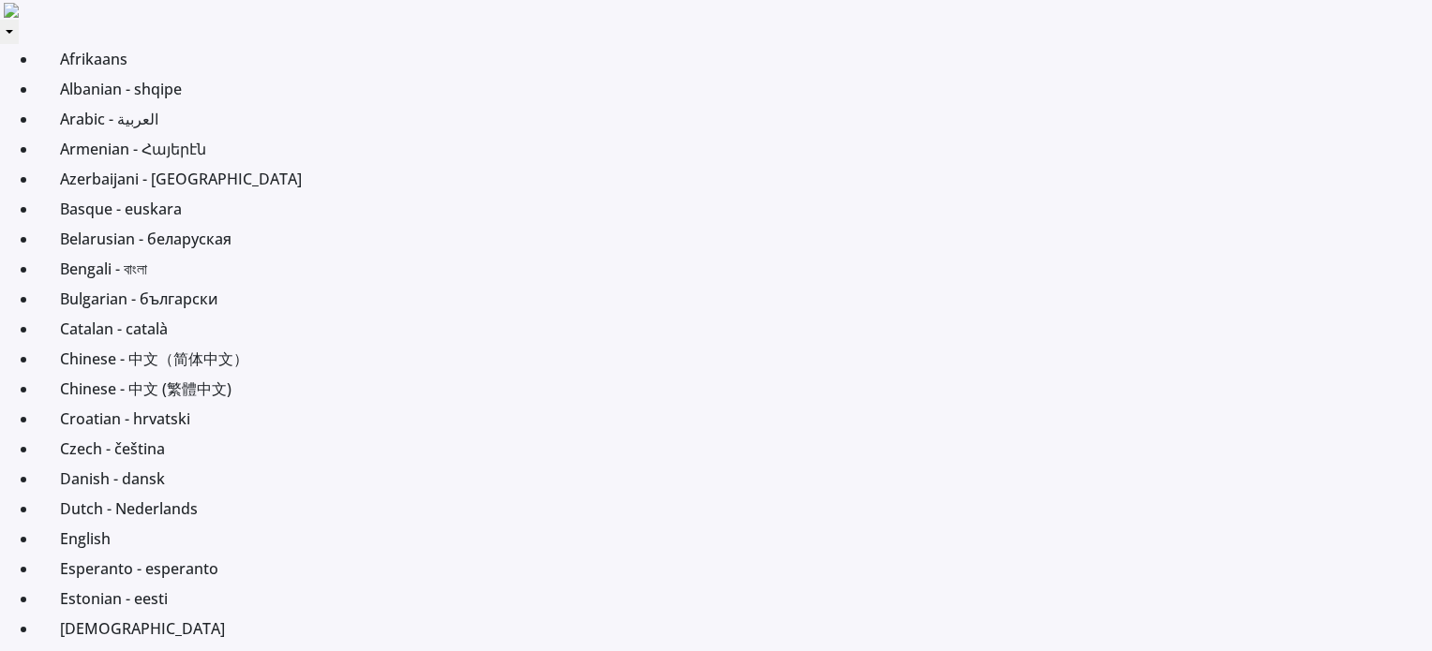
scroll to position [0, 0]
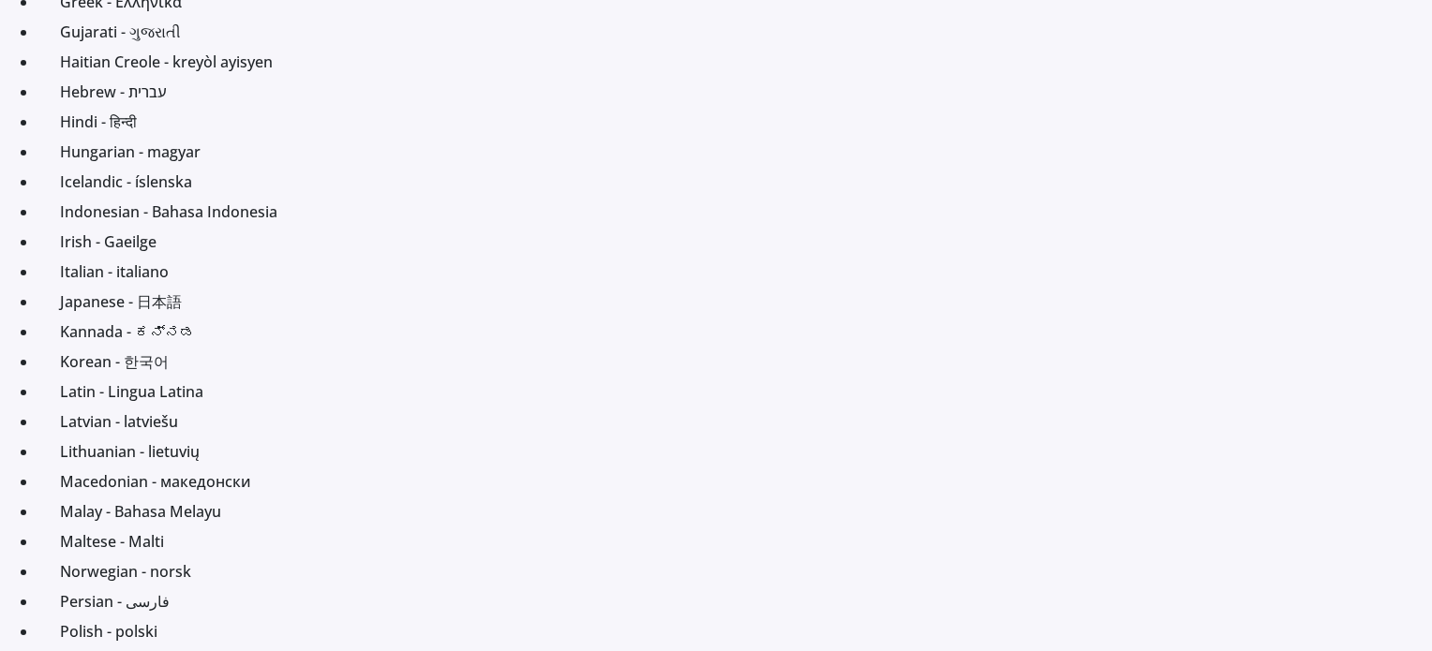
scroll to position [843, 0]
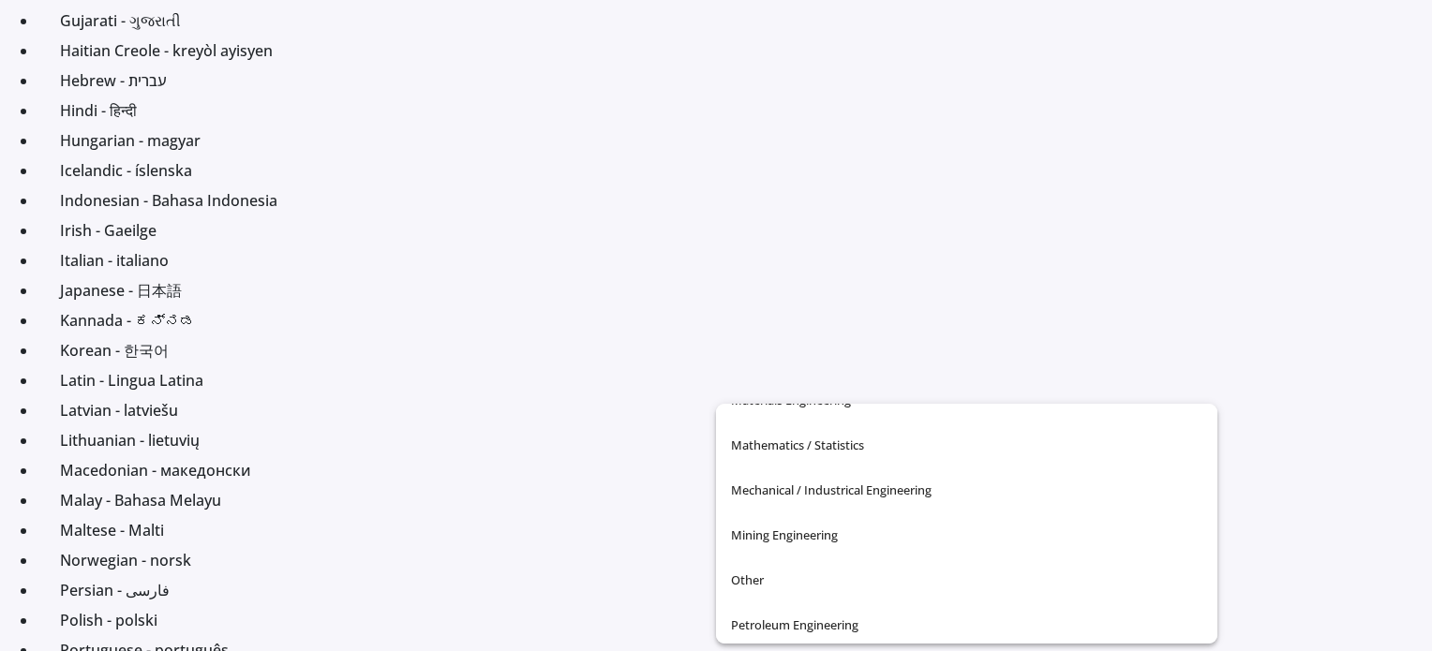
scroll to position [578, 0]
